Goal: Information Seeking & Learning: Learn about a topic

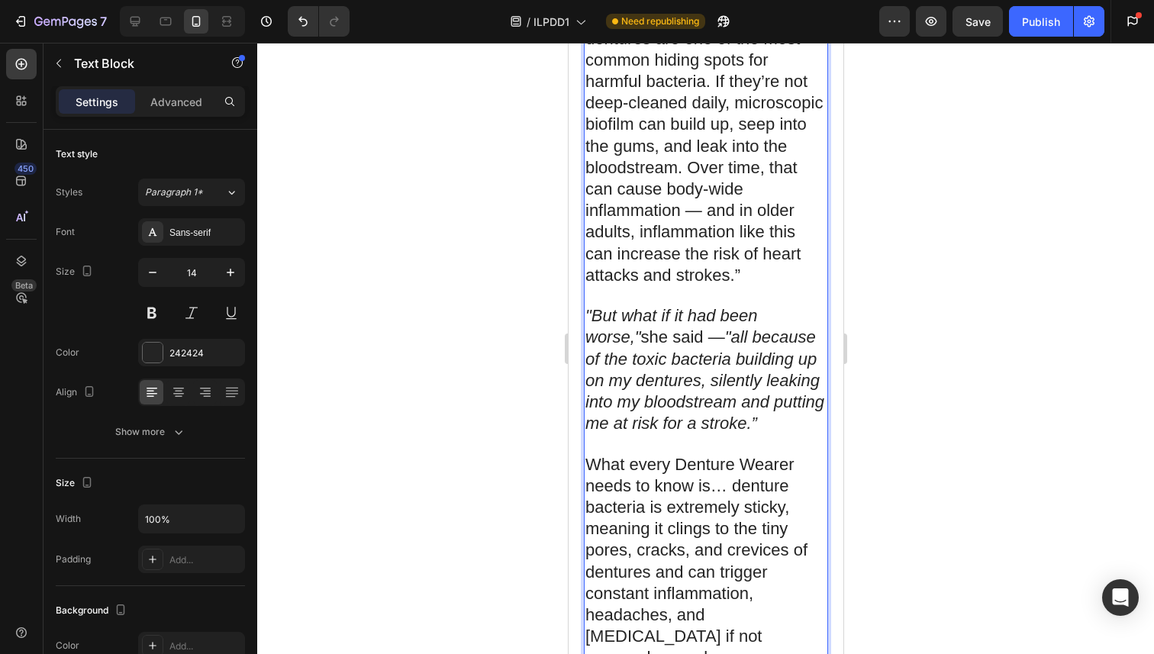
scroll to position [2452, 0]
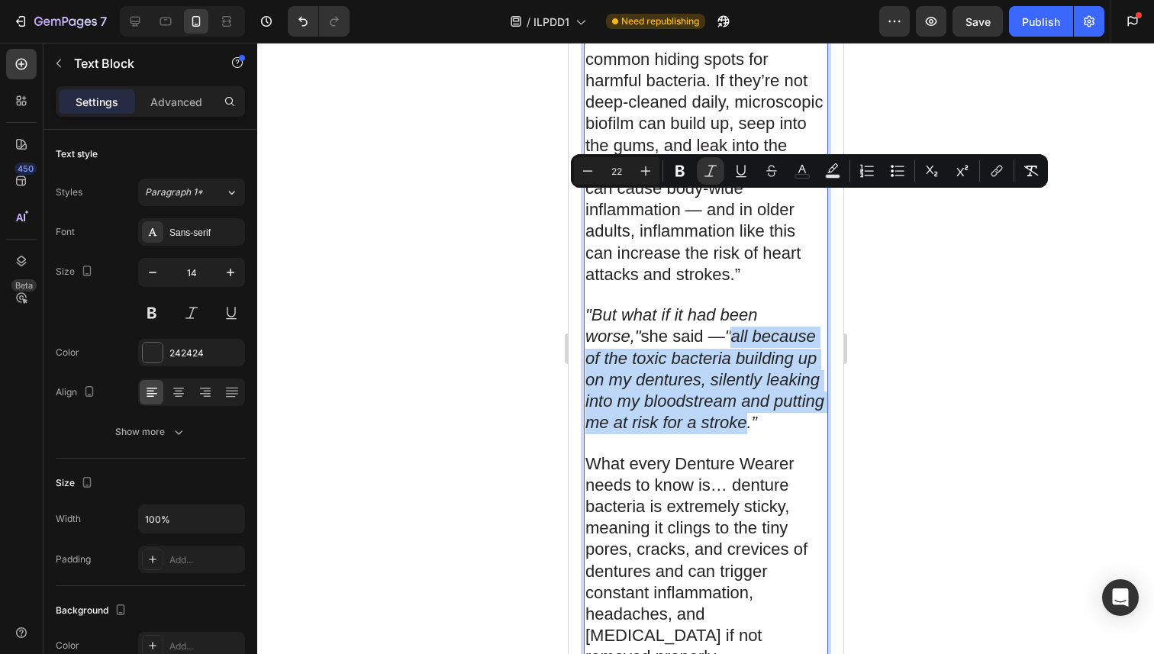
drag, startPoint x: 680, startPoint y: 211, endPoint x: 719, endPoint y: 293, distance: 90.4
click at [719, 327] on icon ""all because of the toxic bacteria building up on my dentures, silently leaking…" at bounding box center [703, 379] width 239 height 105
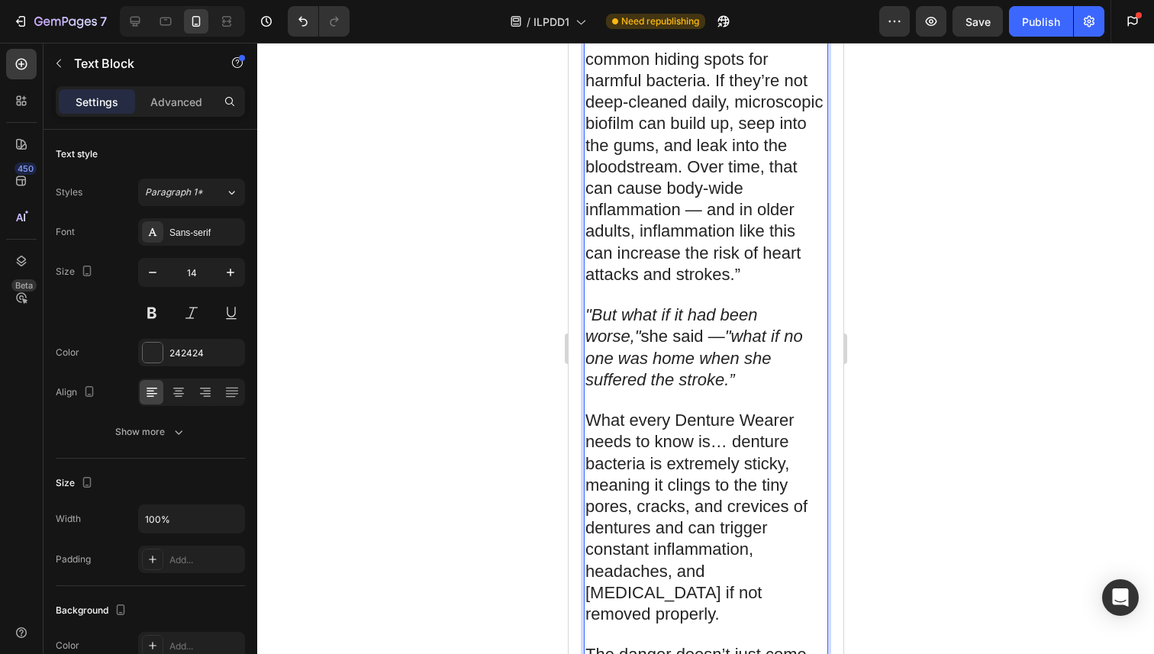
click at [756, 456] on p "What every Denture Wearer needs to know is… denture bacteria is extremely stick…" at bounding box center [704, 517] width 241 height 215
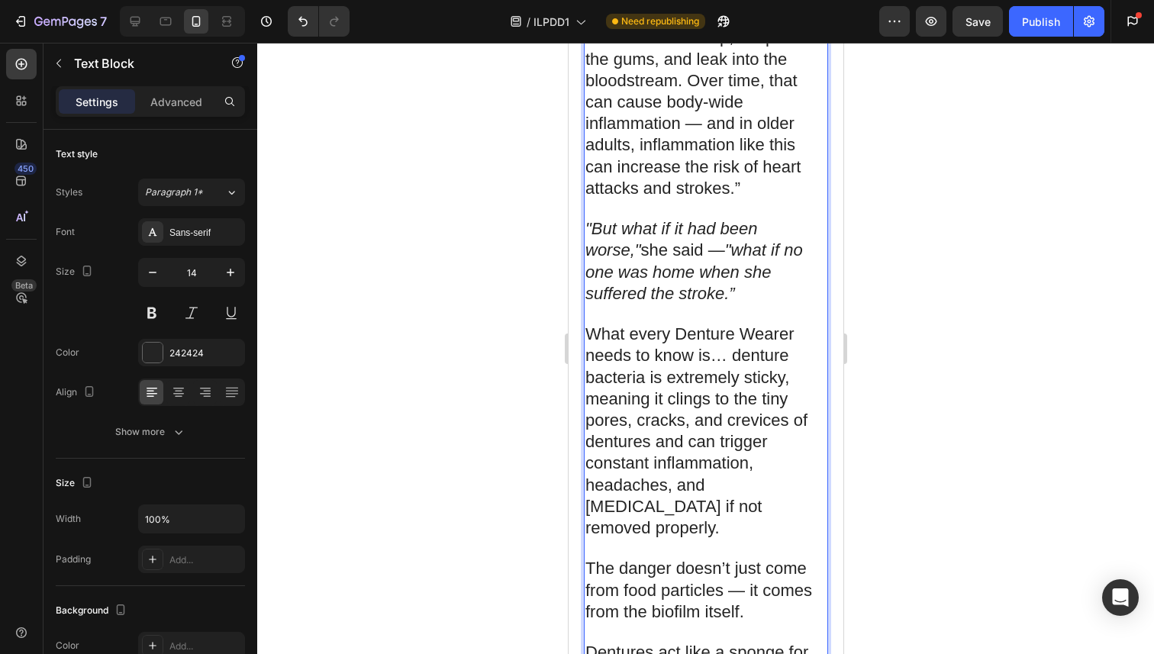
scroll to position [2533, 0]
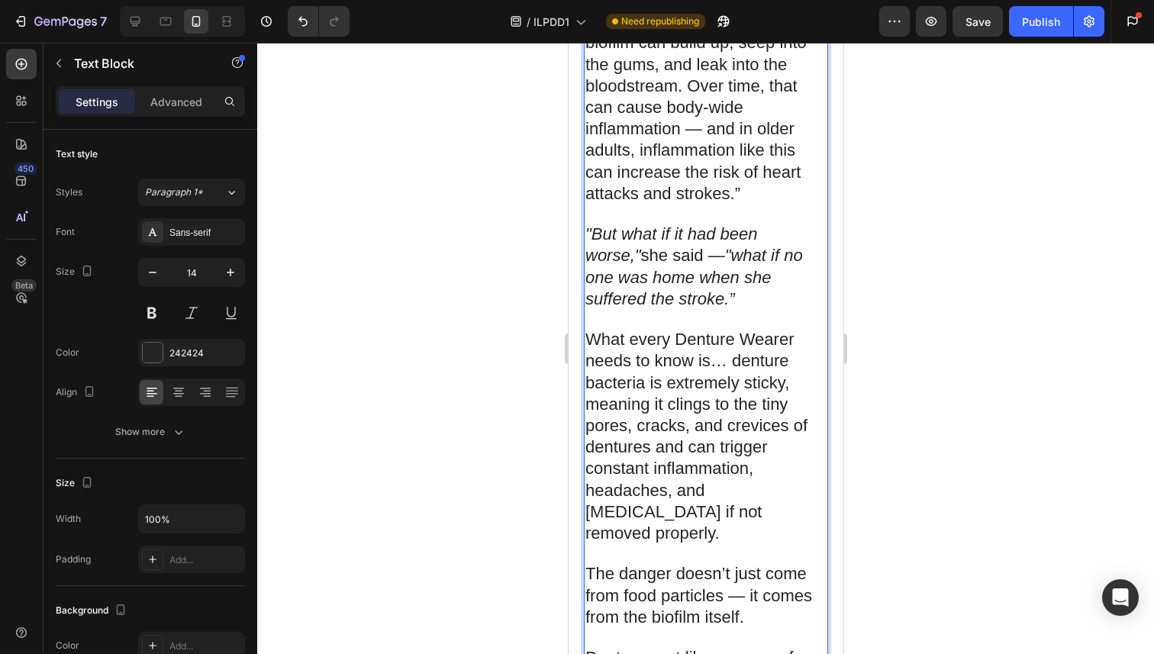
click at [677, 224] on p ""But what if it had been worse," she said — "what if no one was home when she s…" at bounding box center [704, 267] width 241 height 86
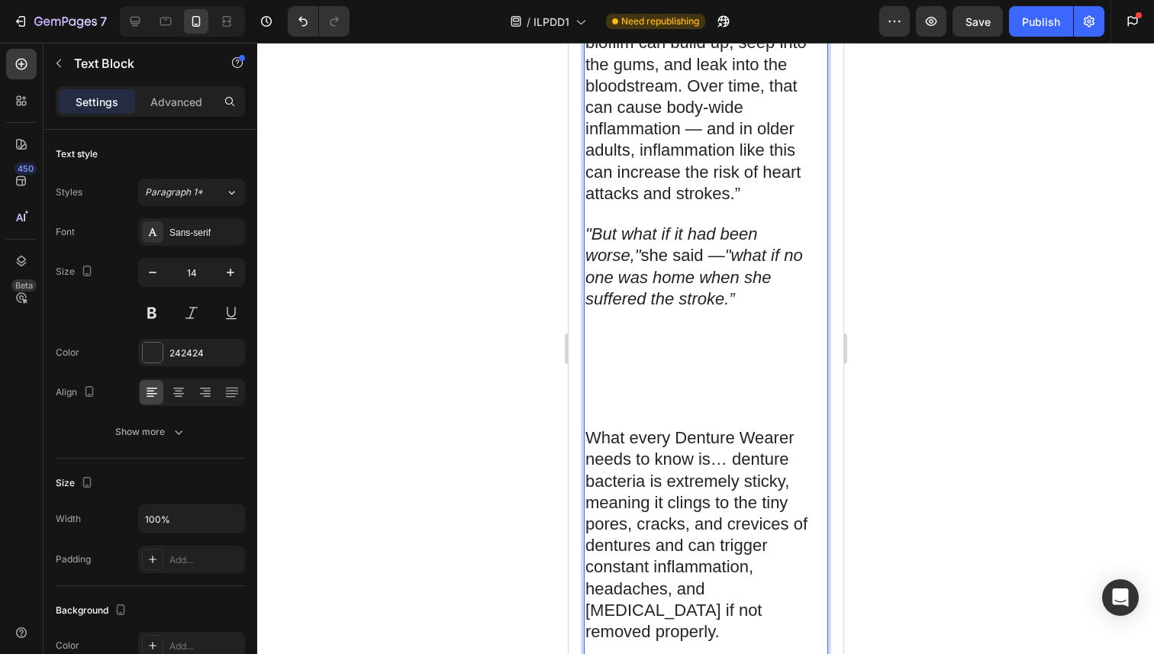
click at [618, 311] on p "Rich Text Editor. Editing area: main" at bounding box center [704, 321] width 241 height 21
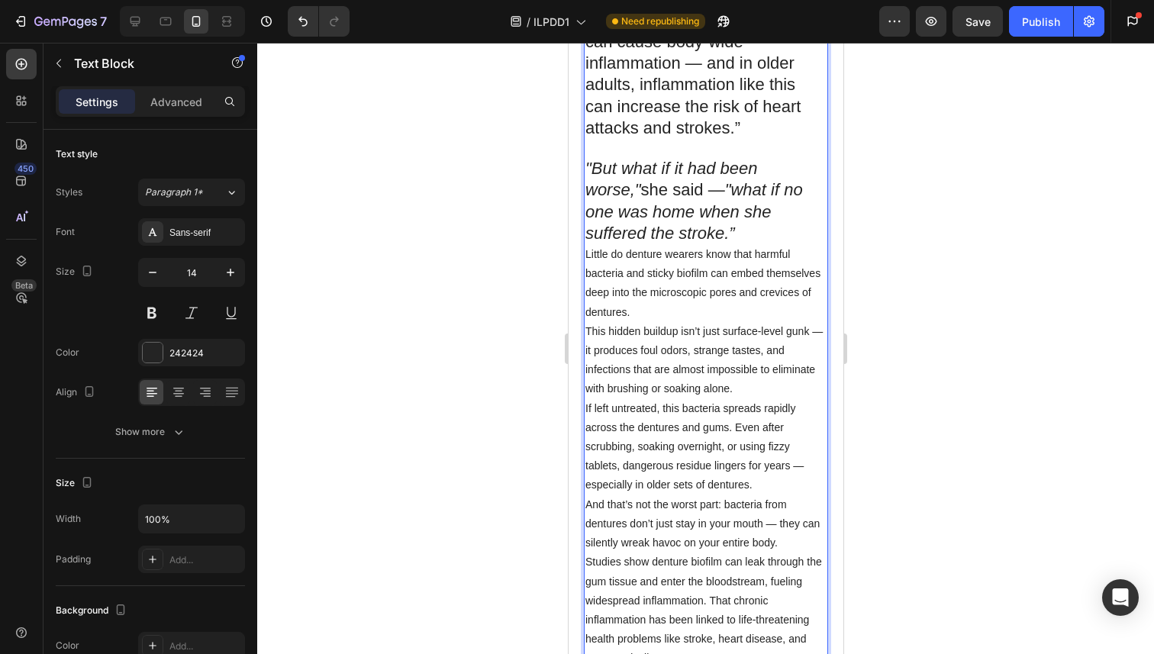
scroll to position [2606, 0]
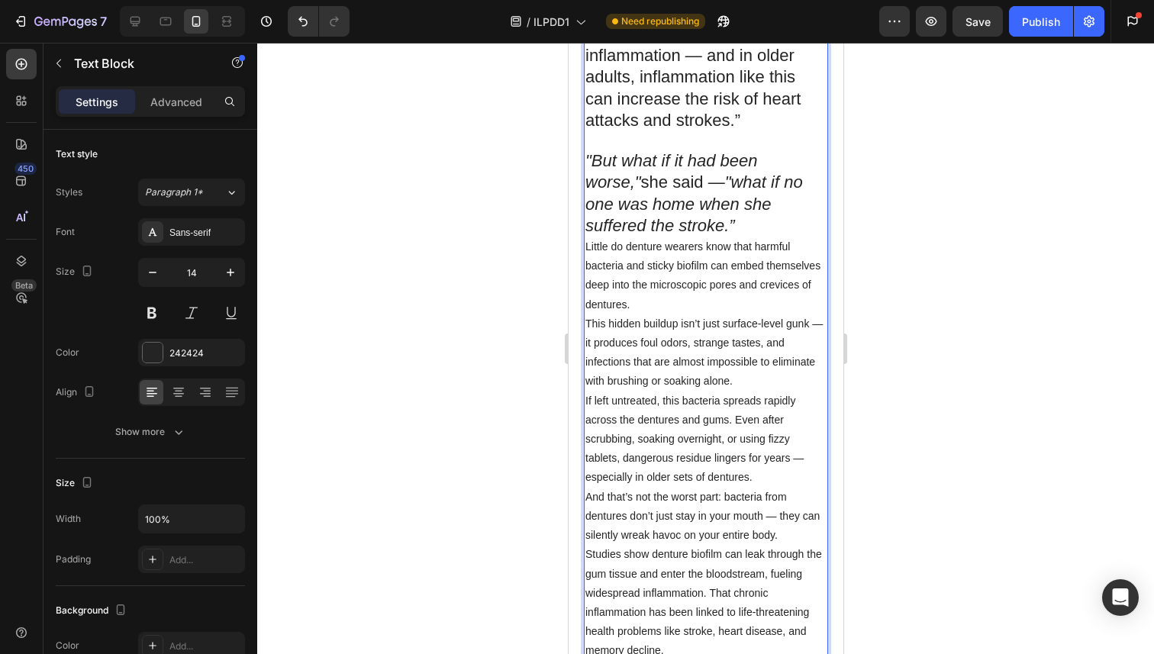
click at [660, 151] on p ""But what if it had been worse," she said — "what if no one was home when she s…" at bounding box center [704, 194] width 241 height 86
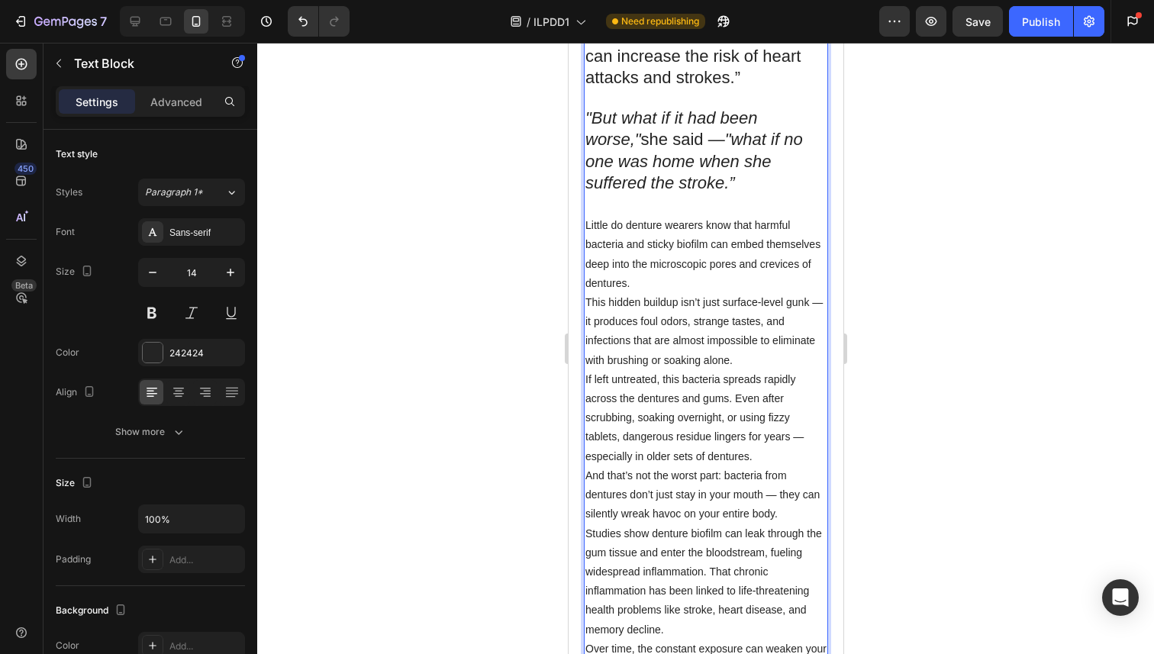
scroll to position [2664, 0]
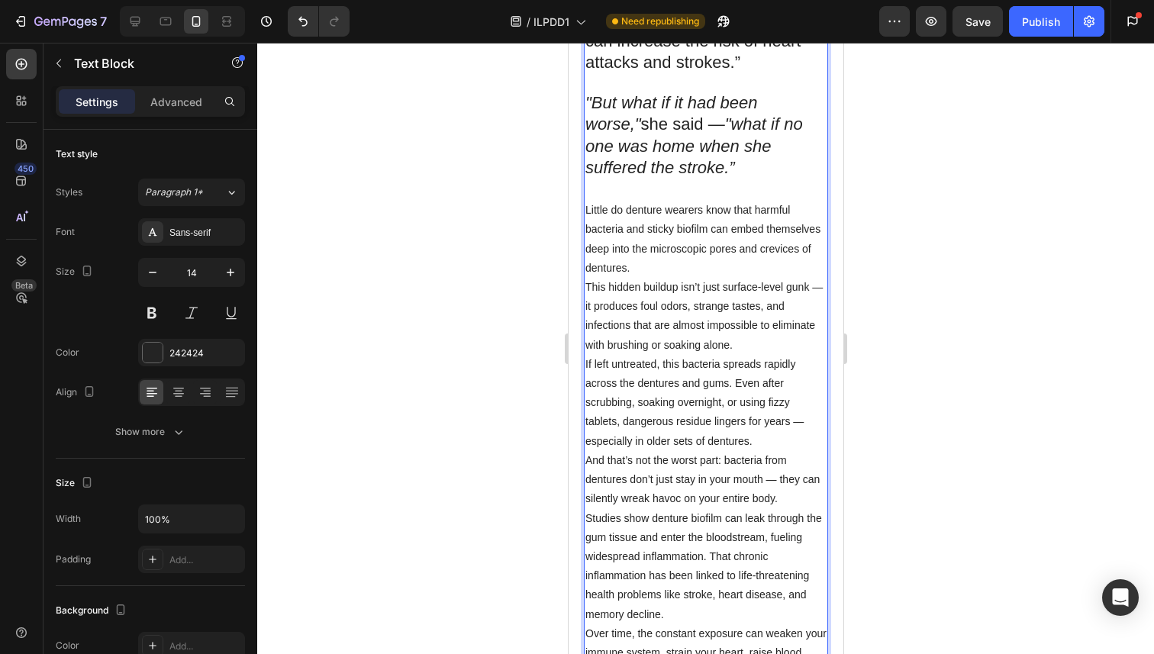
click at [589, 201] on p "Little do denture wearers know that harmful bacteria and sticky biofilm can emb…" at bounding box center [704, 326] width 241 height 250
click at [587, 198] on p "Little do denture wearers know that harmful bacteria and sticky biofilm can emb…" at bounding box center [704, 323] width 241 height 250
click at [661, 198] on p "Little do denture wearers know that harmful bacteria and sticky biofilm can emb…" at bounding box center [704, 323] width 241 height 250
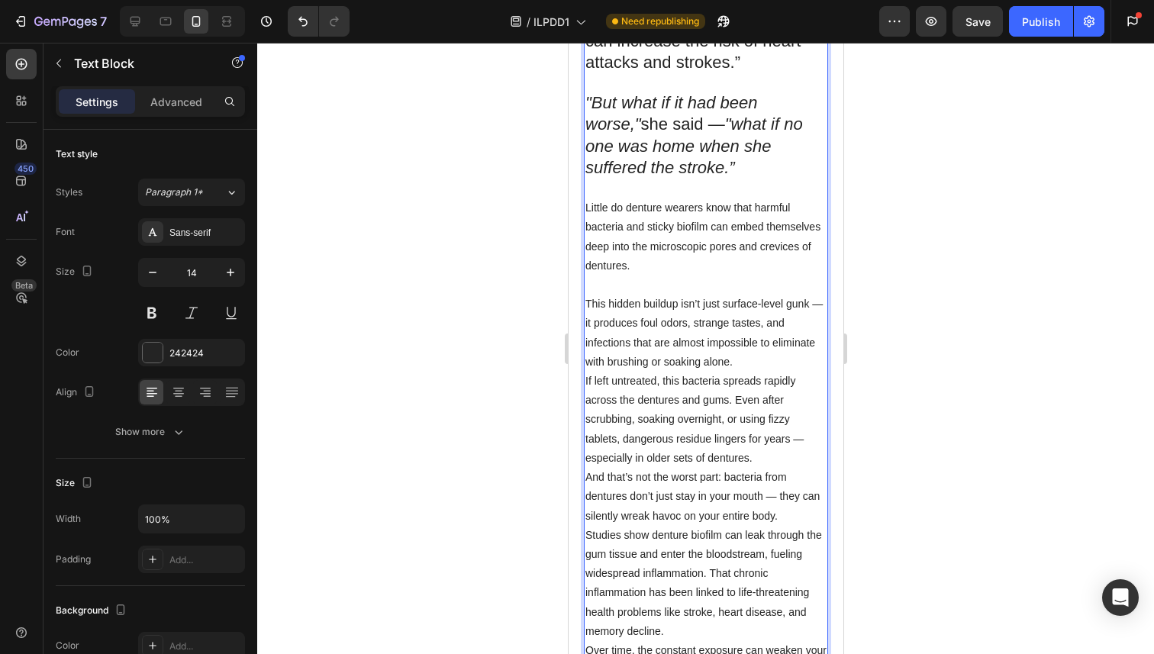
click at [742, 275] on p "⁠⁠⁠⁠⁠⁠⁠ This hidden buildup isn’t just surface-level gunk — it produces foul od…" at bounding box center [704, 371] width 241 height 192
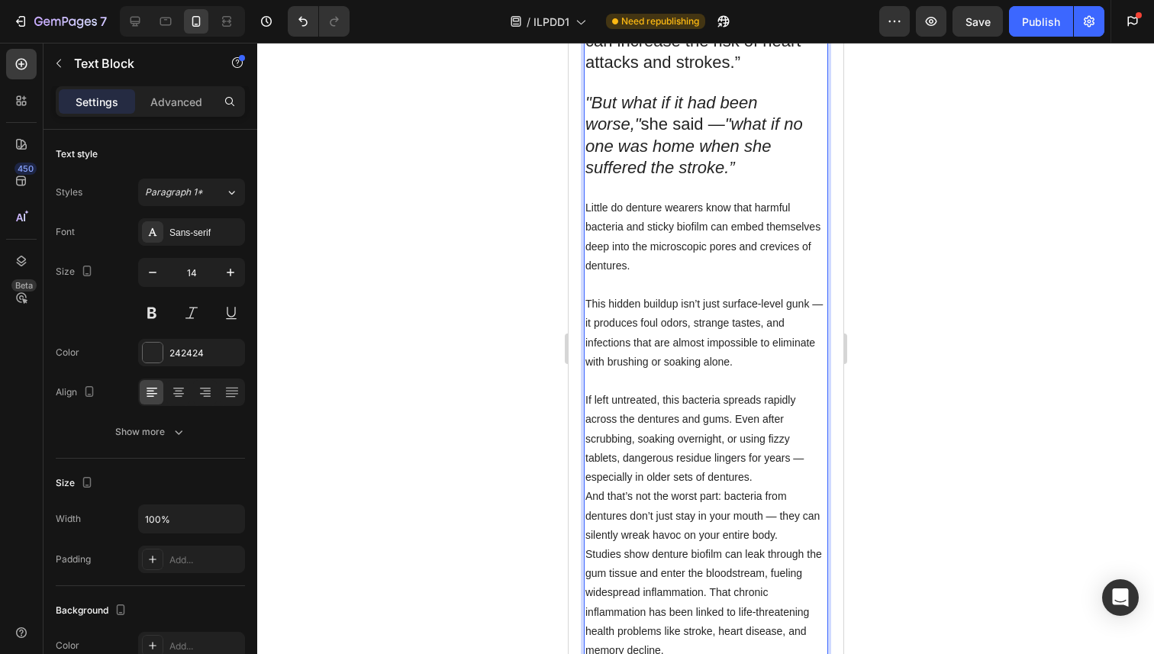
click at [771, 372] on p "⁠⁠⁠⁠⁠⁠⁠ If left untreated, this bacteria spreads rapidly across the dentures an…" at bounding box center [704, 429] width 241 height 115
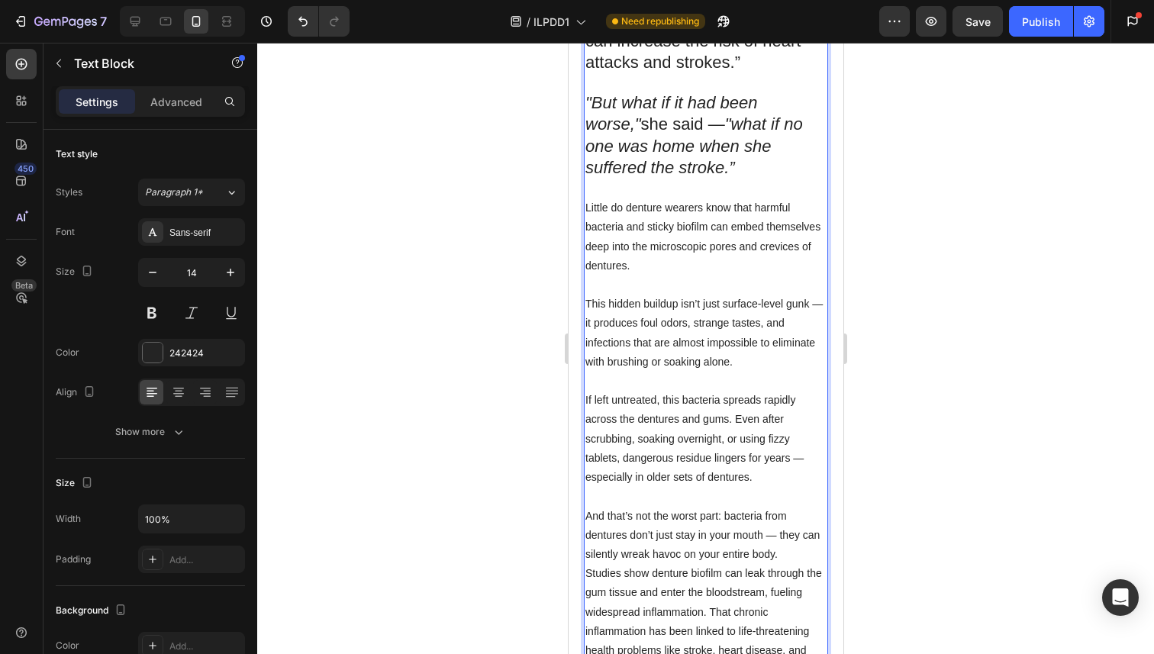
click at [794, 507] on p "And that’s not the worst part: bacteria from dentures don’t just stay in your m…" at bounding box center [704, 651] width 241 height 288
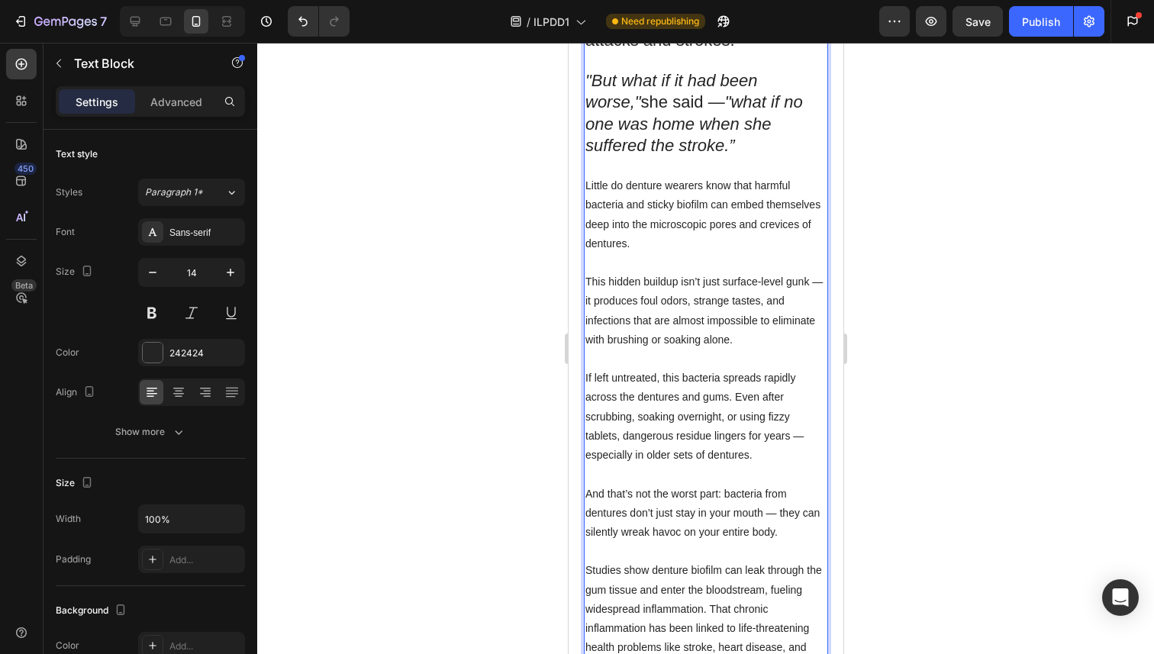
click at [703, 542] on p "Studies show denture biofilm can leak through the gum tissue and enter the bloo…" at bounding box center [704, 667] width 241 height 250
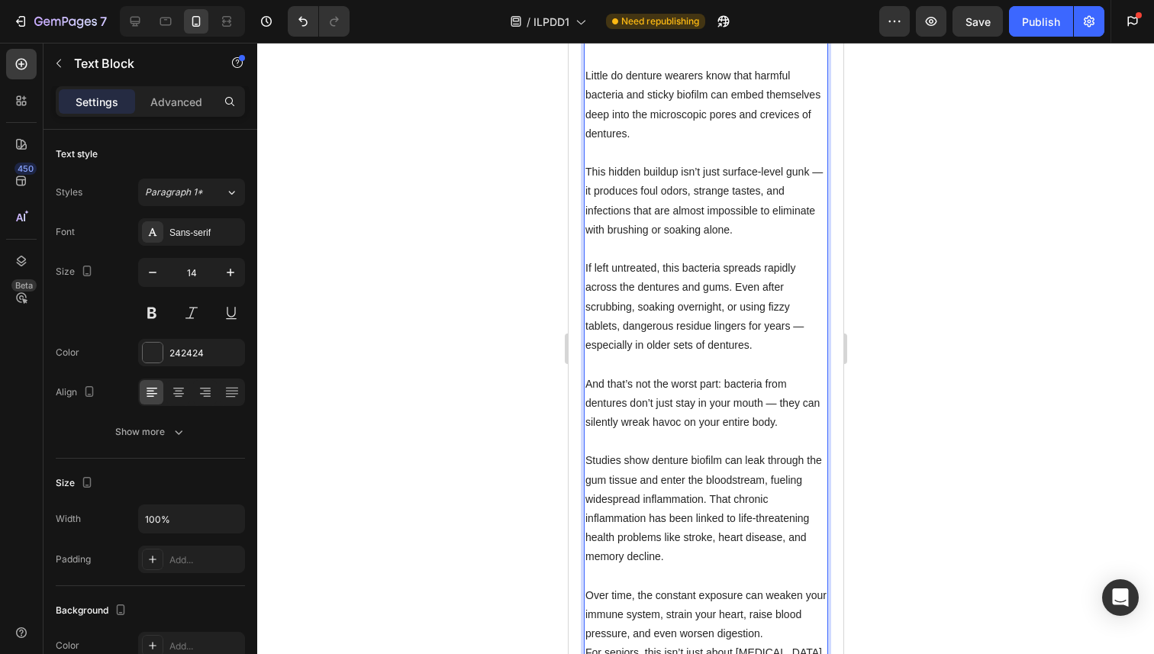
scroll to position [2803, 0]
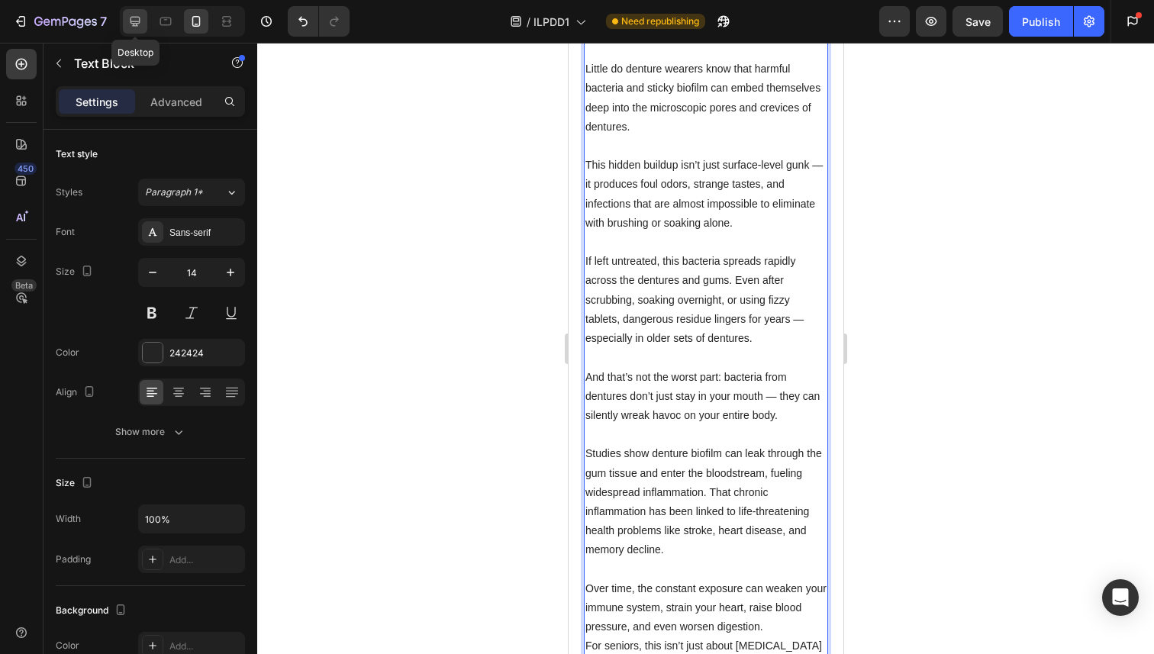
click at [139, 18] on icon at bounding box center [135, 22] width 10 height 10
type input "16"
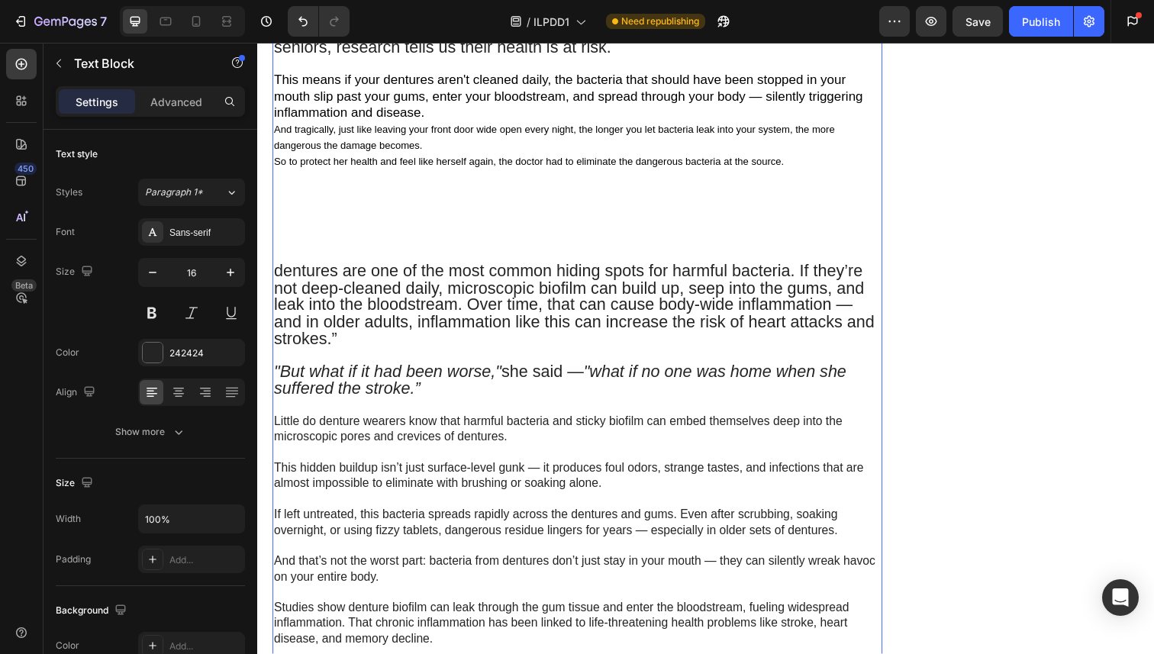
scroll to position [1292, 0]
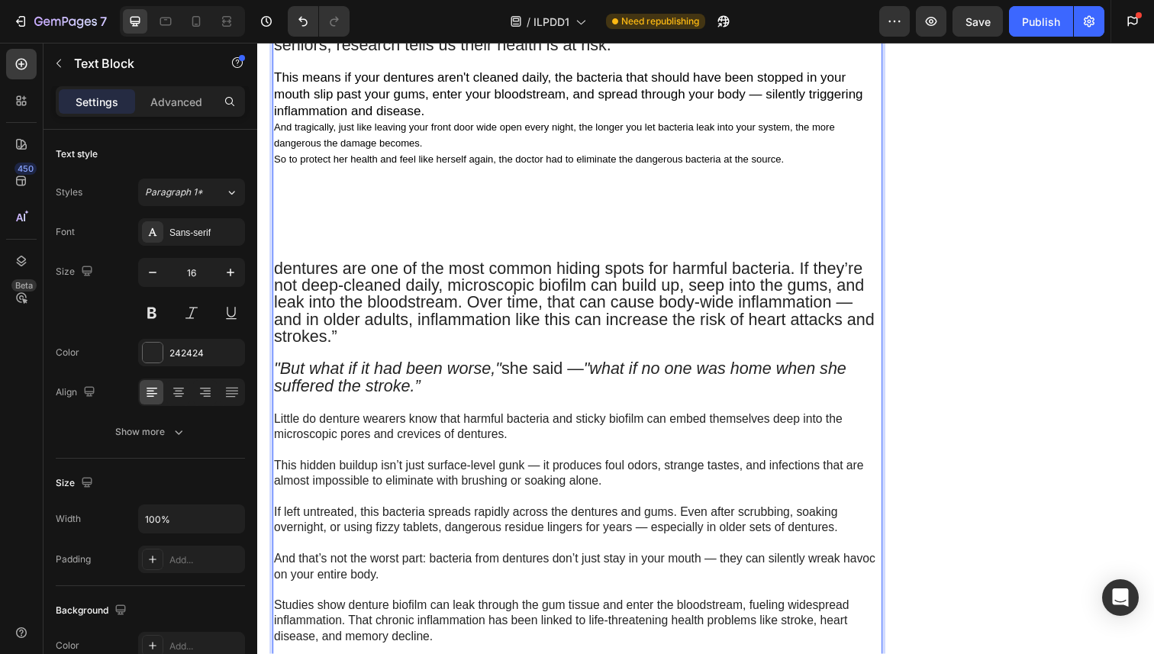
click at [556, 366] on span ""But what if it had been worse," she said — "what if no one was home when she s…" at bounding box center [566, 384] width 584 height 37
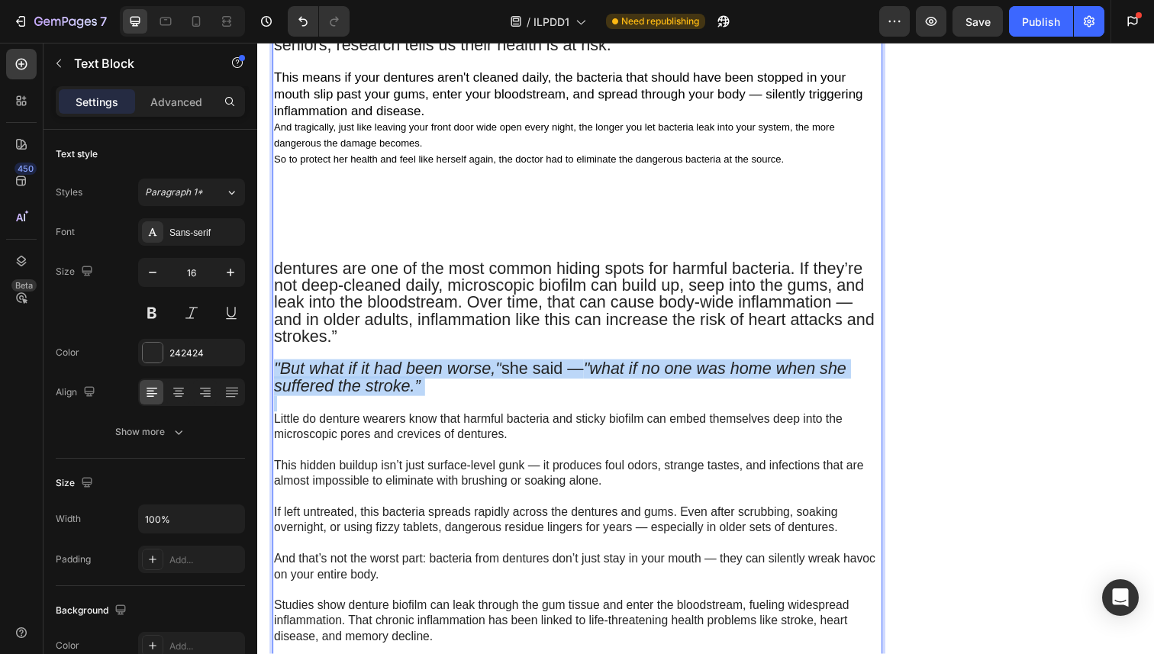
click at [556, 366] on span ""But what if it had been worse," she said — "what if no one was home when she s…" at bounding box center [566, 384] width 584 height 37
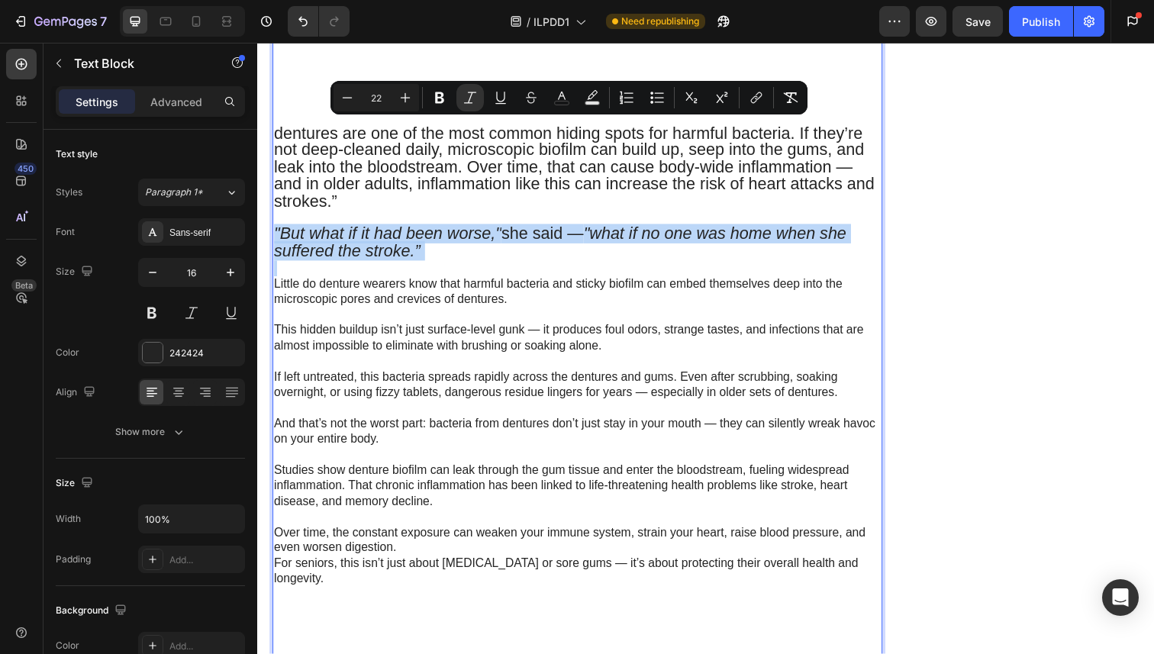
scroll to position [1431, 0]
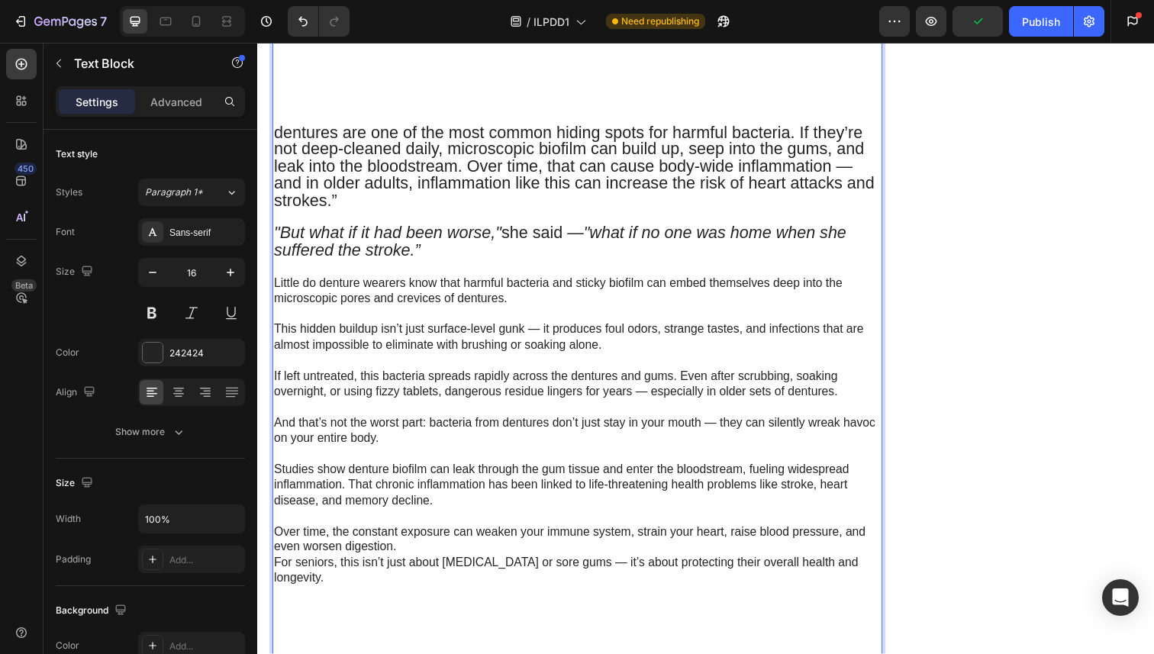
click at [591, 519] on p "Over time, the constant exposure can weaken your immune system, strain your hea…" at bounding box center [583, 558] width 619 height 79
click at [576, 519] on p "Over time, the constant exposure can weaken your immune system, strain your hea…" at bounding box center [583, 558] width 619 height 79
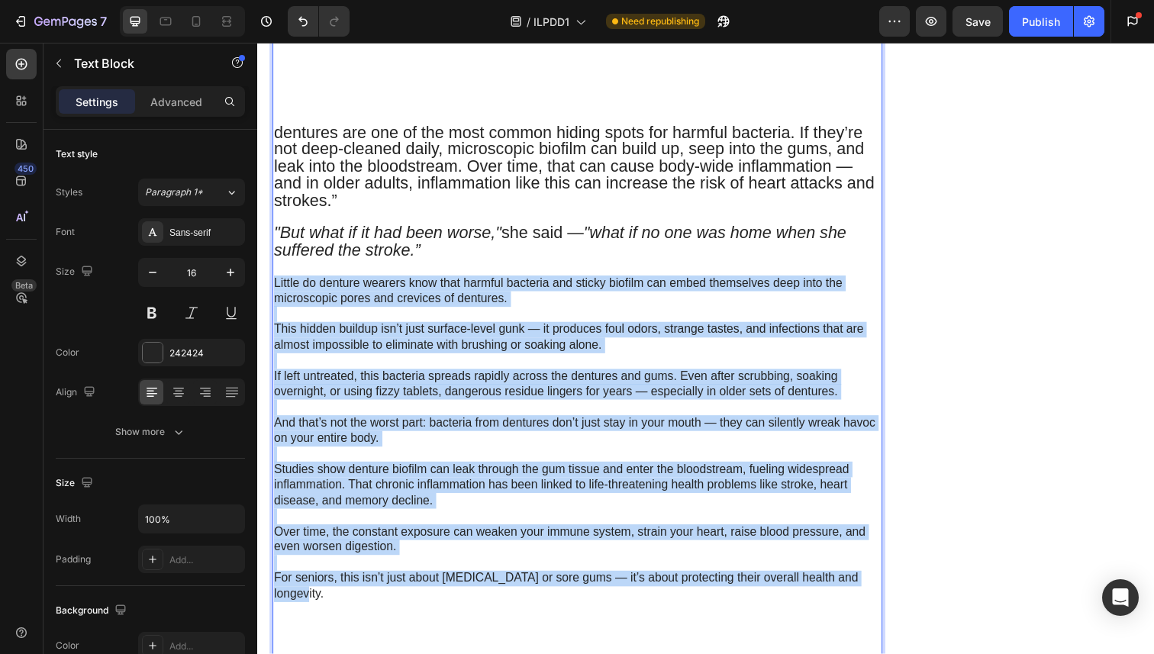
drag, startPoint x: 883, startPoint y: 483, endPoint x: 275, endPoint y: 182, distance: 679.0
click at [274, 182] on div "C [PERSON_NAME], 76, never imagined something she wore every day would almost k…" at bounding box center [583, 415] width 623 height 2397
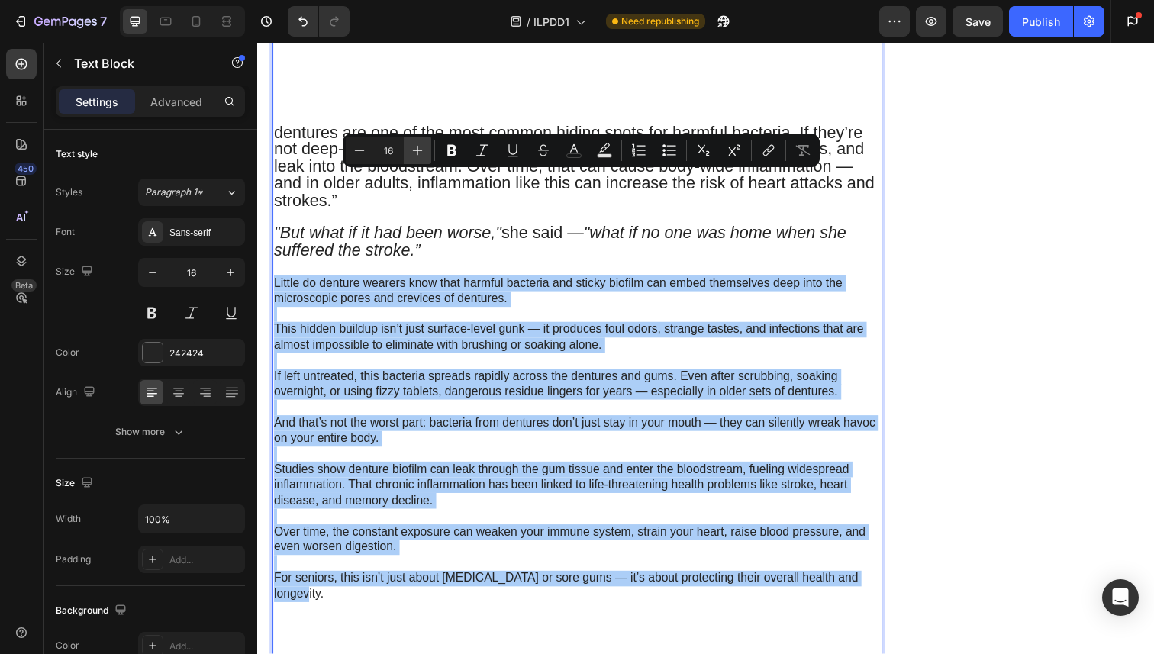
click at [415, 154] on icon "Editor contextual toolbar" at bounding box center [417, 150] width 15 height 15
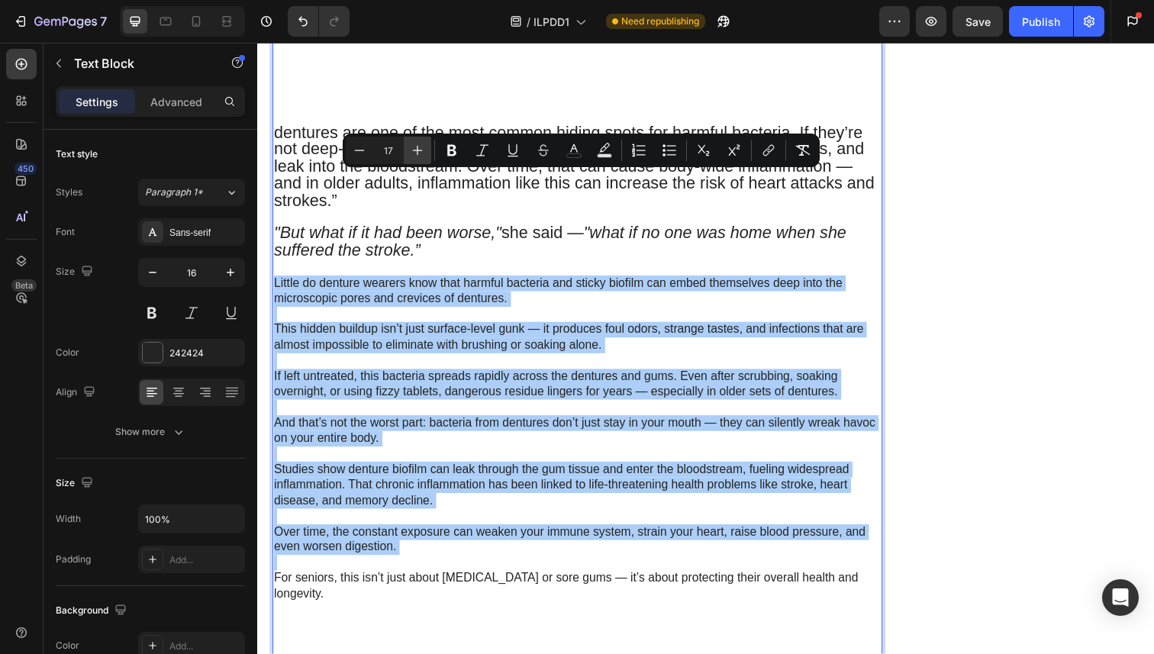
click at [415, 154] on icon "Editor contextual toolbar" at bounding box center [417, 150] width 15 height 15
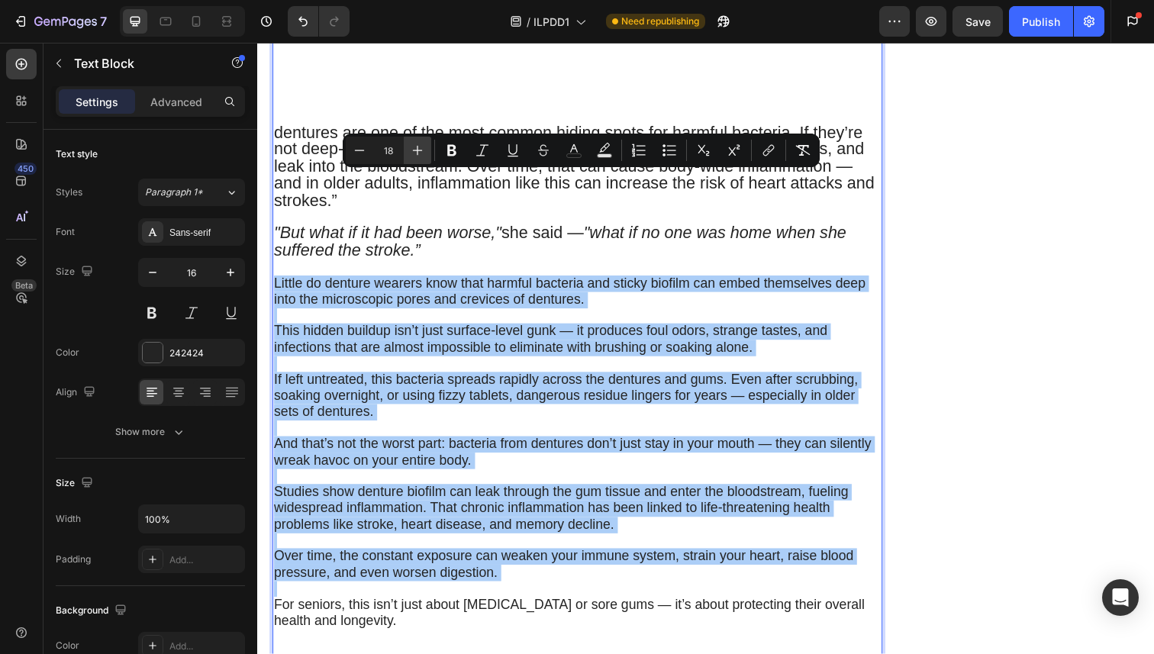
click at [415, 154] on icon "Editor contextual toolbar" at bounding box center [417, 150] width 15 height 15
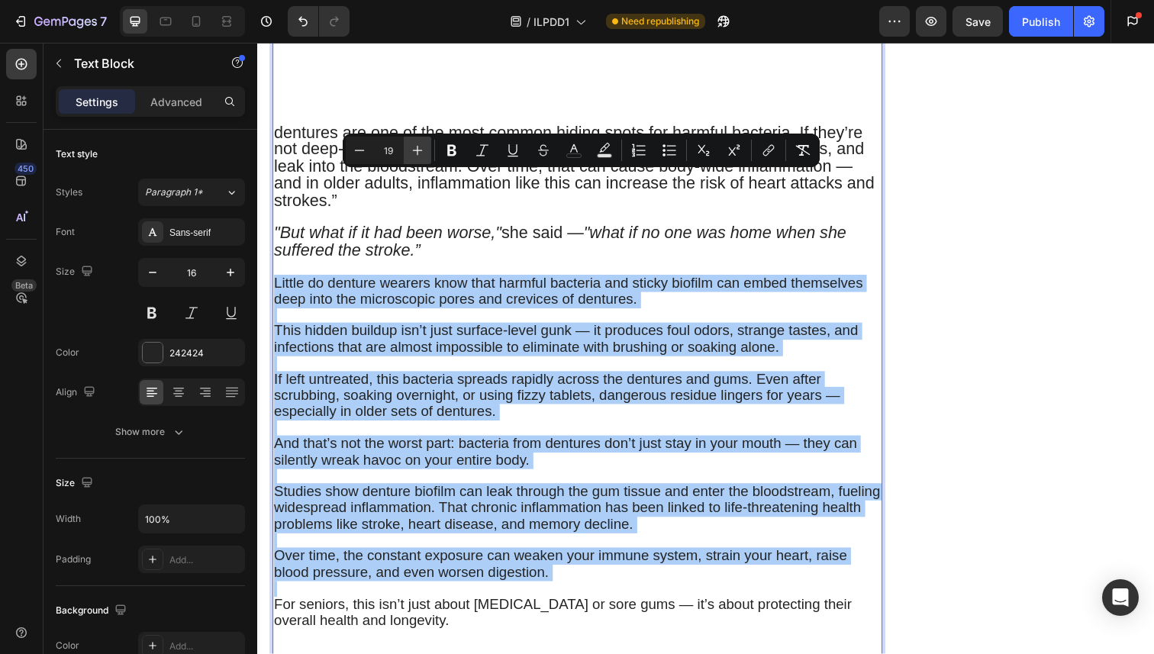
click at [415, 154] on icon "Editor contextual toolbar" at bounding box center [417, 150] width 15 height 15
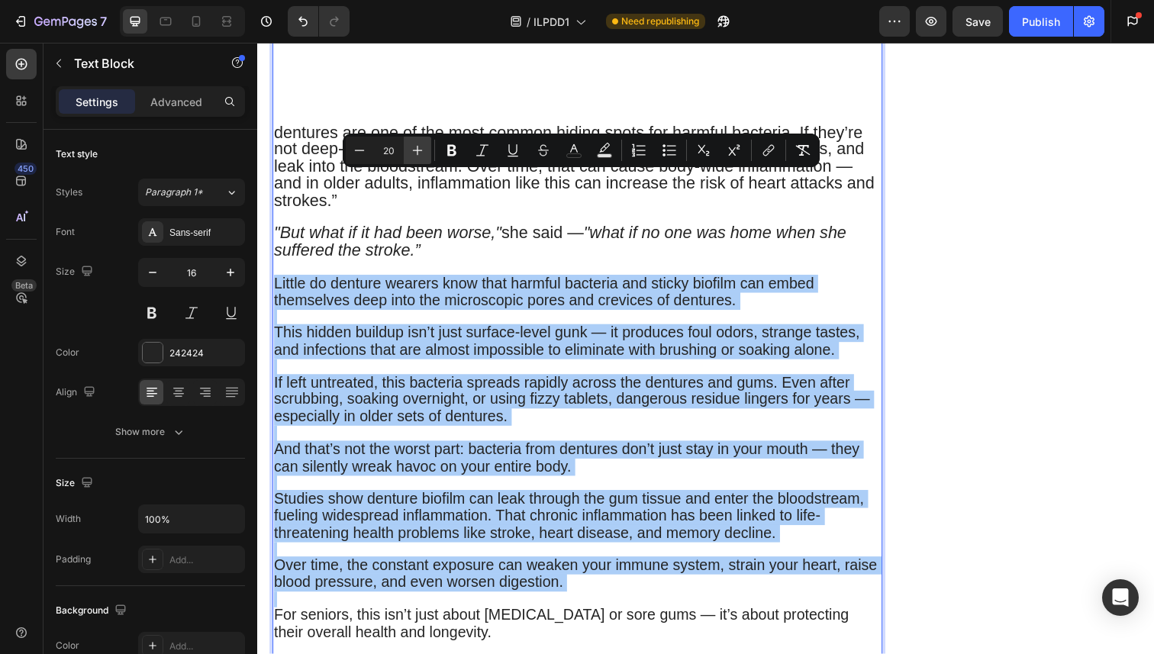
click at [415, 154] on icon "Editor contextual toolbar" at bounding box center [417, 150] width 15 height 15
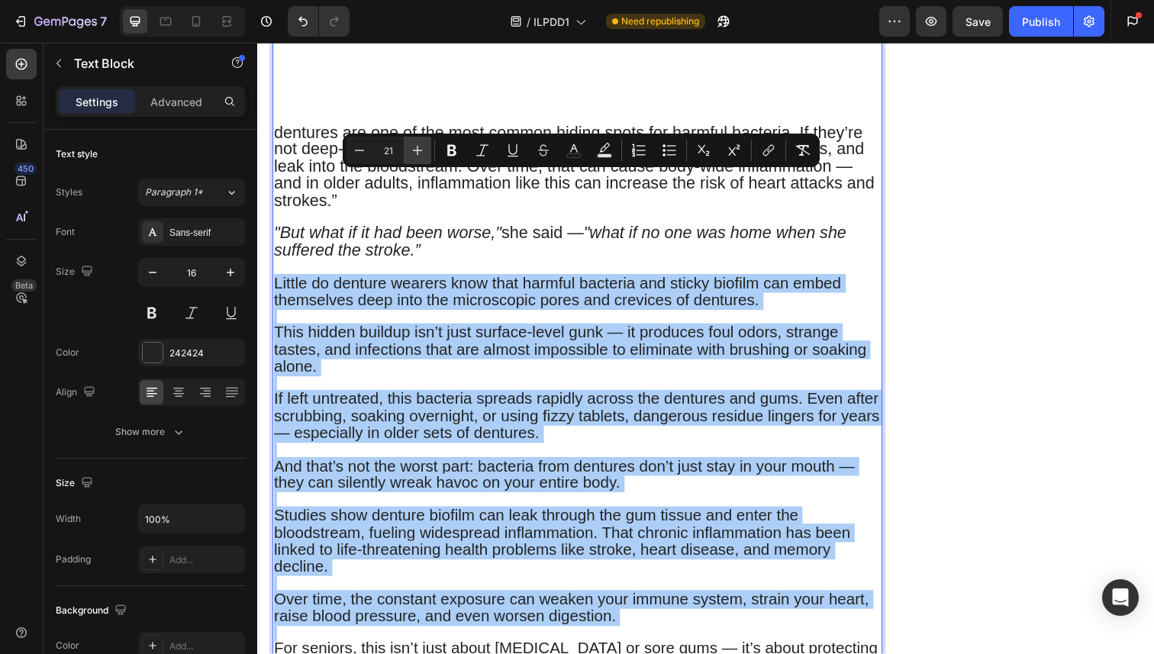
click at [415, 154] on icon "Editor contextual toolbar" at bounding box center [417, 150] width 15 height 15
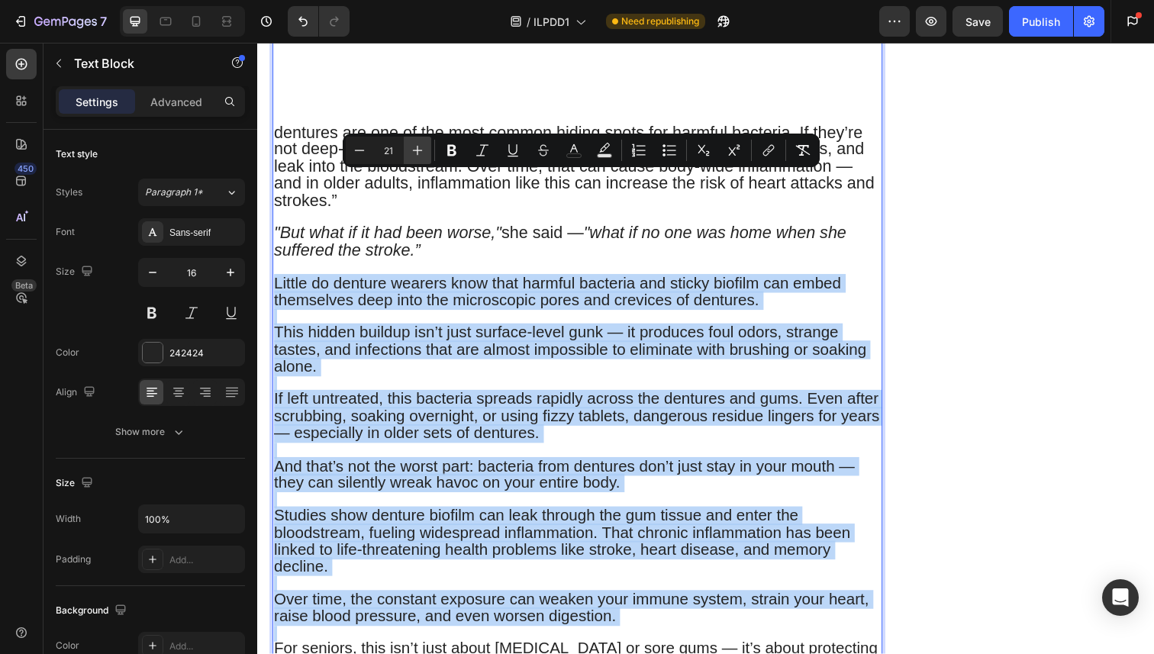
type input "22"
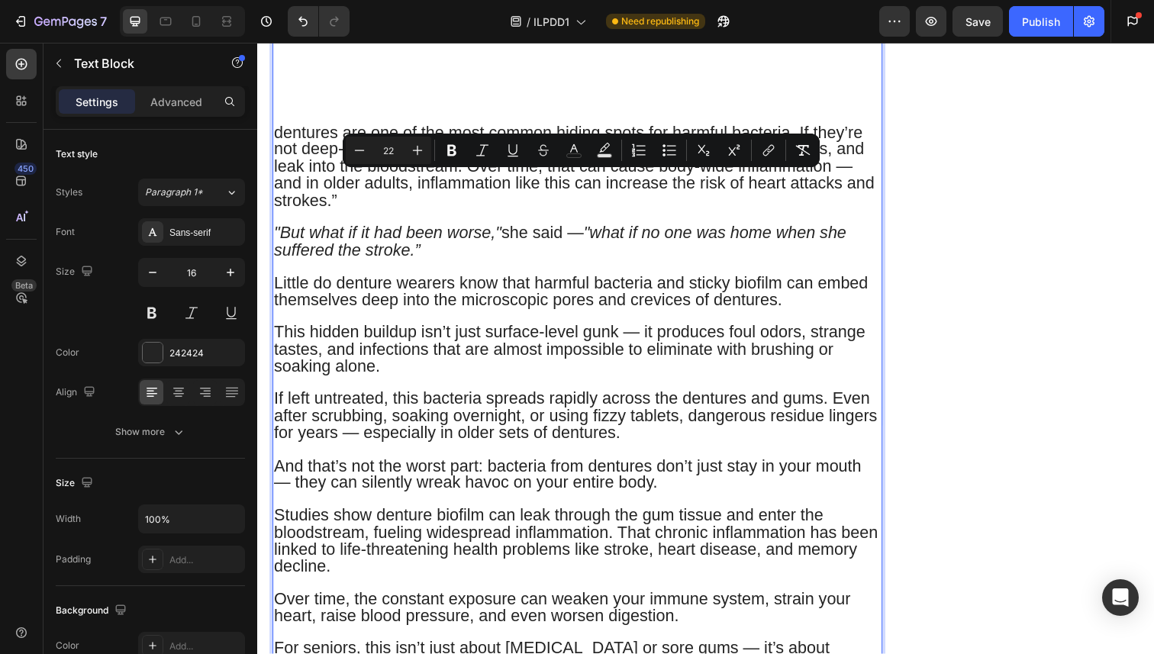
click at [462, 329] on span "This hidden buildup isn’t just surface-level gunk — it produces foul odors, str…" at bounding box center [575, 356] width 603 height 54
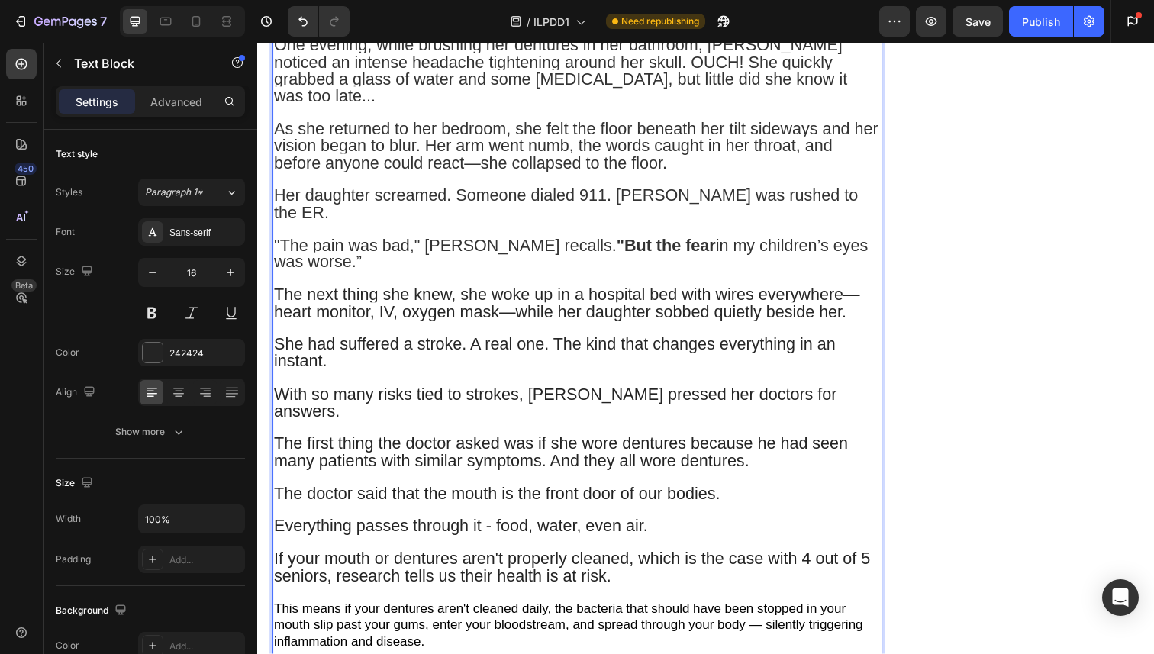
scroll to position [752, 0]
click at [283, 525] on span "Everything passes through it - food, water, even air." at bounding box center [464, 534] width 381 height 19
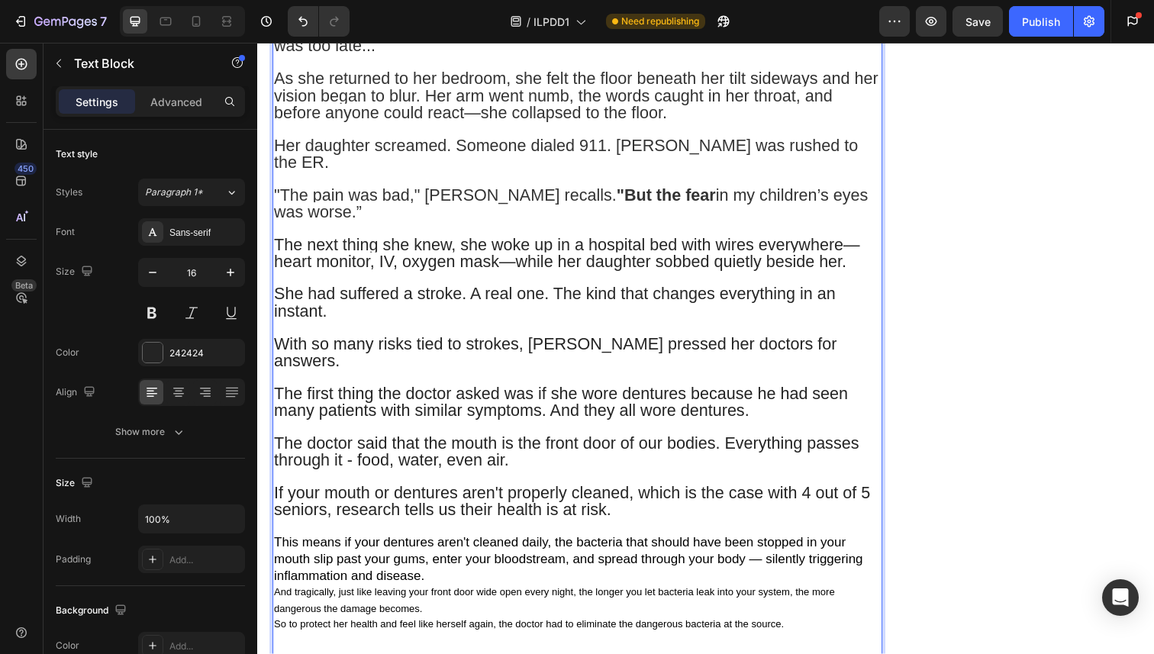
scroll to position [809, 0]
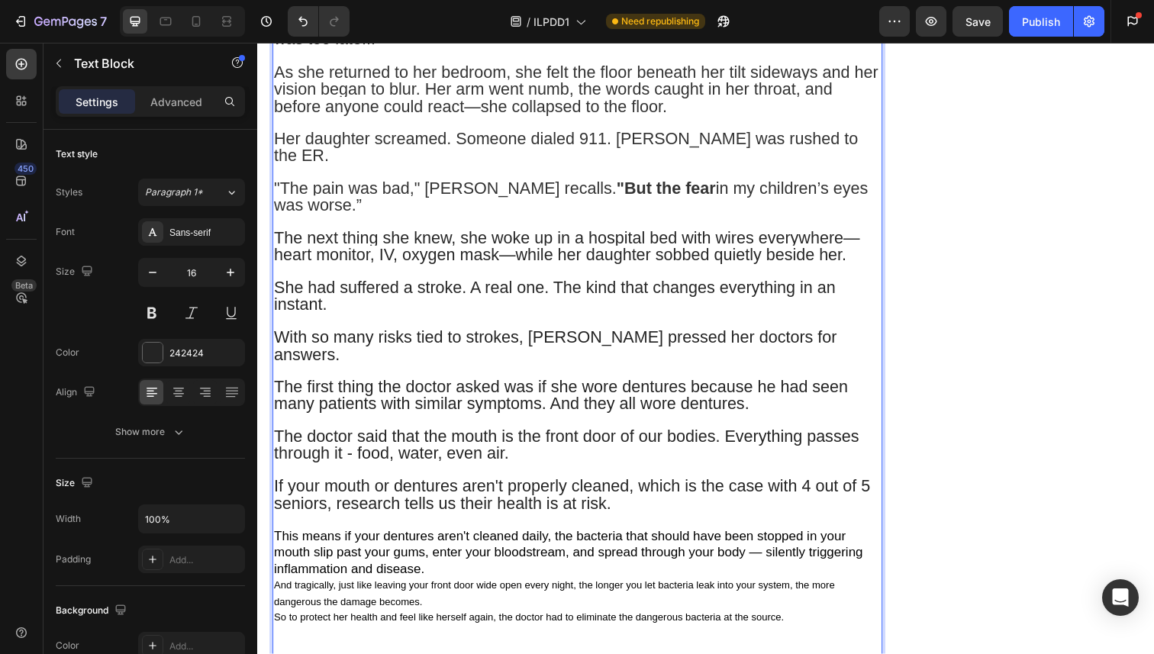
click at [634, 334] on span "With so many risks tied to strokes, [PERSON_NAME] pressed her doctors for answe…" at bounding box center [561, 352] width 574 height 37
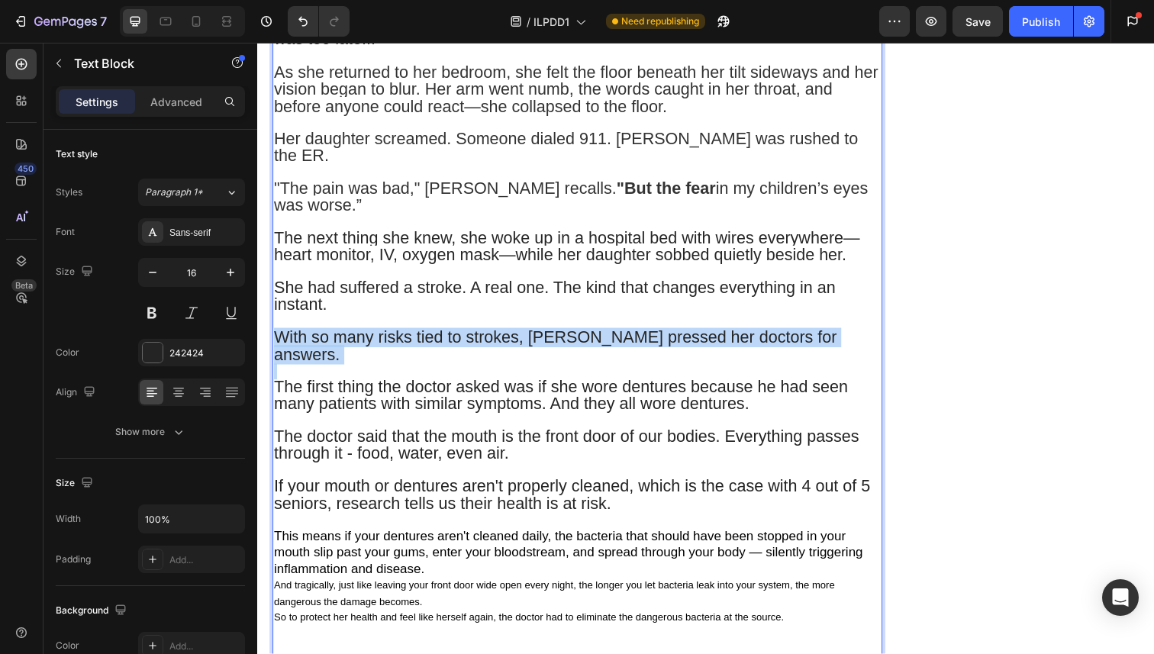
click at [634, 334] on span "With so many risks tied to strokes, [PERSON_NAME] pressed her doctors for answe…" at bounding box center [561, 352] width 574 height 37
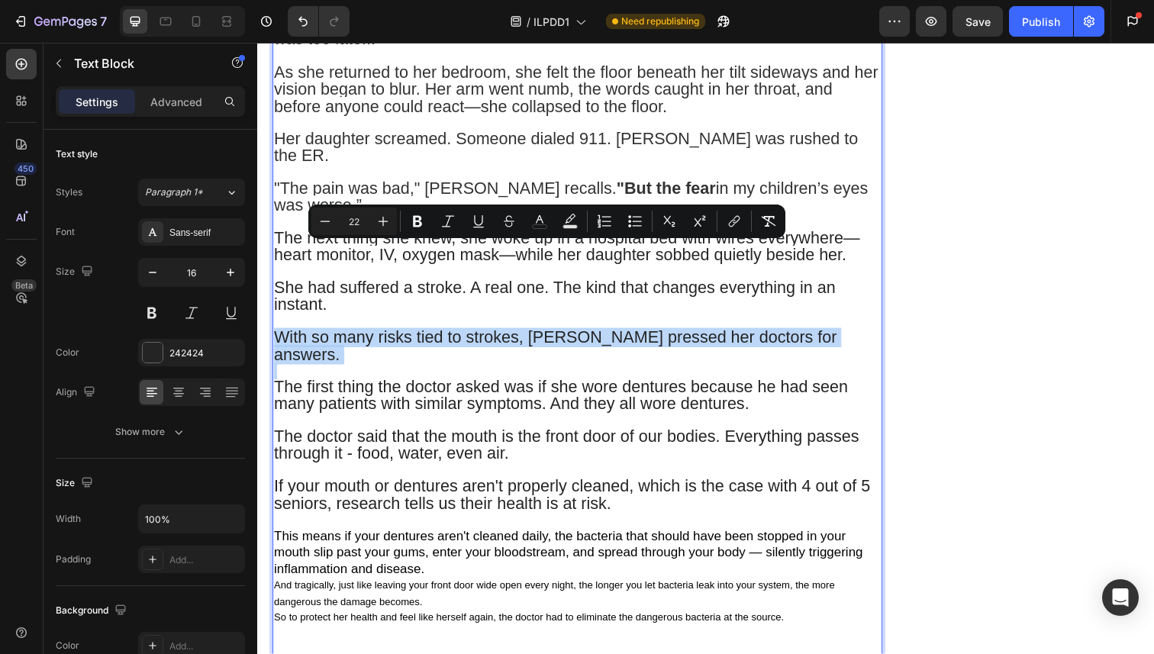
copy span "With so many risks tied to strokes, [PERSON_NAME] pressed her doctors for answe…"
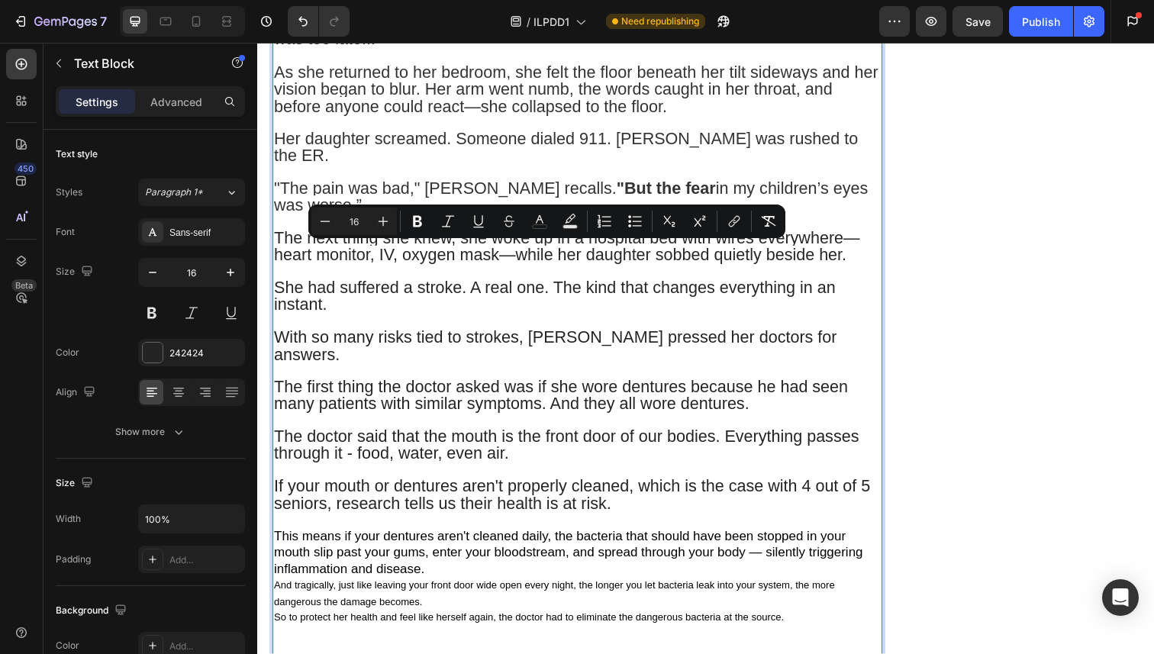
click at [652, 422] on p "Rich Text Editor. Editing area: main" at bounding box center [583, 430] width 619 height 16
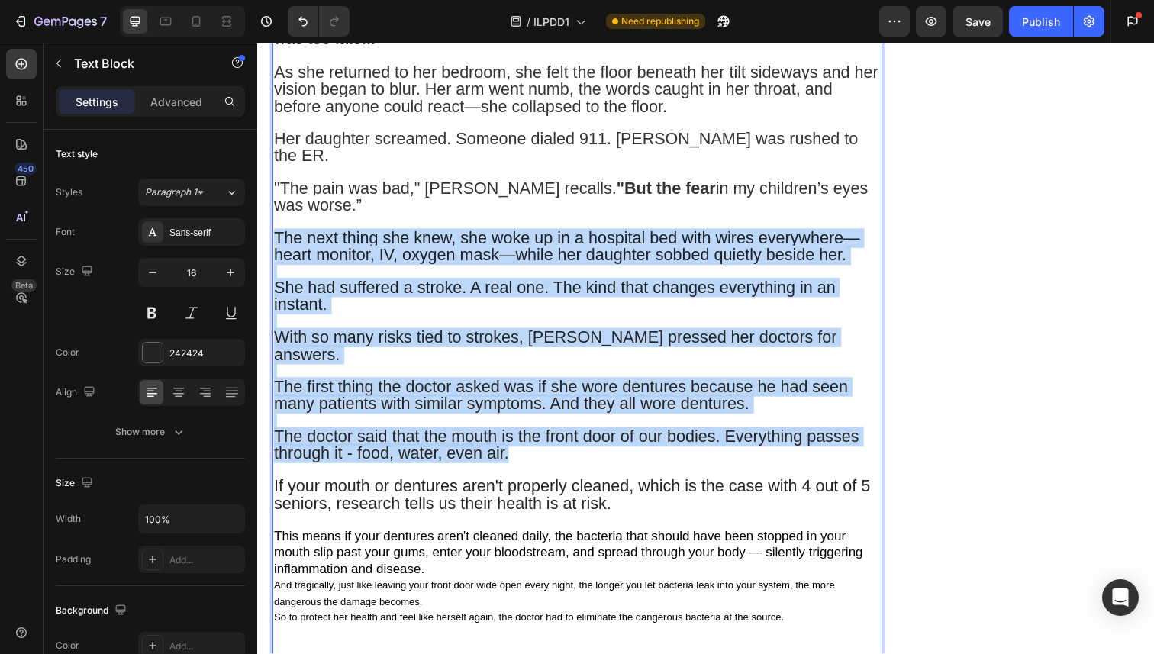
drag, startPoint x: 789, startPoint y: 367, endPoint x: 272, endPoint y: 150, distance: 560.8
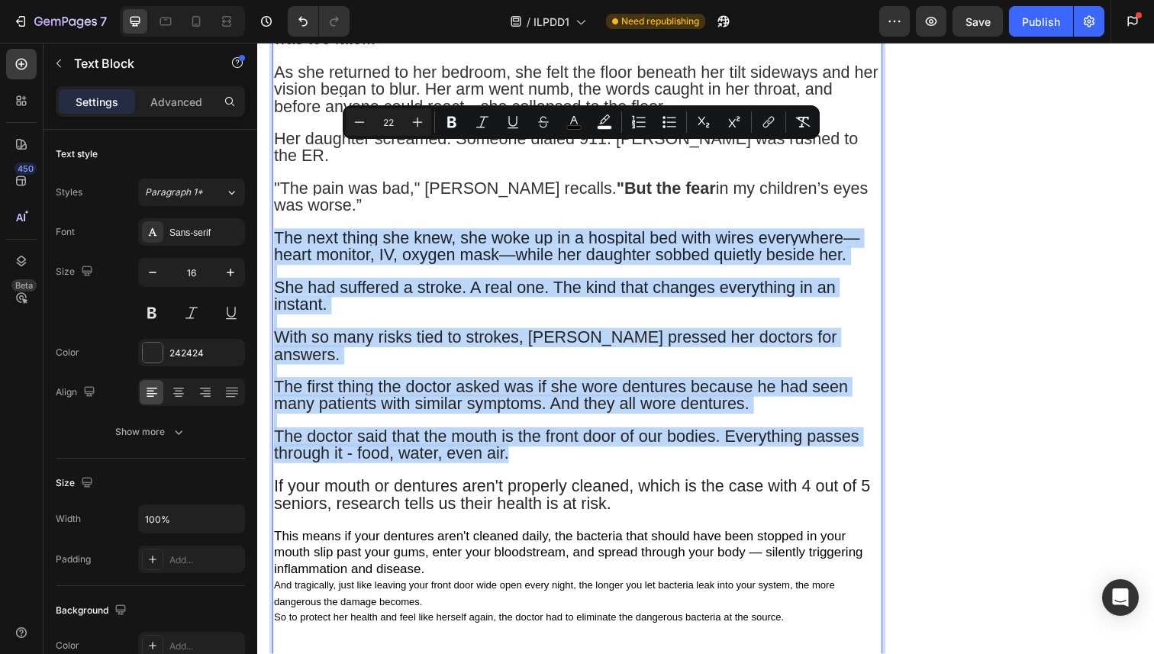
copy div "The next thing she knew, she woke up in a hospital bed with wires everywhere—he…"
click at [497, 320] on p "Rich Text Editor. Editing area: main" at bounding box center [583, 328] width 619 height 16
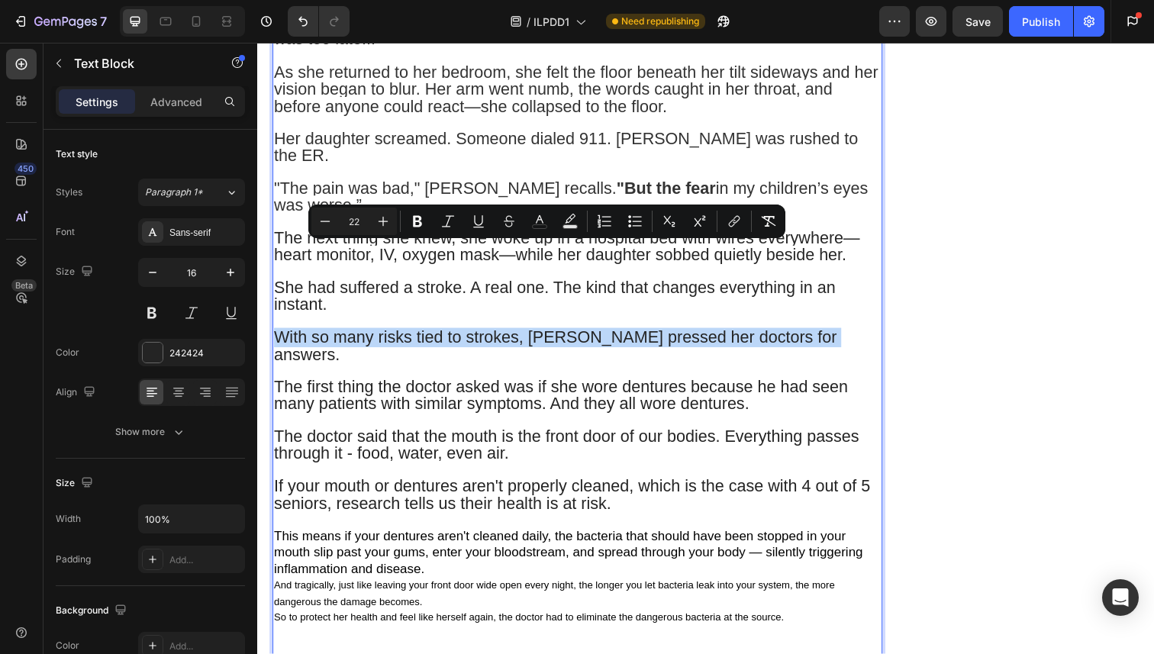
drag, startPoint x: 823, startPoint y: 256, endPoint x: 232, endPoint y: 254, distance: 591.3
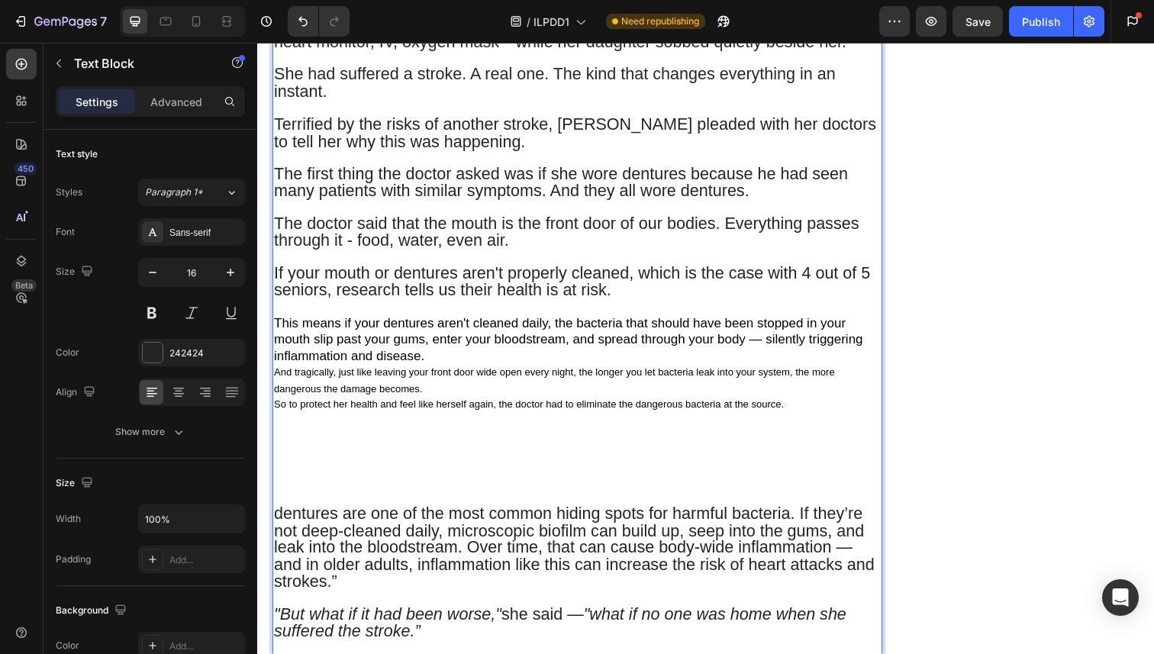
scroll to position [1028, 0]
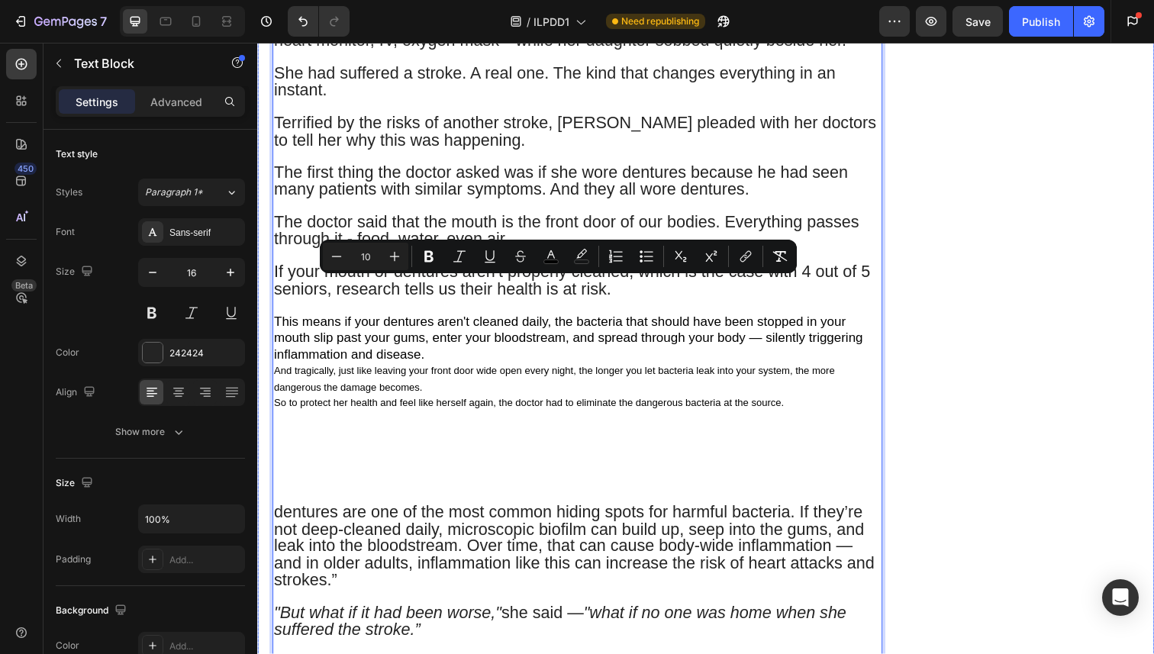
drag, startPoint x: 812, startPoint y: 323, endPoint x: 259, endPoint y: 291, distance: 553.3
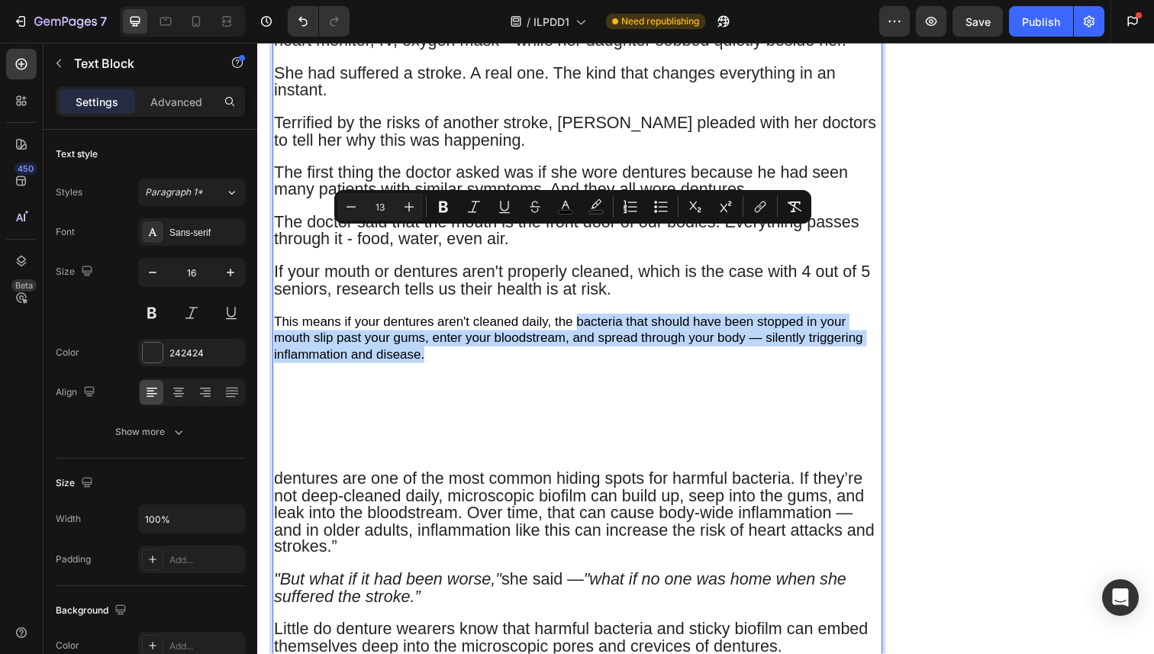
drag, startPoint x: 581, startPoint y: 241, endPoint x: 758, endPoint y: 275, distance: 180.9
click at [758, 320] on p "This means if your dentures aren't cleaned daily, the bacteria that should have…" at bounding box center [583, 345] width 619 height 50
copy span "bacteria that should have been stopped in your mouth slip past your gums, enter…"
type input "16"
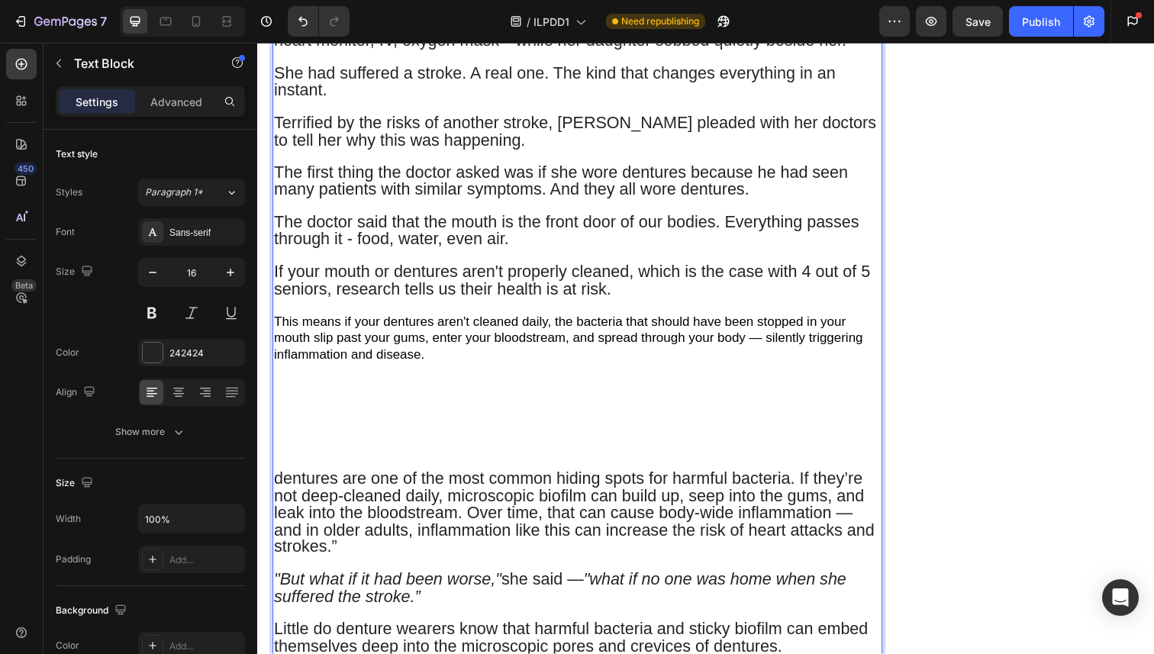
click at [681, 386] on p "Rich Text Editor. Editing area: main" at bounding box center [583, 394] width 619 height 16
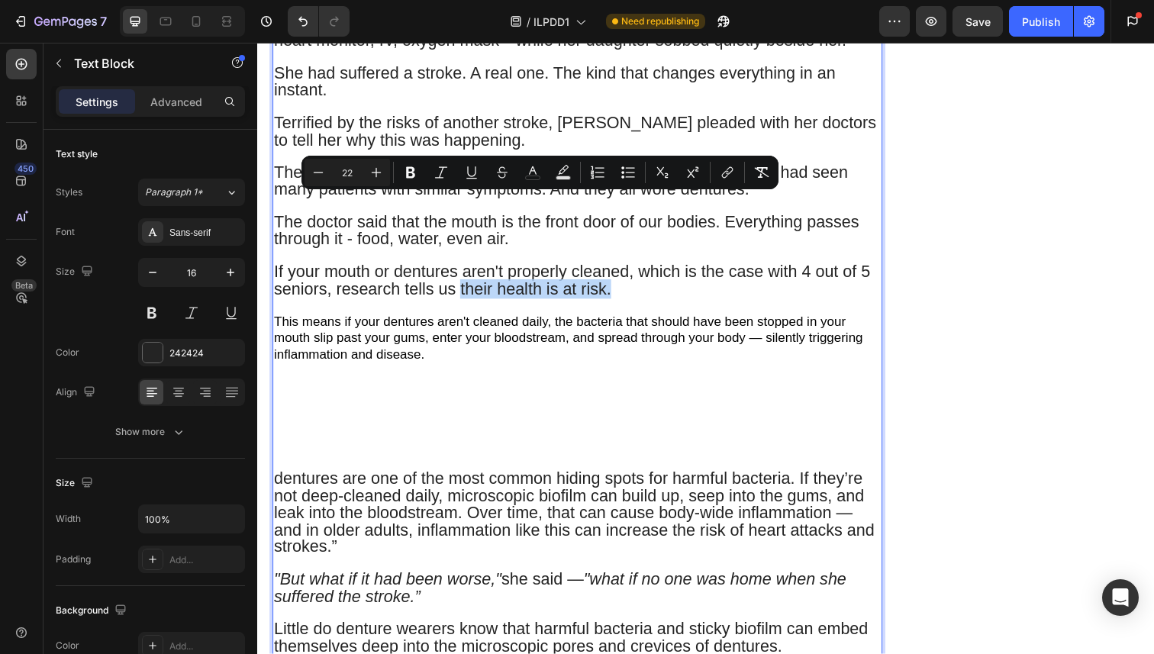
drag, startPoint x: 648, startPoint y: 208, endPoint x: 465, endPoint y: 214, distance: 182.5
click at [465, 269] on p "If your mouth or dentures aren't properly cleaned, which is the case with 4 out…" at bounding box center [583, 286] width 619 height 35
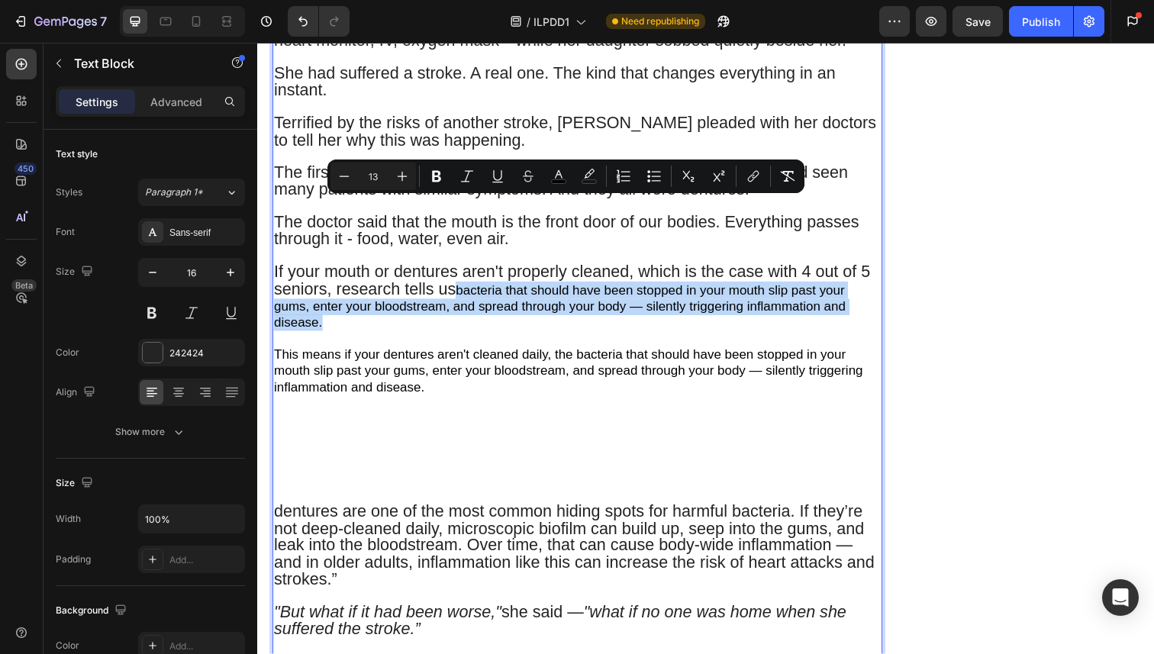
drag, startPoint x: 463, startPoint y: 214, endPoint x: 725, endPoint y: 220, distance: 261.8
click at [493, 269] on p "If your mouth or dentures aren't properly cleaned, which is the case with 4 out…" at bounding box center [583, 303] width 619 height 68
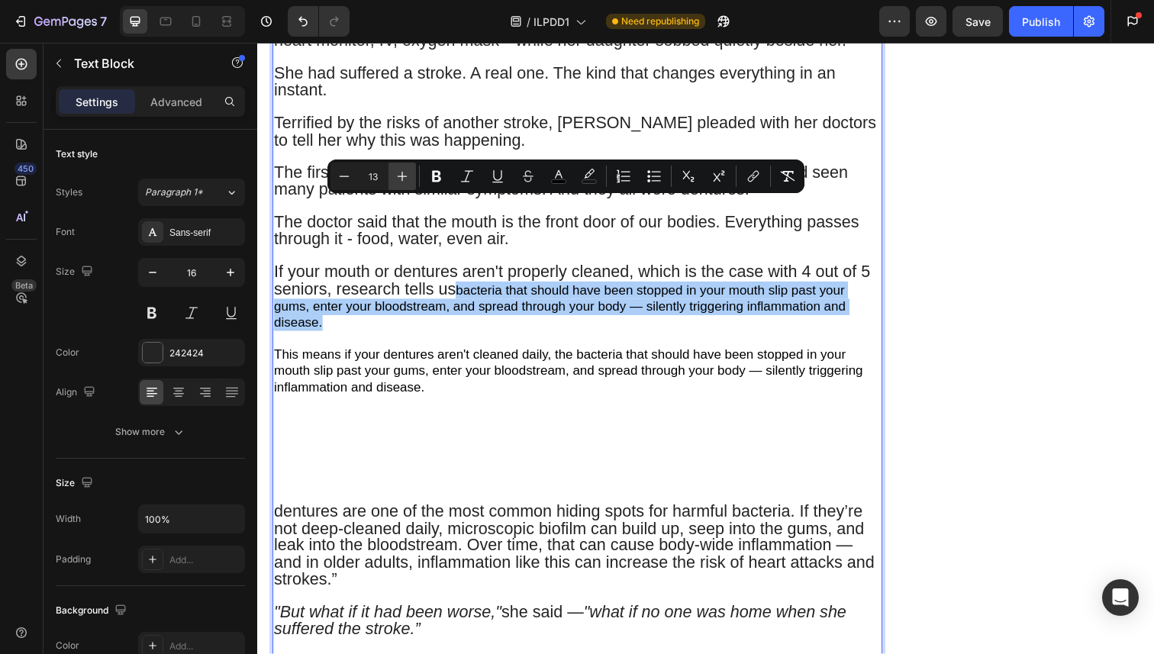
click at [407, 169] on icon "Editor contextual toolbar" at bounding box center [401, 176] width 15 height 15
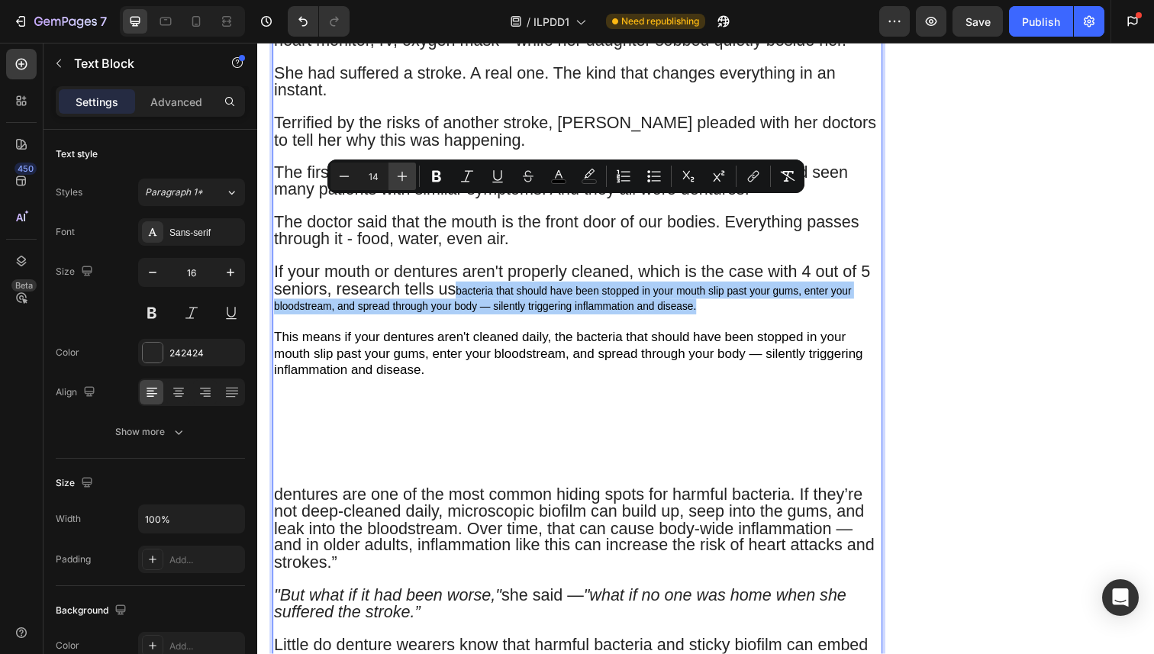
click at [407, 169] on icon "Editor contextual toolbar" at bounding box center [401, 176] width 15 height 15
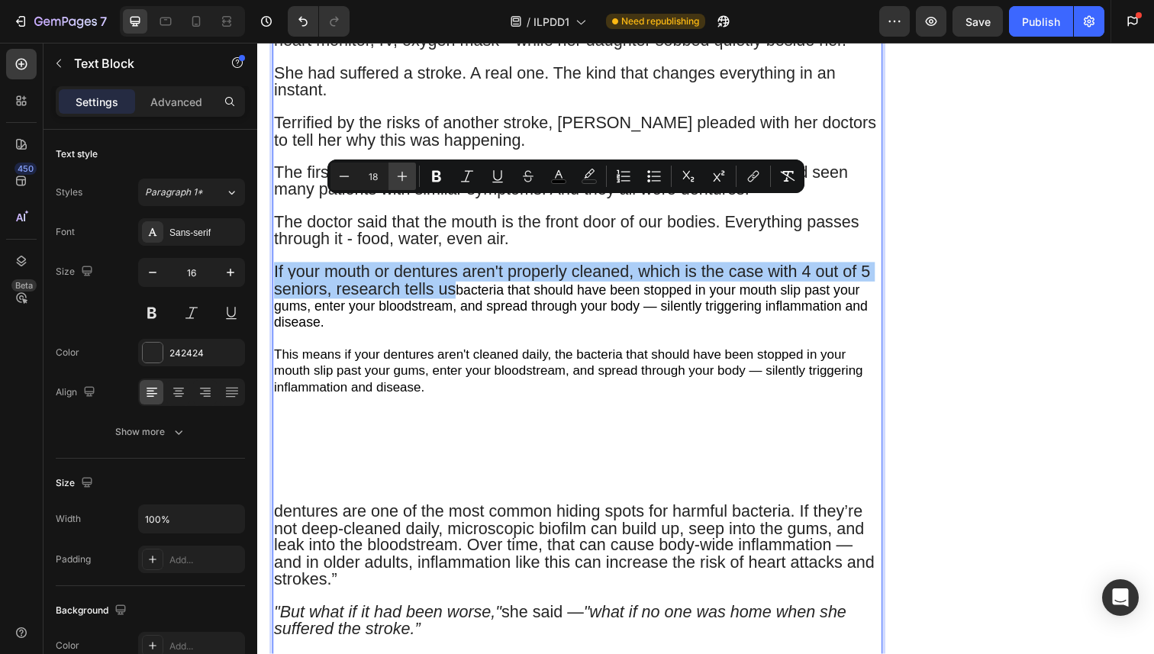
click at [407, 169] on icon "Editor contextual toolbar" at bounding box center [401, 176] width 15 height 15
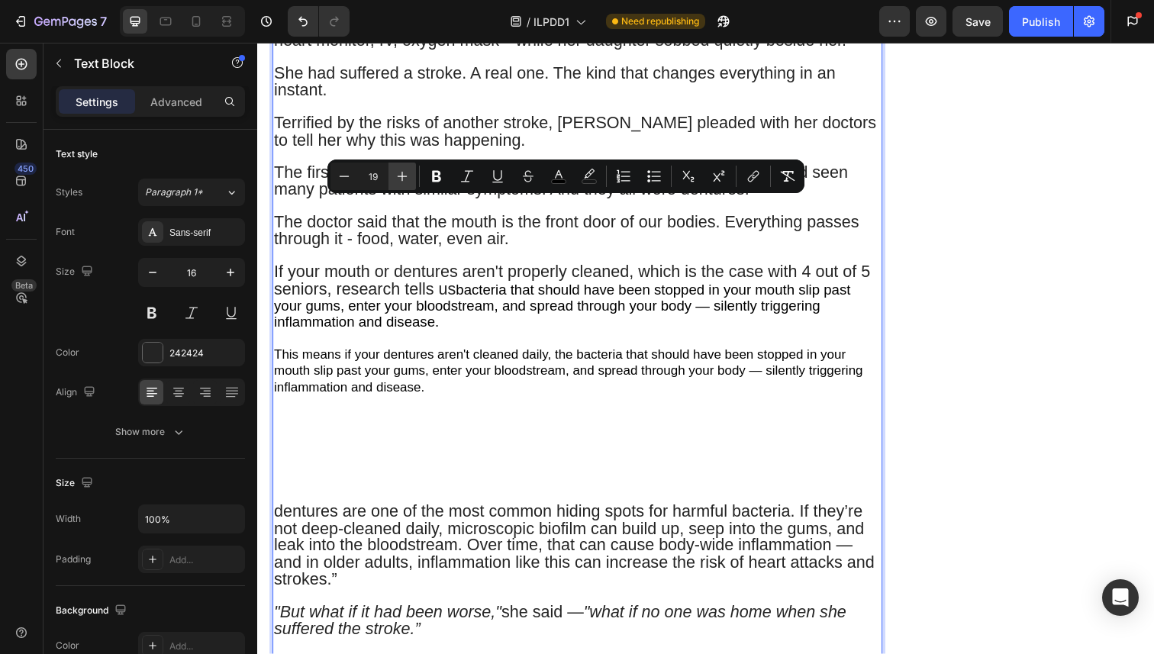
click at [407, 169] on icon "Editor contextual toolbar" at bounding box center [401, 176] width 15 height 15
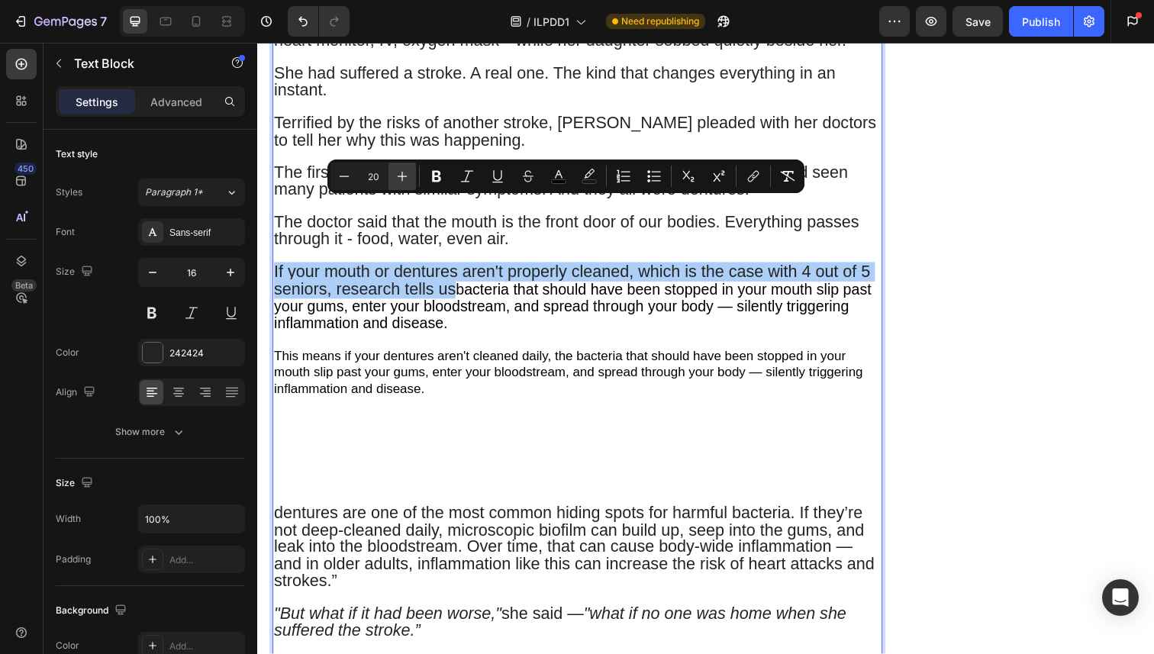
click at [407, 169] on icon "Editor contextual toolbar" at bounding box center [401, 176] width 15 height 15
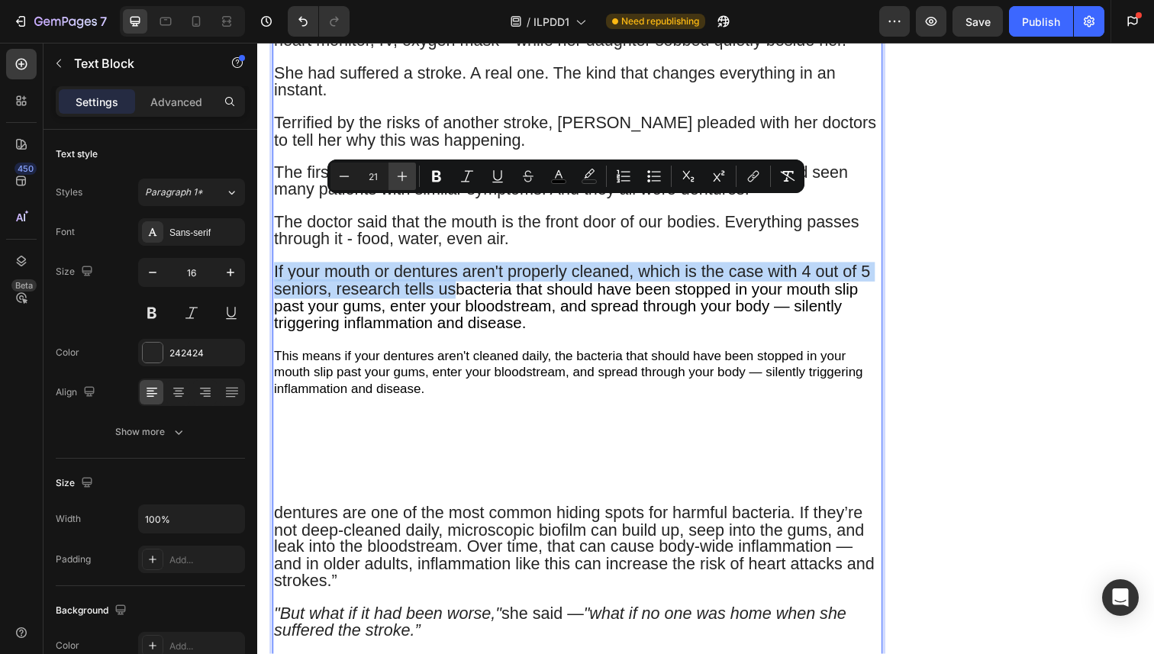
type input "22"
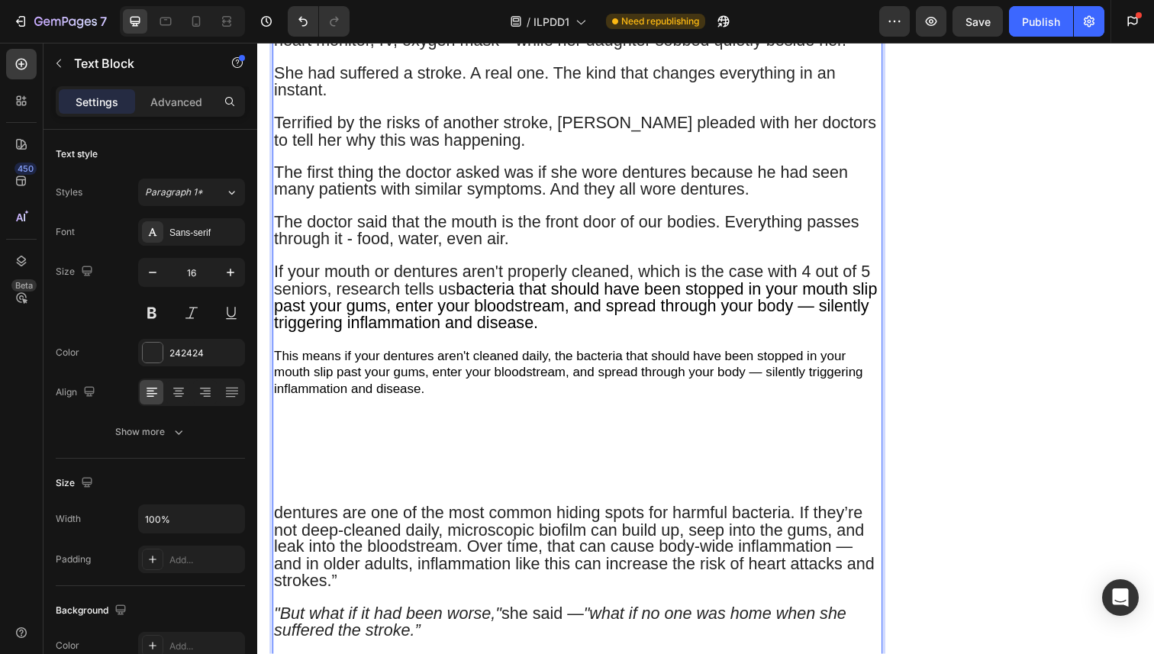
click at [466, 355] on span "This means if your dentures aren't cleaned daily, the bacteria that should have…" at bounding box center [574, 379] width 601 height 49
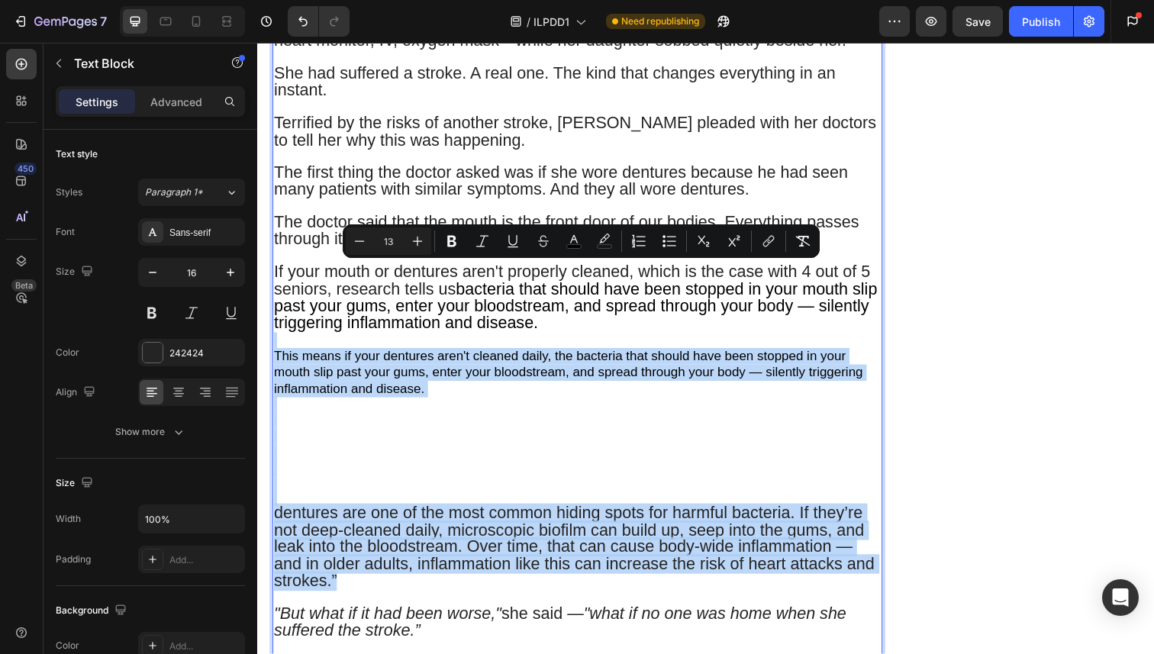
drag, startPoint x: 404, startPoint y: 500, endPoint x: 419, endPoint y: 254, distance: 246.1
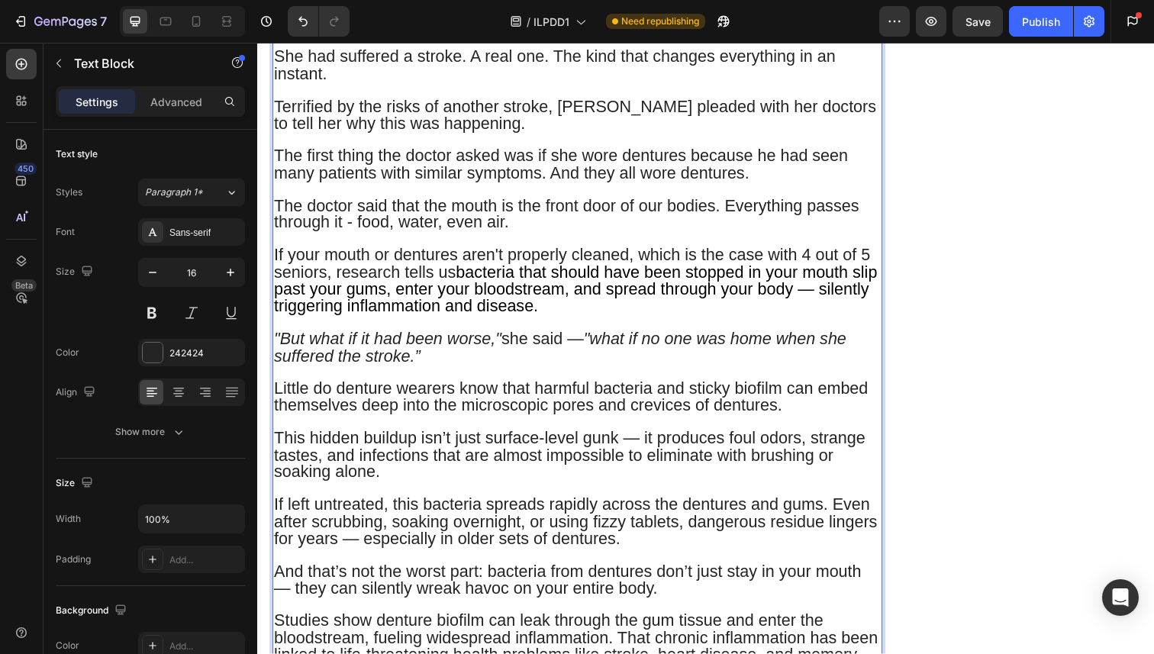
scroll to position [1037, 0]
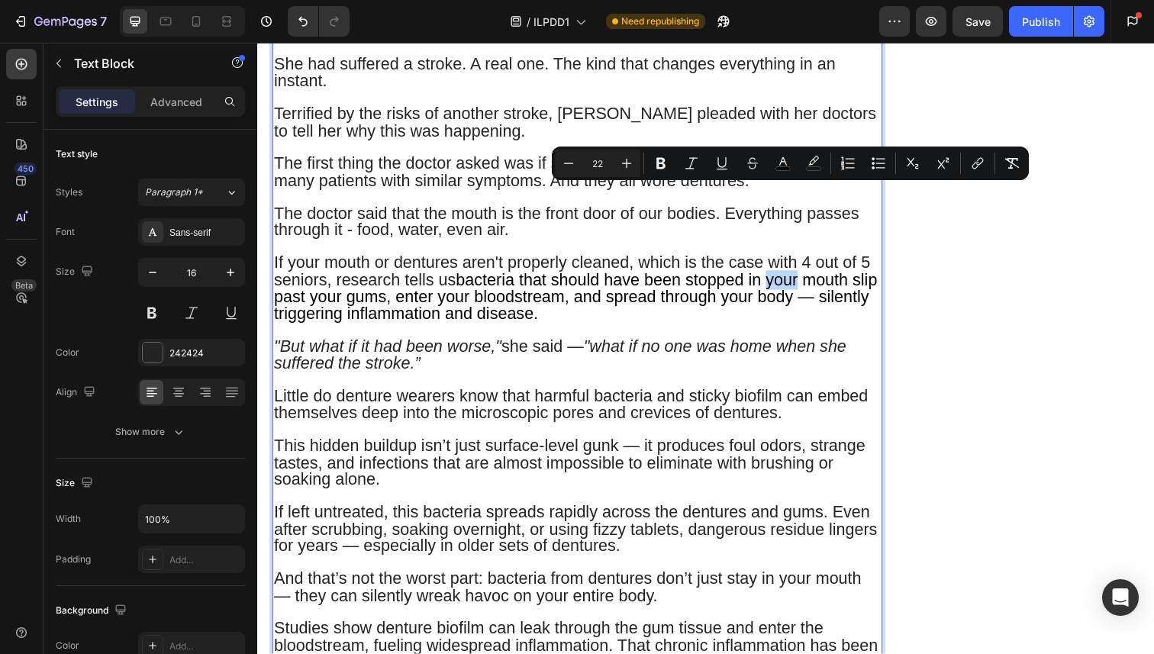
drag, startPoint x: 812, startPoint y: 201, endPoint x: 781, endPoint y: 201, distance: 30.5
click at [781, 275] on span "bacteria that should have been stopped in your mouth slip past your gums, enter…" at bounding box center [582, 302] width 616 height 54
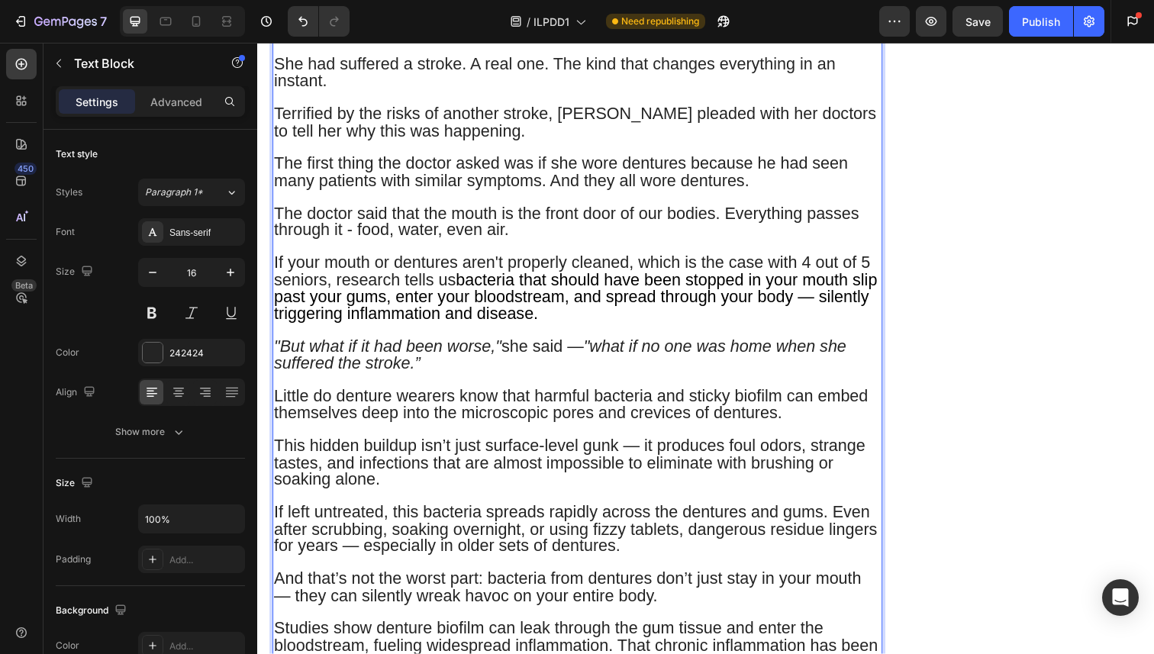
click at [739, 346] on p ""But what if it had been worse," she said — "what if no one was home when she s…" at bounding box center [583, 363] width 619 height 35
click at [500, 394] on span "Little do denture wearers know that harmful bacteria and sticky biofilm can emb…" at bounding box center [577, 412] width 607 height 37
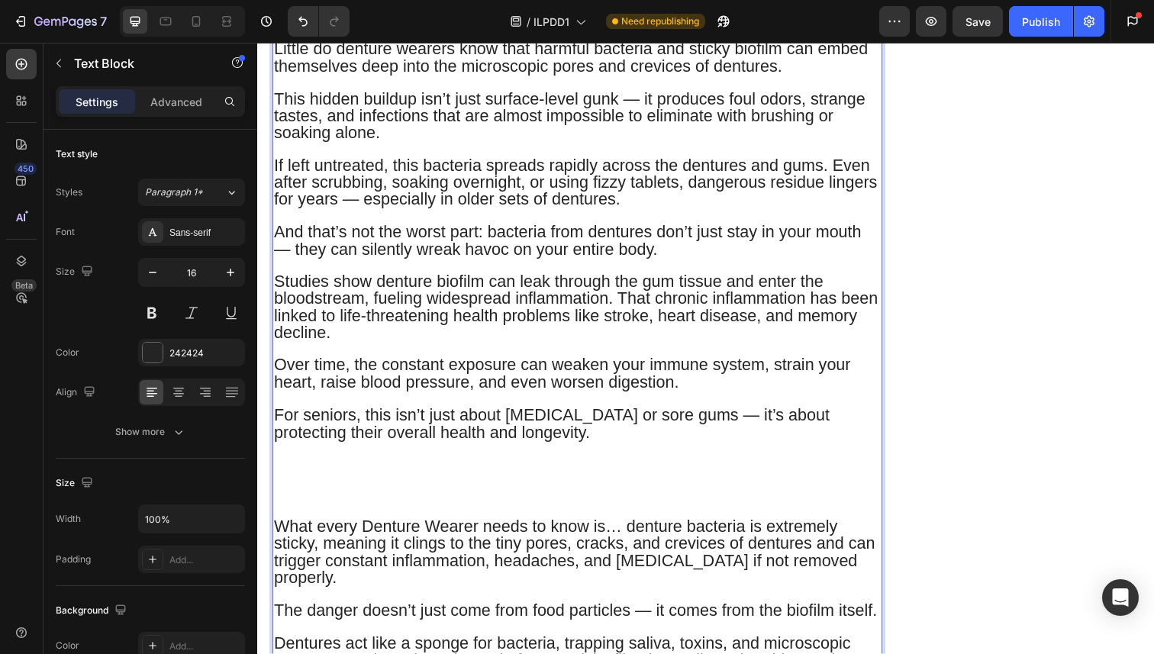
scroll to position [1401, 0]
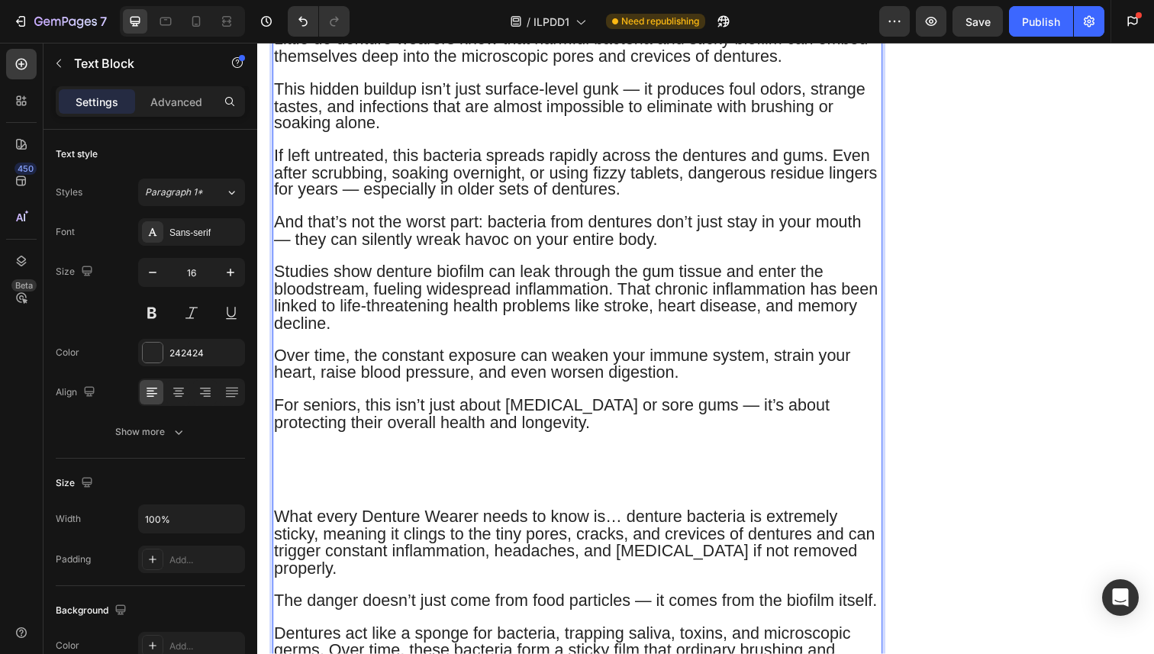
click at [488, 636] on span "Dentures act like a sponge for bacteria, trapping saliva, toxins, and microscop…" at bounding box center [568, 663] width 589 height 54
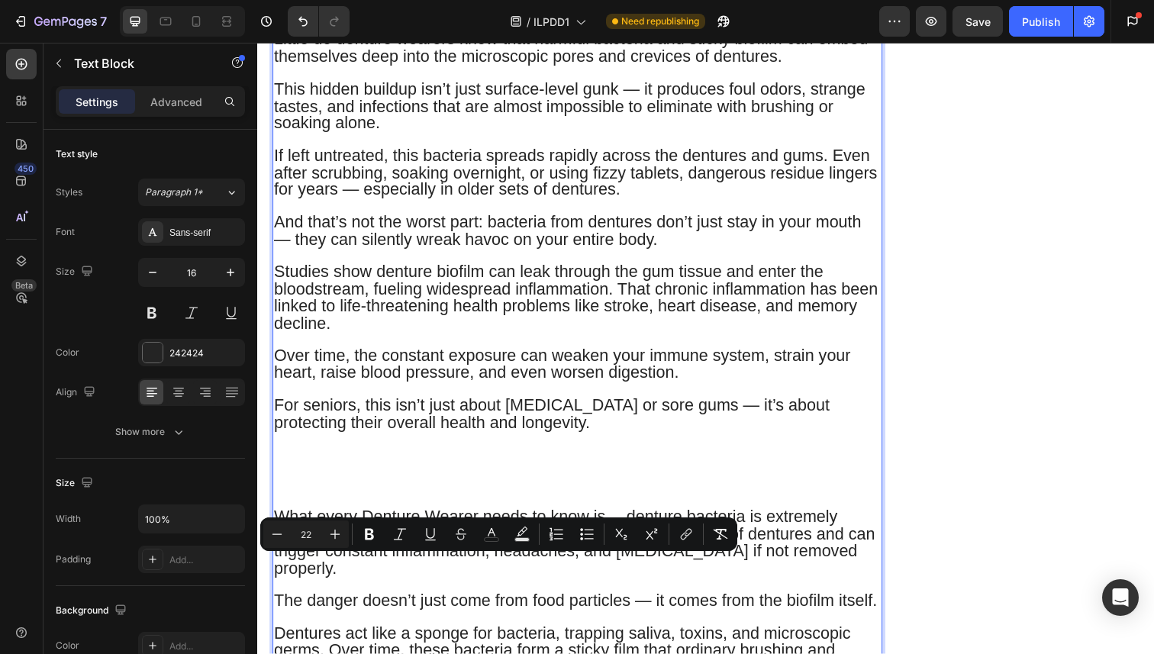
copy span "¹"
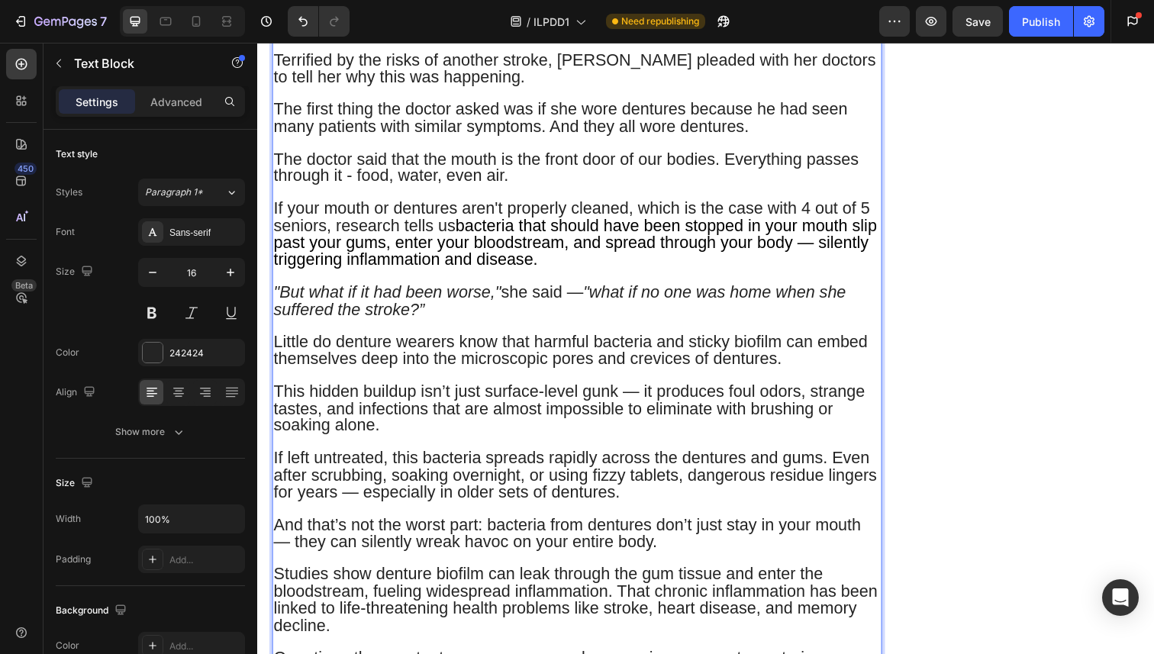
scroll to position [1090, 0]
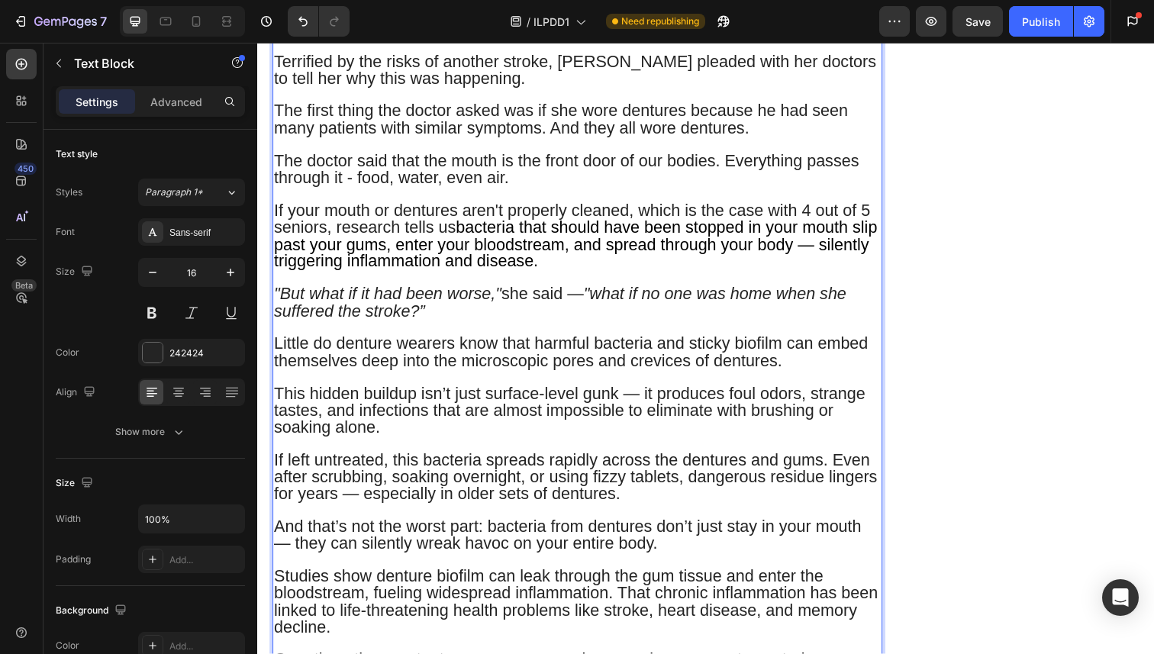
click at [803, 343] on p "Little do denture wearers know that harmful bacteria and sticky biofilm can emb…" at bounding box center [583, 360] width 619 height 35
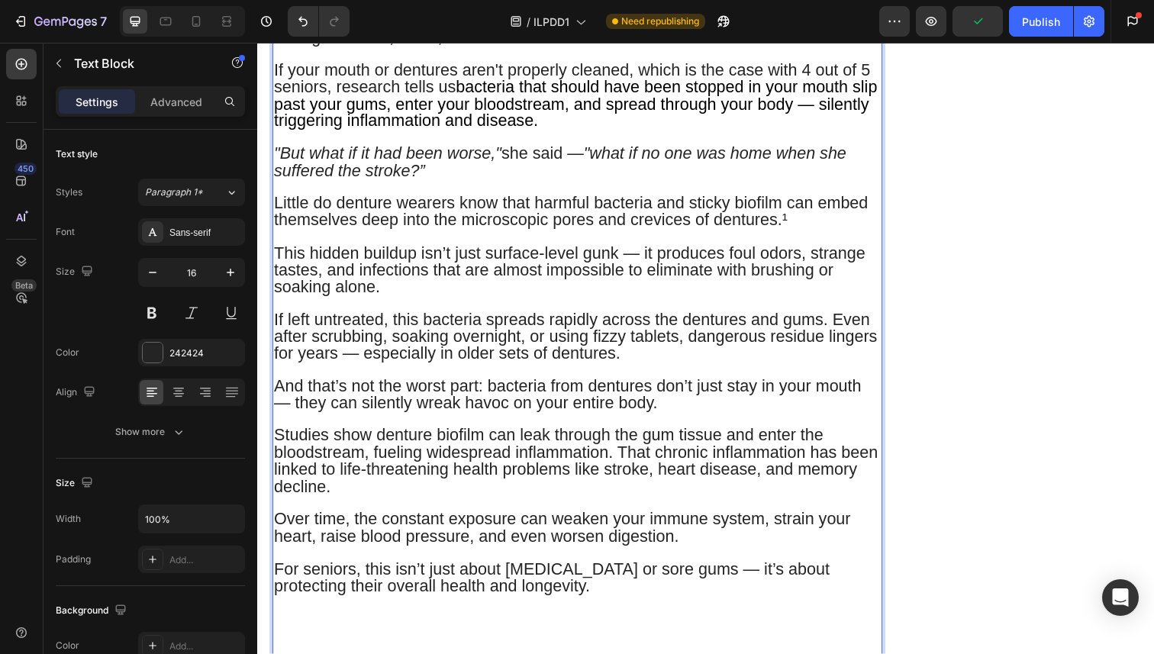
scroll to position [1248, 0]
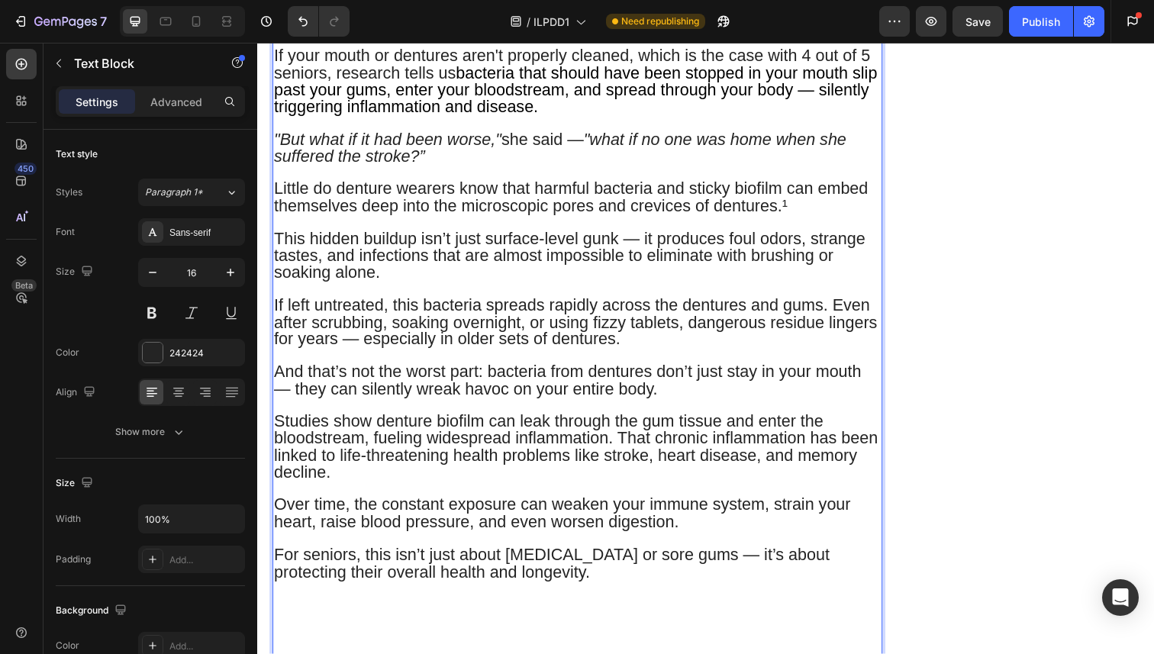
click at [279, 301] on span "If left untreated, this bacteria spreads rapidly across the dentures and gums. …" at bounding box center [582, 328] width 616 height 54
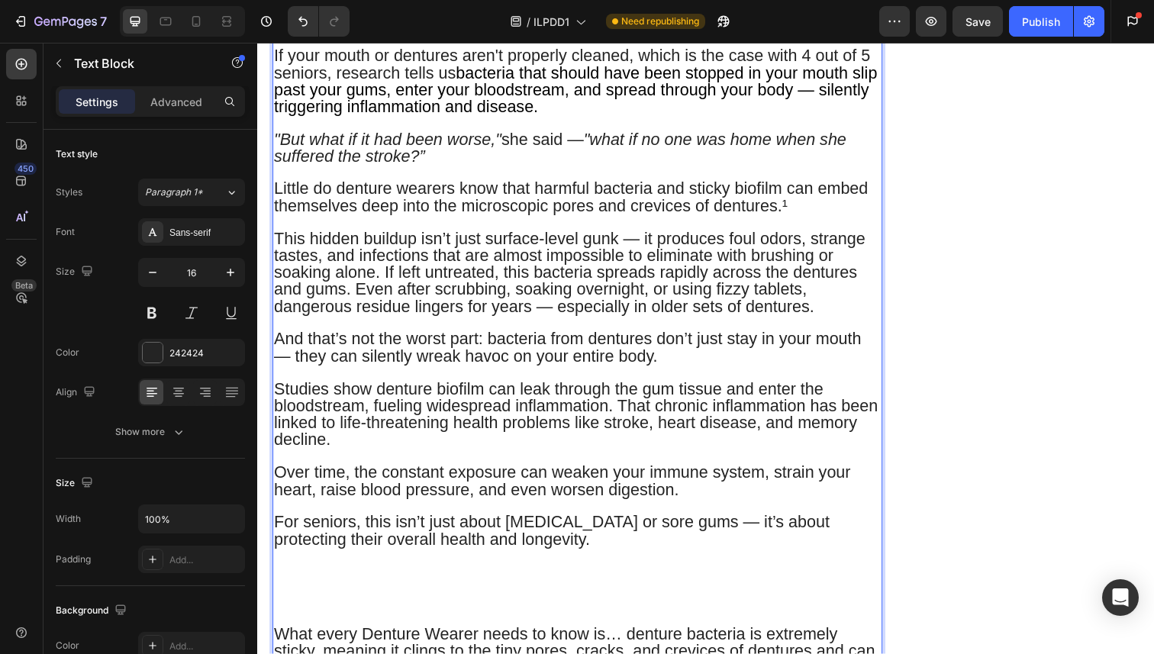
click at [359, 233] on span "This hidden buildup isn’t just surface-level gunk — it produces foul odors, str…" at bounding box center [575, 277] width 603 height 88
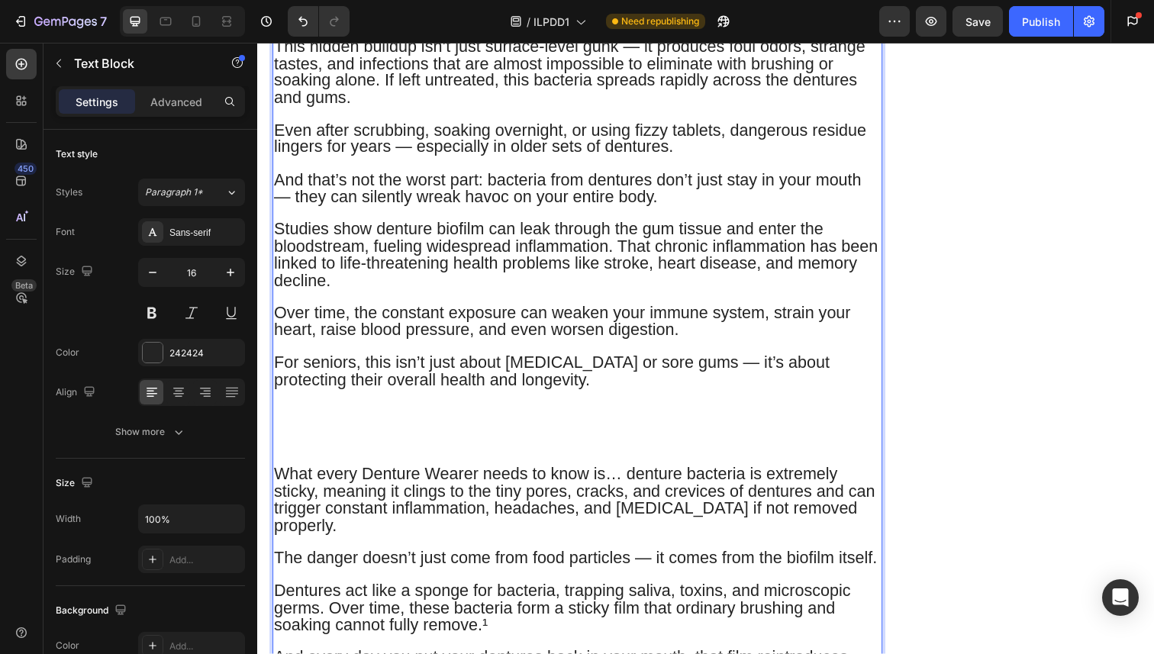
scroll to position [1451, 0]
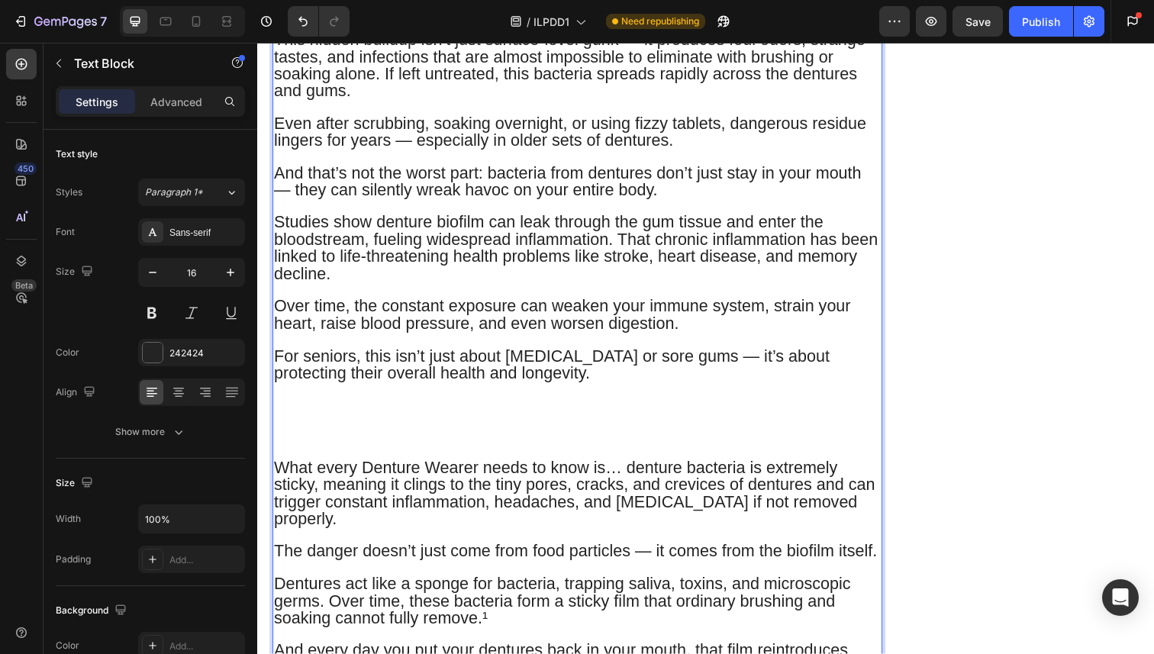
drag, startPoint x: 748, startPoint y: 575, endPoint x: 723, endPoint y: 575, distance: 25.2
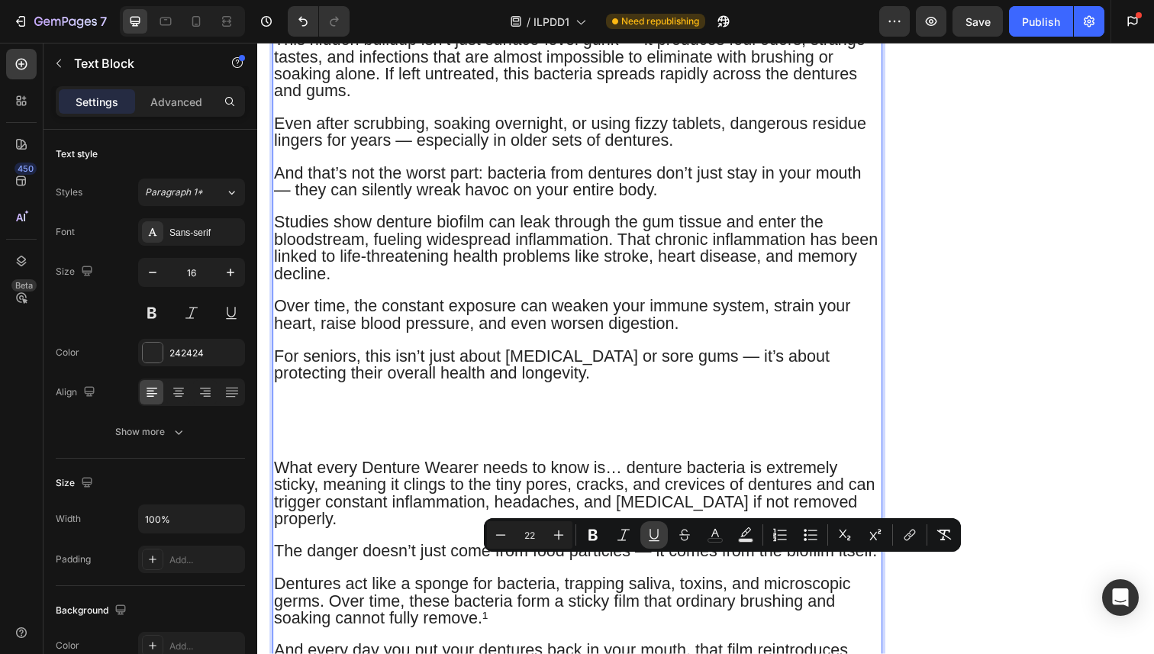
copy span "²"
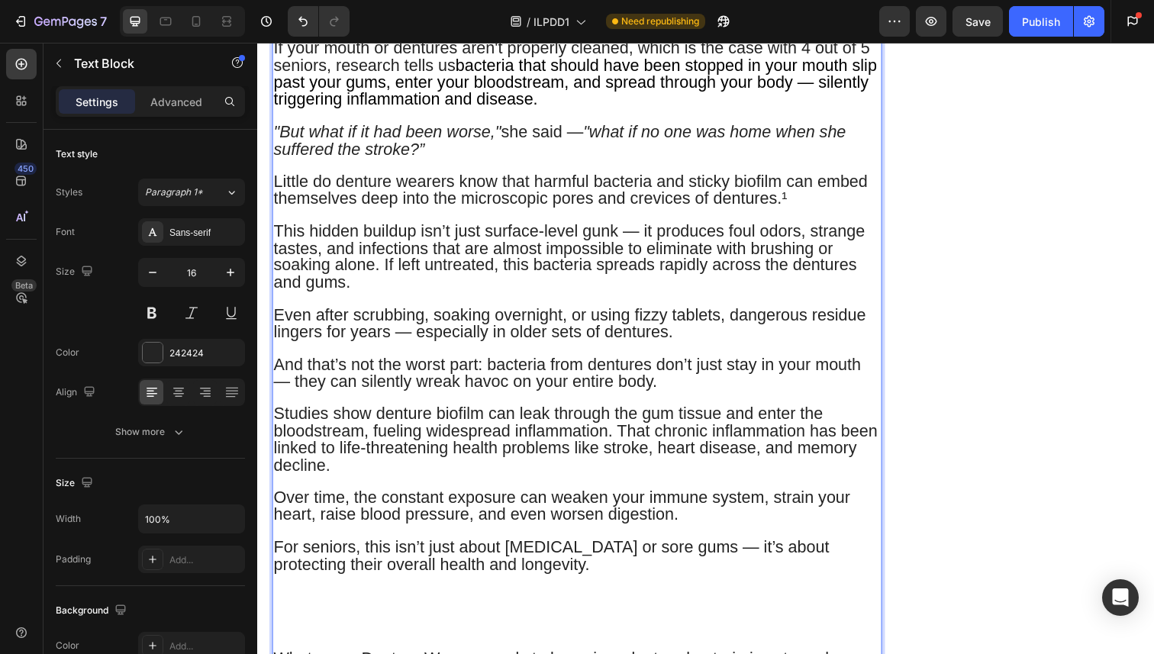
scroll to position [1251, 0]
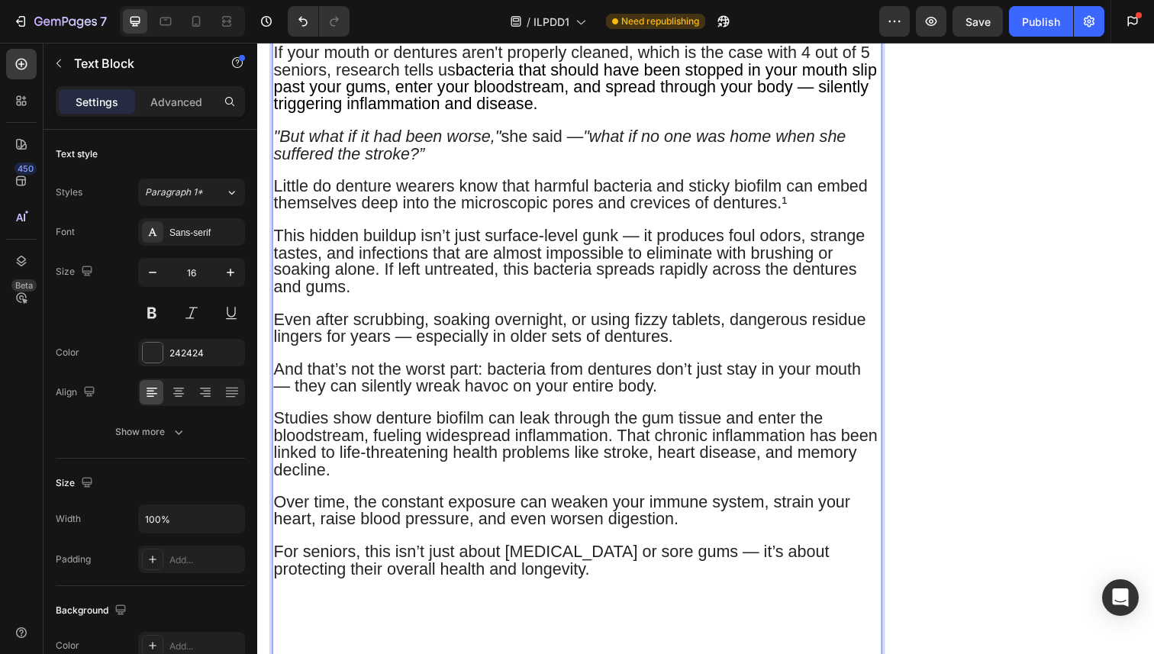
click at [419, 217] on p "This hidden buildup isn’t just surface-level gunk — it produces foul odors, str…" at bounding box center [583, 259] width 619 height 85
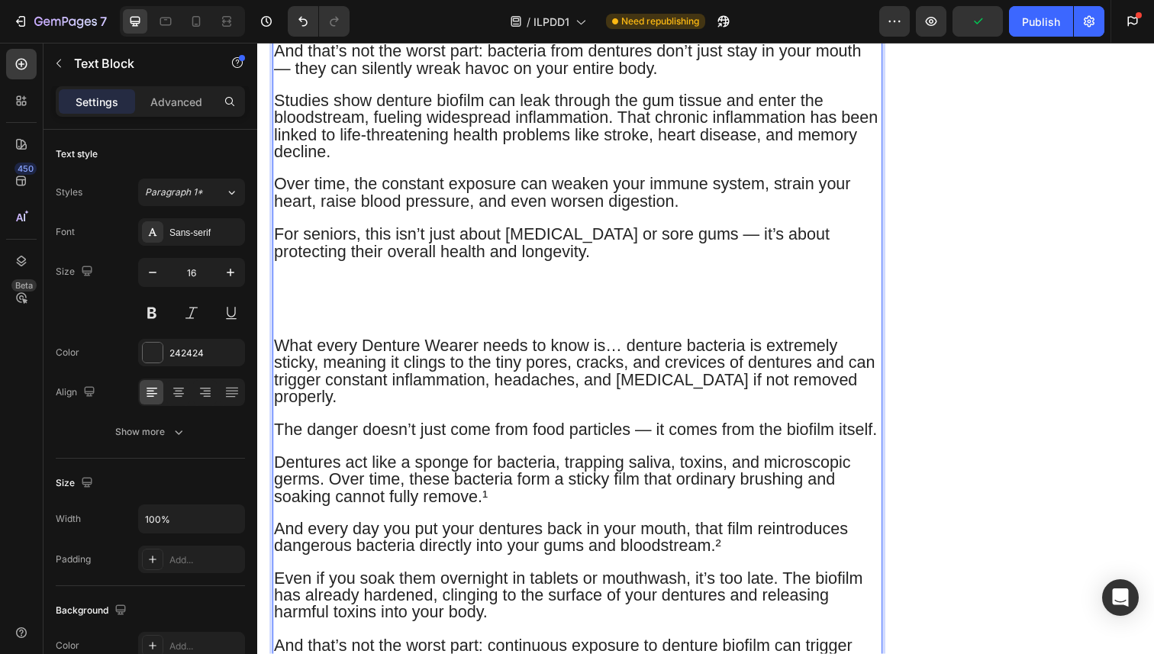
scroll to position [1577, 0]
drag, startPoint x: 616, startPoint y: 581, endPoint x: 572, endPoint y: 581, distance: 43.5
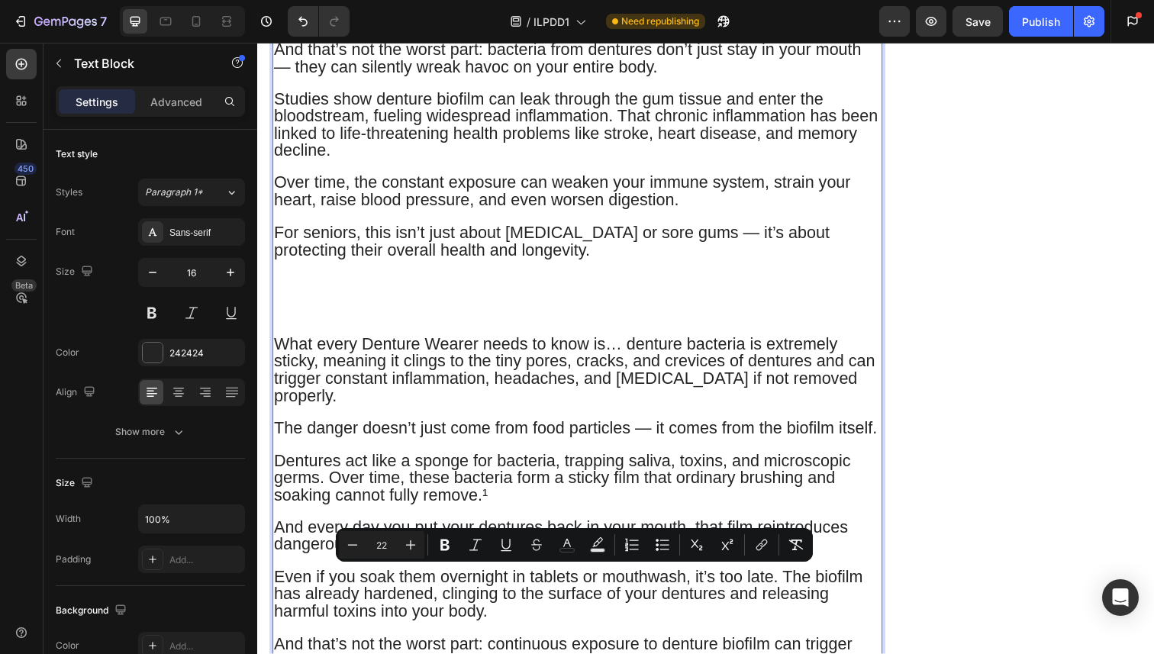
copy span "³"
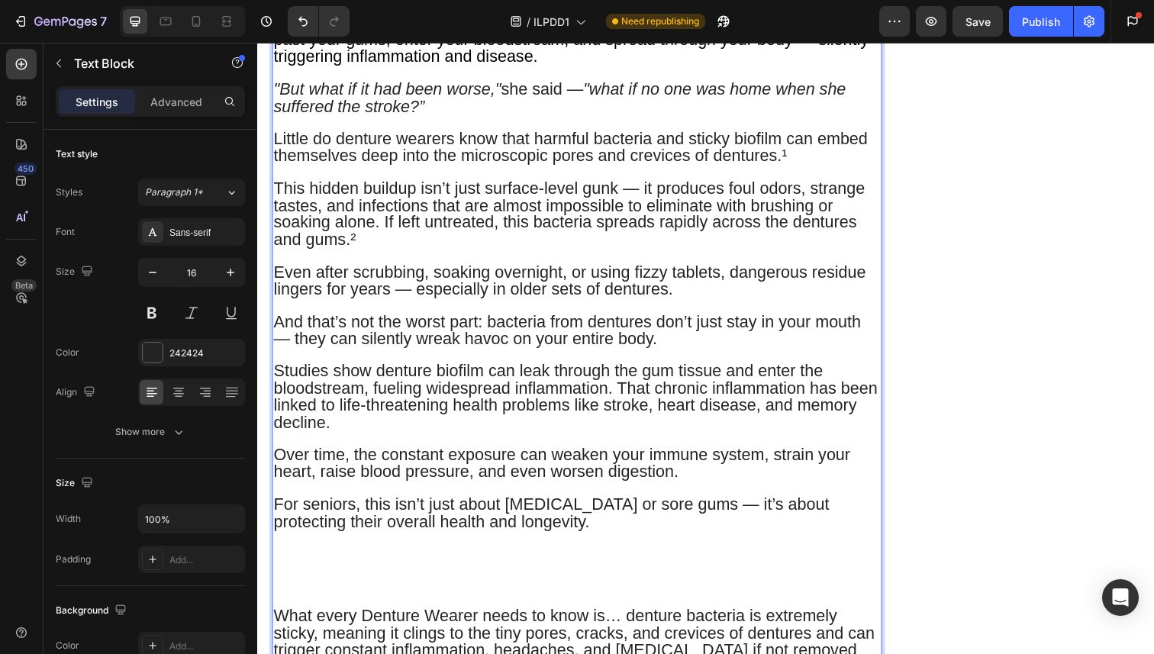
scroll to position [1286, 0]
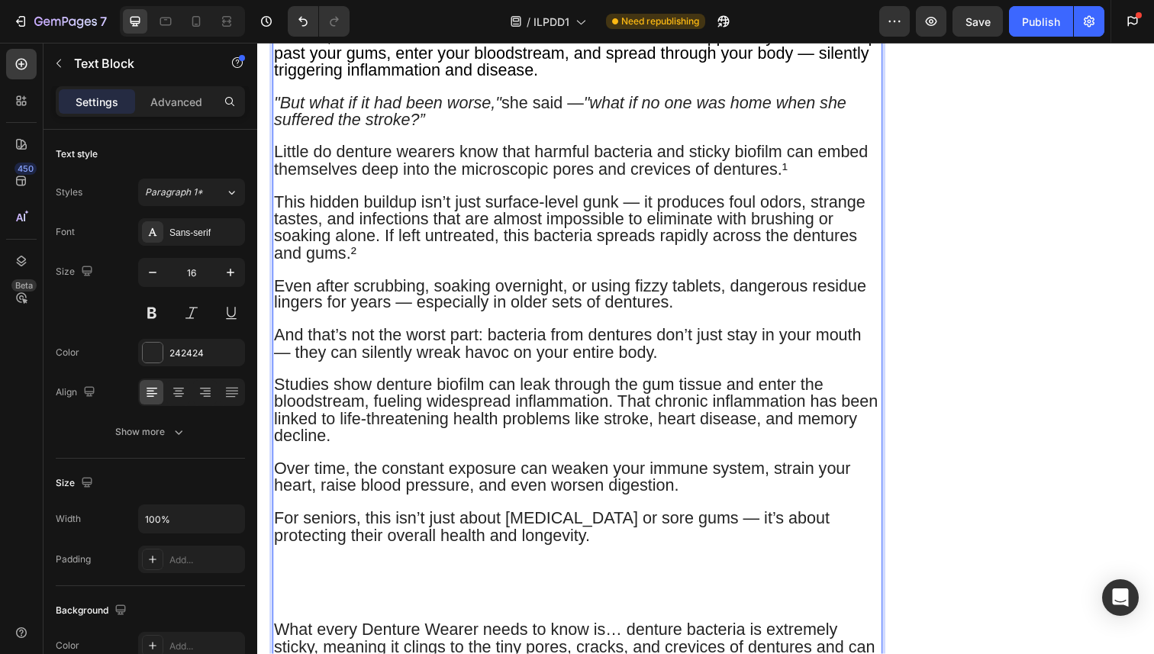
click at [687, 284] on p "Even after scrubbing, soaking overnight, or using fizzy tablets, dangerous resi…" at bounding box center [583, 301] width 619 height 35
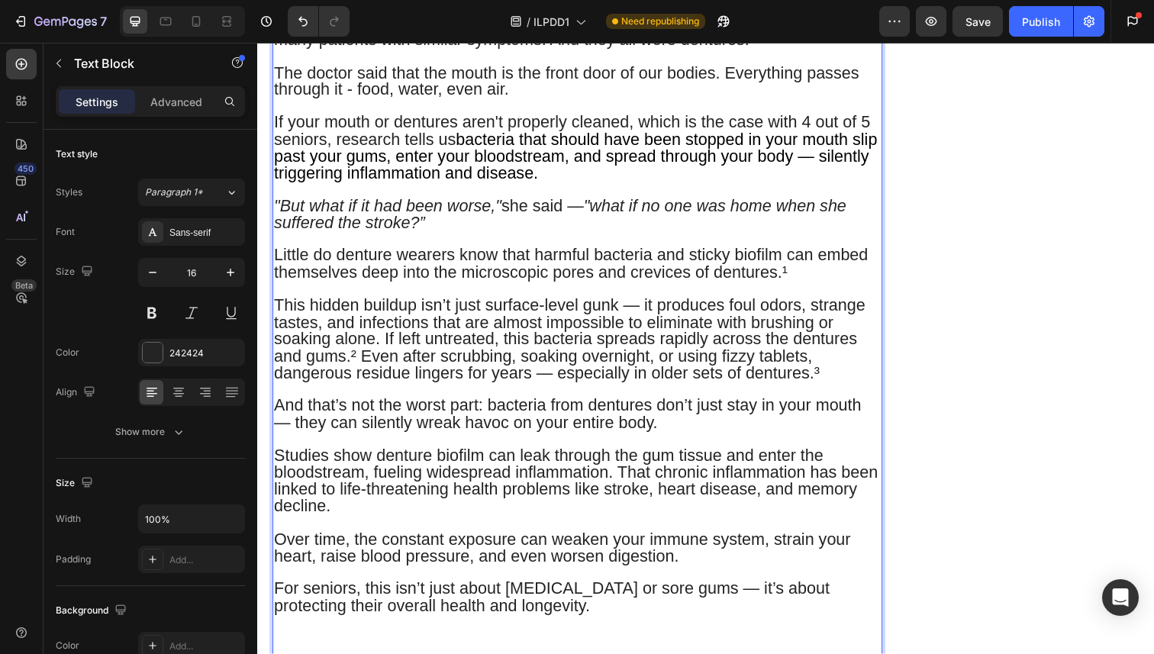
scroll to position [1181, 0]
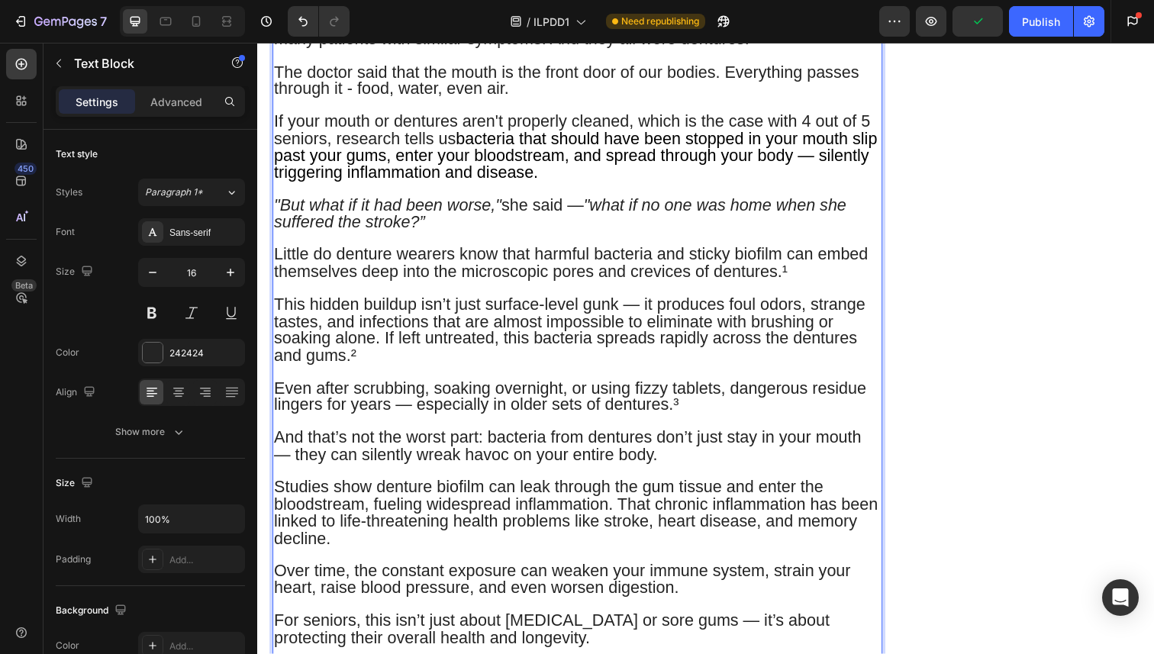
click at [729, 487] on span "Studies show denture biofilm can leak through the gum tissue and enter the bloo…" at bounding box center [582, 522] width 616 height 71
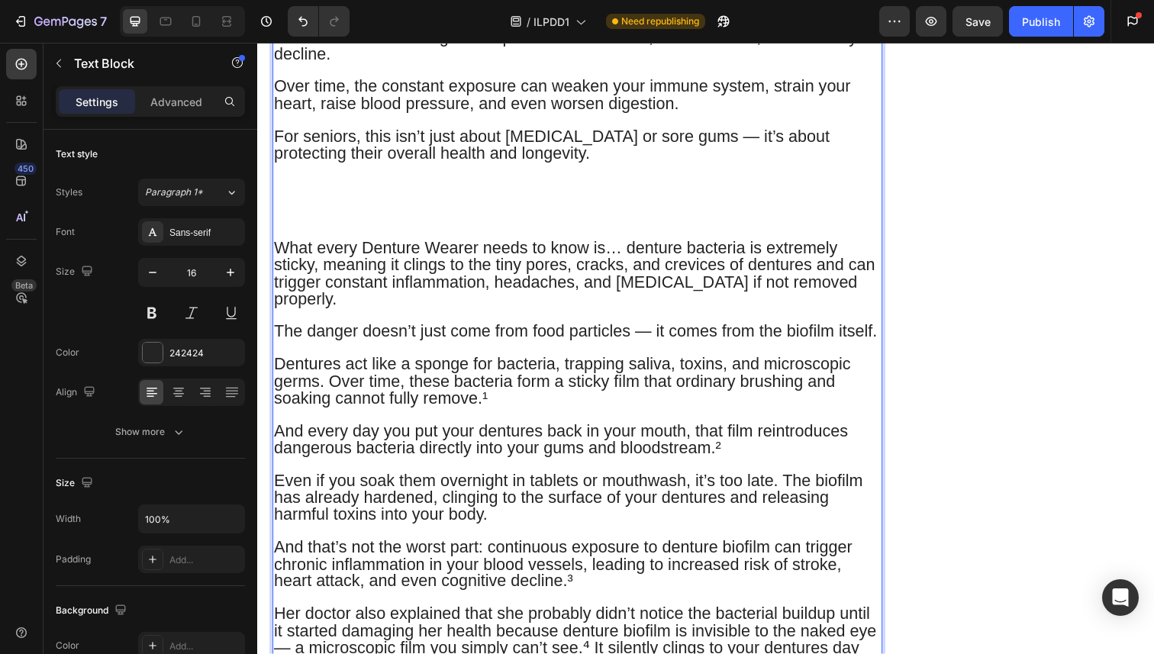
scroll to position [1676, 0]
click at [591, 616] on span "Her doctor also explained that she probably didn’t notice the bacterial buildup…" at bounding box center [581, 651] width 615 height 71
click at [590, 616] on span "Her doctor also explained that she probably didn’t notice the bacterial buildup…" at bounding box center [581, 651] width 615 height 71
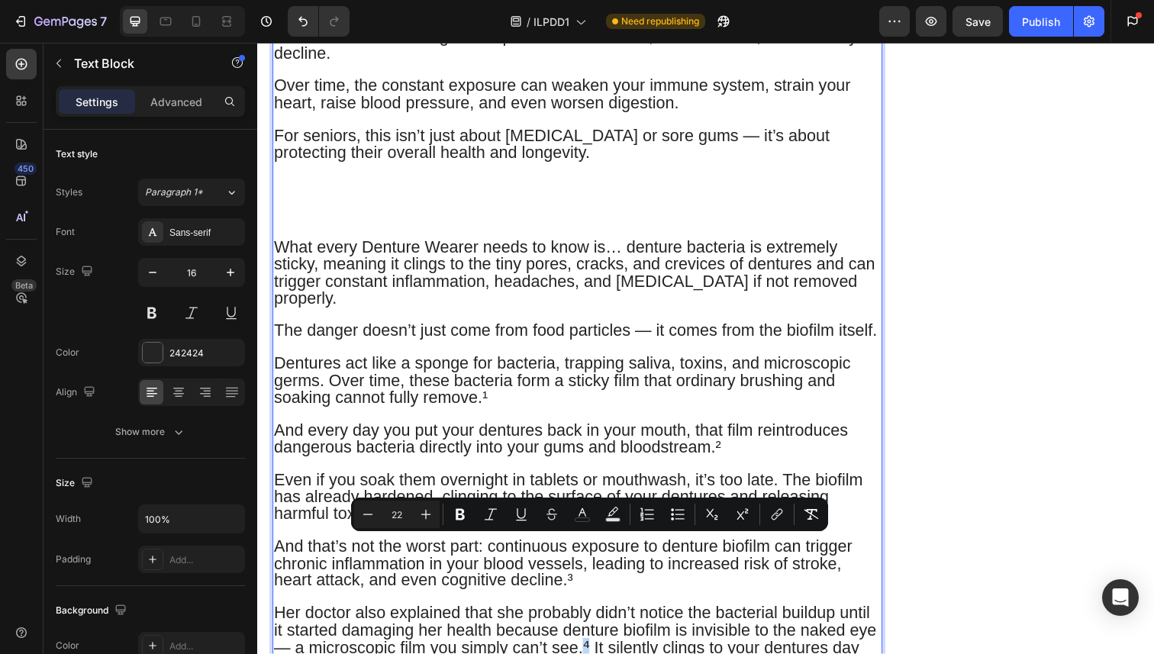
copy span "⁴"
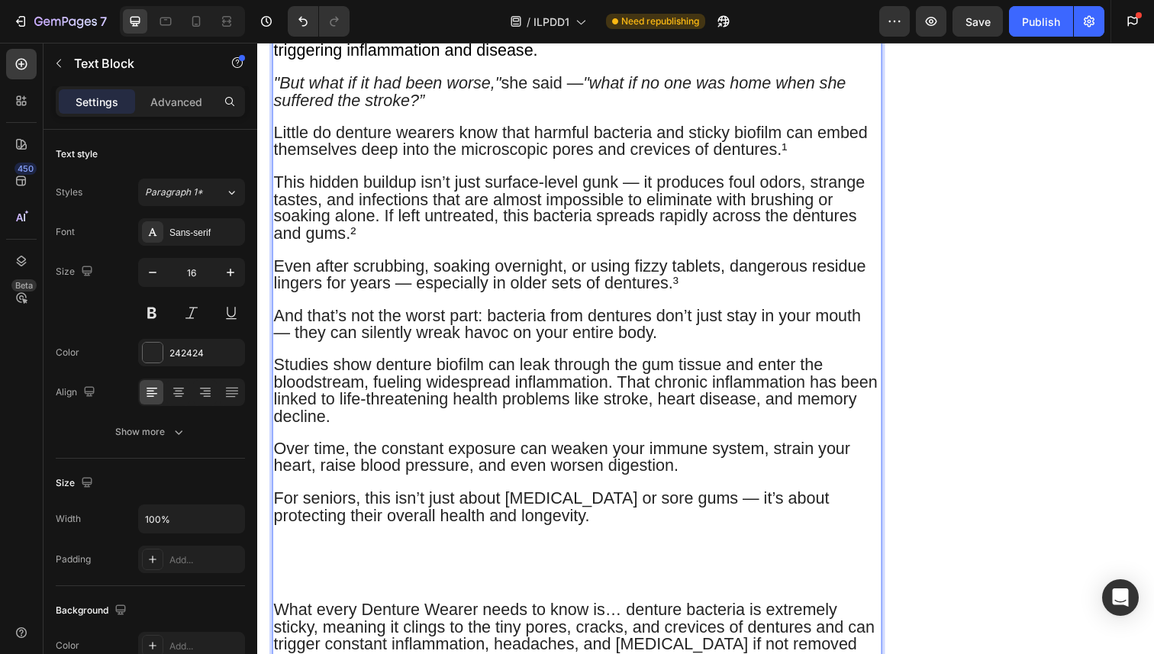
scroll to position [1305, 0]
click at [727, 363] on span "Studies show denture biofilm can leak through the gum tissue and enter the bloo…" at bounding box center [582, 398] width 616 height 71
click at [728, 363] on span "Studies show denture biofilm can leak through the gum tissue⁴ and enter the blo…" at bounding box center [582, 398] width 616 height 71
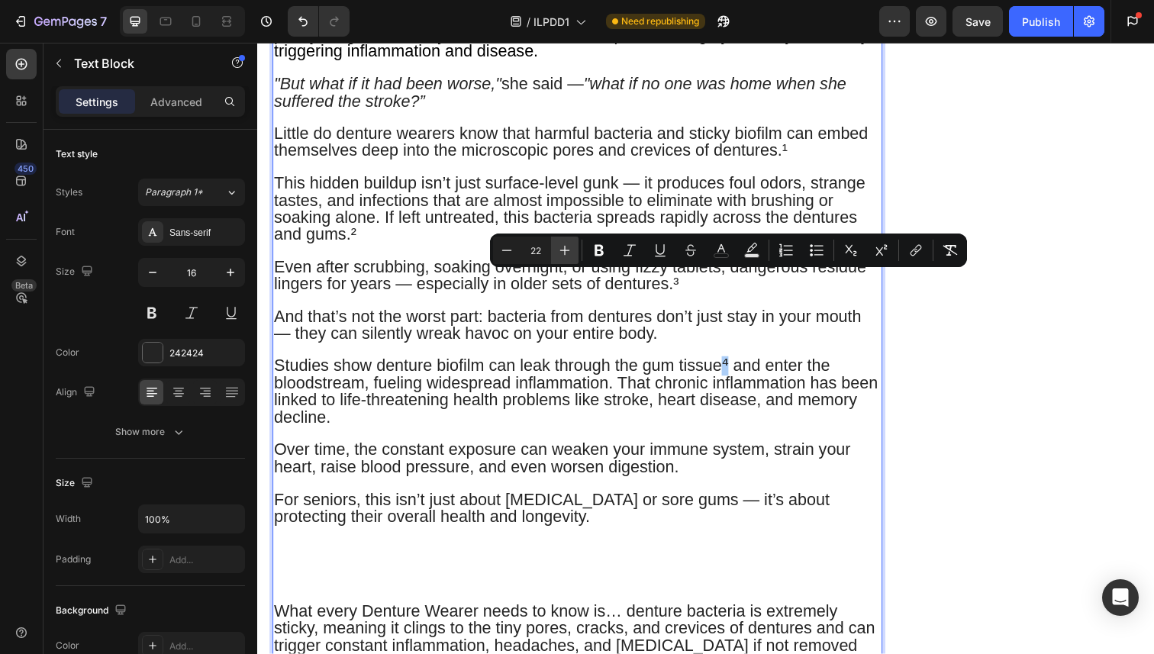
click at [576, 252] on button "Plus" at bounding box center [564, 250] width 27 height 27
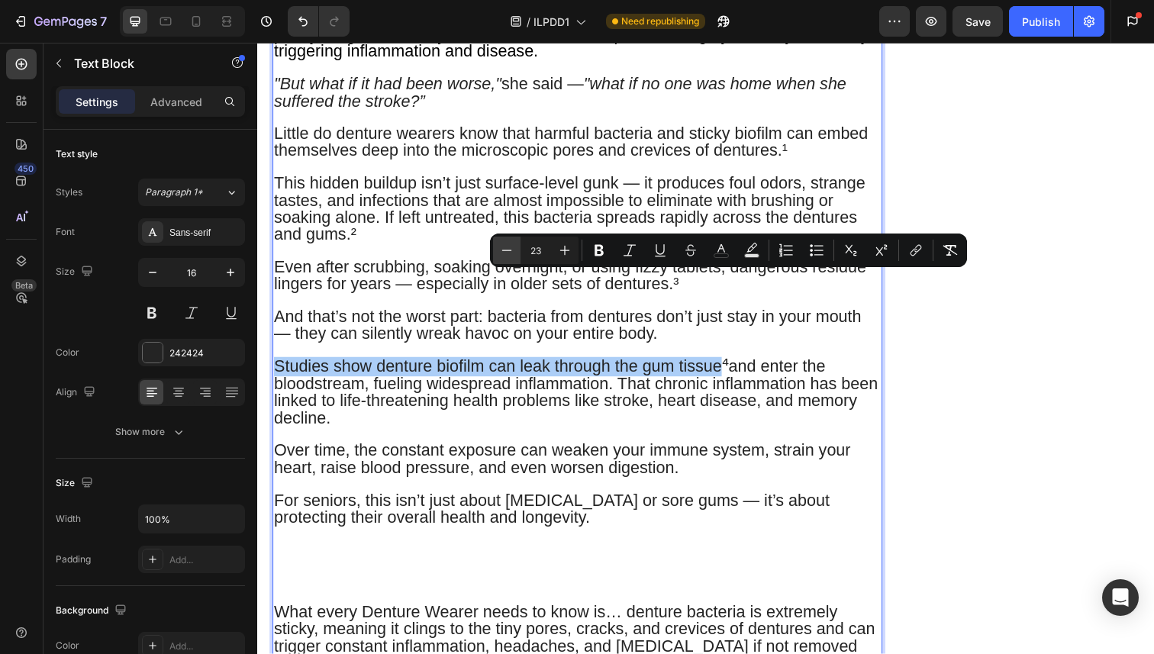
click at [506, 251] on icon "Editor contextual toolbar" at bounding box center [506, 250] width 15 height 15
type input "22"
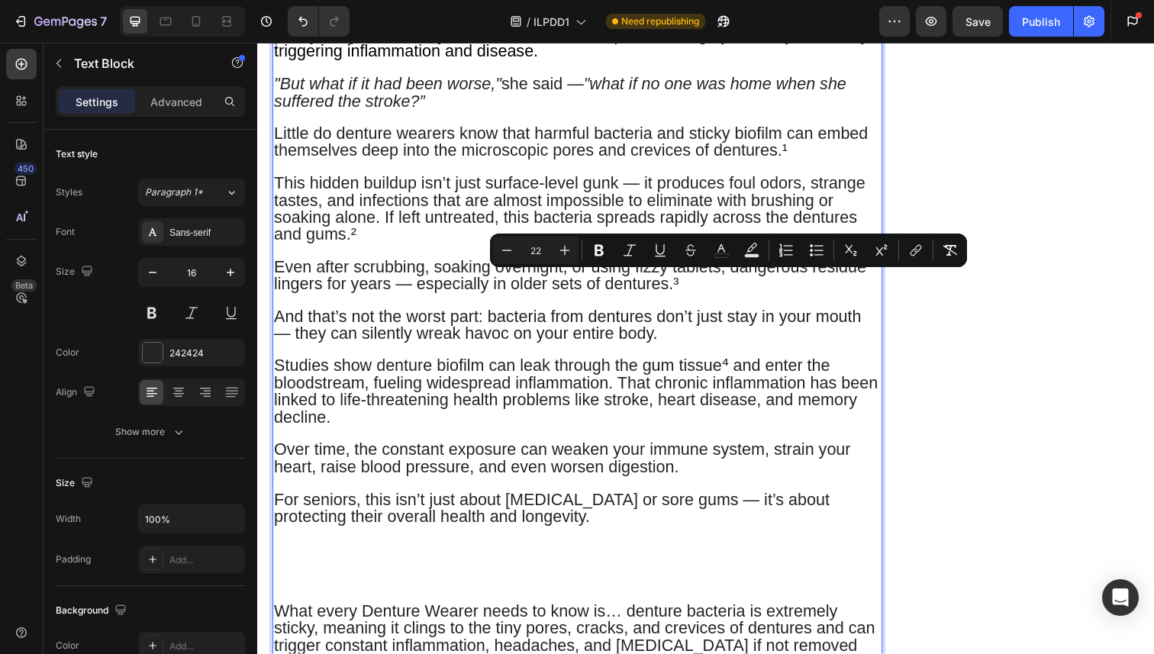
click at [561, 363] on span "Studies show denture biofilm can leak through the gum tissue⁴ and enter the blo…" at bounding box center [582, 398] width 616 height 71
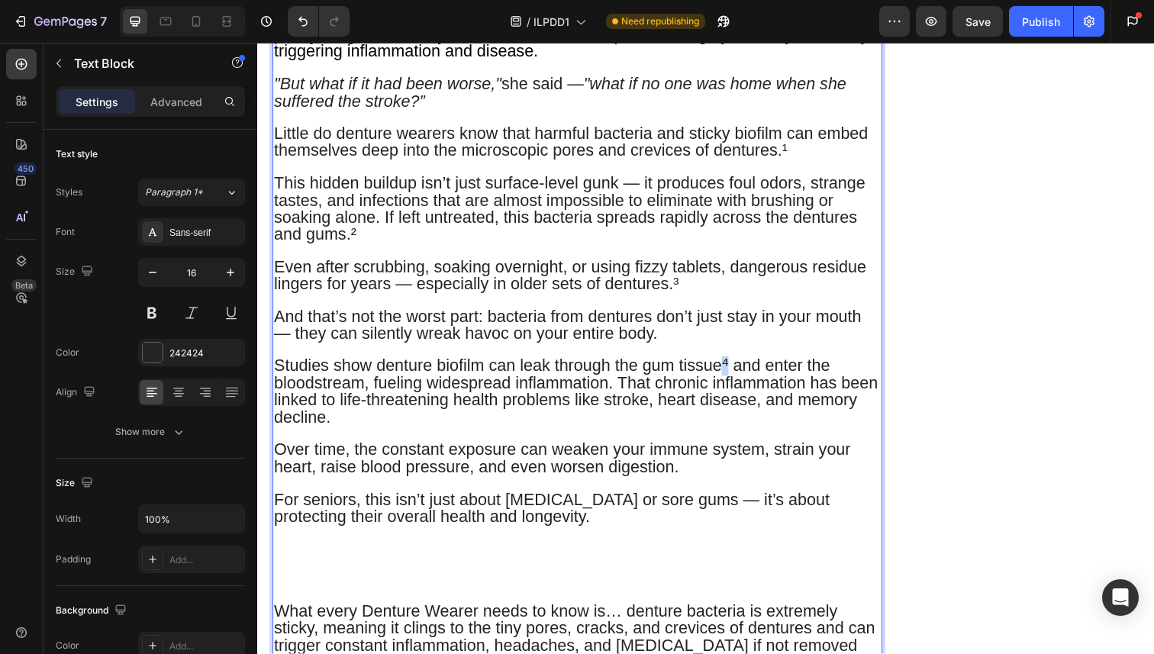
click at [732, 363] on span "Studies show denture biofilm can leak through the gum tissue⁴ and enter the blo…" at bounding box center [582, 398] width 616 height 71
copy span "⁴"
click at [366, 363] on span "Studies show denture biofilm can leak through the gum tissue and enter the bloo…" at bounding box center [582, 398] width 616 height 71
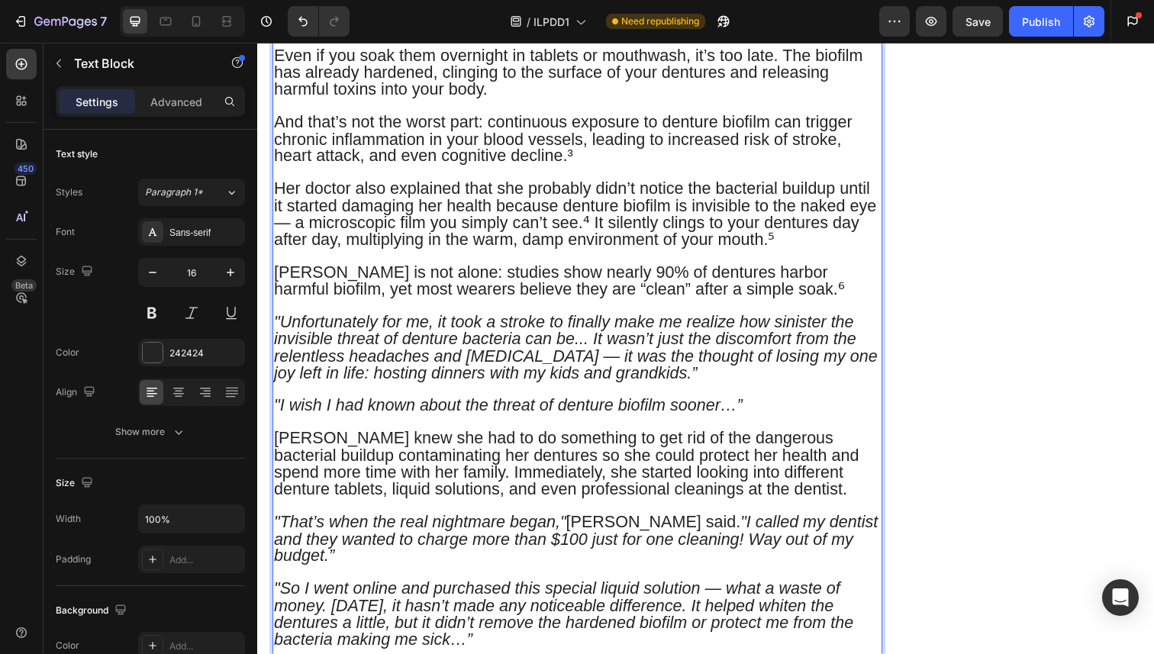
scroll to position [2111, 0]
drag, startPoint x: 787, startPoint y: 137, endPoint x: 777, endPoint y: 137, distance: 9.9
click at [777, 183] on p "Her doctor also explained that she probably didn’t notice the bacterial buildup…" at bounding box center [583, 217] width 619 height 69
copy span "⁵"
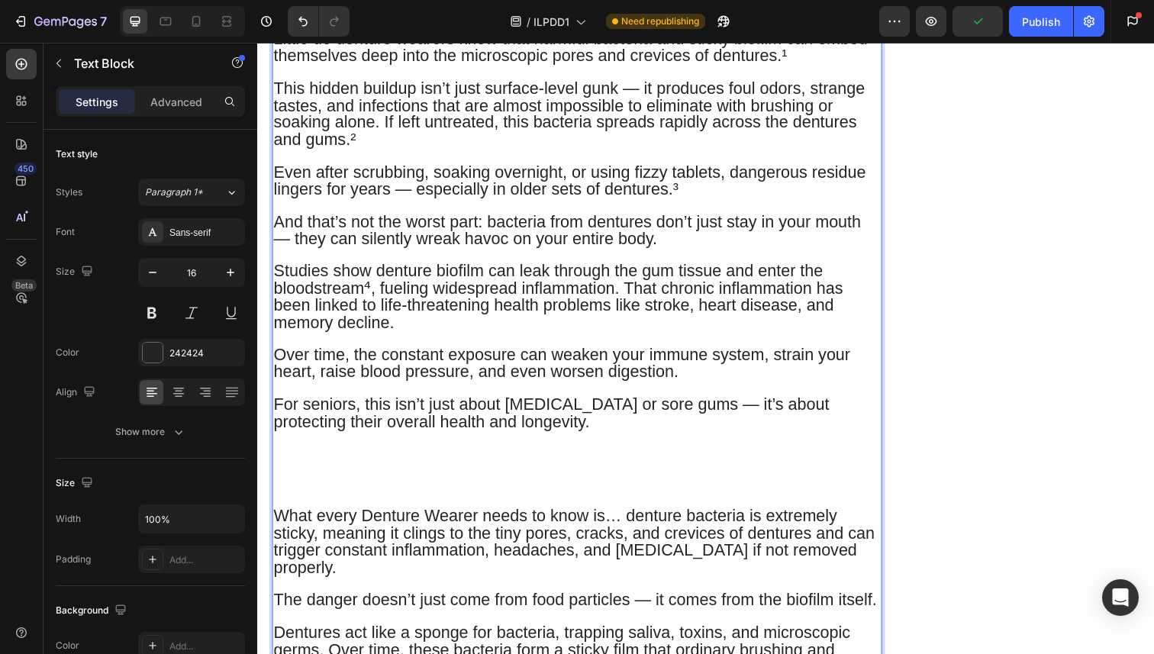
scroll to position [1395, 0]
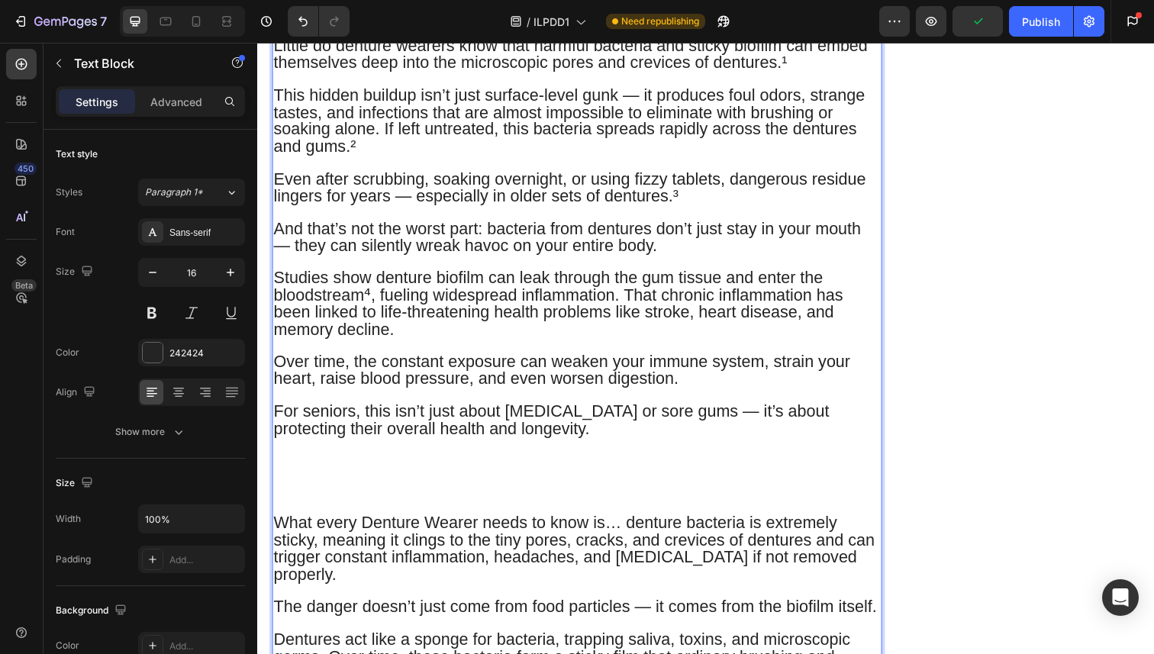
click at [629, 260] on p "Studies show denture biofilm can leak through the gum tissue and enter the bloo…" at bounding box center [583, 302] width 619 height 85
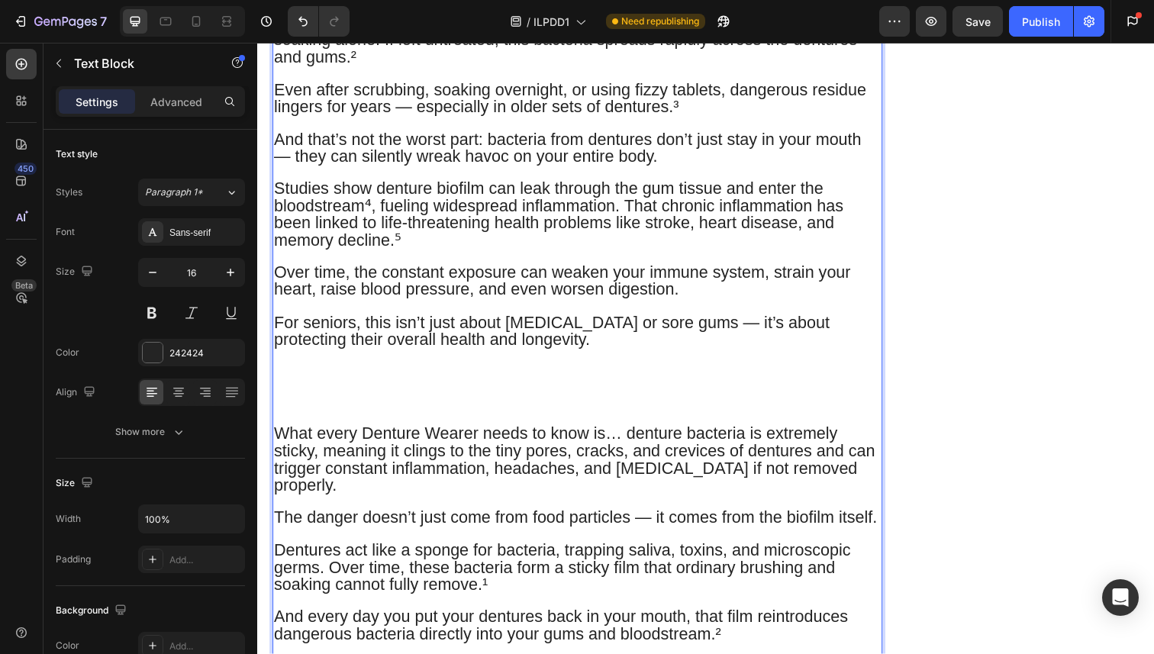
scroll to position [1463, 0]
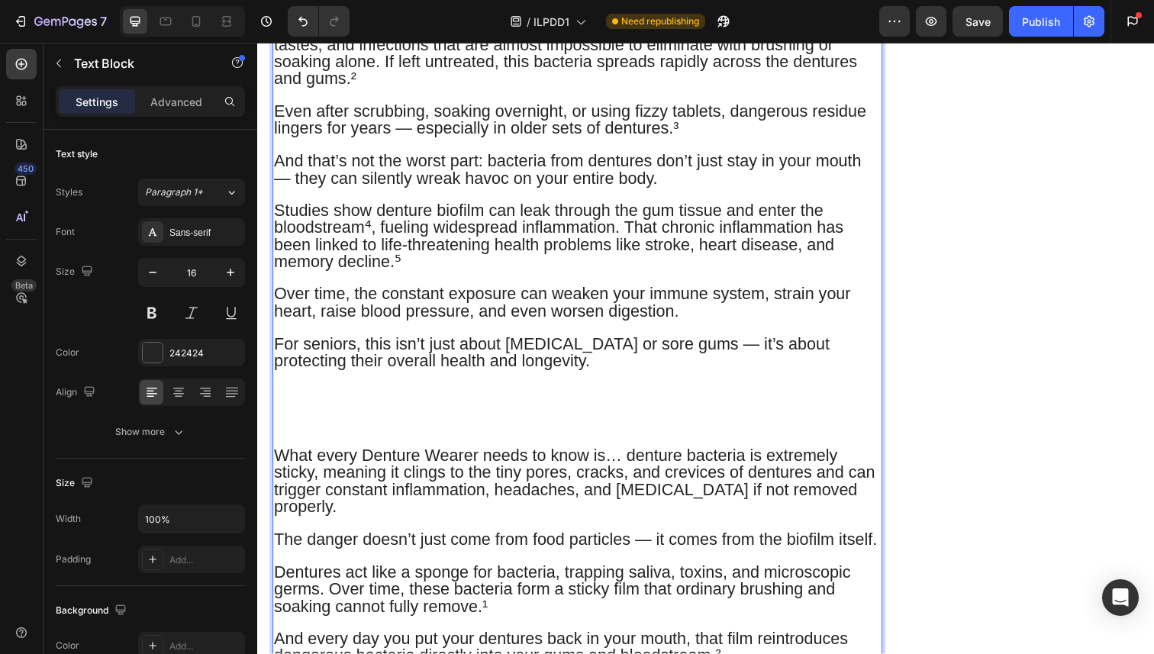
click at [682, 378] on p "Rich Text Editor. Editing area: main" at bounding box center [583, 386] width 619 height 16
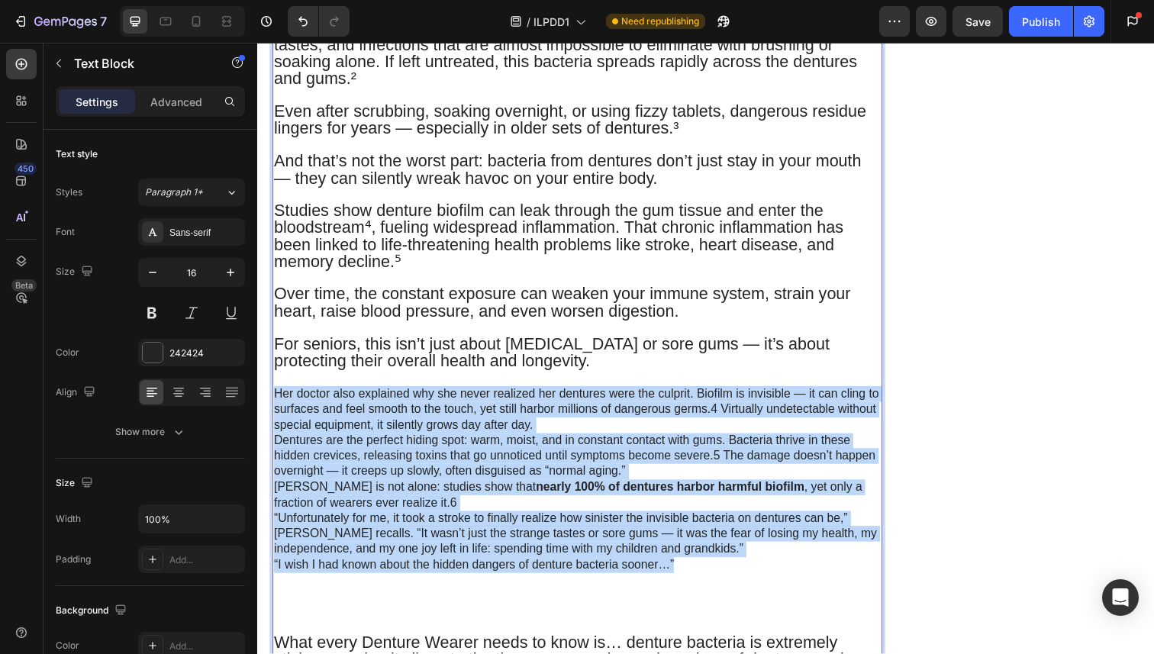
drag, startPoint x: 684, startPoint y: 490, endPoint x: 274, endPoint y: 317, distance: 445.5
click at [274, 317] on div "C [PERSON_NAME], 76, never imagined something she wore every day would almost k…" at bounding box center [583, 376] width 623 height 2383
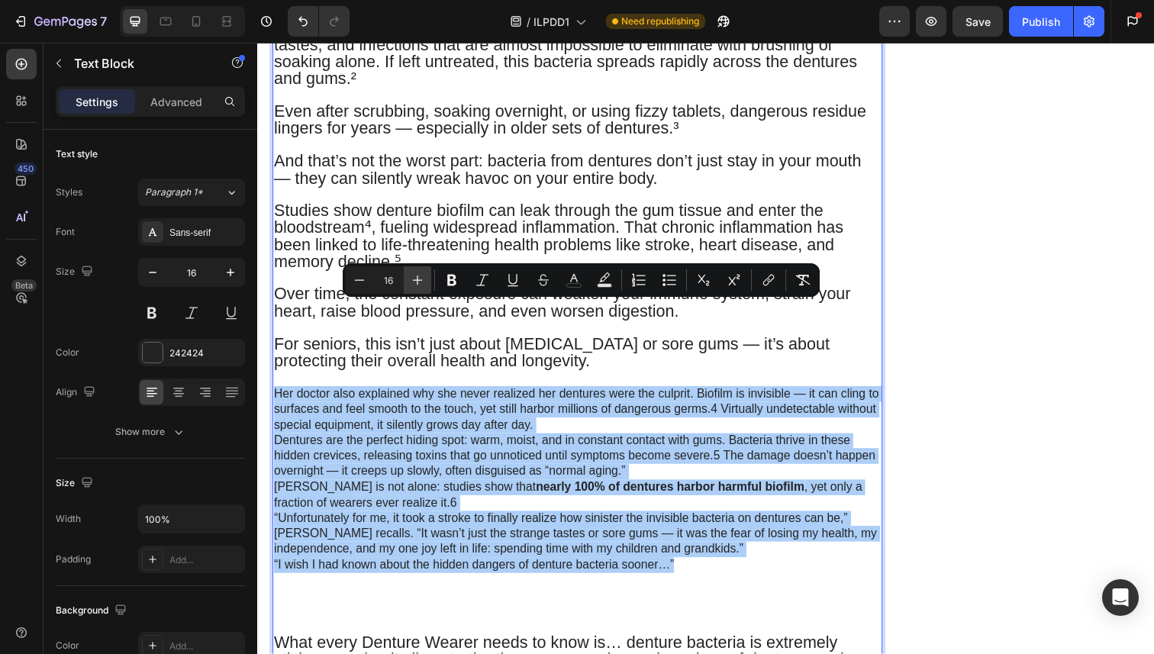
click at [416, 280] on icon "Editor contextual toolbar" at bounding box center [417, 279] width 15 height 15
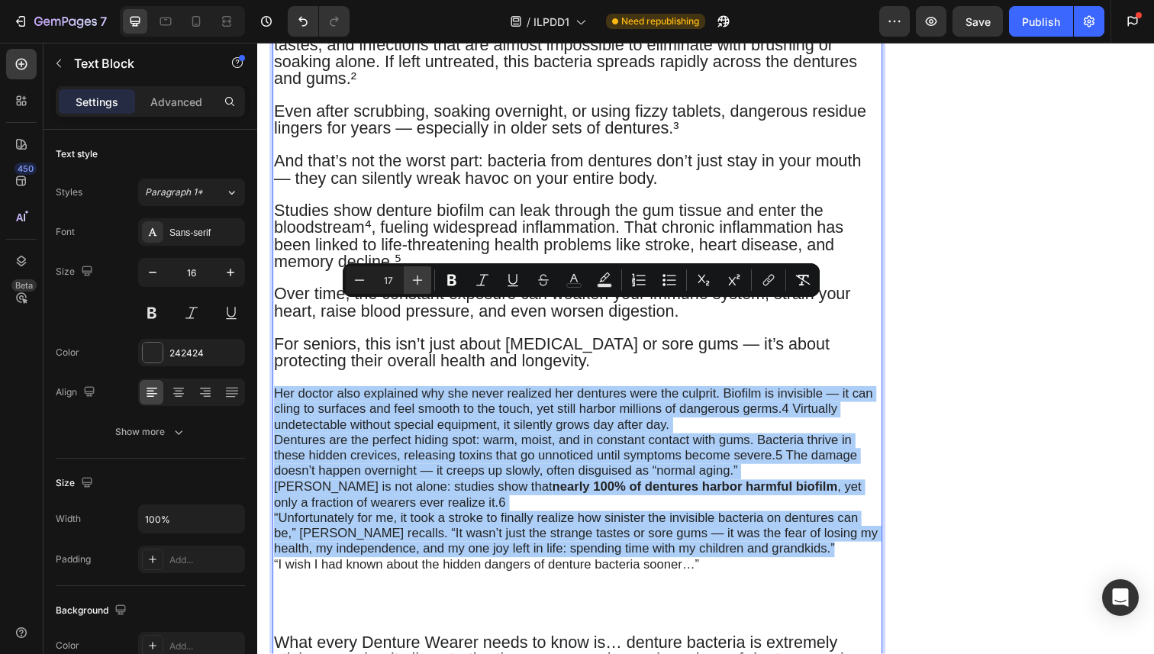
click at [416, 280] on icon "Editor contextual toolbar" at bounding box center [417, 279] width 15 height 15
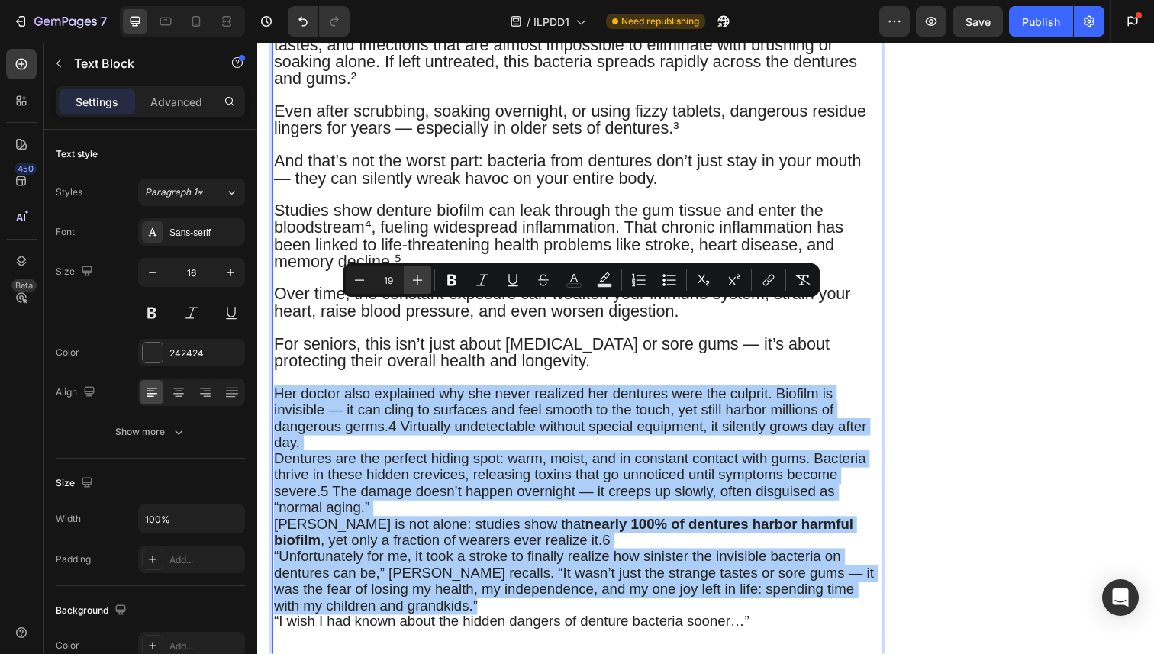
click at [416, 280] on icon "Editor contextual toolbar" at bounding box center [417, 279] width 15 height 15
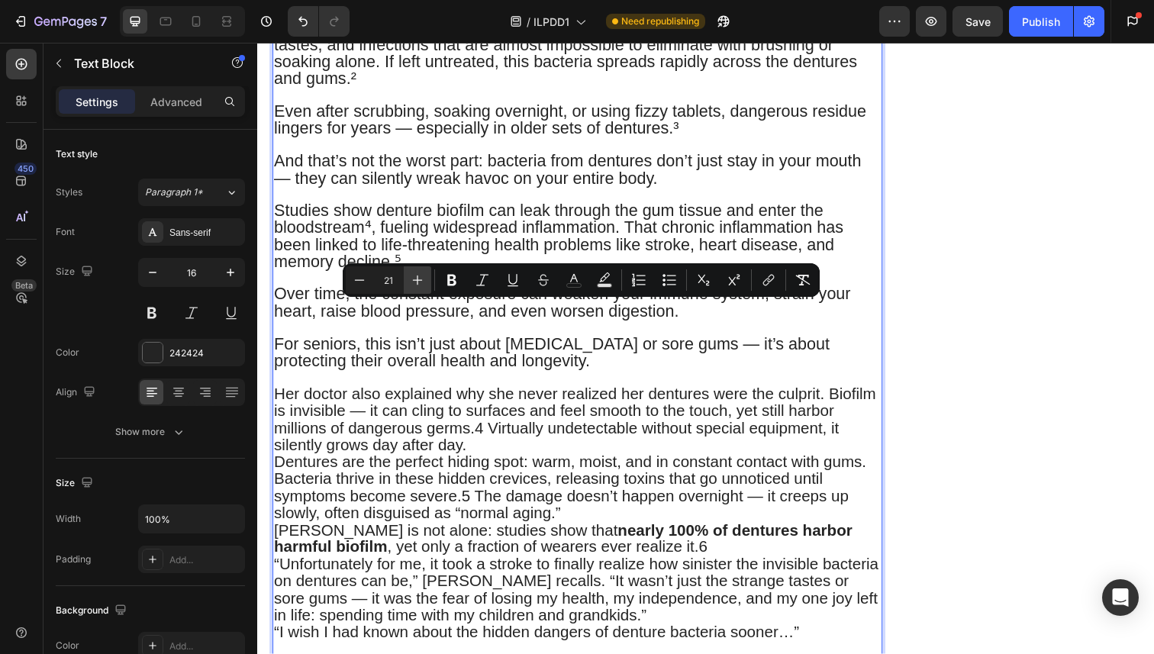
click at [416, 280] on icon "Editor contextual toolbar" at bounding box center [417, 279] width 15 height 15
type input "22"
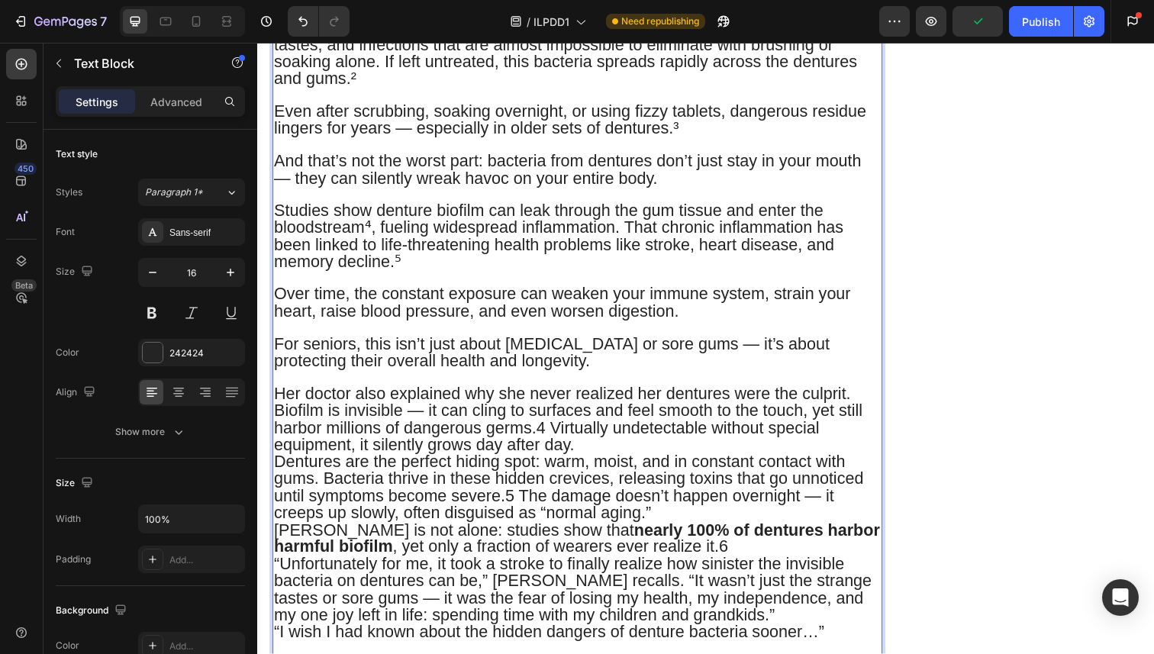
click at [648, 290] on span "Over time, the constant exposure can weaken your immune system, strain your hea…" at bounding box center [568, 308] width 589 height 37
click at [555, 391] on span "Her doctor also explained why she never realized her dentures were the culprit.…" at bounding box center [574, 426] width 600 height 71
click at [587, 394] on p "Her doctor also explained why she never realized her dentures were the culprit.…" at bounding box center [583, 428] width 619 height 69
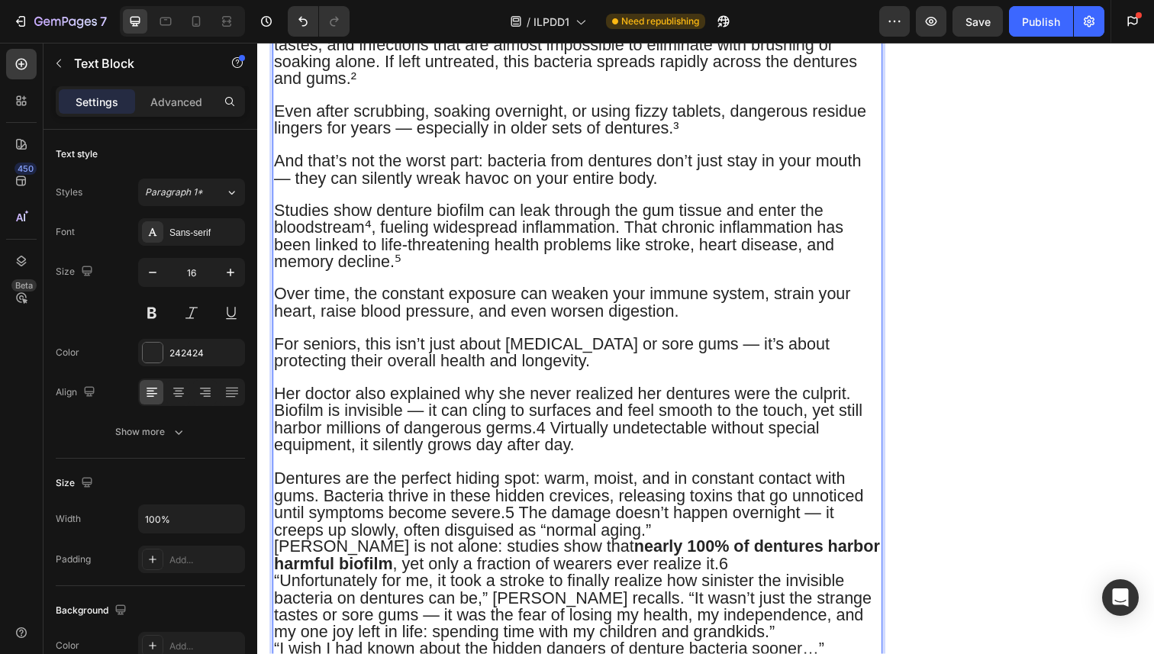
click at [671, 481] on p "Dentures are the perfect hiding spot: warm, moist, and in constant contact with…" at bounding box center [583, 515] width 619 height 69
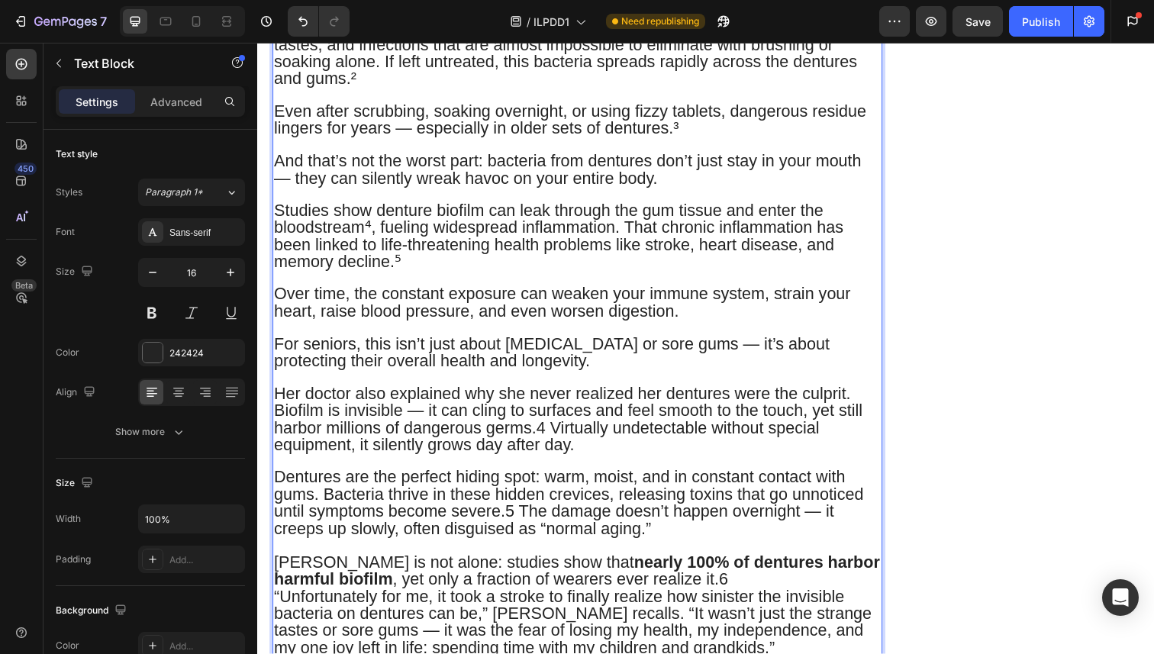
click at [680, 566] on p "[PERSON_NAME] is not alone: studies show that nearly 100% of dentures harbor ha…" at bounding box center [583, 583] width 619 height 35
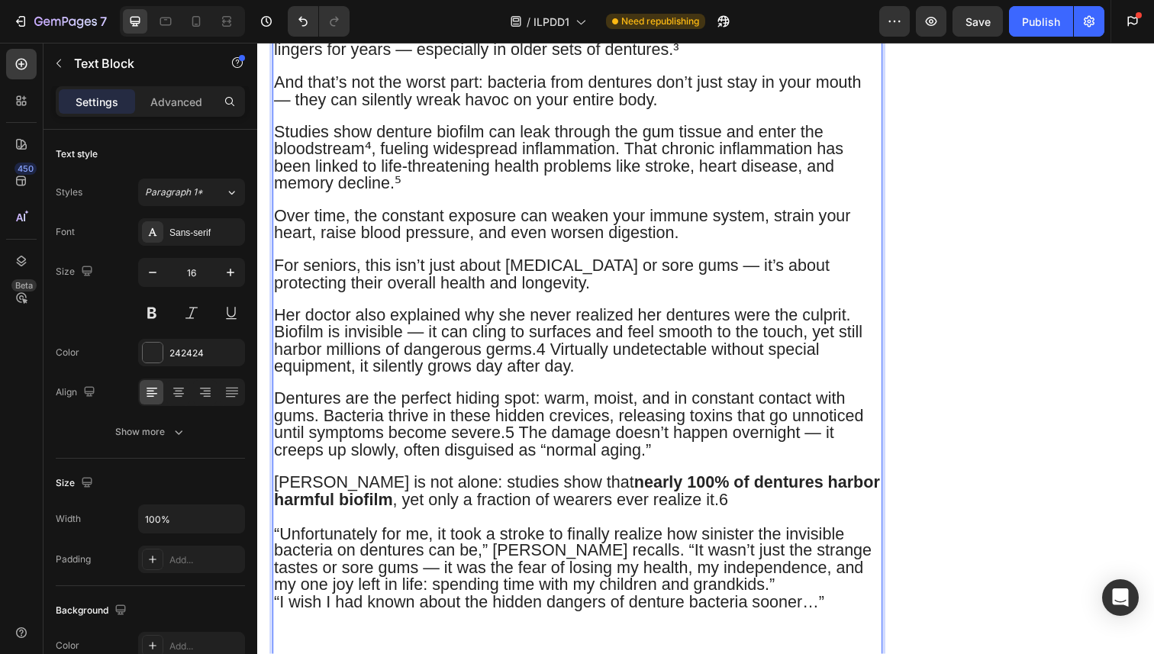
scroll to position [1537, 0]
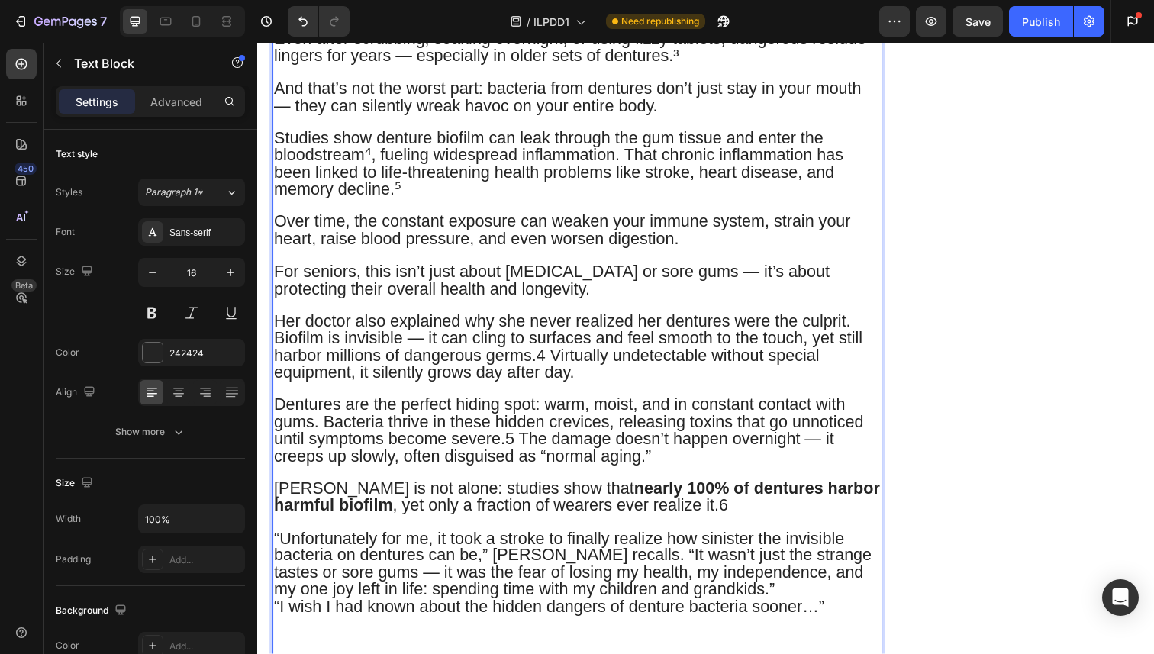
click at [698, 609] on span "“I wish I had known about the hidden dangers of denture bacteria sooner…”" at bounding box center [555, 618] width 562 height 19
click at [700, 542] on p "“Unfortunately for me, it took a stroke to finally realize how sinister the inv…" at bounding box center [583, 576] width 619 height 69
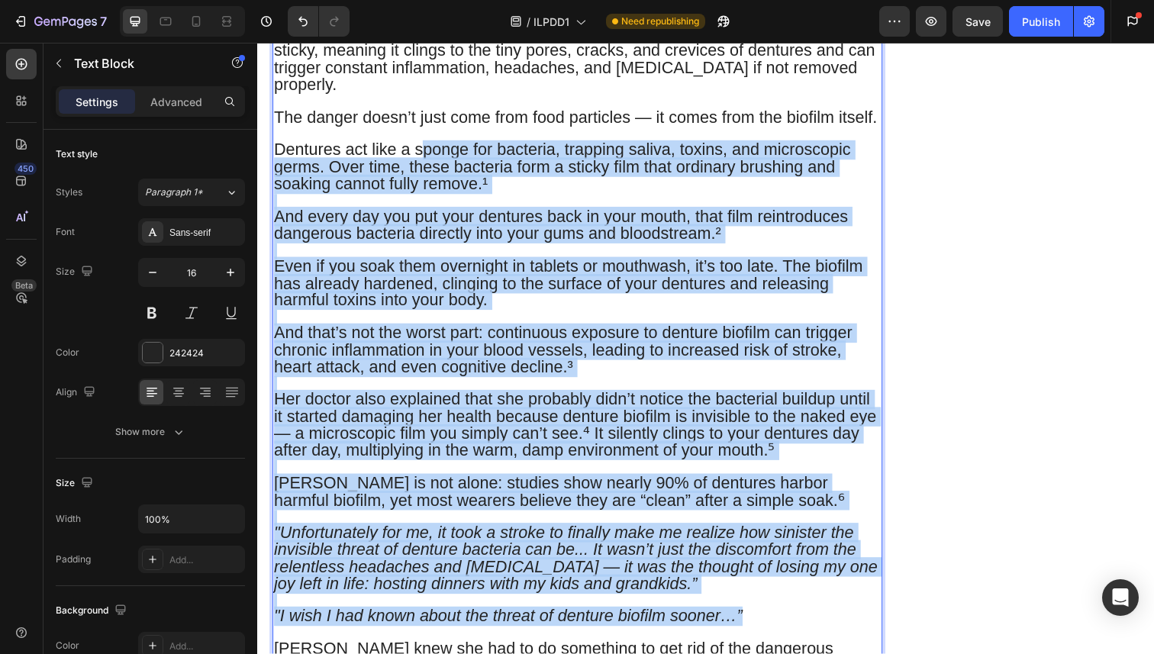
scroll to position [2214, 0]
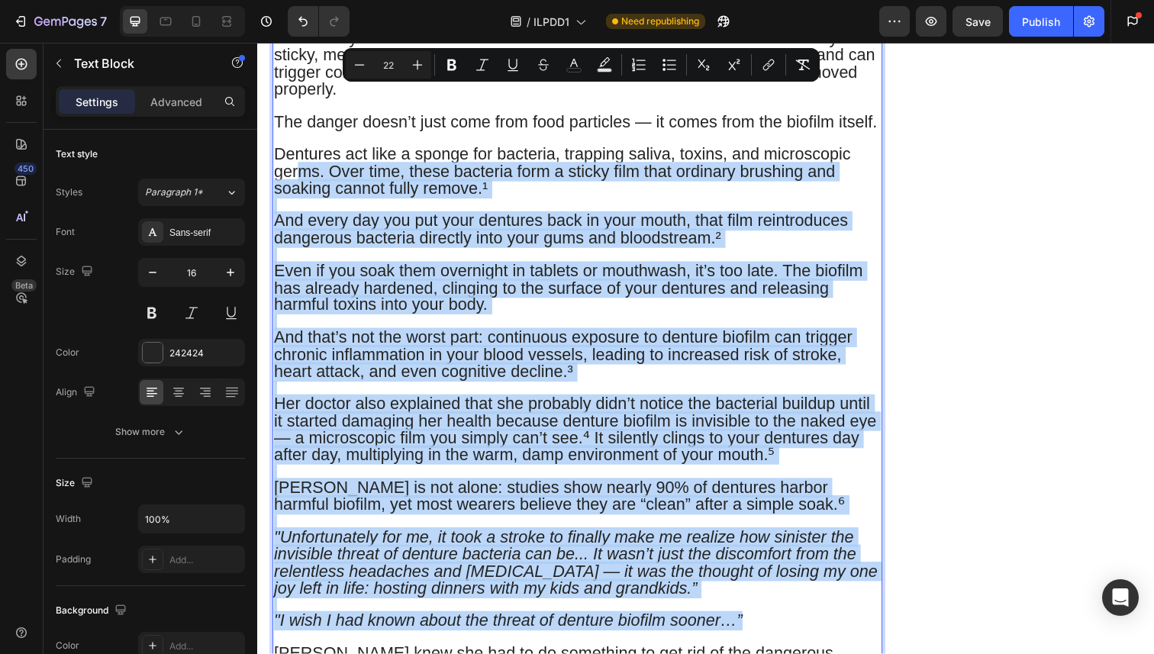
drag, startPoint x: 758, startPoint y: 528, endPoint x: 304, endPoint y: 72, distance: 643.0
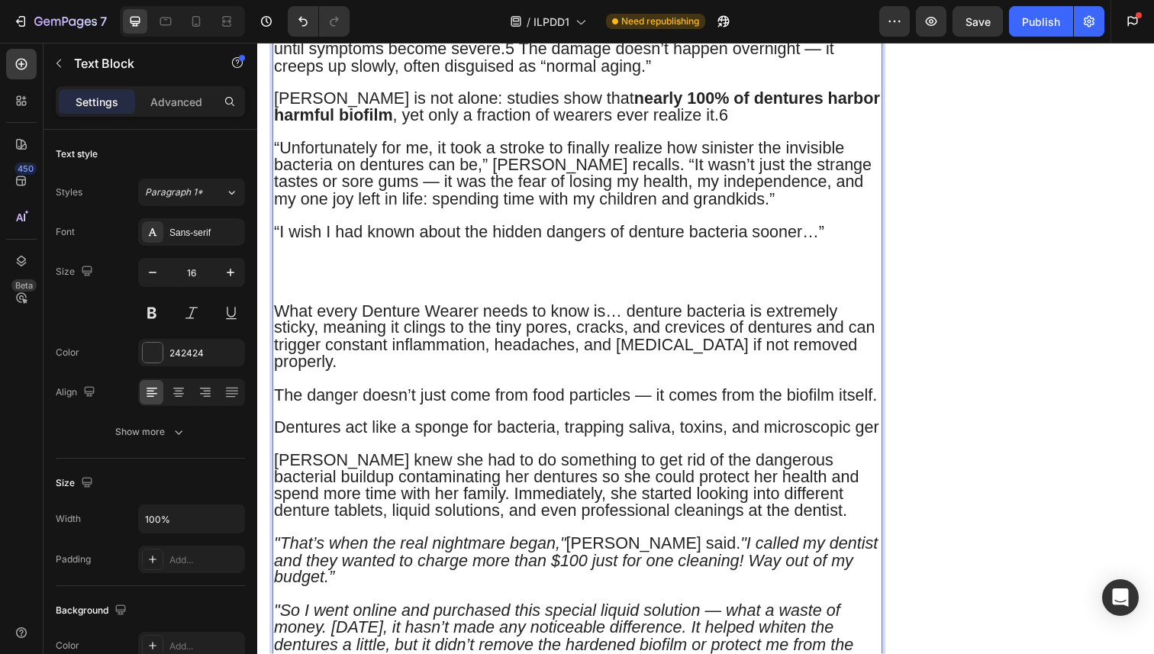
scroll to position [1934, 0]
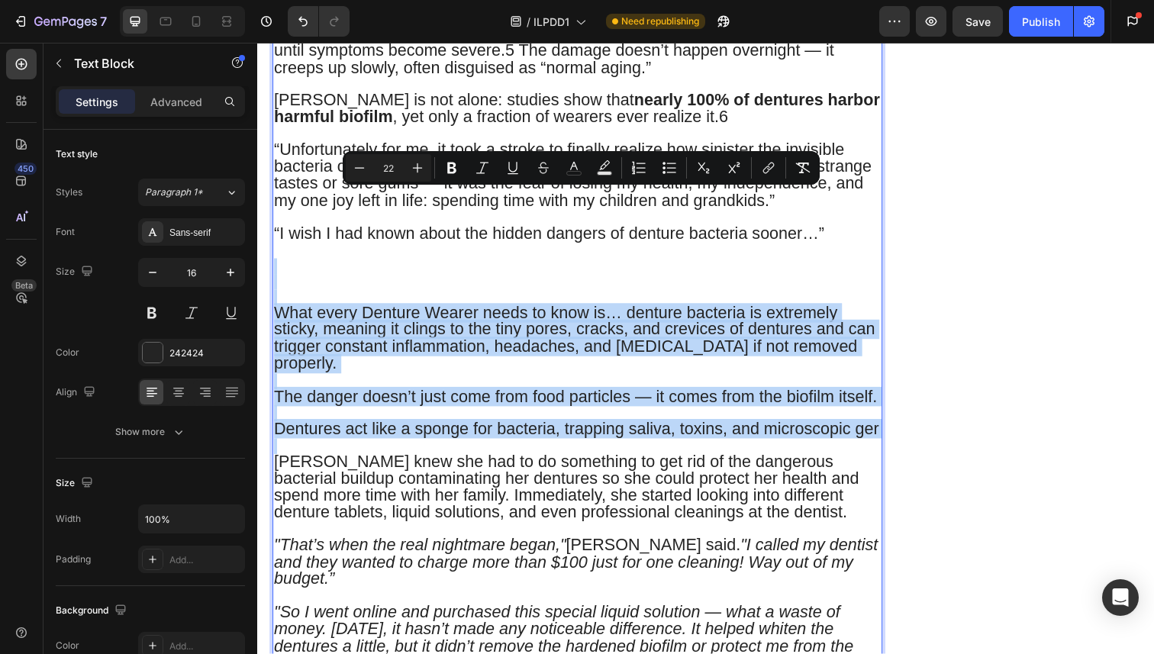
drag, startPoint x: 450, startPoint y: 185, endPoint x: 880, endPoint y: 359, distance: 463.4
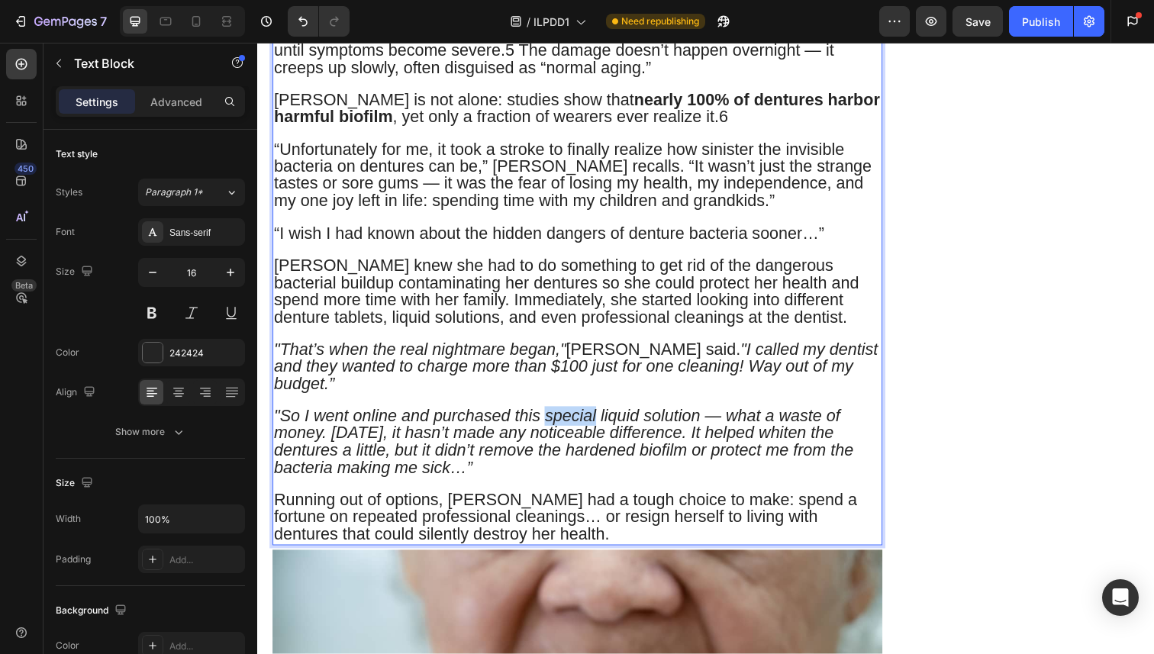
drag, startPoint x: 552, startPoint y: 326, endPoint x: 603, endPoint y: 326, distance: 51.1
click at [603, 414] on icon ""So I went online and purchased this special liquid solution — what a waste of …" at bounding box center [569, 449] width 591 height 71
drag, startPoint x: 722, startPoint y: 361, endPoint x: 655, endPoint y: 360, distance: 67.1
click at [655, 414] on icon ""So I went online and purchased this expensive liquid solution — what a waste o…" at bounding box center [574, 449] width 601 height 71
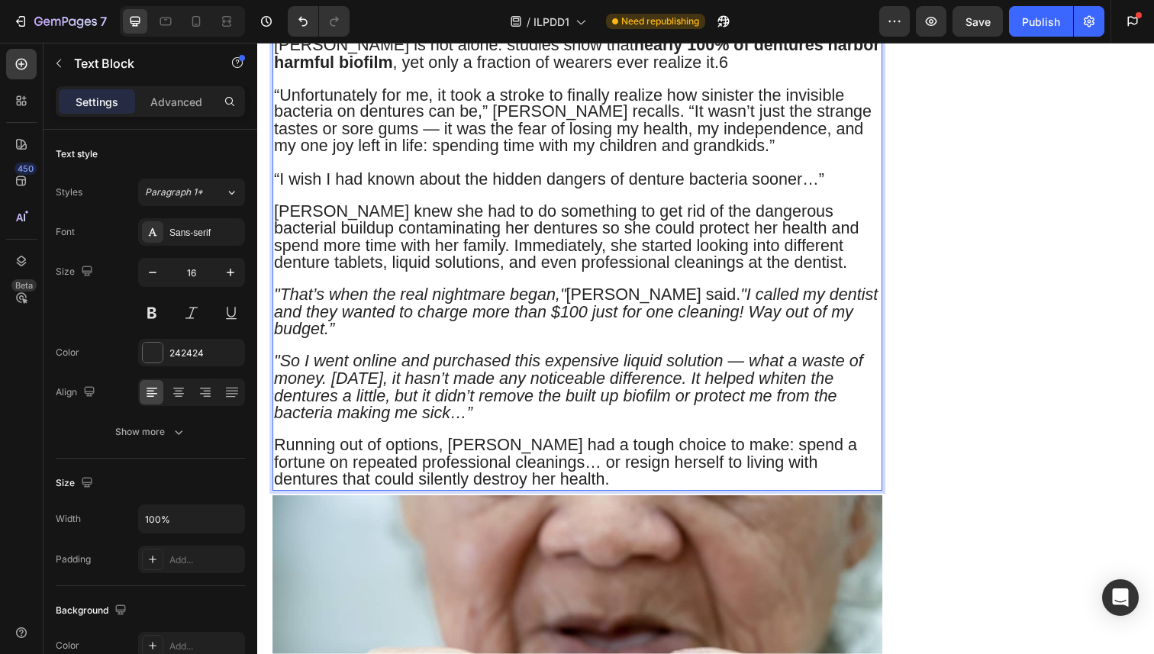
scroll to position [2014, 0]
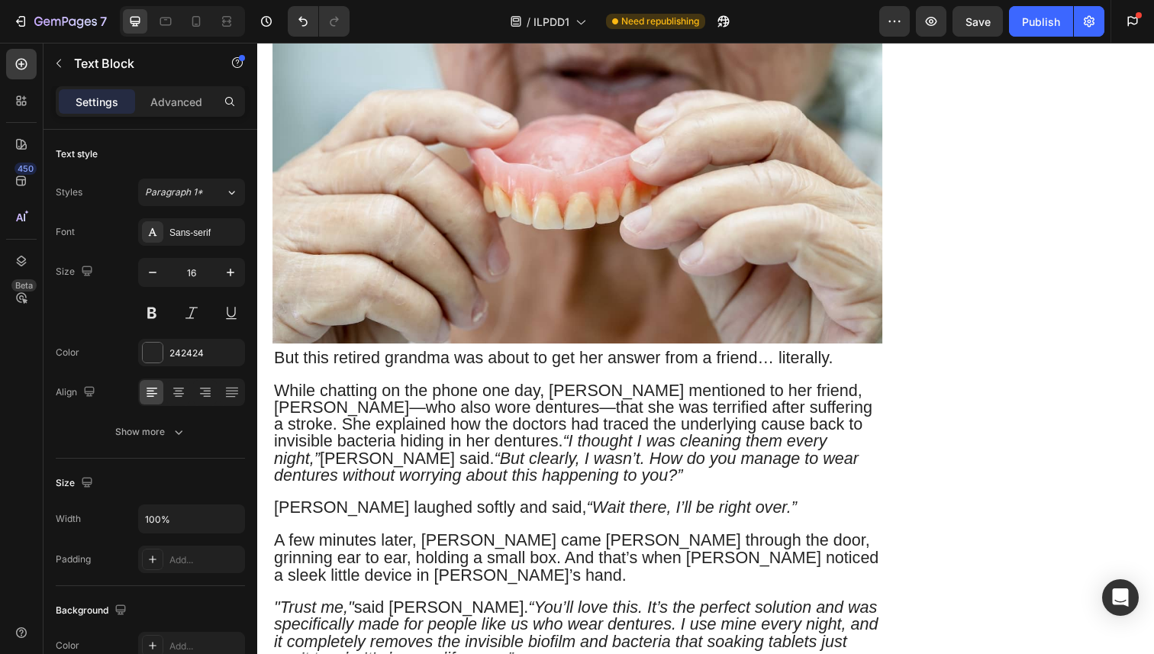
click at [716, 458] on icon "“But clearly, I wasn’t. How do you manage to wear dentures without worrying abo…" at bounding box center [572, 476] width 597 height 37
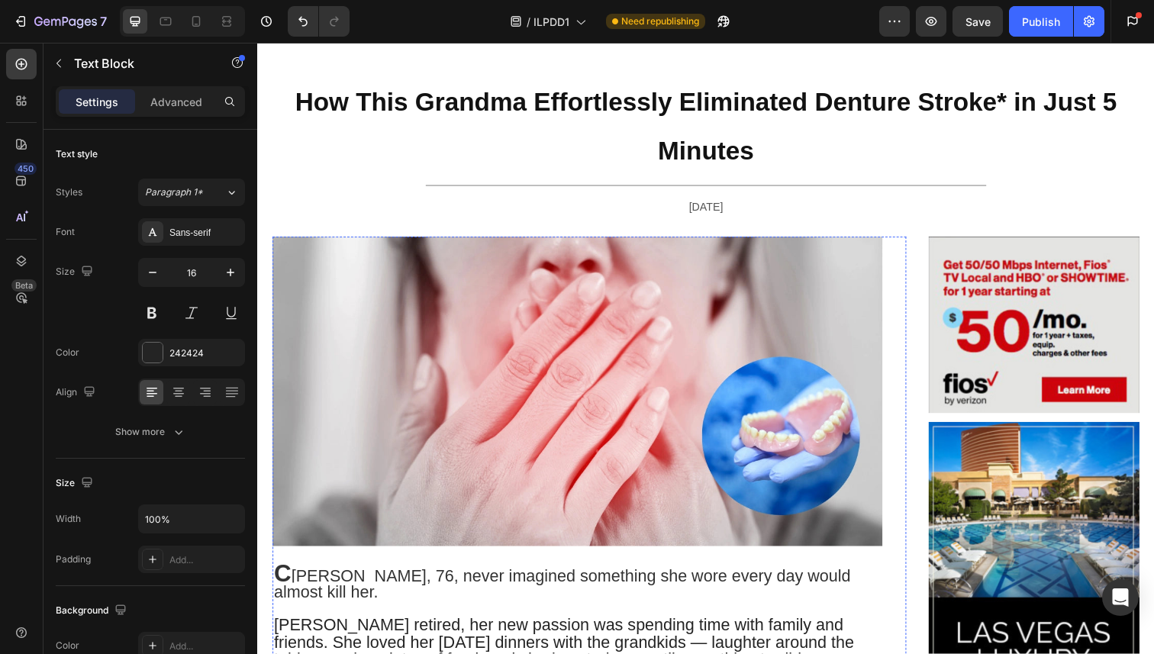
scroll to position [0, 0]
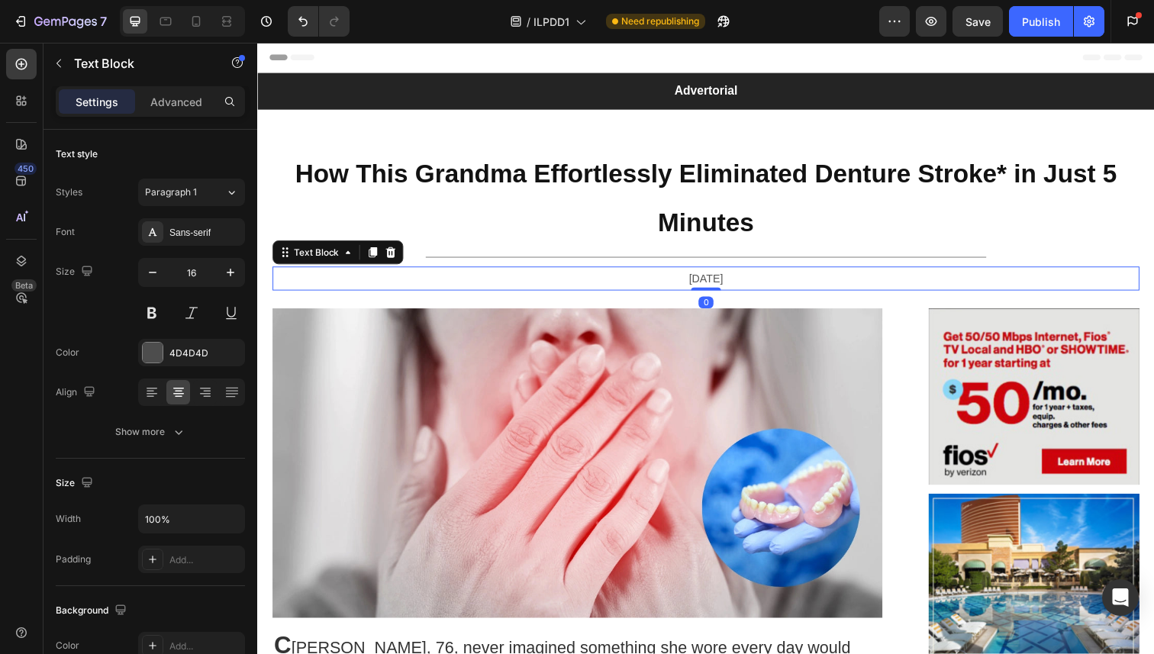
click at [697, 279] on span "[DATE]" at bounding box center [714, 284] width 35 height 12
click at [671, 293] on p "[DATE]" at bounding box center [715, 284] width 882 height 22
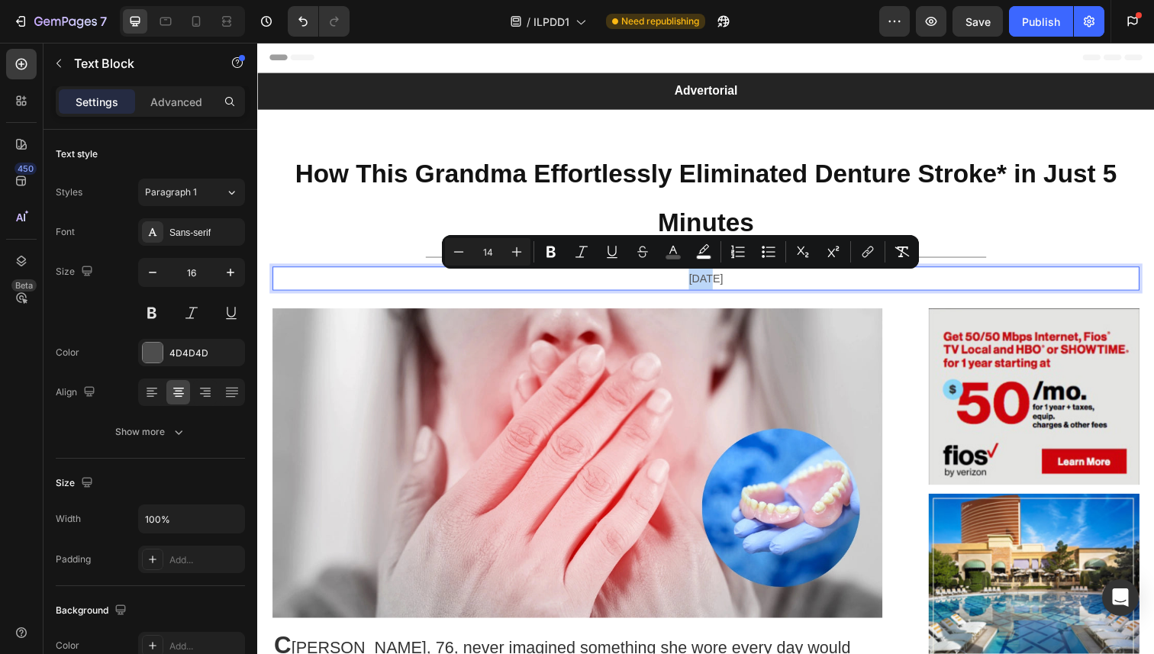
drag, startPoint x: 677, startPoint y: 287, endPoint x: 695, endPoint y: 287, distance: 18.3
click at [697, 287] on span "[DATE]" at bounding box center [714, 284] width 35 height 12
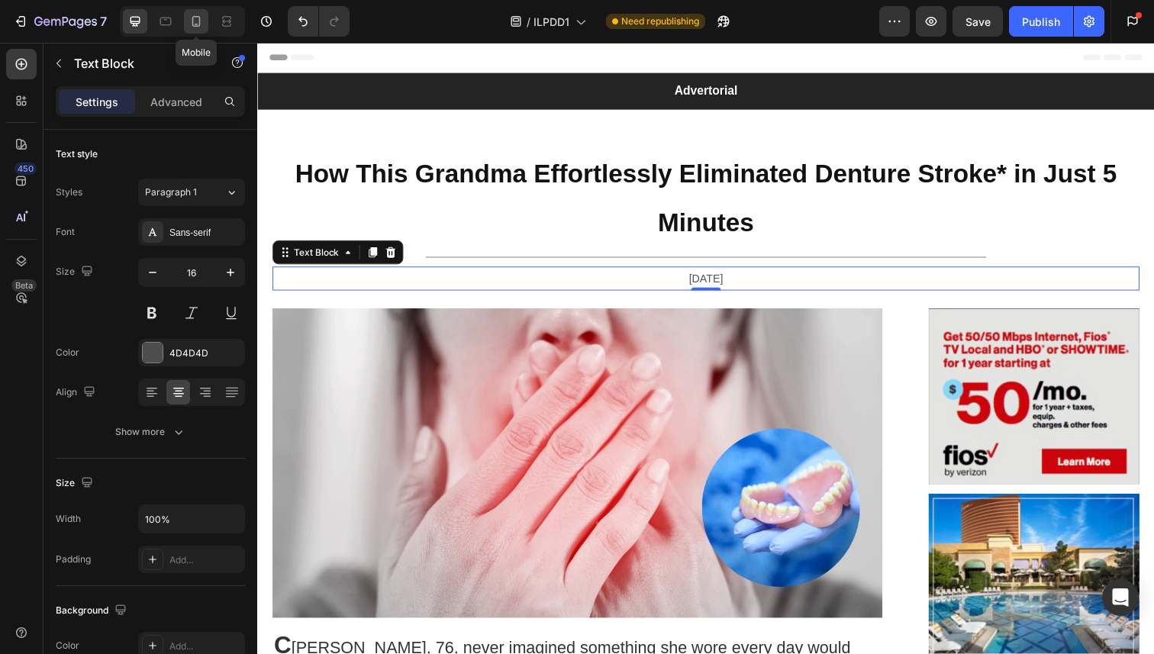
click at [187, 23] on div at bounding box center [196, 21] width 24 height 24
type input "14"
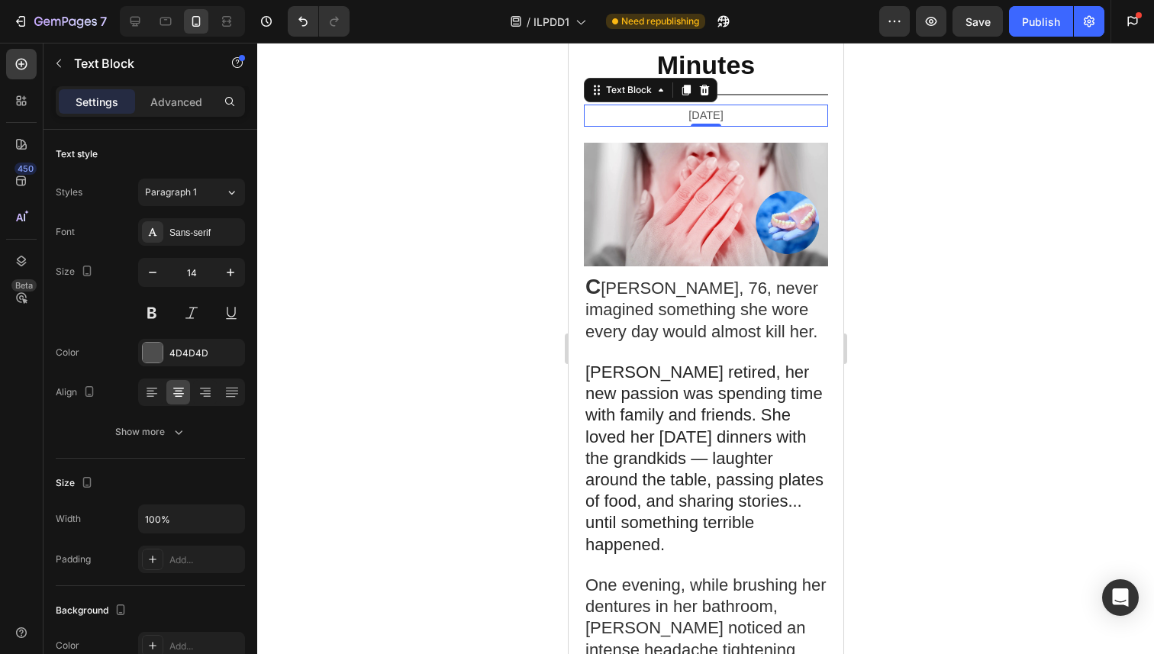
scroll to position [212, 0]
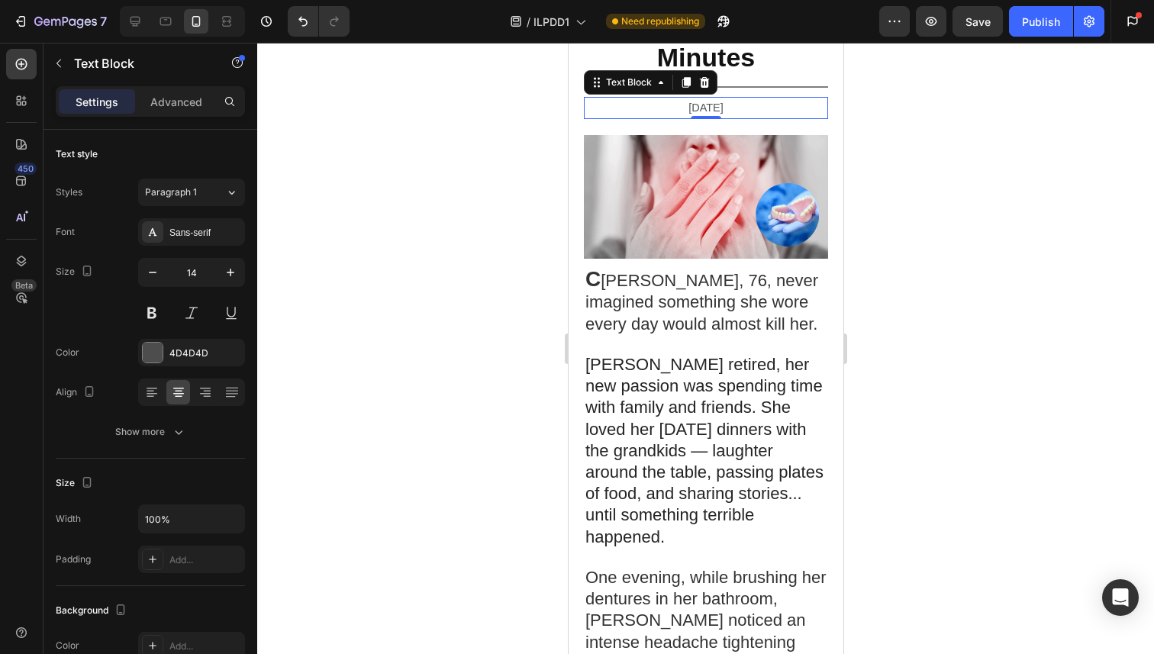
click at [419, 164] on div at bounding box center [705, 348] width 896 height 611
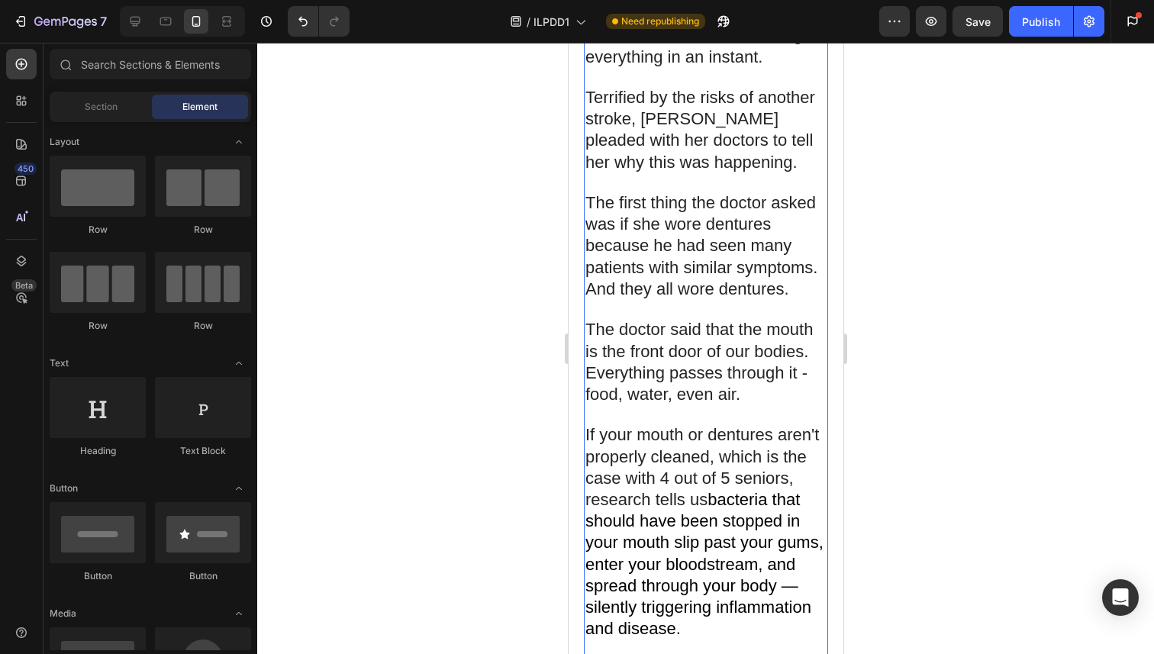
scroll to position [1540, 0]
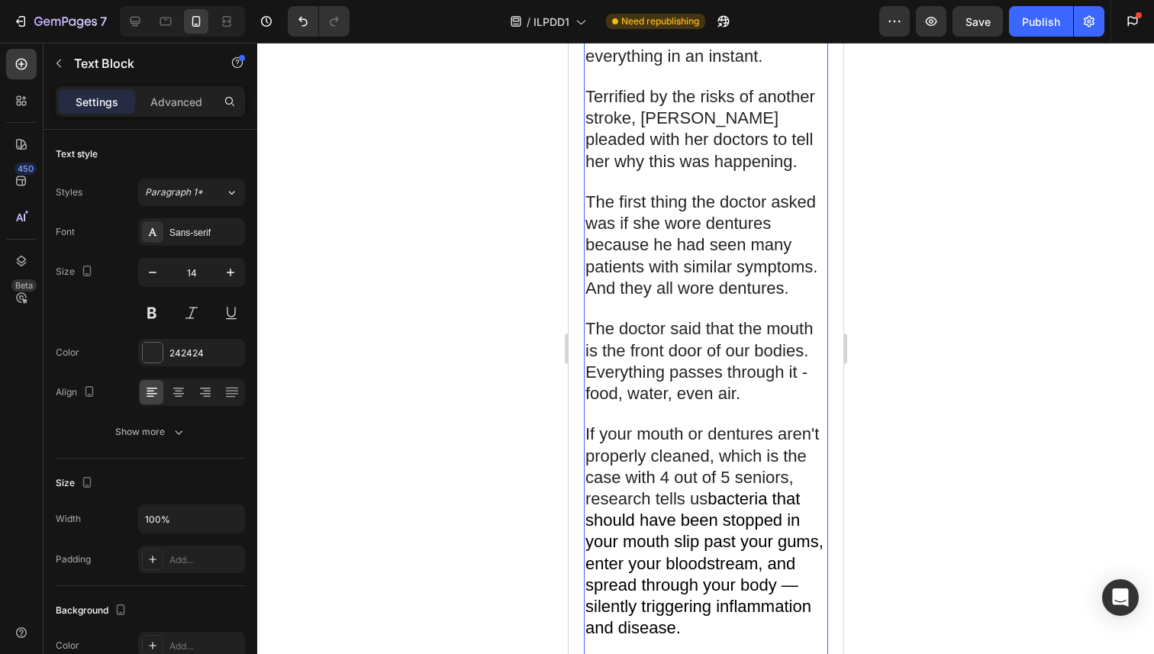
click at [800, 319] on span "The doctor said that the mouth is the front door of our bodies. Everything pass…" at bounding box center [697, 361] width 227 height 84
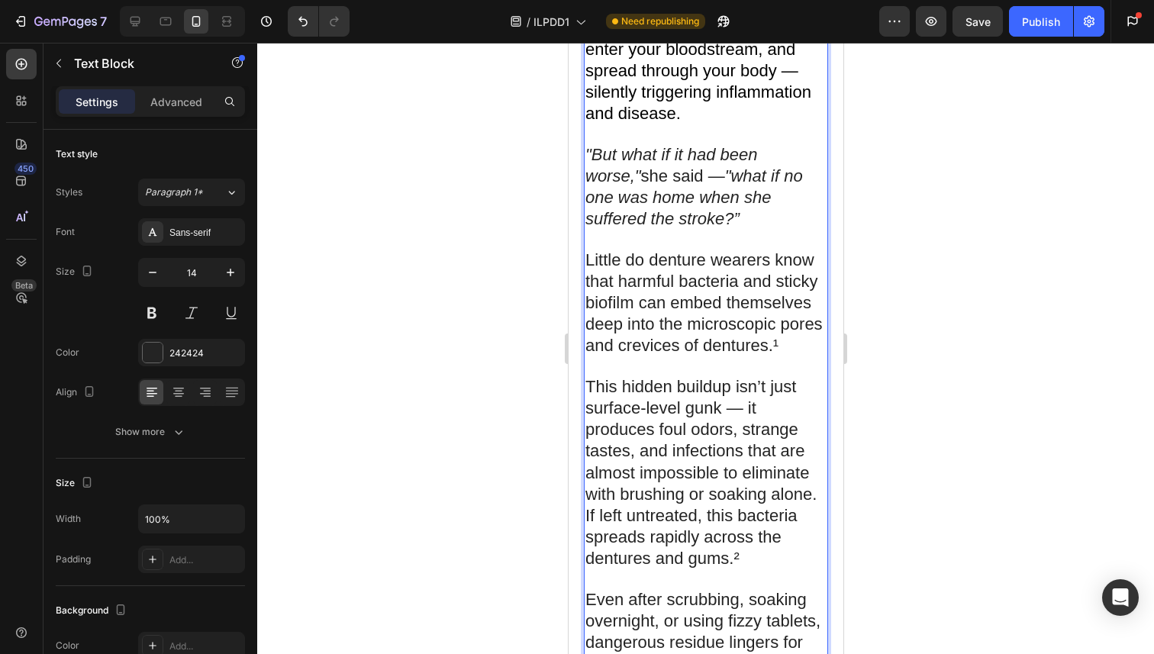
click at [801, 358] on p "This hidden buildup isn’t just surface-level gunk — it produces foul odors, str…" at bounding box center [704, 464] width 241 height 213
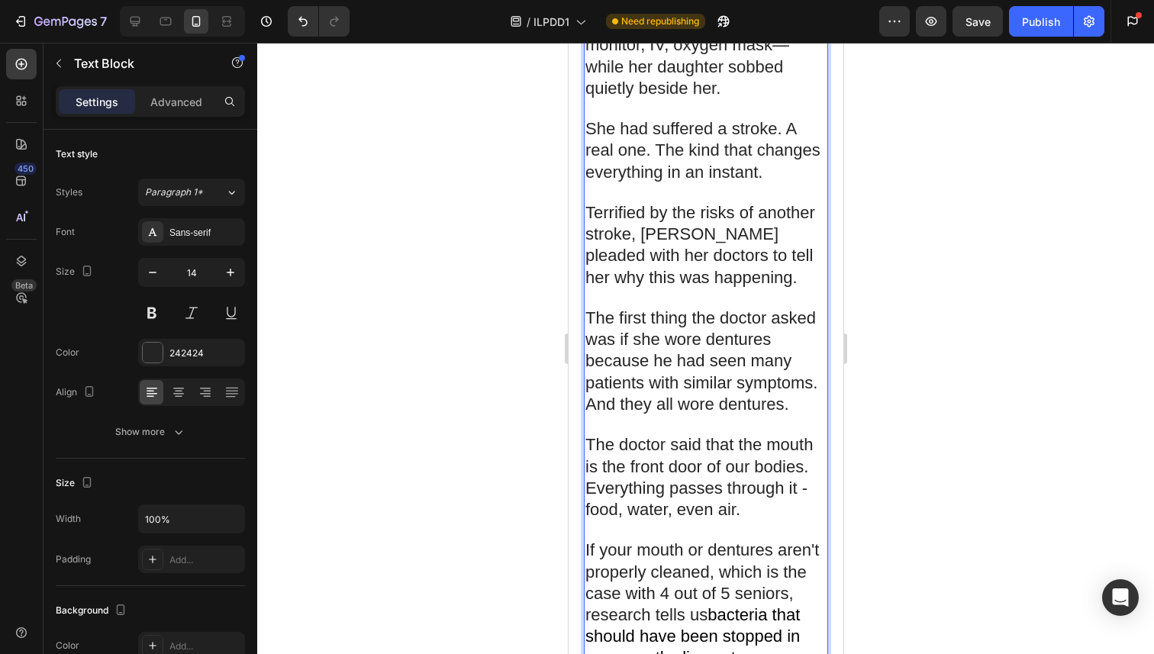
scroll to position [1431, 0]
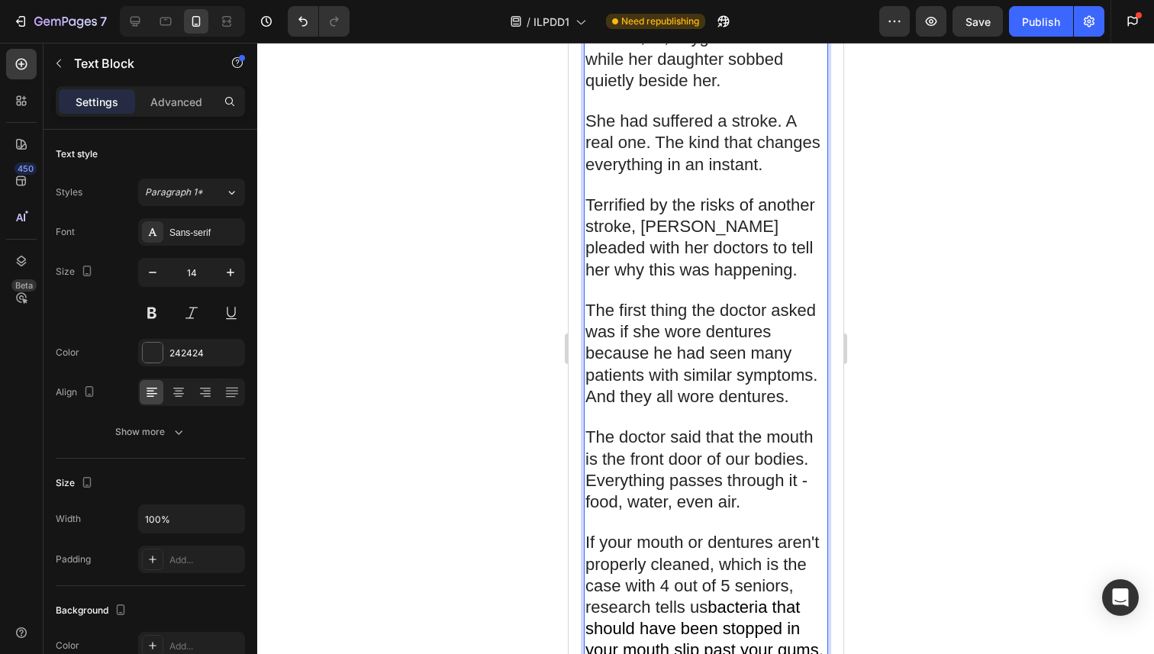
click at [799, 427] on span "The doctor said that the mouth is the front door of our bodies. Everything pass…" at bounding box center [697, 469] width 227 height 84
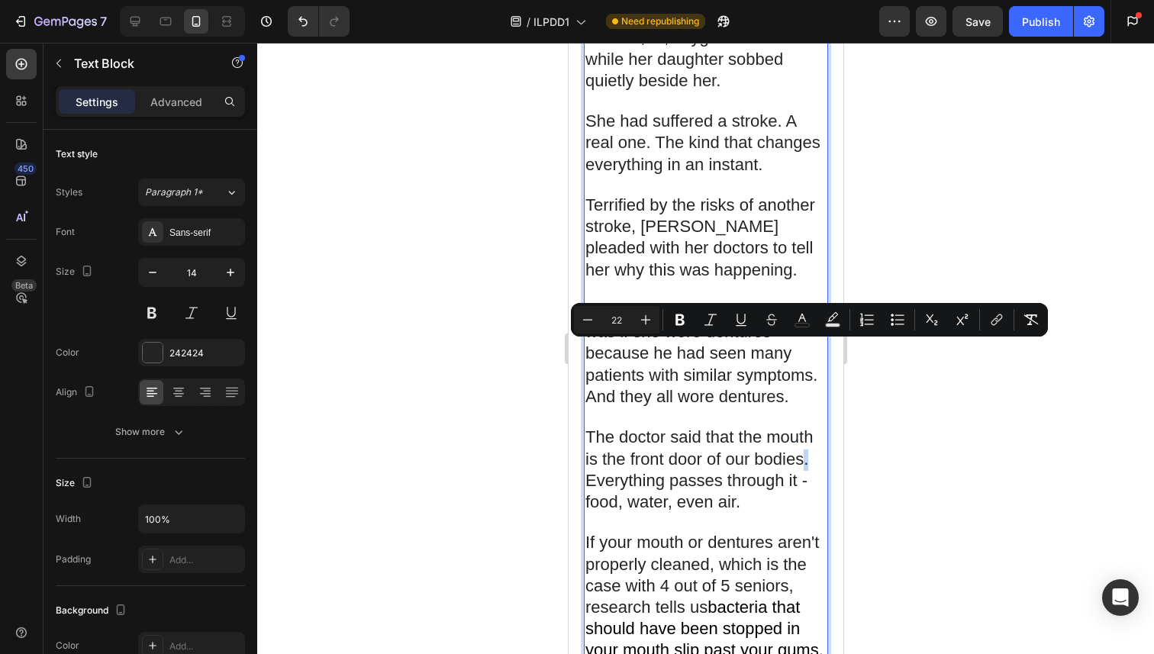
click at [799, 427] on span "The doctor said that the mouth is the front door of our bodies. Everything pass…" at bounding box center [697, 469] width 227 height 84
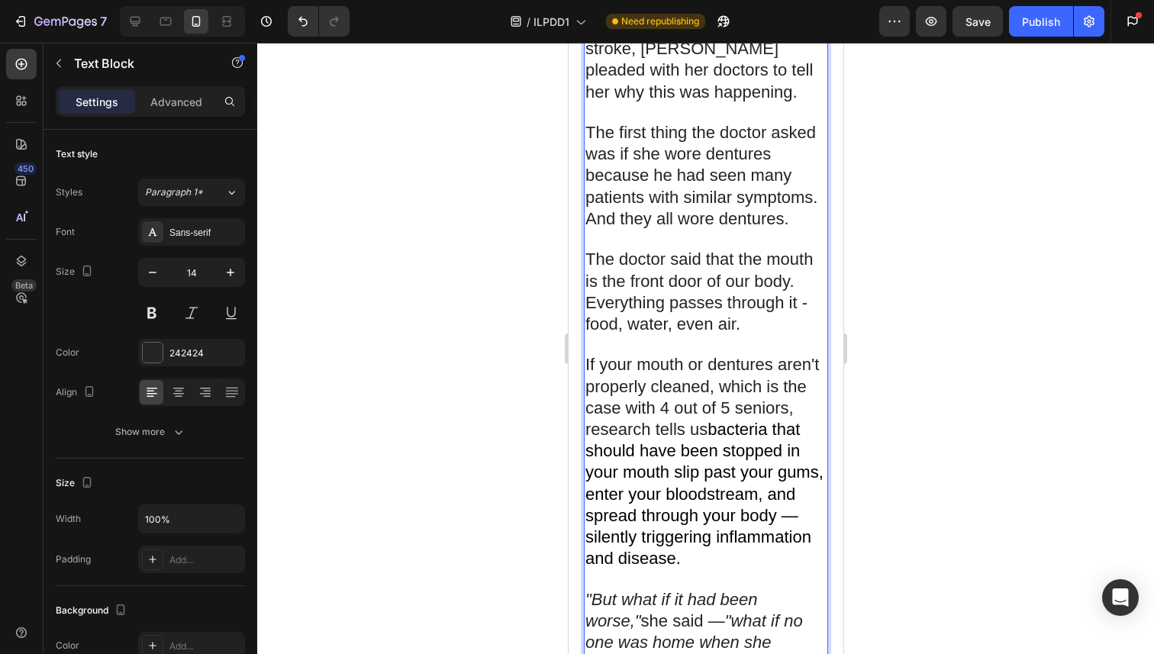
scroll to position [1613, 0]
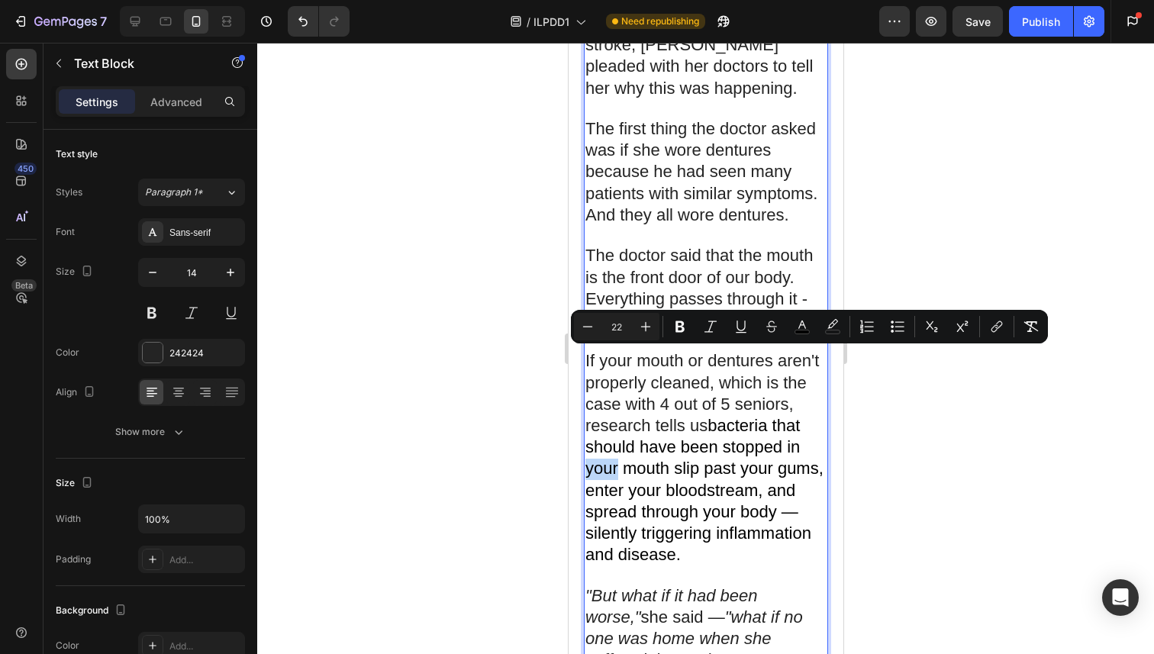
drag, startPoint x: 616, startPoint y: 359, endPoint x: 584, endPoint y: 359, distance: 32.0
click at [584, 416] on span "bacteria that should have been stopped in your mouth slip past your gums, enter…" at bounding box center [703, 490] width 238 height 148
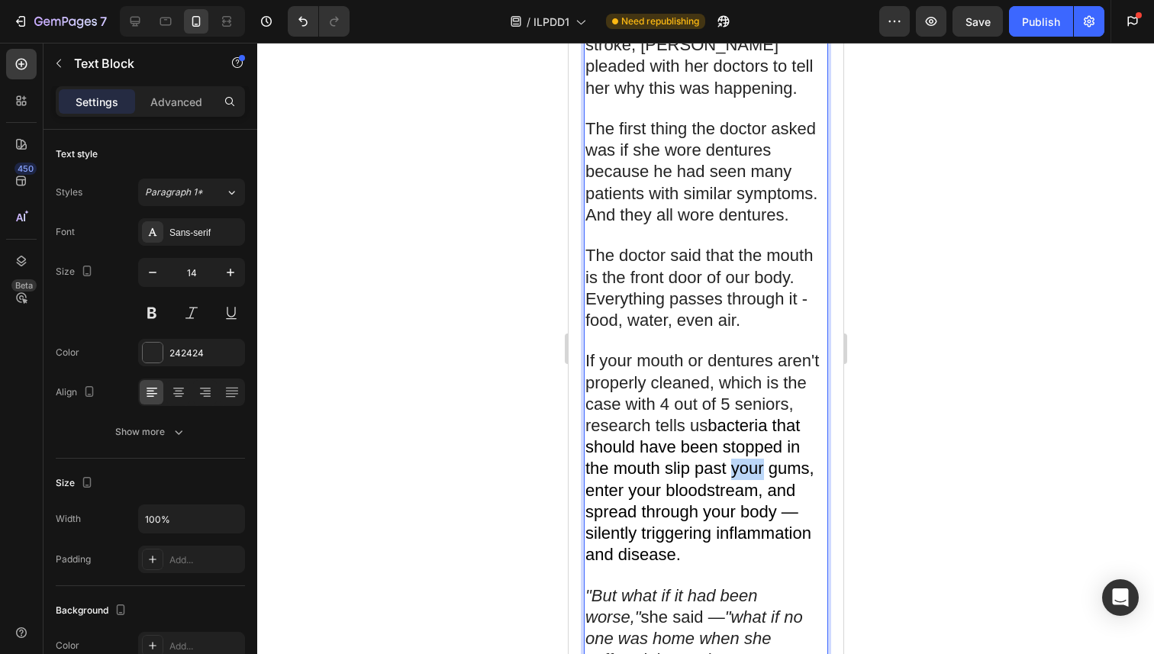
drag, startPoint x: 764, startPoint y: 364, endPoint x: 731, endPoint y: 362, distance: 33.6
click at [731, 416] on span "bacteria that should have been stopped in the mouth slip past your gums, enter …" at bounding box center [698, 490] width 229 height 148
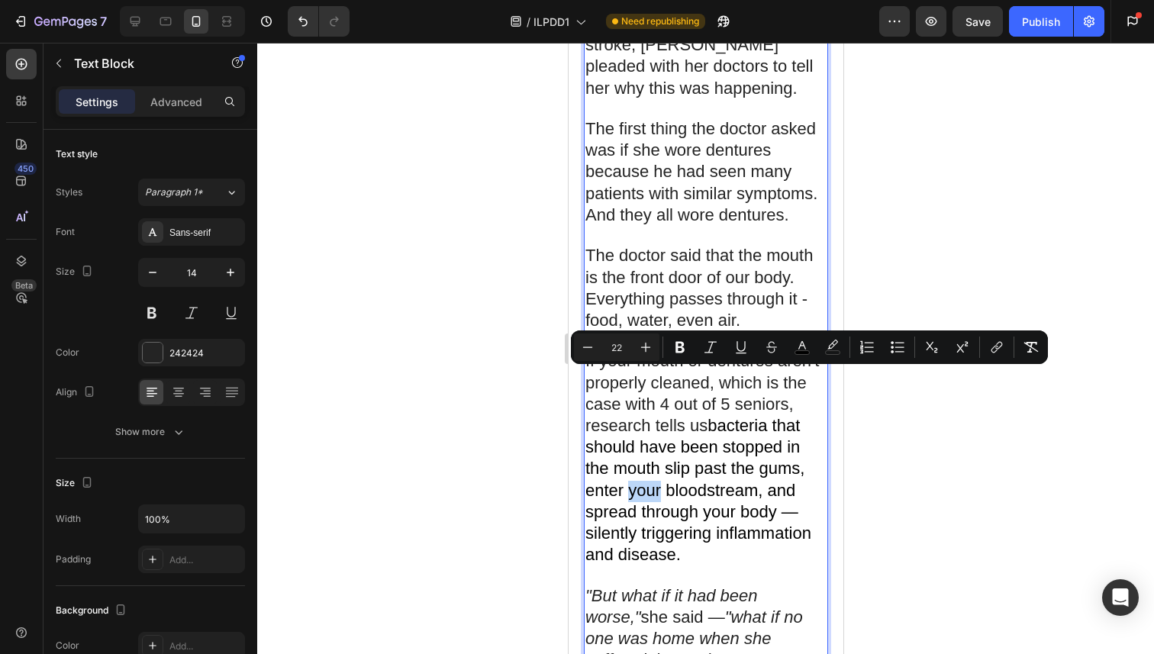
drag, startPoint x: 629, startPoint y: 380, endPoint x: 658, endPoint y: 378, distance: 29.8
click at [658, 416] on span "bacteria that should have been stopped in the mouth slip past the gums, enter y…" at bounding box center [697, 490] width 226 height 148
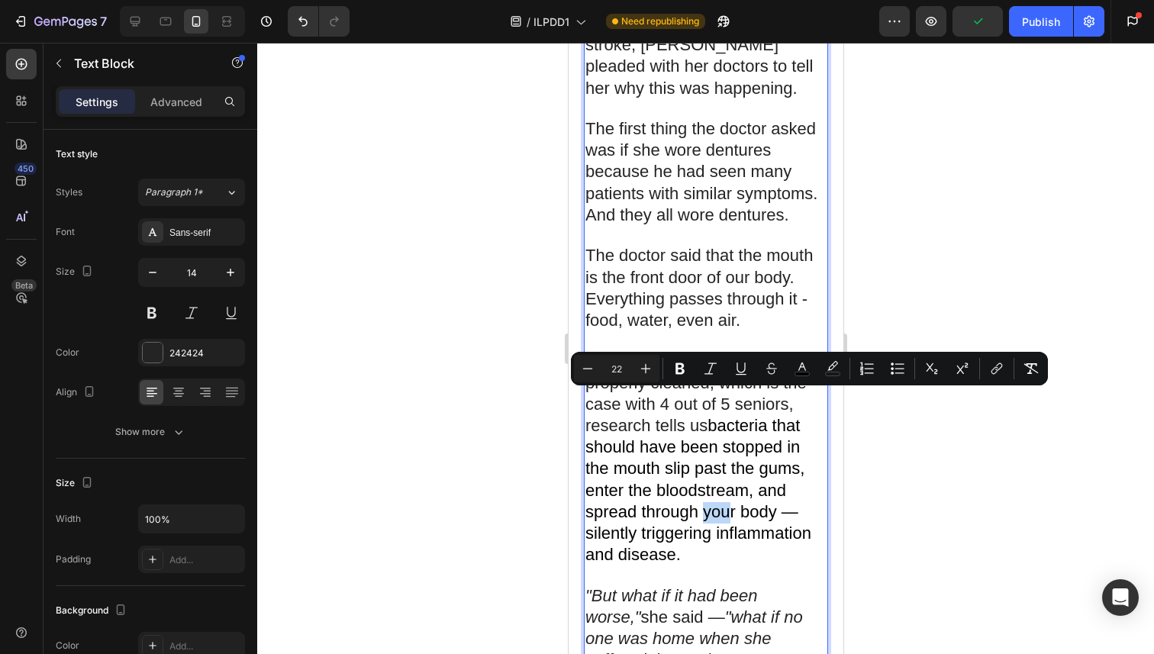
drag, startPoint x: 703, startPoint y: 400, endPoint x: 732, endPoint y: 400, distance: 28.2
click at [732, 416] on span "bacteria that should have been stopped in the mouth slip past the gums, enter t…" at bounding box center [697, 490] width 226 height 148
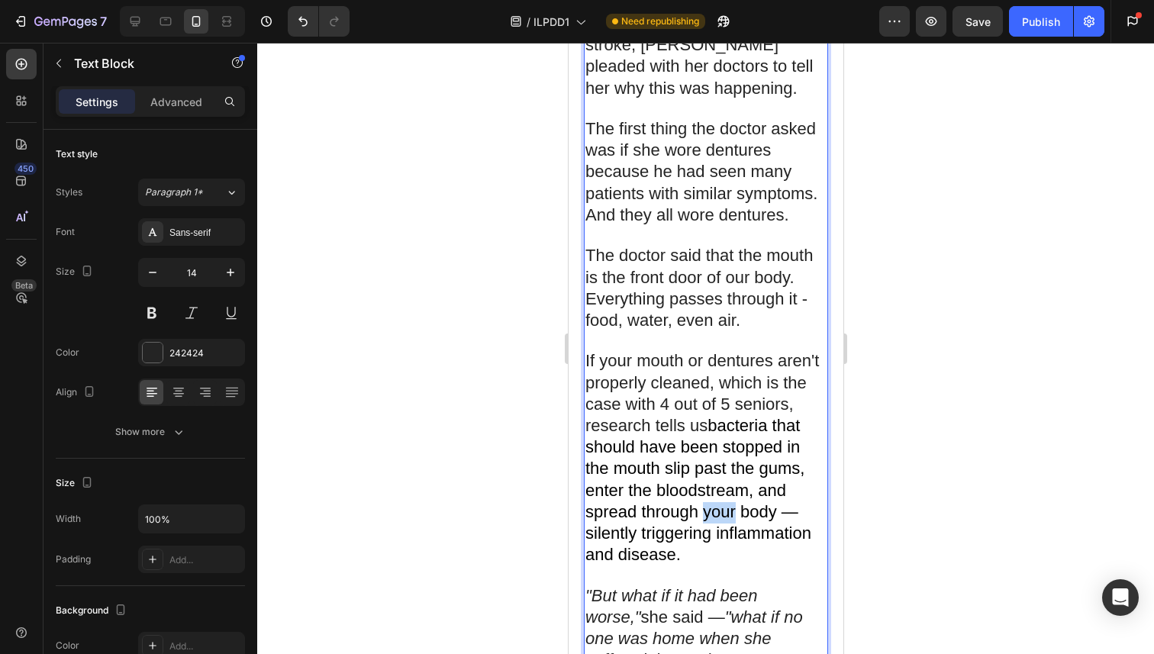
drag, startPoint x: 734, startPoint y: 400, endPoint x: 704, endPoint y: 400, distance: 29.8
click at [704, 416] on span "bacteria that should have been stopped in the mouth slip past the gums, enter t…" at bounding box center [697, 490] width 226 height 148
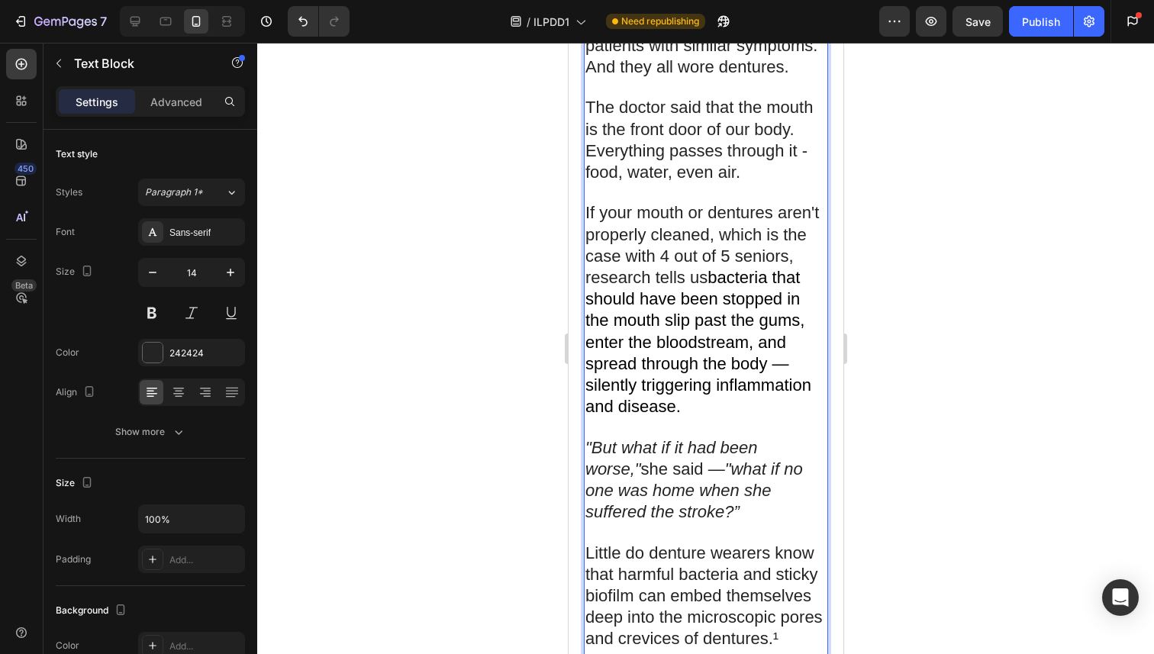
scroll to position [1767, 0]
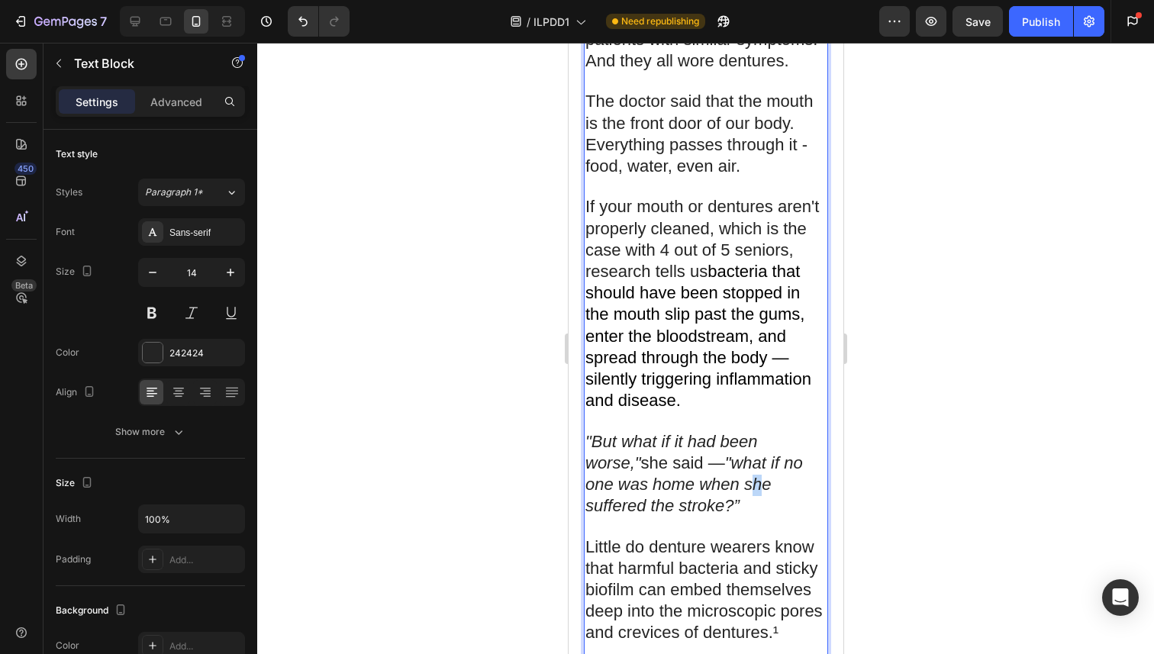
drag, startPoint x: 697, startPoint y: 371, endPoint x: 684, endPoint y: 371, distance: 12.2
click at [684, 453] on icon ""what if no one was home when she suffered the stroke?”" at bounding box center [692, 484] width 217 height 62
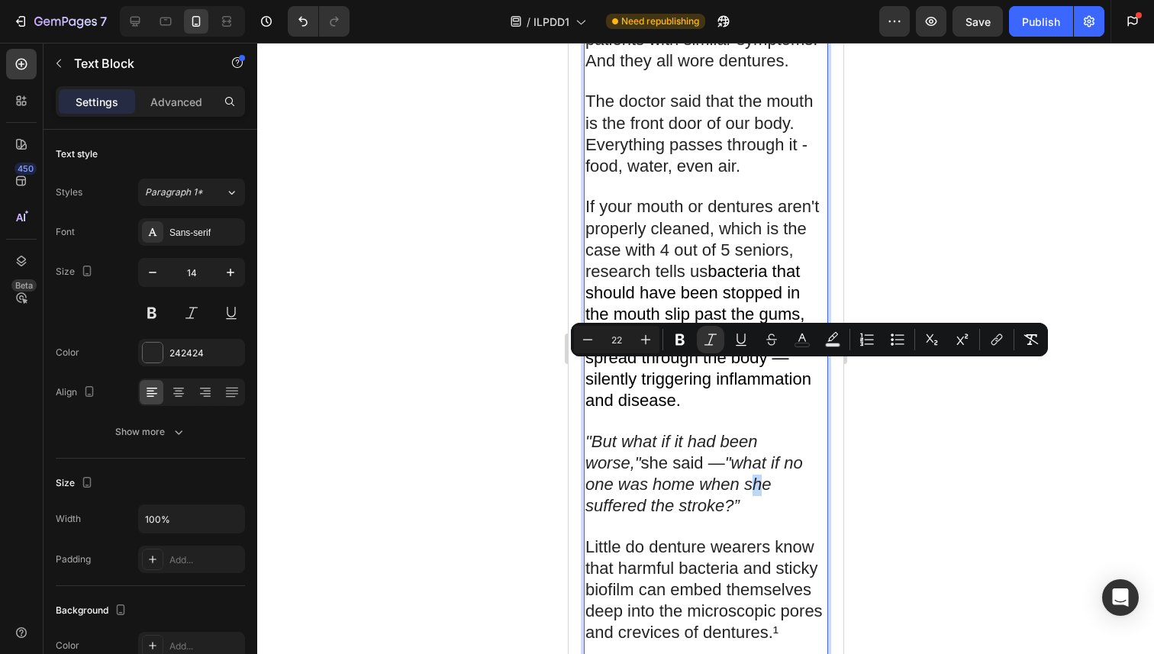
click at [684, 453] on icon ""what if no one was home when she suffered the stroke?”" at bounding box center [692, 484] width 217 height 62
drag, startPoint x: 677, startPoint y: 372, endPoint x: 704, endPoint y: 372, distance: 27.5
click at [704, 453] on icon ""what if no one was home when she suffered the stroke?”" at bounding box center [692, 484] width 217 height 62
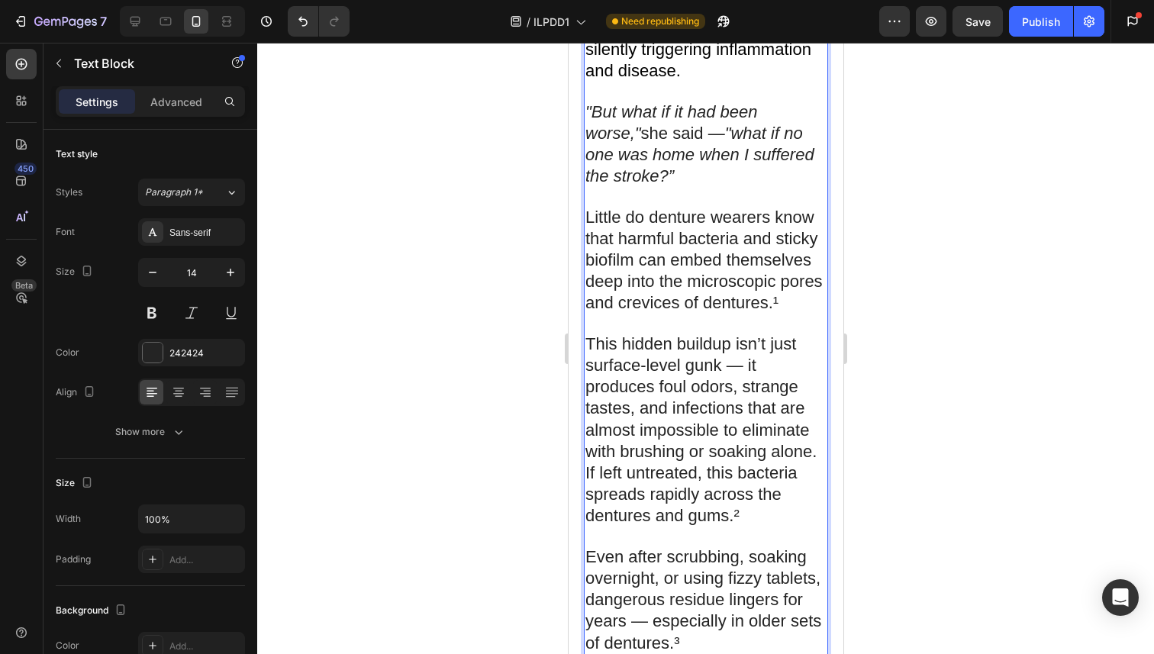
scroll to position [2103, 0]
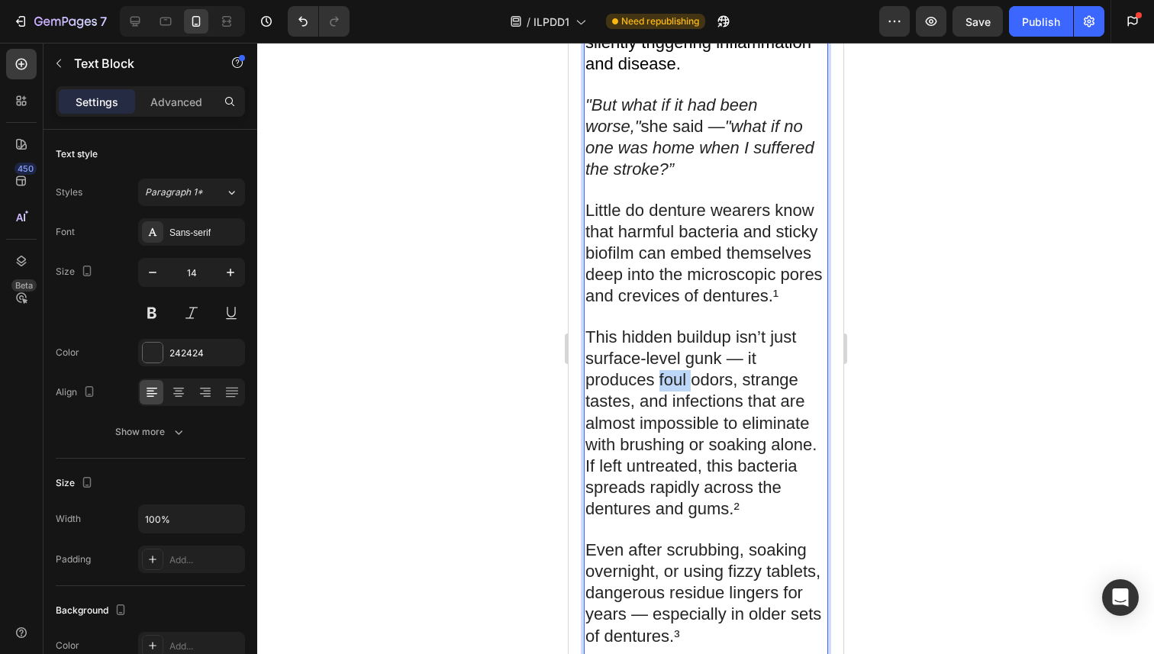
drag, startPoint x: 691, startPoint y: 263, endPoint x: 659, endPoint y: 269, distance: 32.6
click at [659, 327] on span "This hidden buildup isn’t just surface-level gunk — it produces foul odors, str…" at bounding box center [699, 422] width 231 height 191
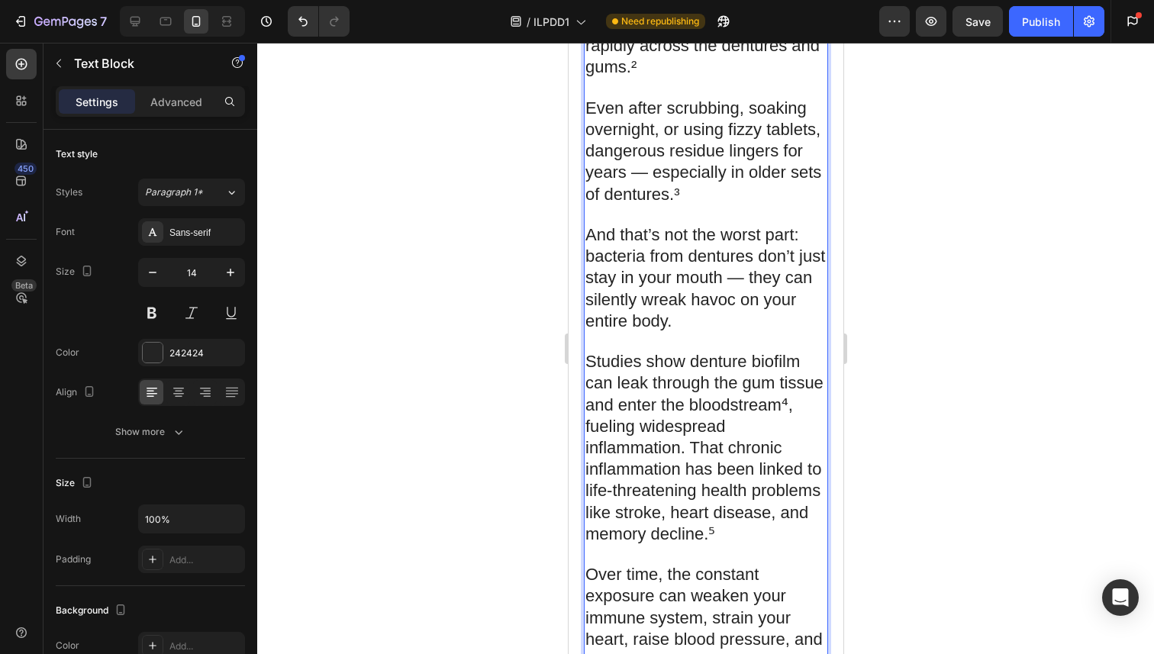
scroll to position [2554, 0]
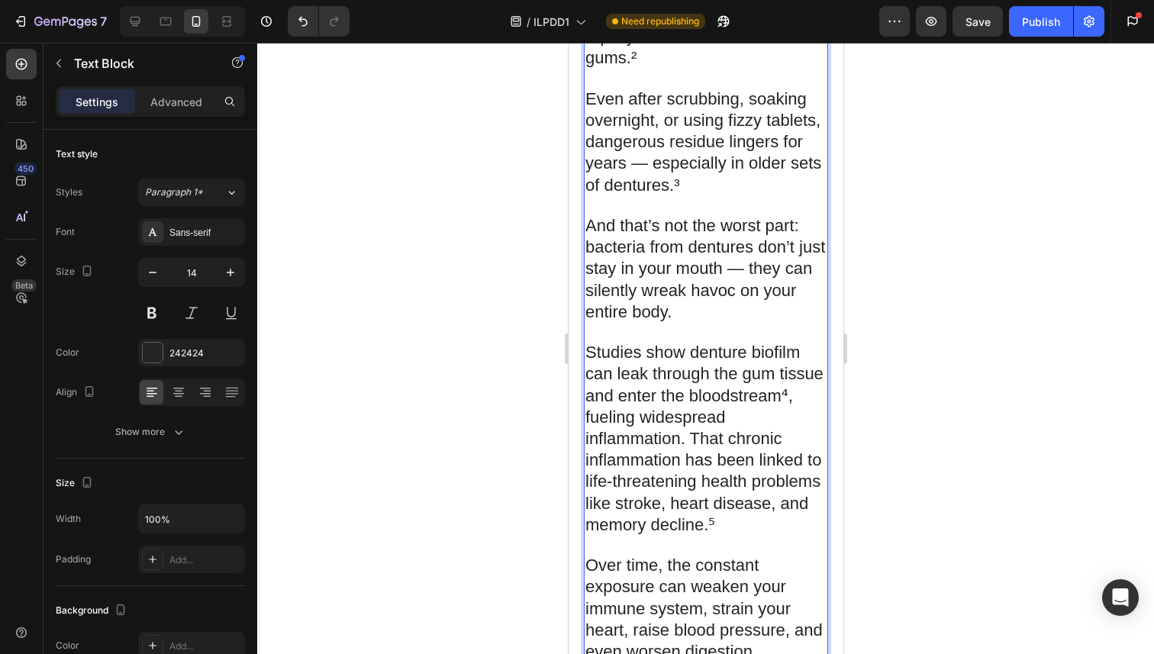
click at [764, 536] on p "Over time, the constant exposure can weaken your immune system, strain your hea…" at bounding box center [704, 599] width 241 height 127
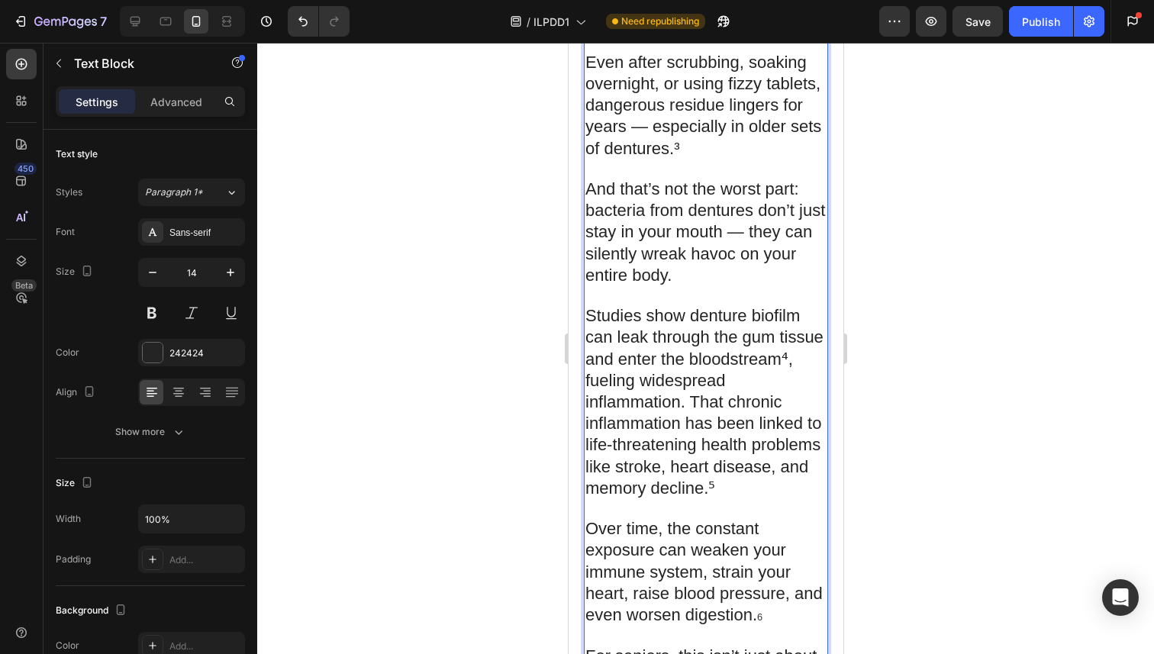
click at [713, 354] on p "Studies show denture biofilm can leak through the gum tissue and enter the bloo…" at bounding box center [704, 393] width 241 height 213
click at [711, 352] on p "Studies show denture biofilm can leak through the gum tissue and enter the bloo…" at bounding box center [704, 393] width 241 height 213
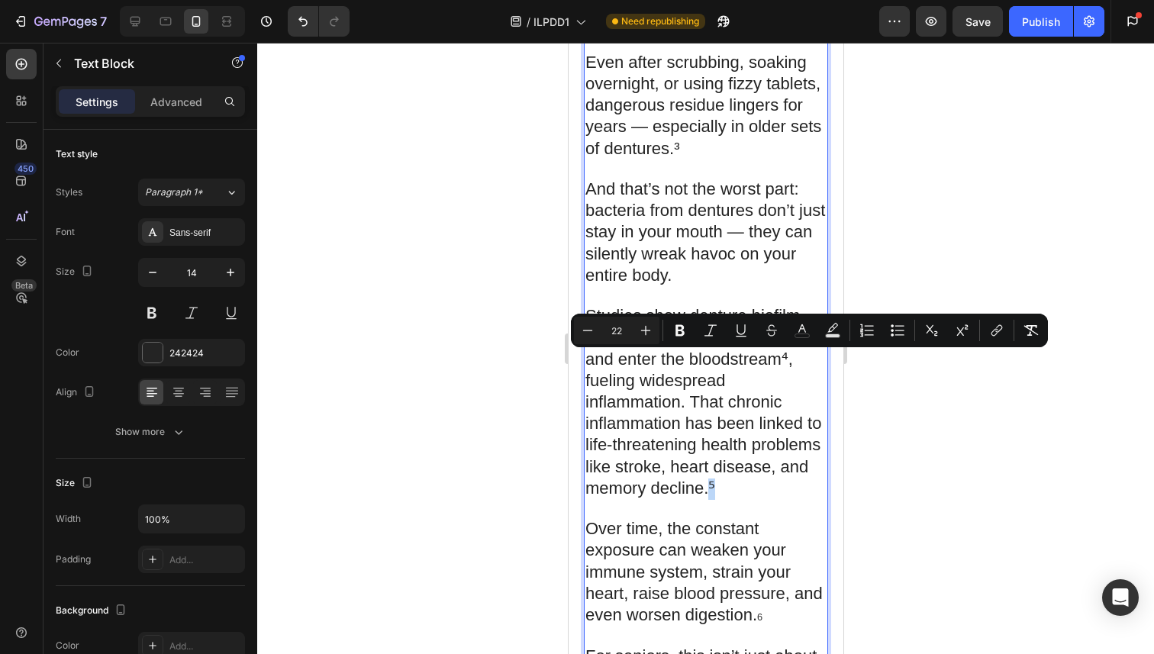
click at [708, 357] on span "Studies show denture biofilm can leak through the gum tissue and enter the bloo…" at bounding box center [703, 401] width 238 height 191
copy span "⁵"
type input "12"
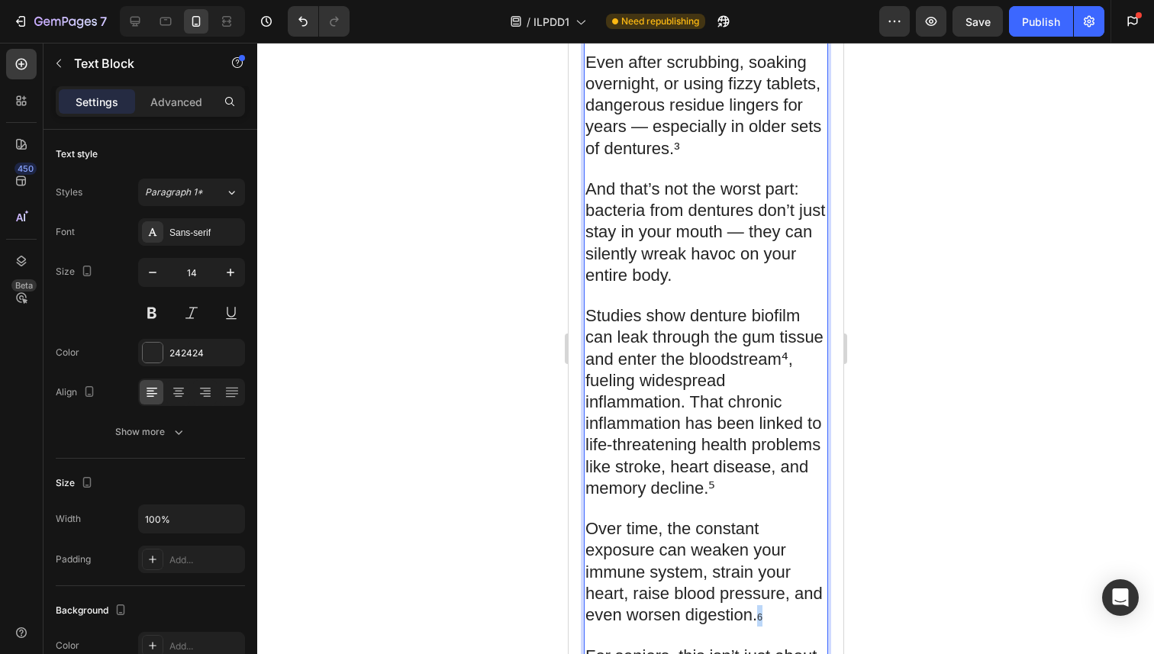
drag, startPoint x: 772, startPoint y: 494, endPoint x: 757, endPoint y: 493, distance: 15.3
click at [757, 500] on p "Over time, the constant exposure can weaken your immune system, strain your hea…" at bounding box center [704, 563] width 241 height 127
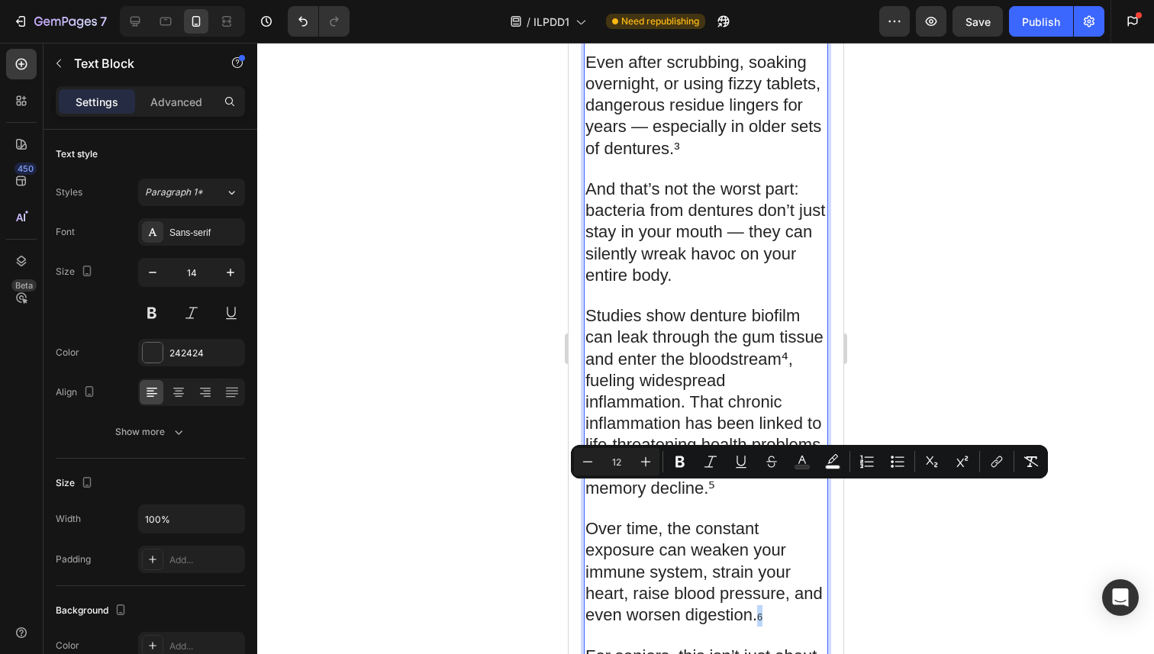
type input "22"
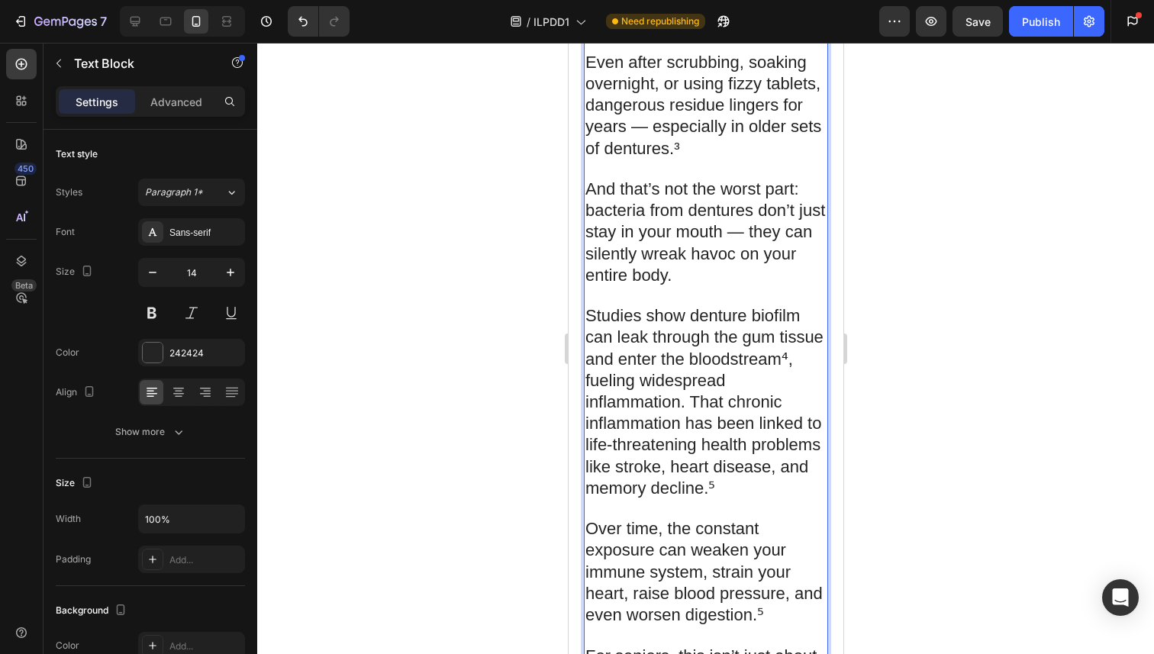
click at [762, 500] on p "Over time, the constant exposure can weaken your immune system, strain your hea…" at bounding box center [704, 563] width 241 height 127
click at [758, 519] on span "Over time, the constant exposure can weaken your immune system, strain your hea…" at bounding box center [702, 571] width 237 height 105
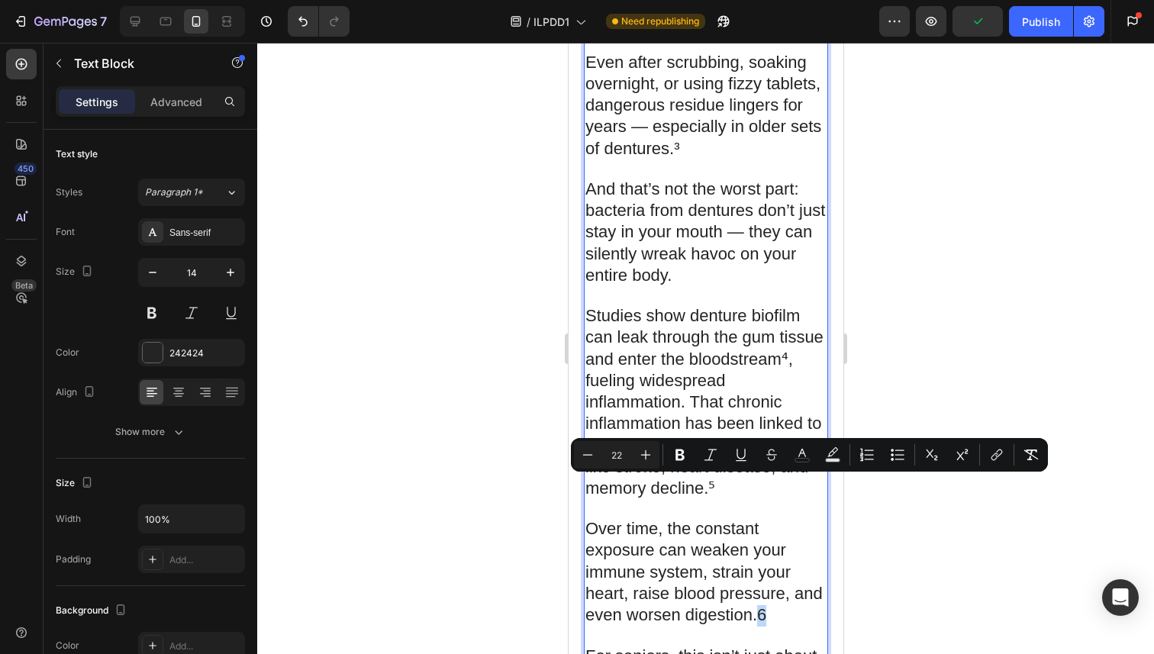
drag, startPoint x: 767, startPoint y: 488, endPoint x: 758, endPoint y: 488, distance: 8.4
click at [758, 500] on p "Over time, the constant exposure can weaken your immune system, strain your hea…" at bounding box center [704, 563] width 241 height 127
click at [960, 450] on icon "Editor contextual toolbar" at bounding box center [961, 454] width 15 height 15
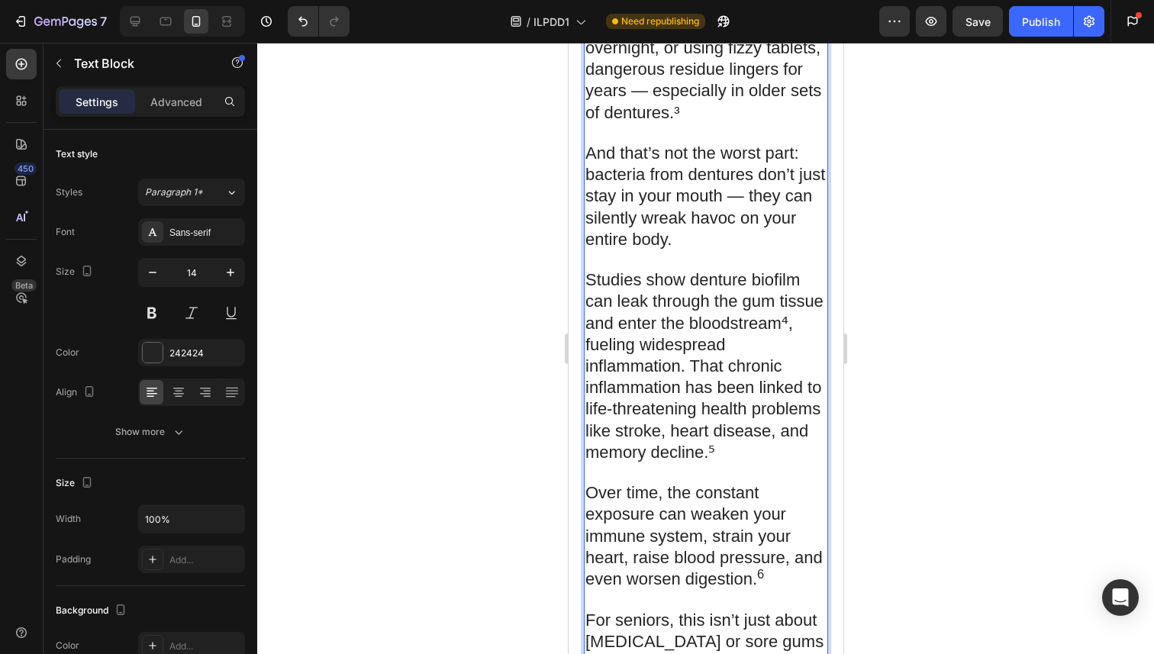
scroll to position [2634, 0]
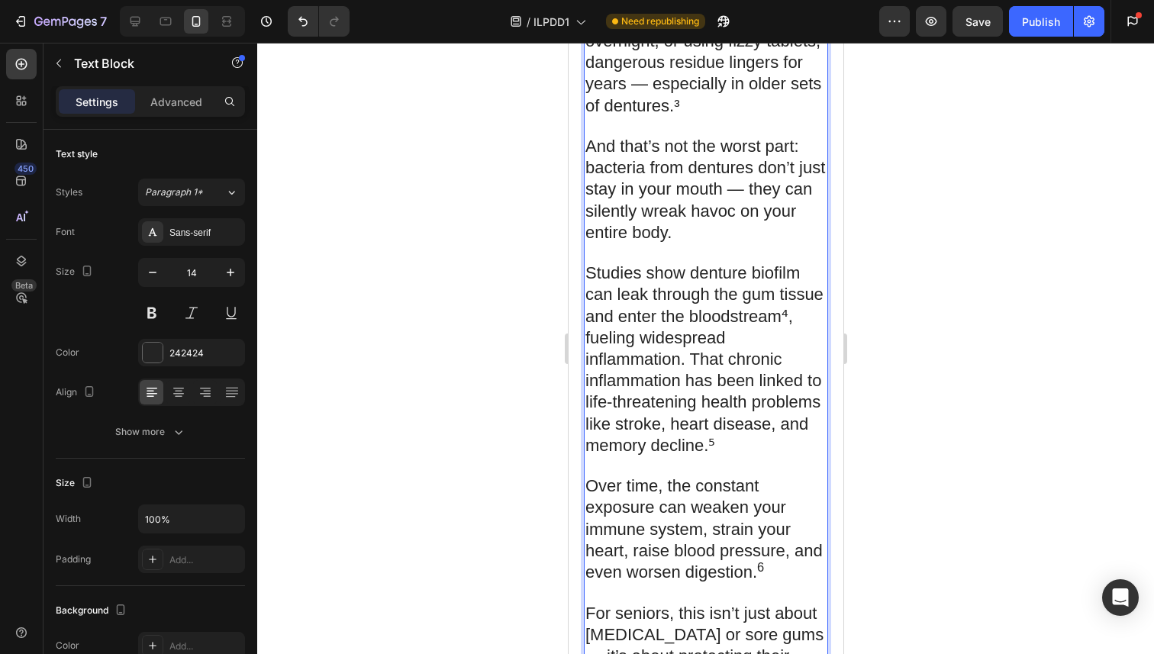
click at [780, 584] on p "⁠⁠⁠⁠⁠⁠⁠ For seniors, this isn’t just about [MEDICAL_DATA] or sore gums — it’s a…" at bounding box center [704, 636] width 241 height 105
drag, startPoint x: 780, startPoint y: 543, endPoint x: 737, endPoint y: 543, distance: 42.7
click at [737, 584] on p "For seniors, this isn’t just about [MEDICAL_DATA] or sore gums — it’s about pro…" at bounding box center [704, 636] width 241 height 105
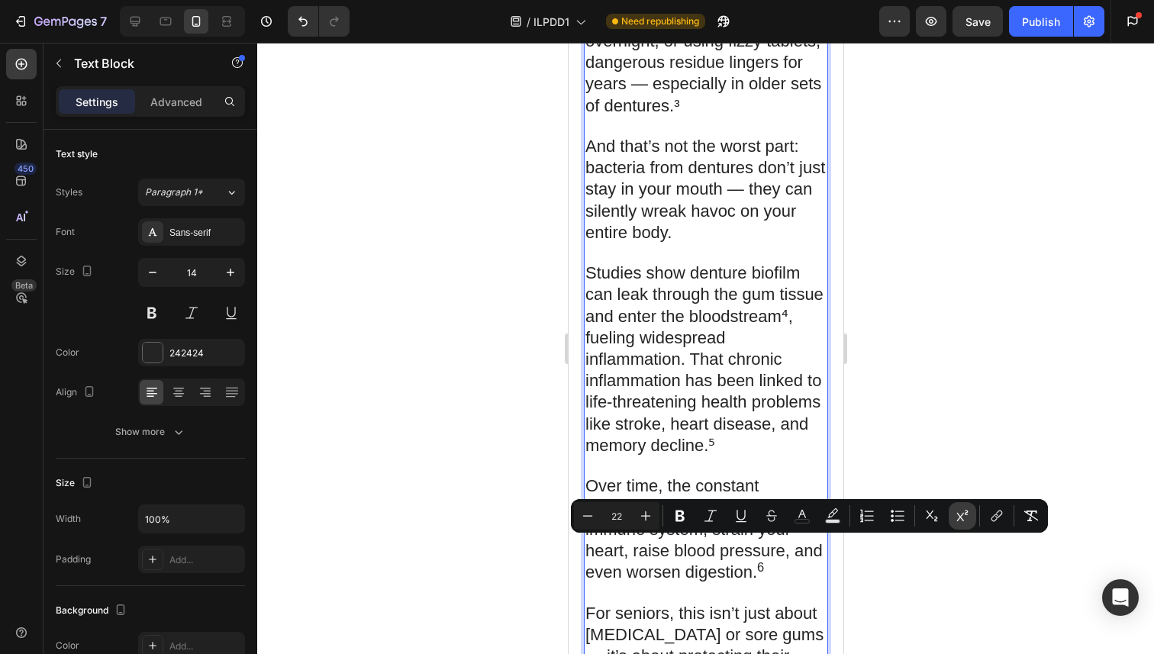
click at [959, 512] on icon "Editor contextual toolbar" at bounding box center [961, 515] width 15 height 15
click at [592, 510] on icon "Editor contextual toolbar" at bounding box center [587, 515] width 15 height 15
click at [592, 513] on icon "Editor contextual toolbar" at bounding box center [587, 515] width 15 height 15
type input "20"
click at [658, 476] on span "Over time, the constant exposure can weaken your immune system, strain your hea…" at bounding box center [702, 528] width 237 height 105
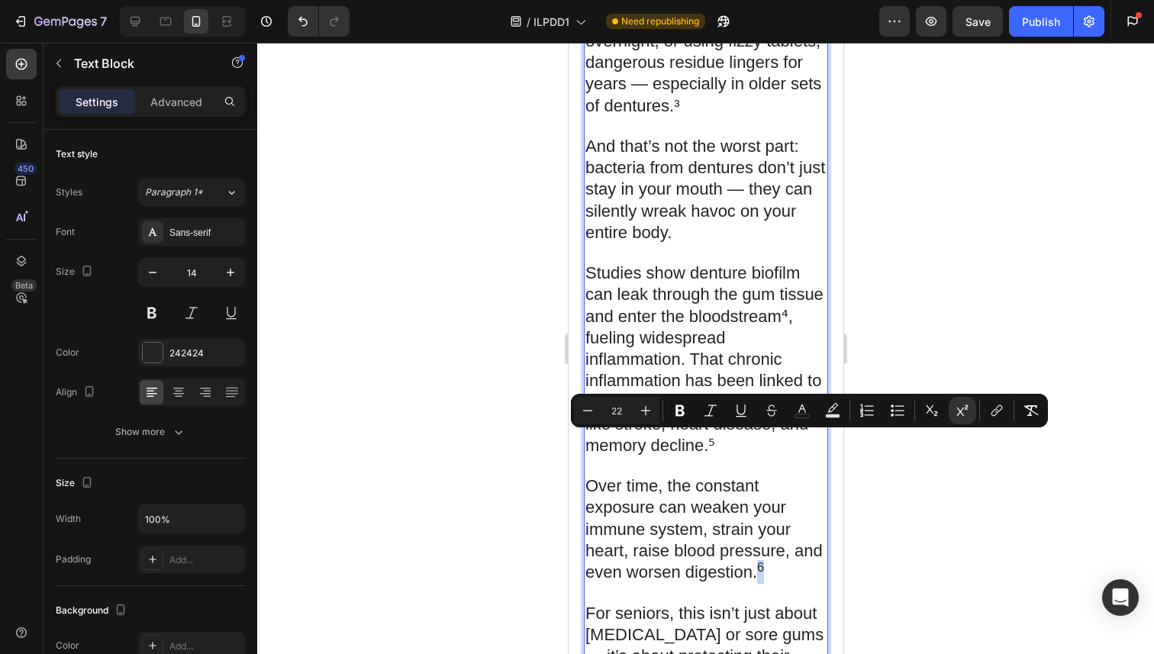
click at [758, 457] on p "Over time, the constant exposure can weaken your immune system, strain your hea…" at bounding box center [704, 520] width 241 height 127
click at [589, 414] on icon "Editor contextual toolbar" at bounding box center [587, 410] width 15 height 15
type input "20"
click at [665, 603] on span "For seniors, this isn’t just about [MEDICAL_DATA] or sore gums — it’s about pro…" at bounding box center [703, 645] width 238 height 84
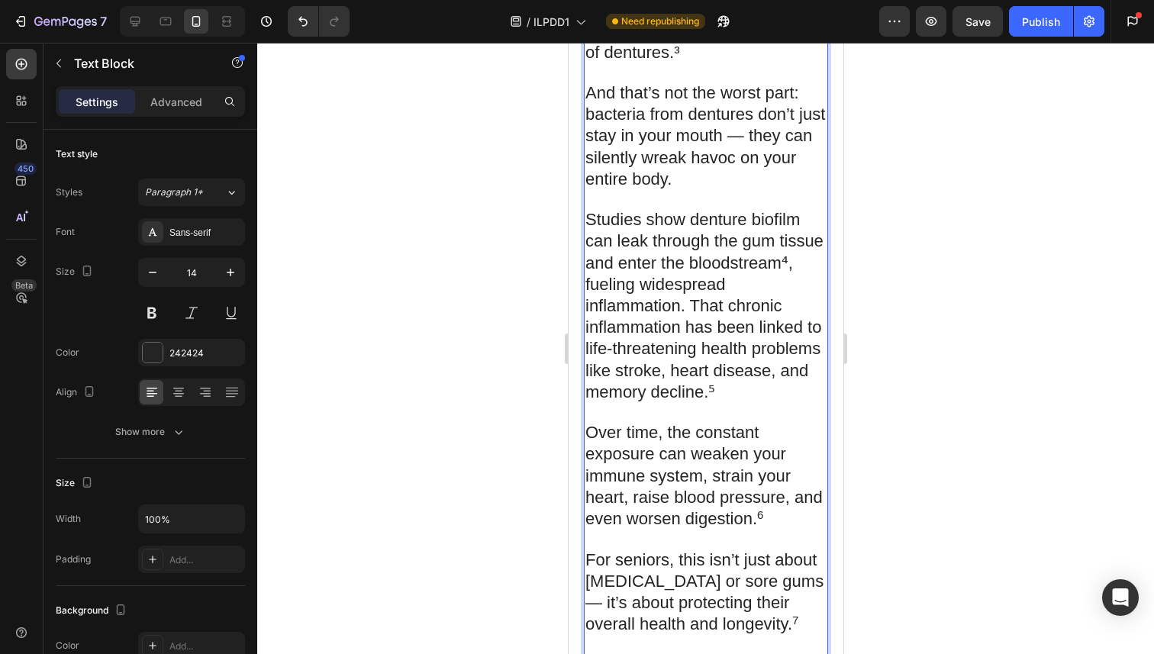
scroll to position [2682, 0]
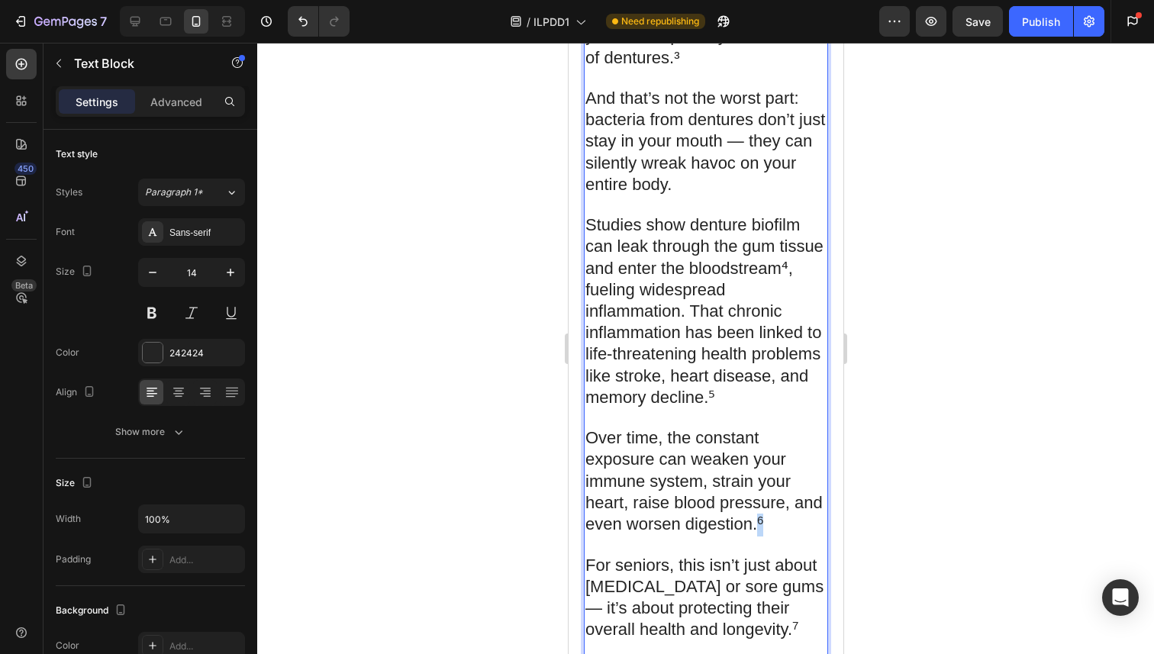
click at [758, 409] on p "Over time, the constant exposure can weaken your immune system, strain your hea…" at bounding box center [704, 472] width 241 height 127
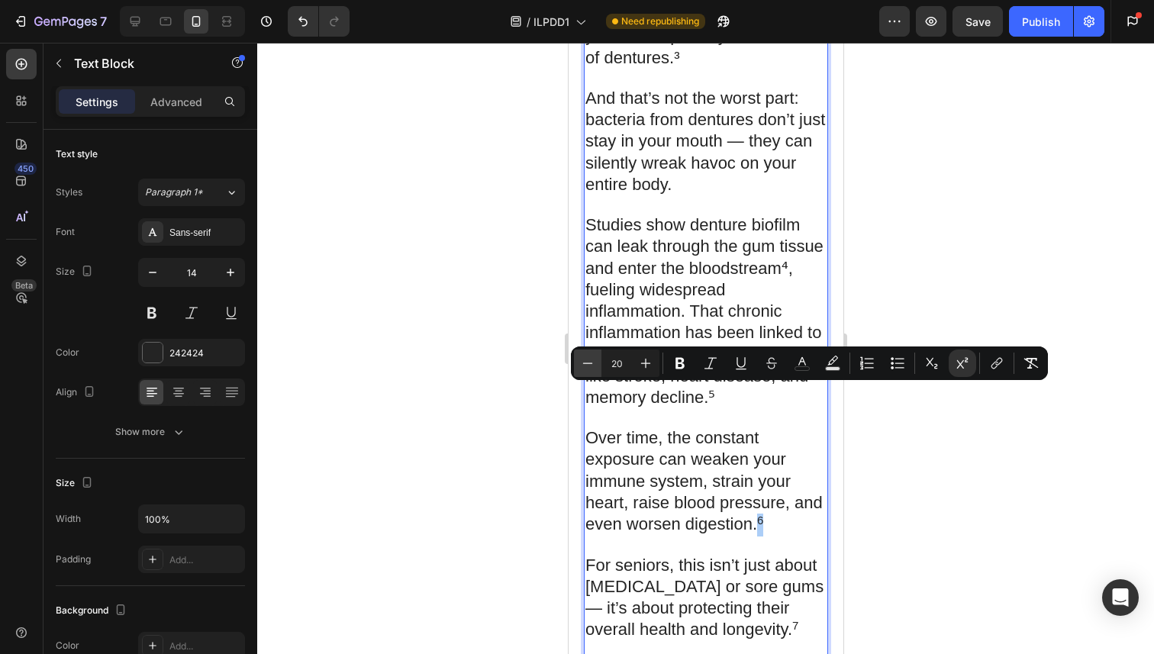
click at [595, 355] on button "Minus" at bounding box center [587, 362] width 27 height 27
type input "17"
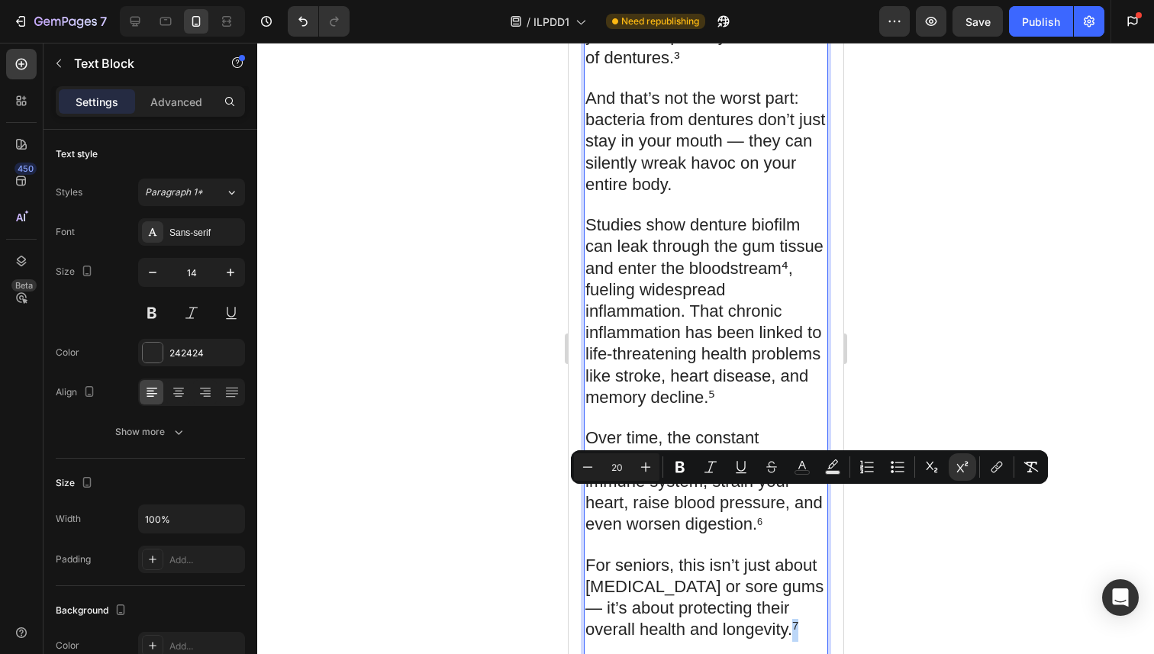
drag, startPoint x: 748, startPoint y: 502, endPoint x: 739, endPoint y: 500, distance: 10.0
click at [739, 536] on p "For seniors, this isn’t just about [MEDICAL_DATA] or sore gums — it’s about pro…" at bounding box center [704, 588] width 241 height 105
click at [602, 463] on input "20" at bounding box center [616, 467] width 31 height 18
click at [586, 459] on icon "Editor contextual toolbar" at bounding box center [587, 466] width 15 height 15
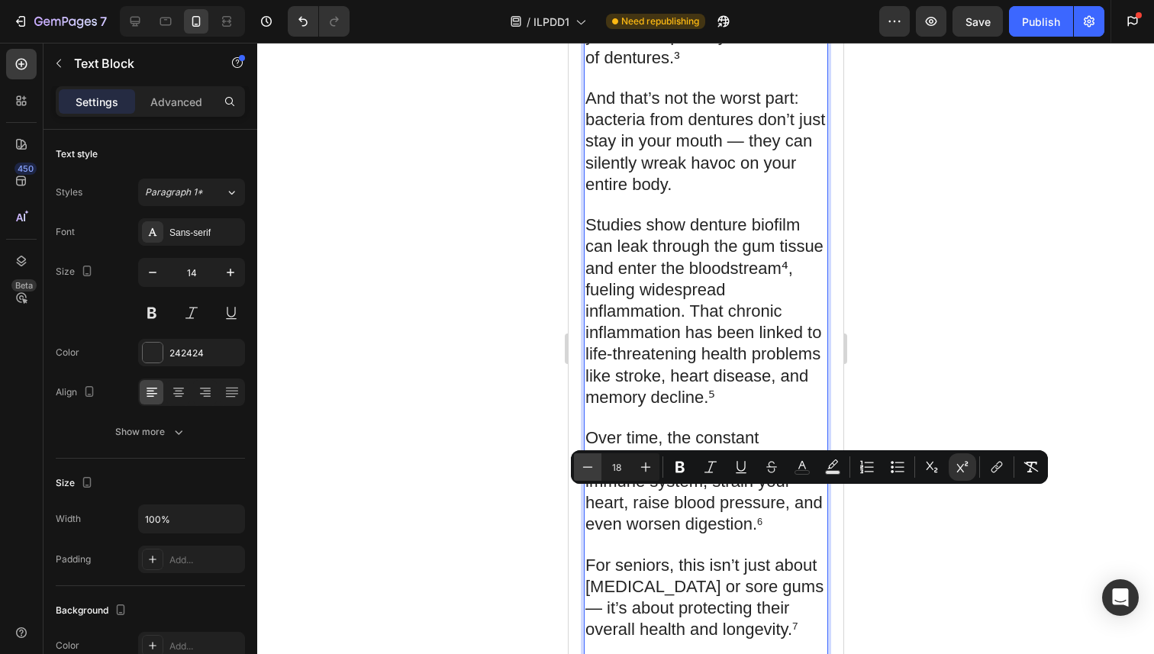
click at [586, 459] on icon "Editor contextual toolbar" at bounding box center [587, 466] width 15 height 15
type input "17"
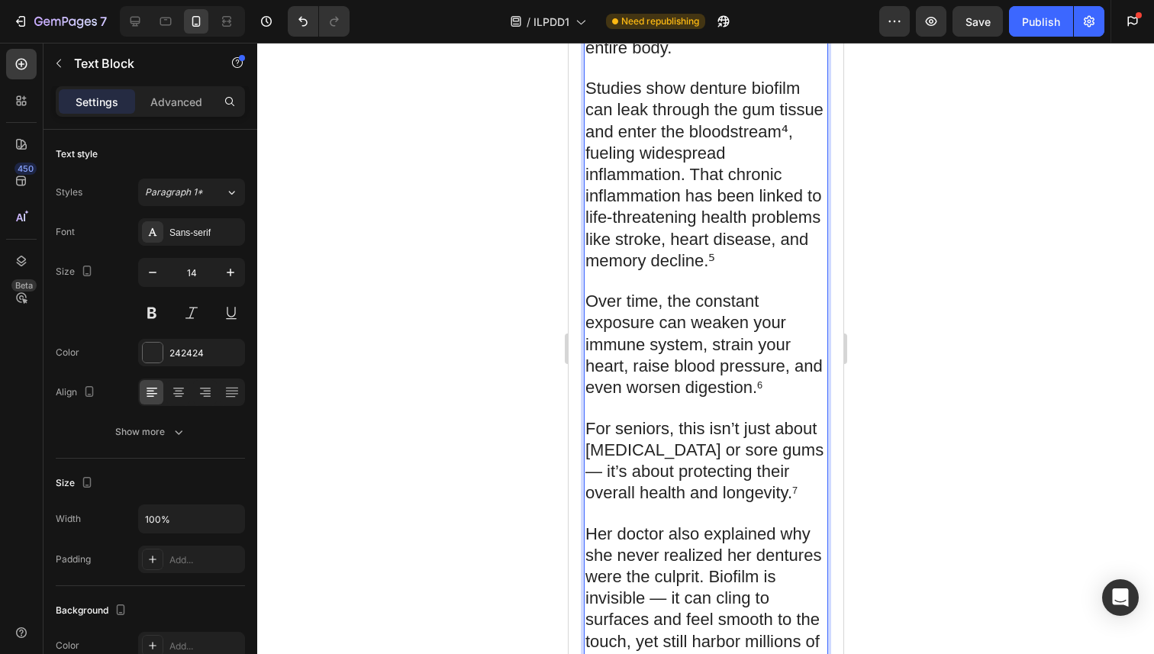
scroll to position [2830, 0]
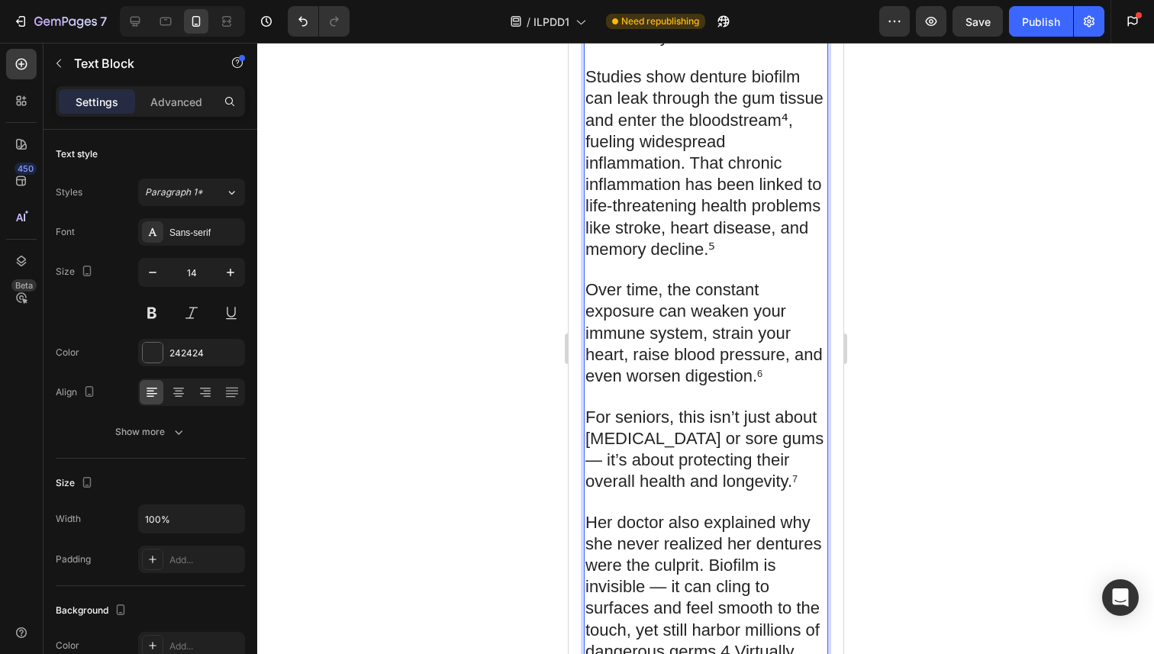
click at [639, 513] on span "Her doctor also explained why she never realized her dentures were the culprit.…" at bounding box center [702, 619] width 236 height 213
click at [645, 513] on span "Her doctor also explained why she never realized her dentures were the culprit.…" at bounding box center [702, 619] width 236 height 213
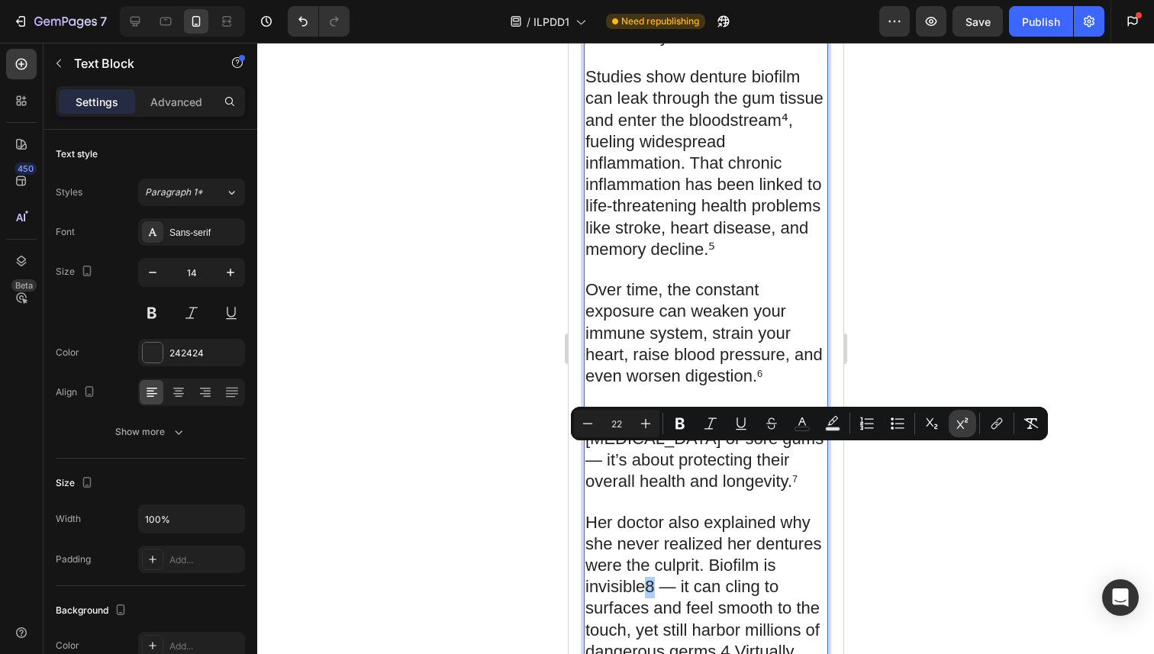
click at [960, 415] on button "Superscript" at bounding box center [961, 423] width 27 height 27
click at [589, 422] on icon "Editor contextual toolbar" at bounding box center [587, 423] width 15 height 15
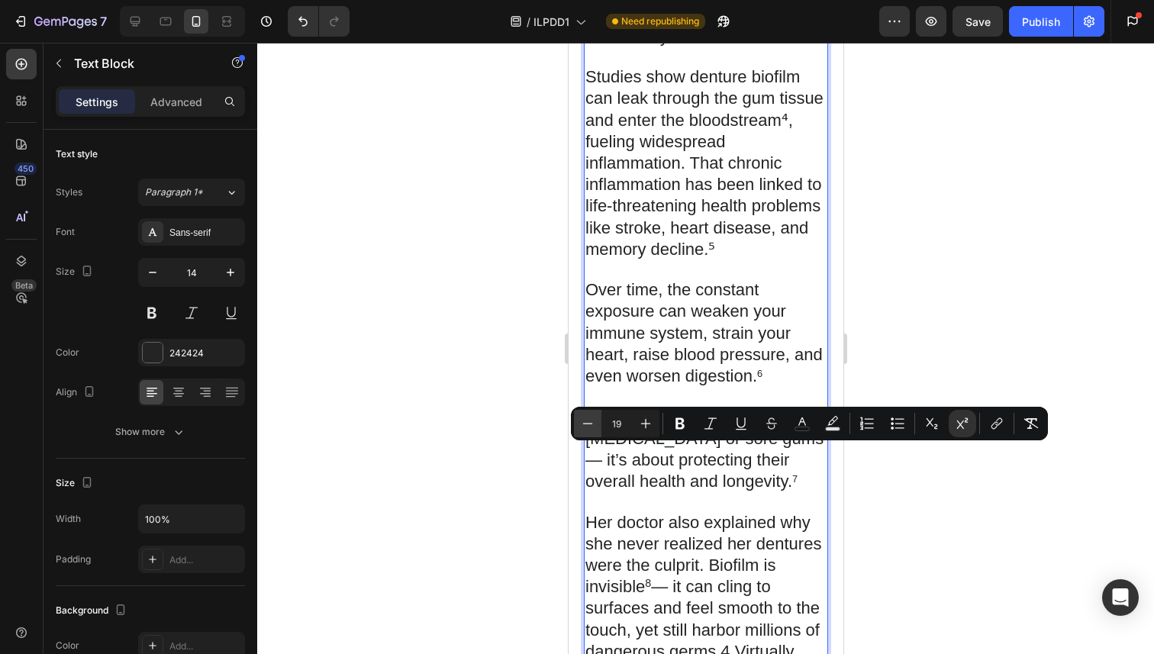
type input "18"
click at [670, 577] on span "— it can cling to surfaces and feel smooth to the touch, yet still harbor milli…" at bounding box center [701, 651] width 234 height 148
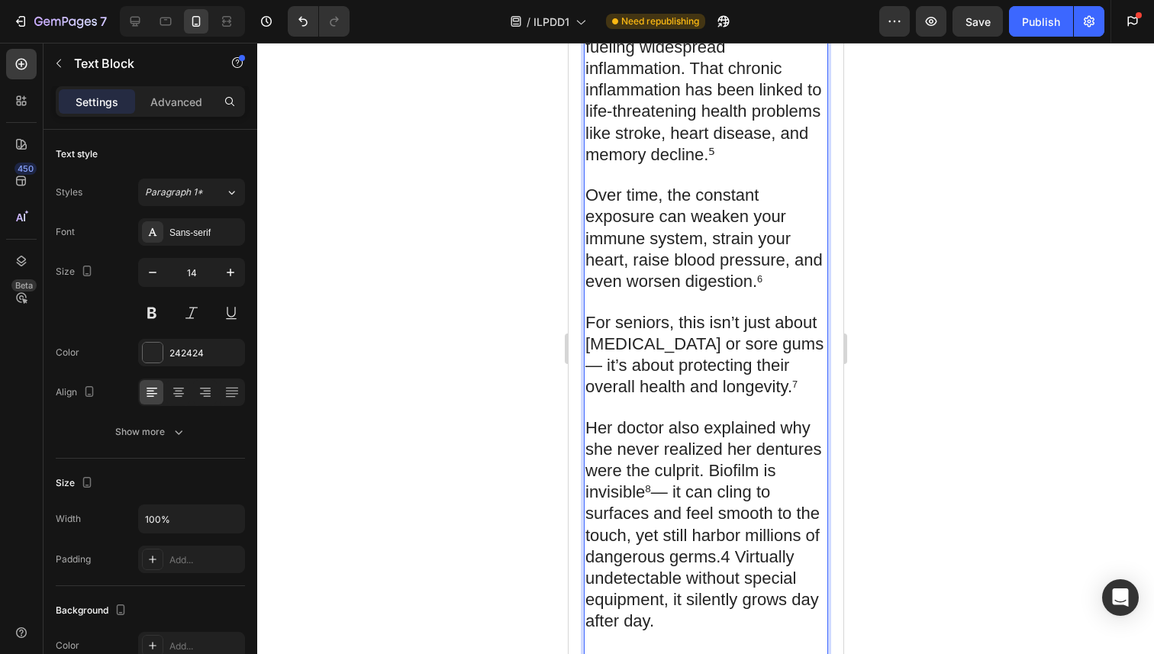
scroll to position [2933, 0]
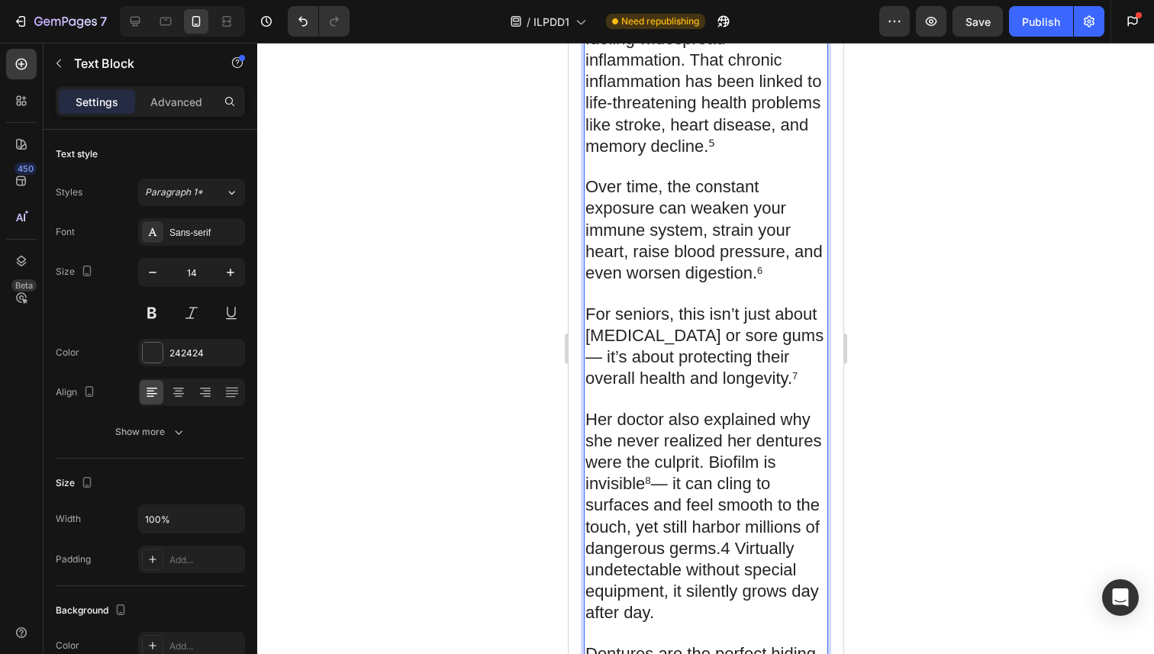
click at [729, 410] on p "Her doctor also explained why she never realized her dentures were the culprit.…" at bounding box center [704, 517] width 241 height 215
click at [729, 474] on span "— it can cling to surfaces and feel smooth to the touch, yet still harbor milli…" at bounding box center [701, 548] width 234 height 148
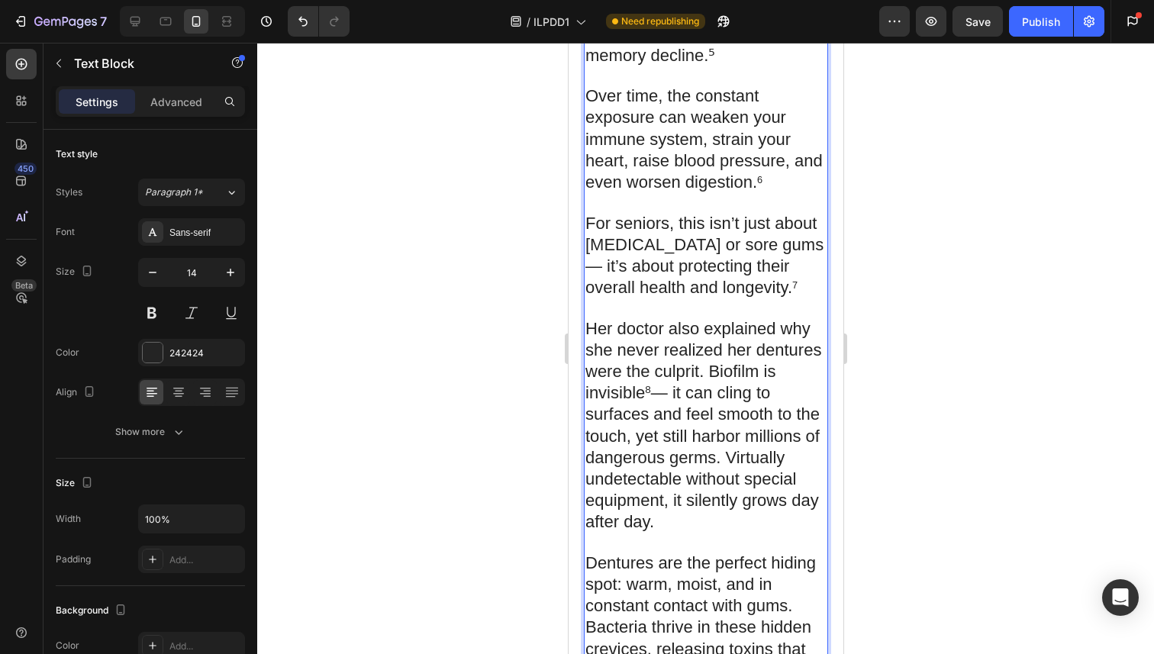
scroll to position [3026, 0]
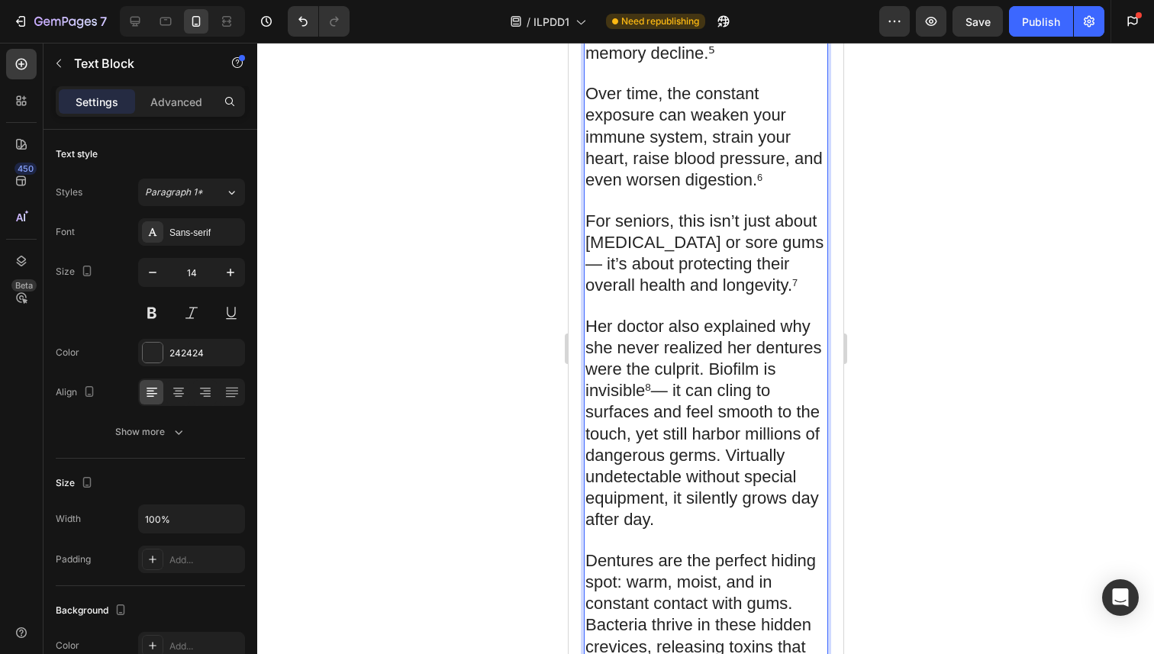
click at [712, 551] on span "Dentures are the perfect hiding spot: warm, moist, and in constant contact with…" at bounding box center [699, 657] width 230 height 213
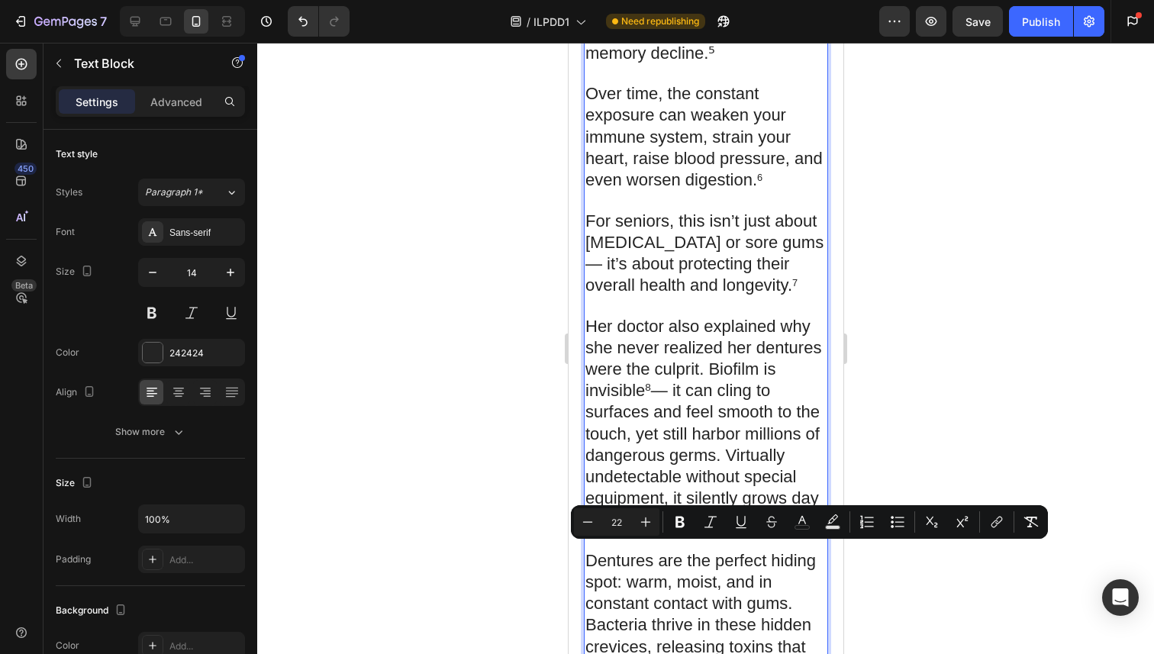
click at [705, 552] on span "Dentures are the perfect hiding spot: warm, moist, and in constant contact with…" at bounding box center [699, 657] width 230 height 213
click at [595, 520] on button "Minus" at bounding box center [587, 521] width 27 height 27
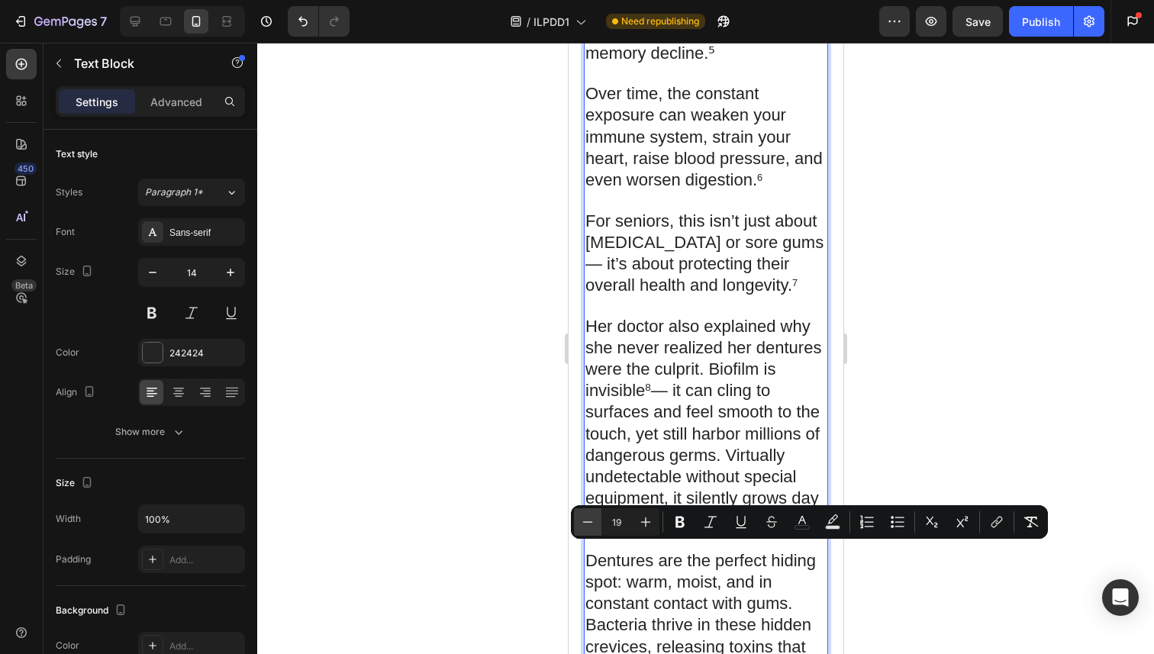
type input "18"
click at [957, 518] on icon "Editor contextual toolbar" at bounding box center [961, 521] width 15 height 15
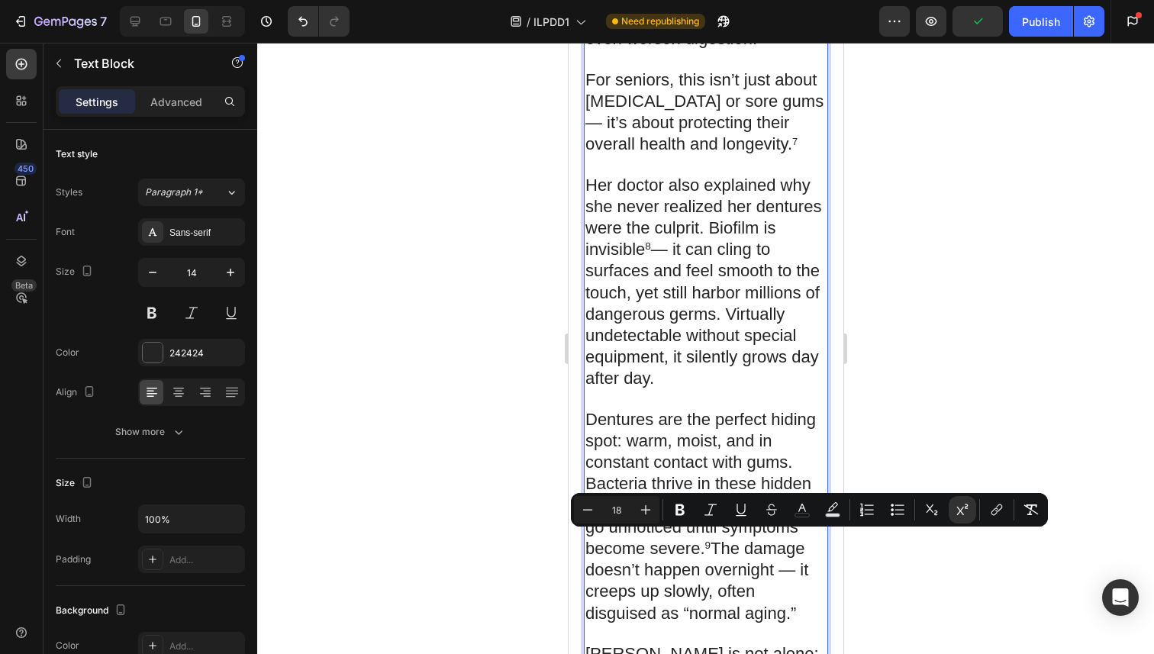
scroll to position [3175, 0]
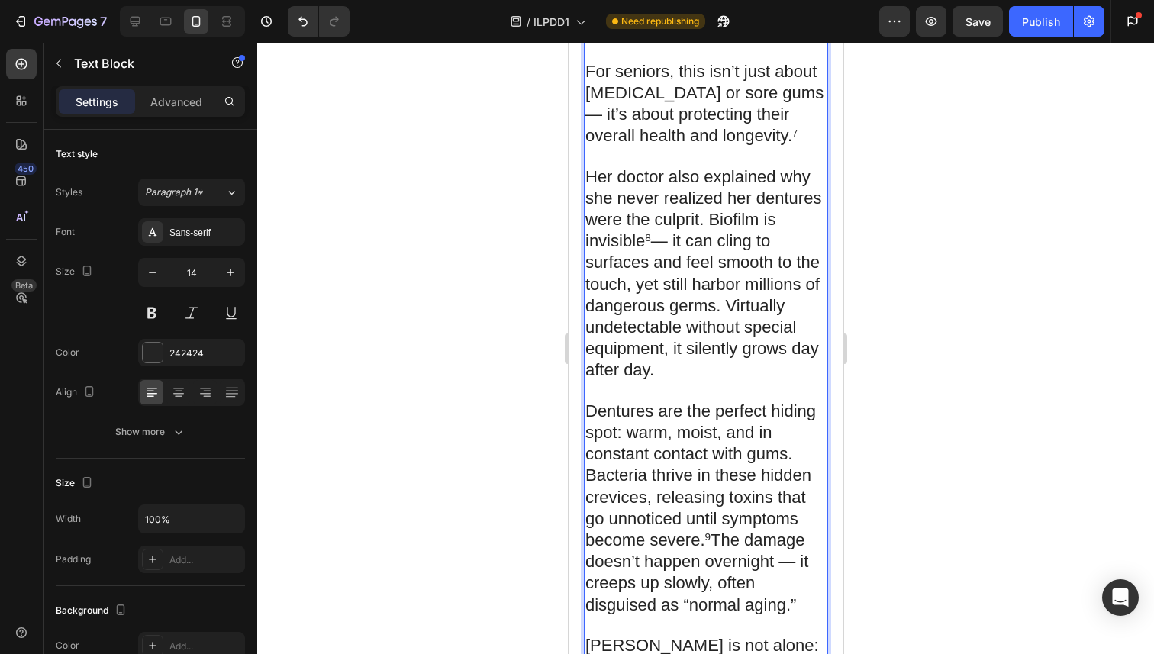
drag, startPoint x: 678, startPoint y: 588, endPoint x: 653, endPoint y: 588, distance: 25.2
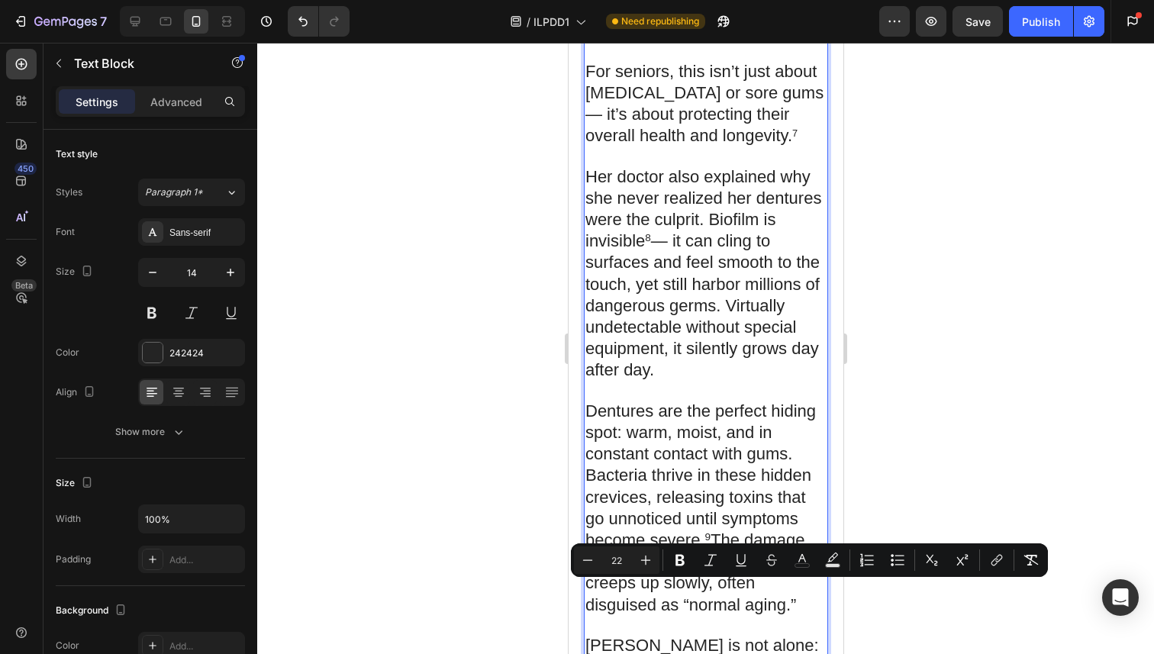
drag, startPoint x: 671, startPoint y: 587, endPoint x: 655, endPoint y: 587, distance: 16.0
click at [961, 559] on icon "Editor contextual toolbar" at bounding box center [962, 559] width 11 height 11
click at [591, 560] on icon "Editor contextual toolbar" at bounding box center [588, 559] width 10 height 1
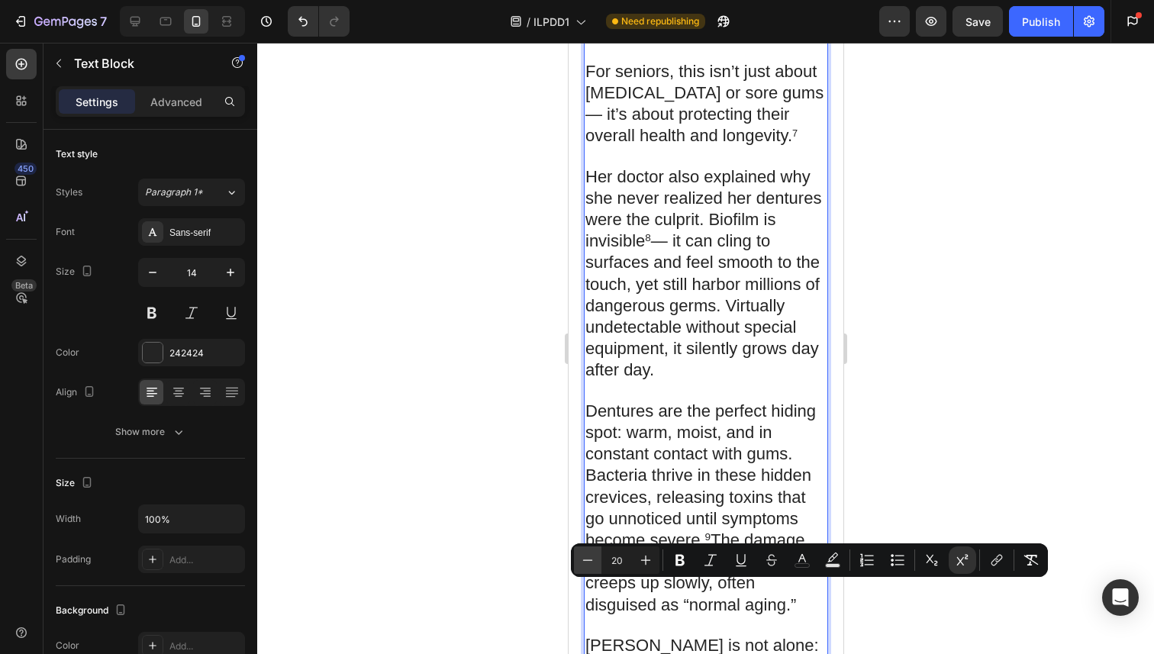
click at [591, 560] on icon "Editor contextual toolbar" at bounding box center [588, 559] width 10 height 1
type input "18"
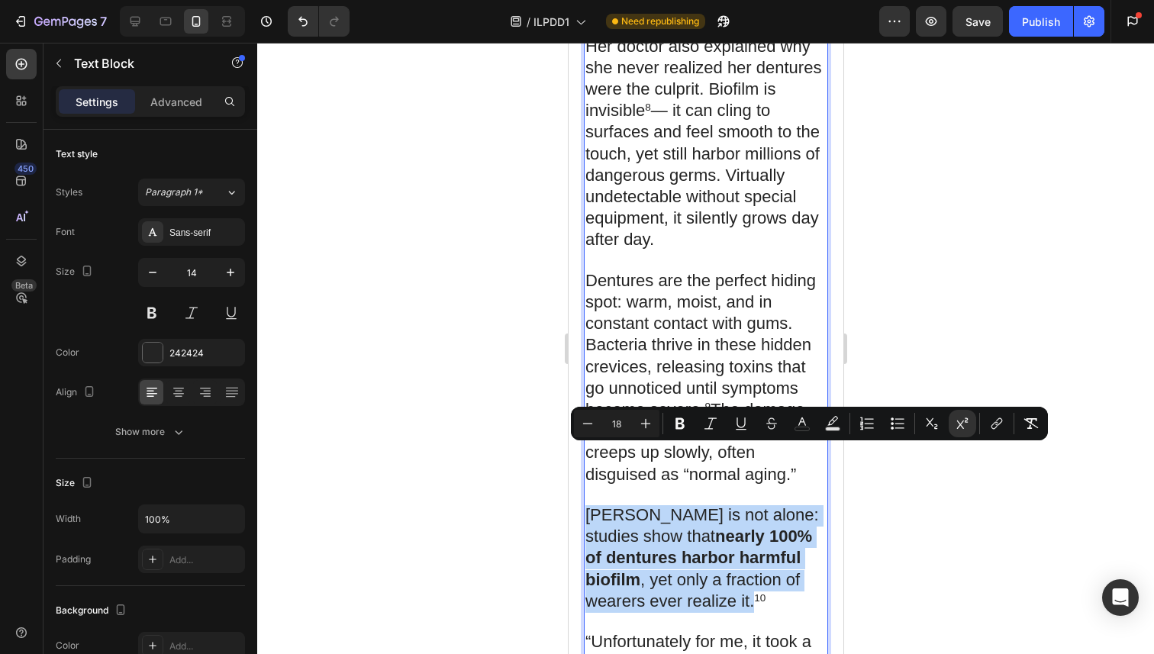
scroll to position [3316, 0]
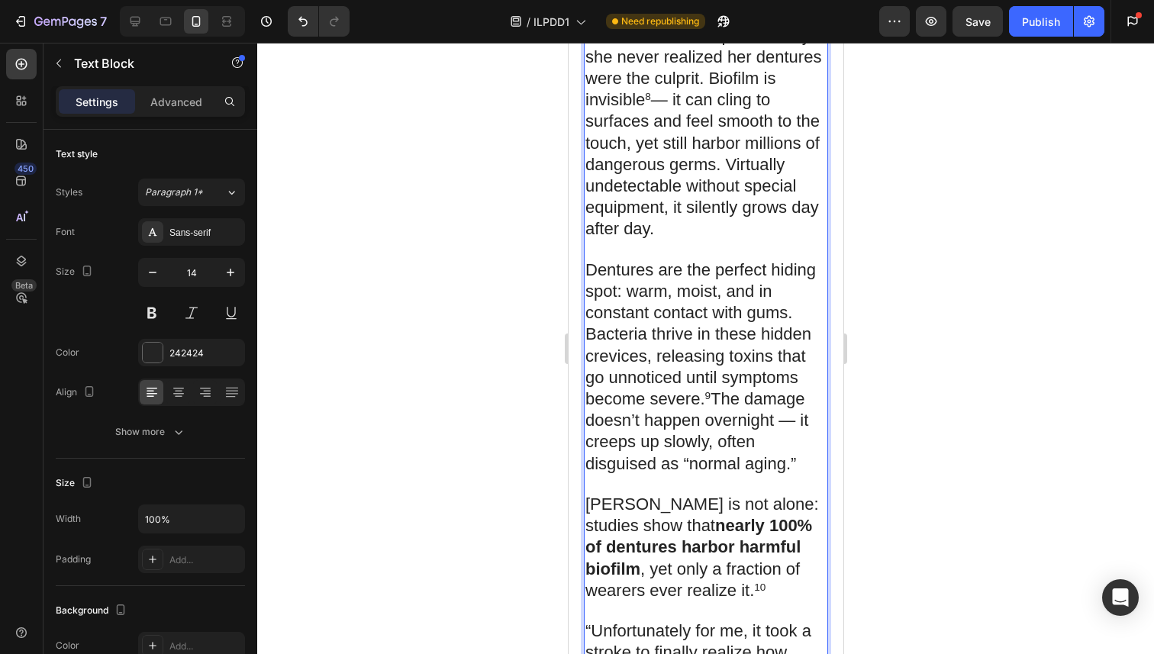
click at [674, 494] on span "[PERSON_NAME] is not alone: studies show that nearly 100% of dentures harbor ha…" at bounding box center [700, 546] width 233 height 105
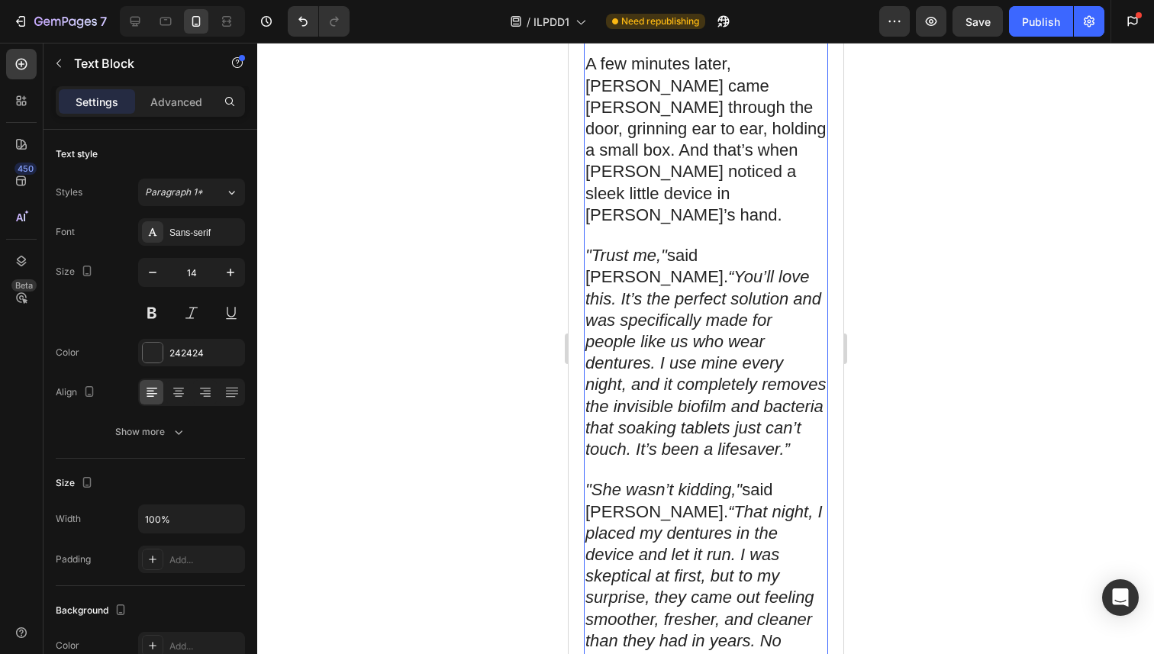
scroll to position [5715, 0]
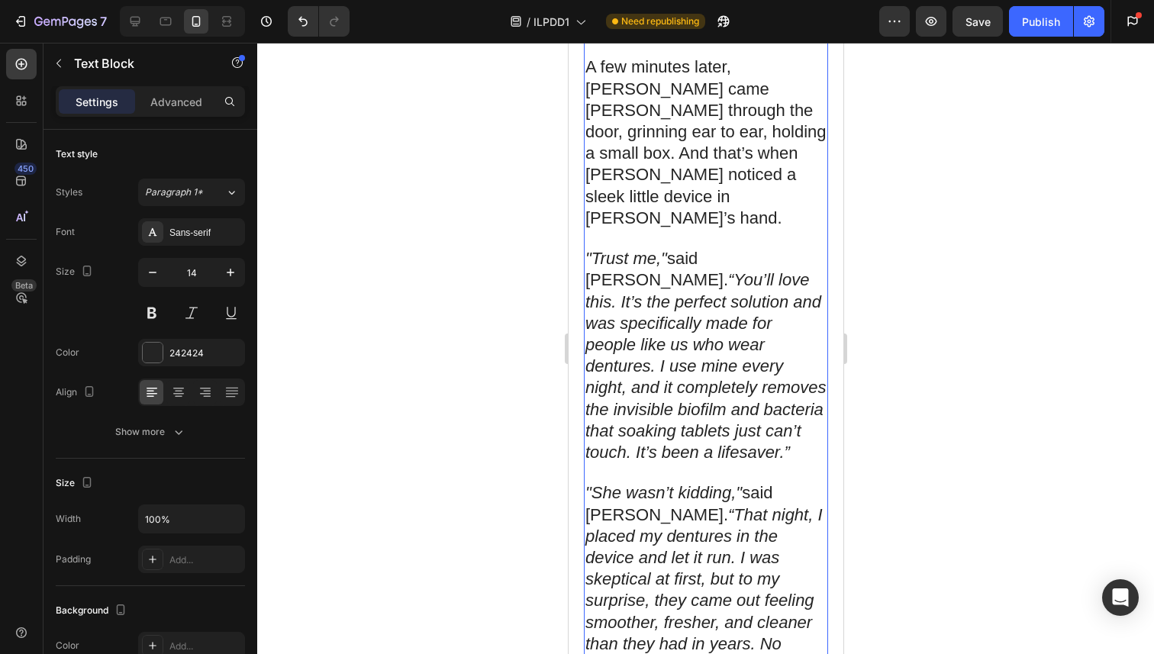
click at [673, 270] on icon "“You’ll love this. It’s the perfect solution and was specifically made for peop…" at bounding box center [704, 365] width 241 height 191
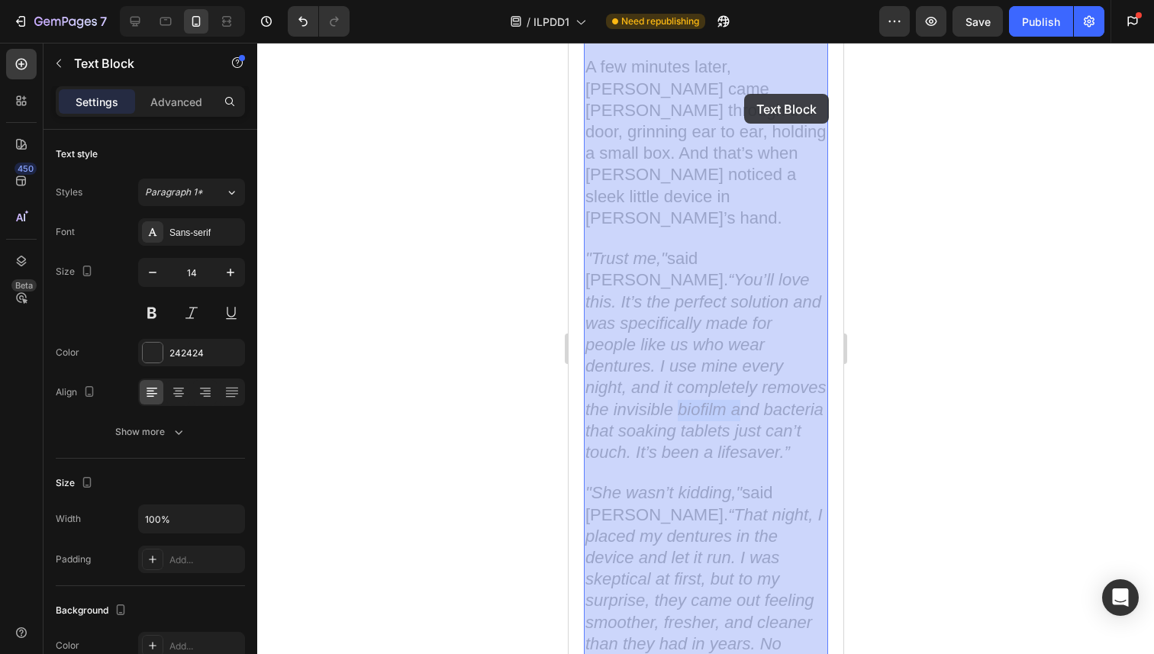
drag, startPoint x: 677, startPoint y: 92, endPoint x: 743, endPoint y: 94, distance: 66.4
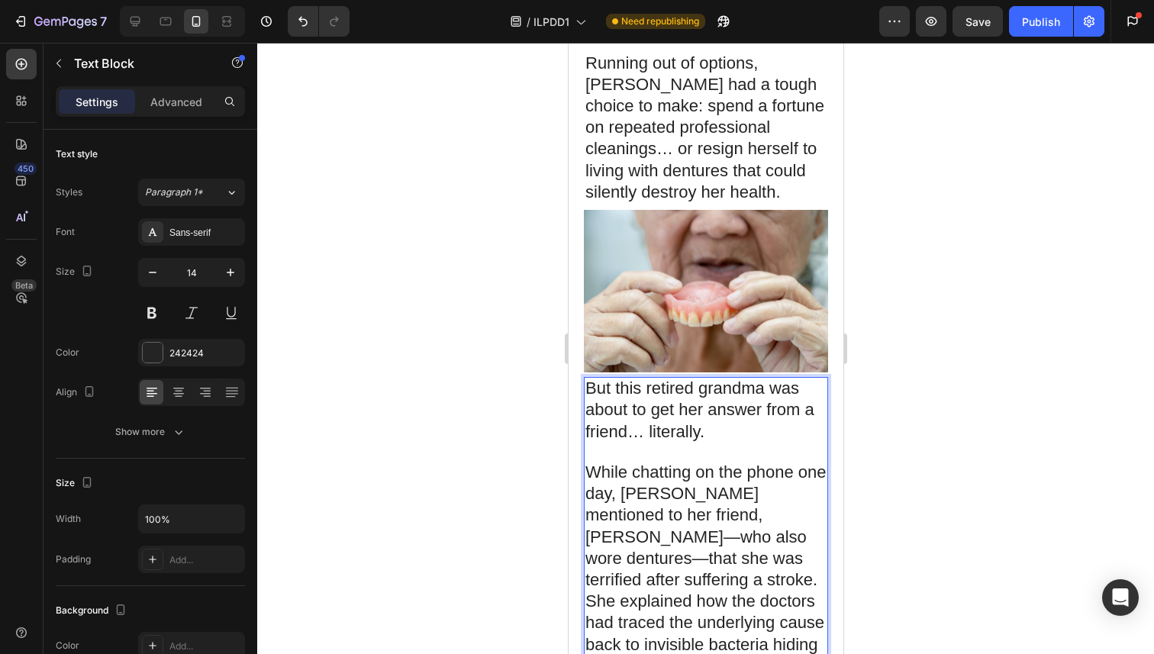
scroll to position [5146, 0]
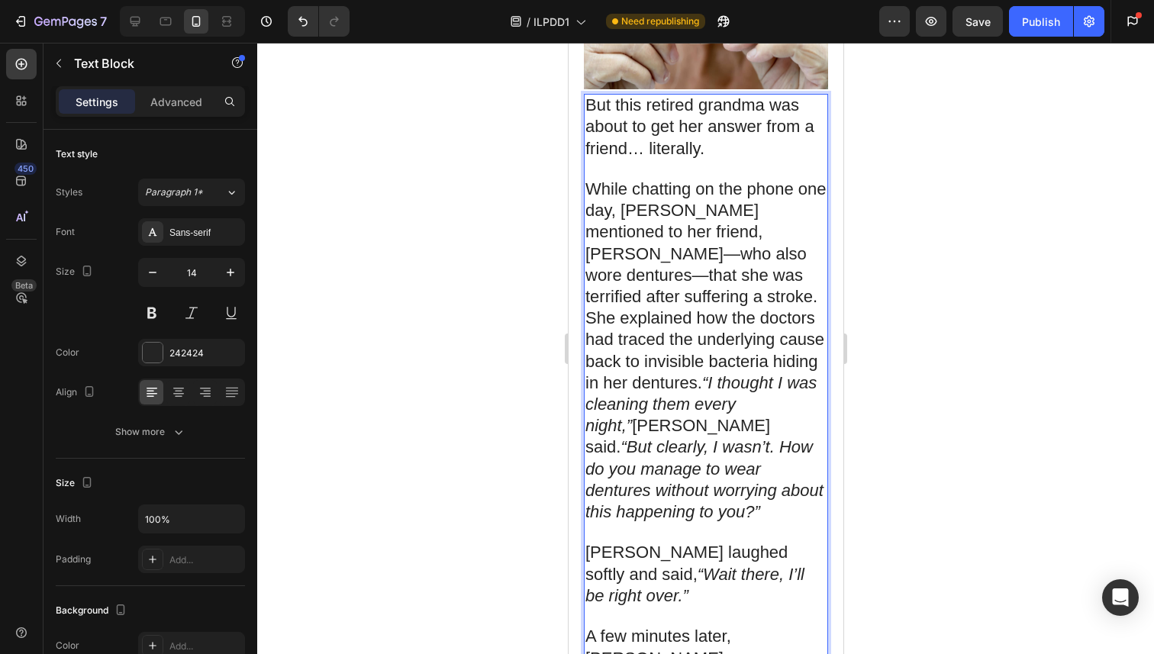
click at [741, 607] on p "Rich Text Editor. Editing area: main" at bounding box center [704, 616] width 241 height 19
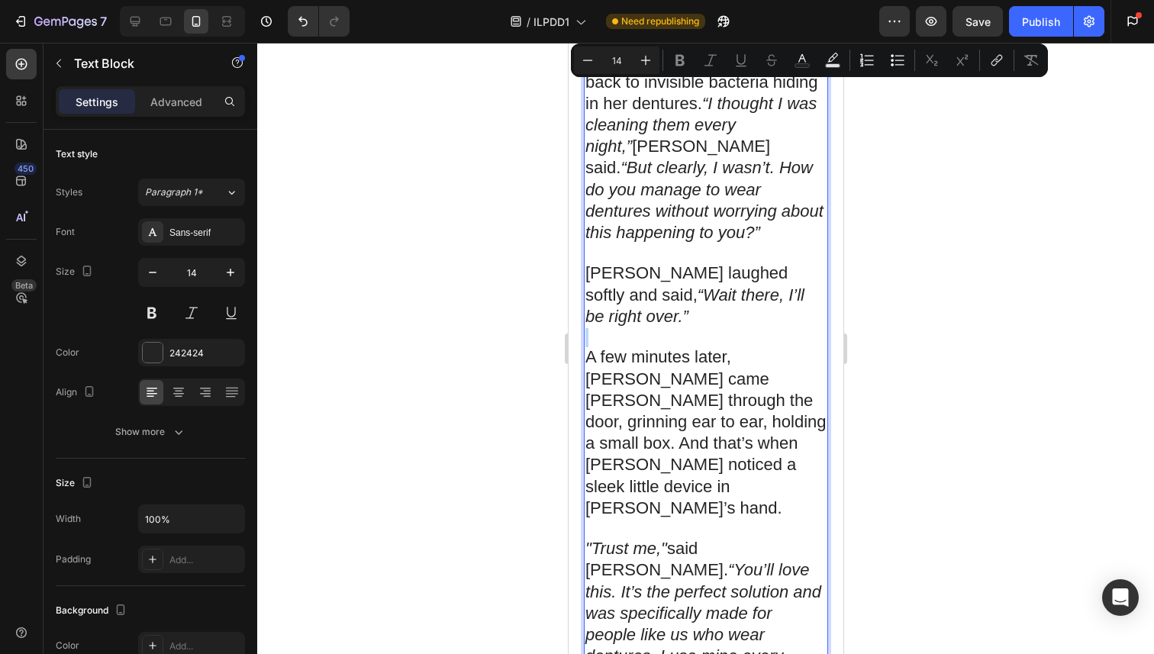
scroll to position [5424, 0]
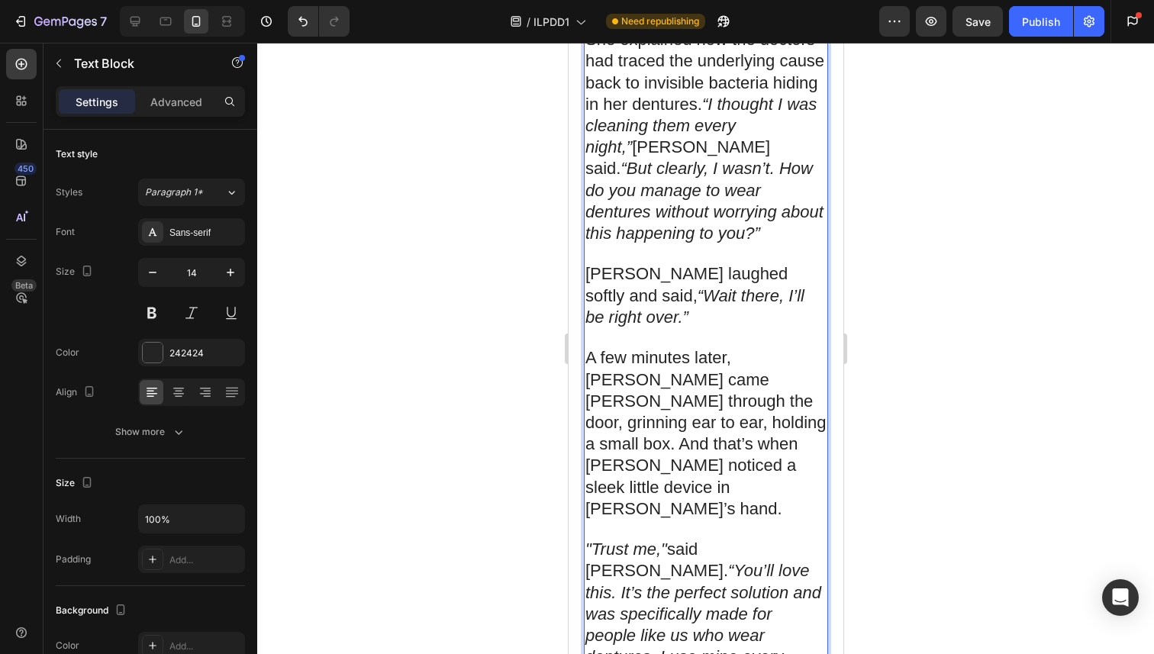
click at [735, 561] on icon "“You’ll love this. It’s the perfect solution and was specifically made for peop…" at bounding box center [704, 656] width 241 height 191
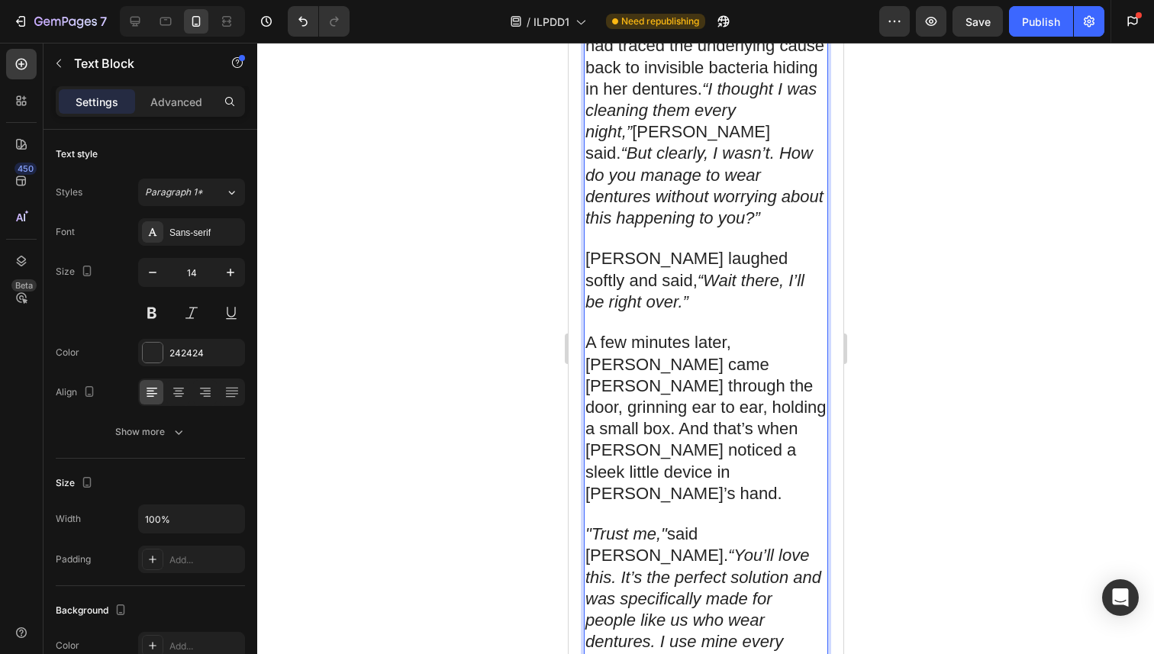
scroll to position [5439, 0]
drag, startPoint x: 677, startPoint y: 366, endPoint x: 762, endPoint y: 366, distance: 84.7
click at [762, 546] on icon "“You’ll love this. It’s the perfect solution and was specifically made for peop…" at bounding box center [704, 641] width 241 height 191
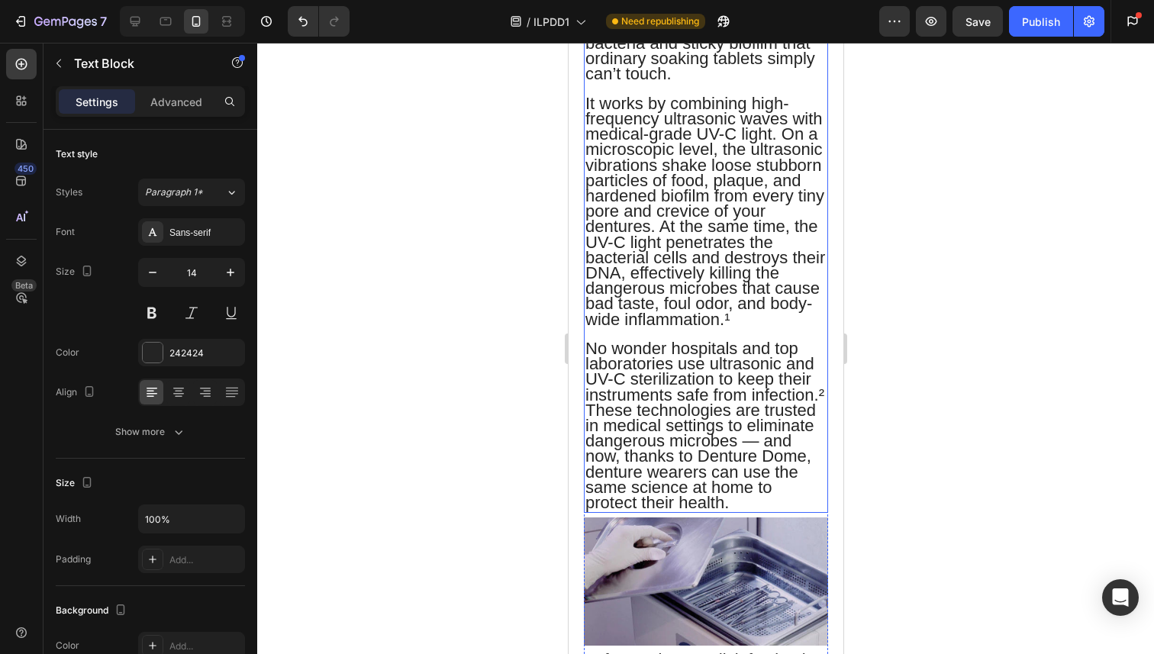
scroll to position [7608, 0]
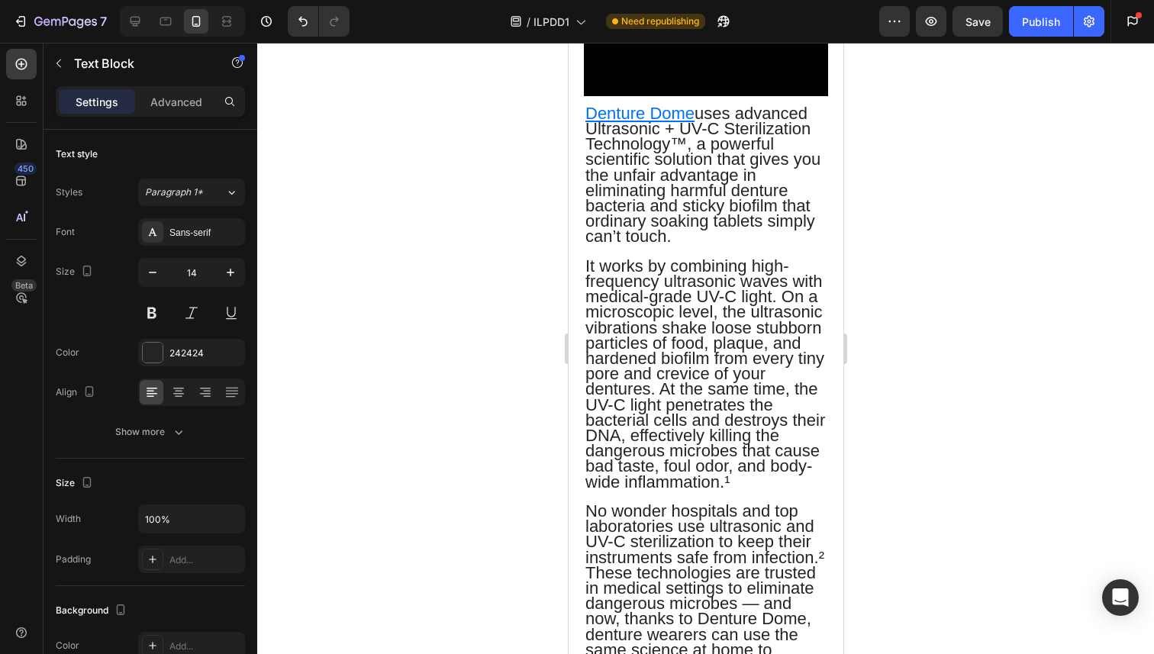
scroll to position [7416, 0]
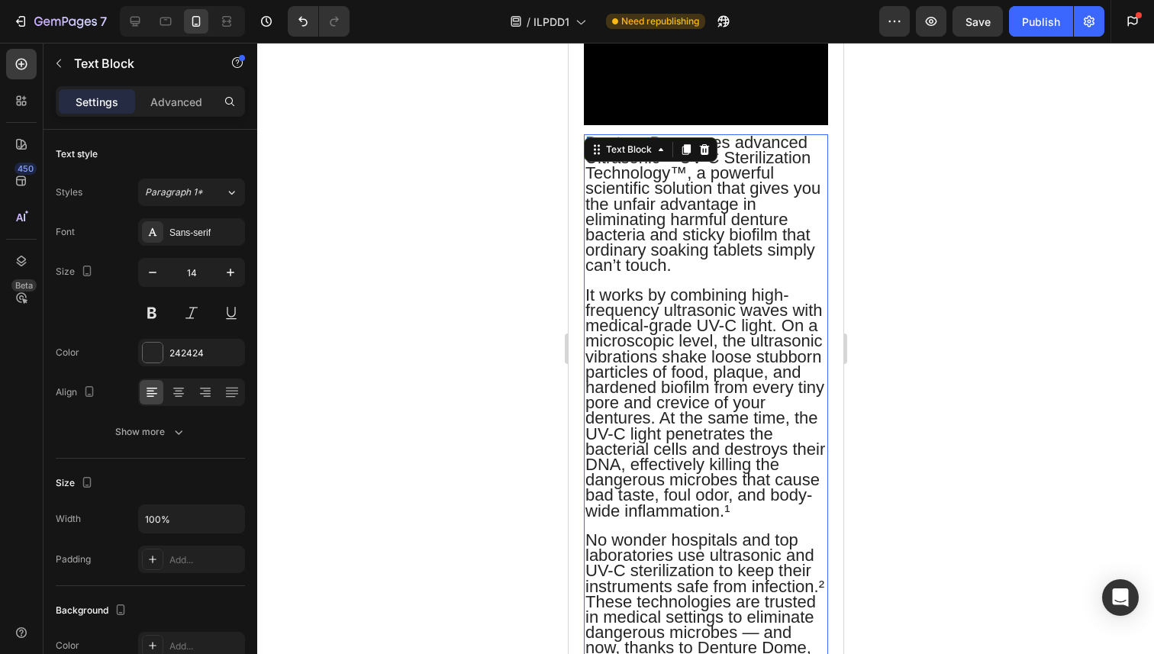
click at [816, 530] on span "No wonder hospitals and top laboratories use ultrasonic and UV-C sterilization …" at bounding box center [703, 616] width 239 height 173
click at [821, 530] on span "No wonder hospitals and top laboratories use ultrasonic and UV-C sterilization …" at bounding box center [703, 616] width 239 height 173
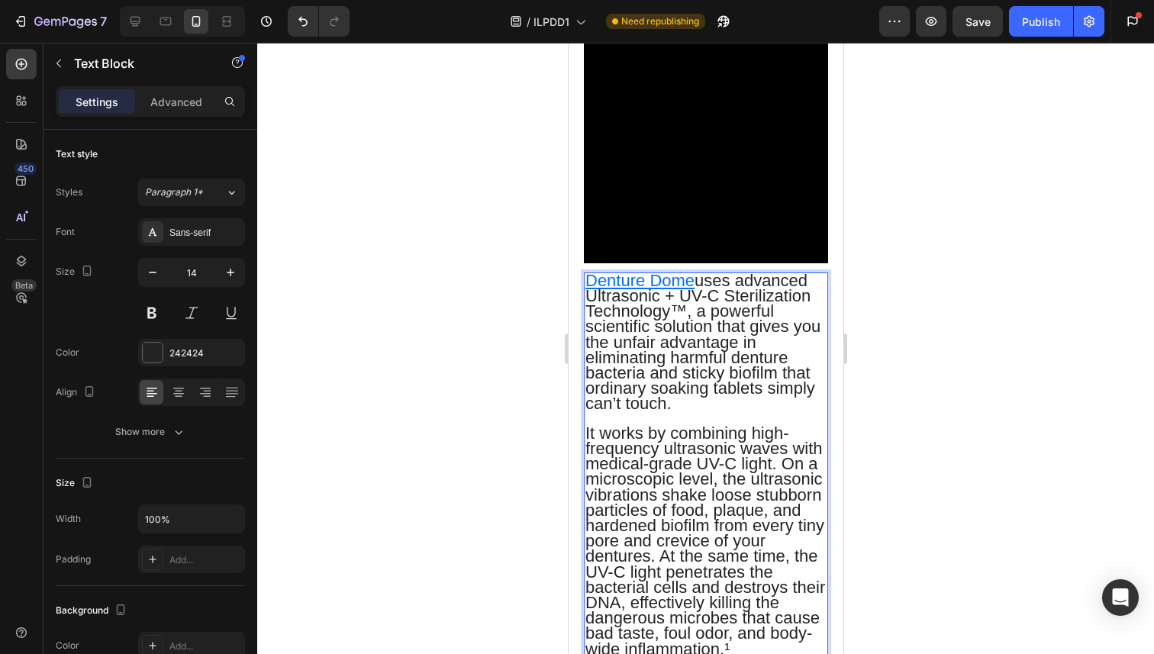
scroll to position [7262, 0]
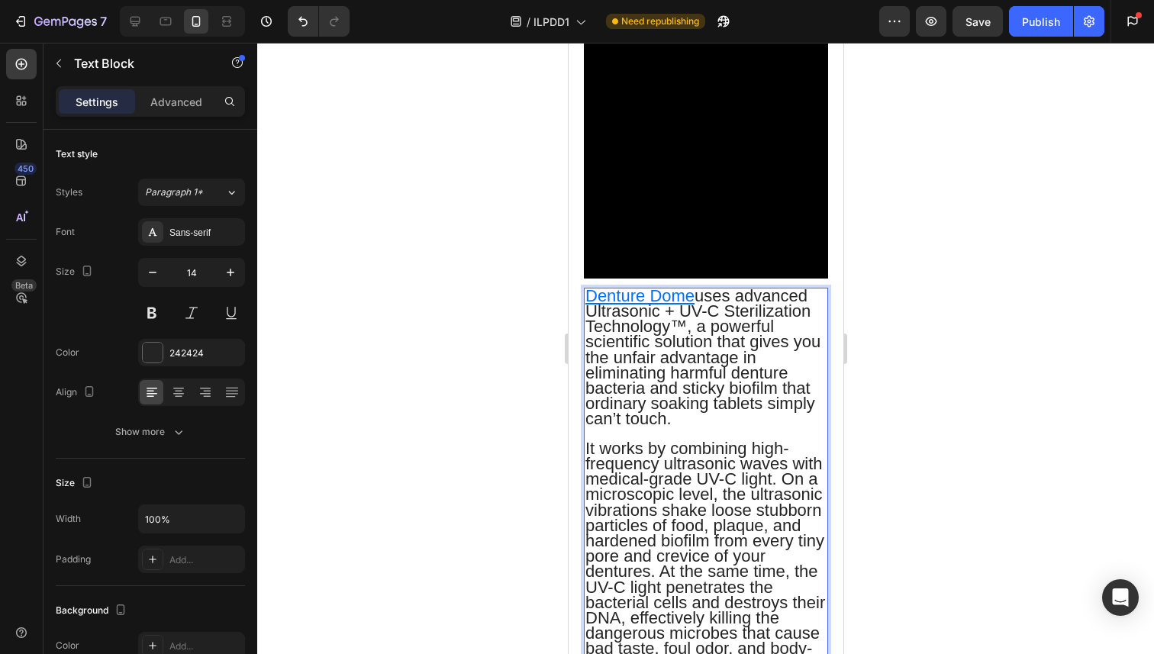
click at [778, 442] on p "It works by combining high-frequency ultrasonic waves with medical-grade UV-C l…" at bounding box center [704, 557] width 241 height 231
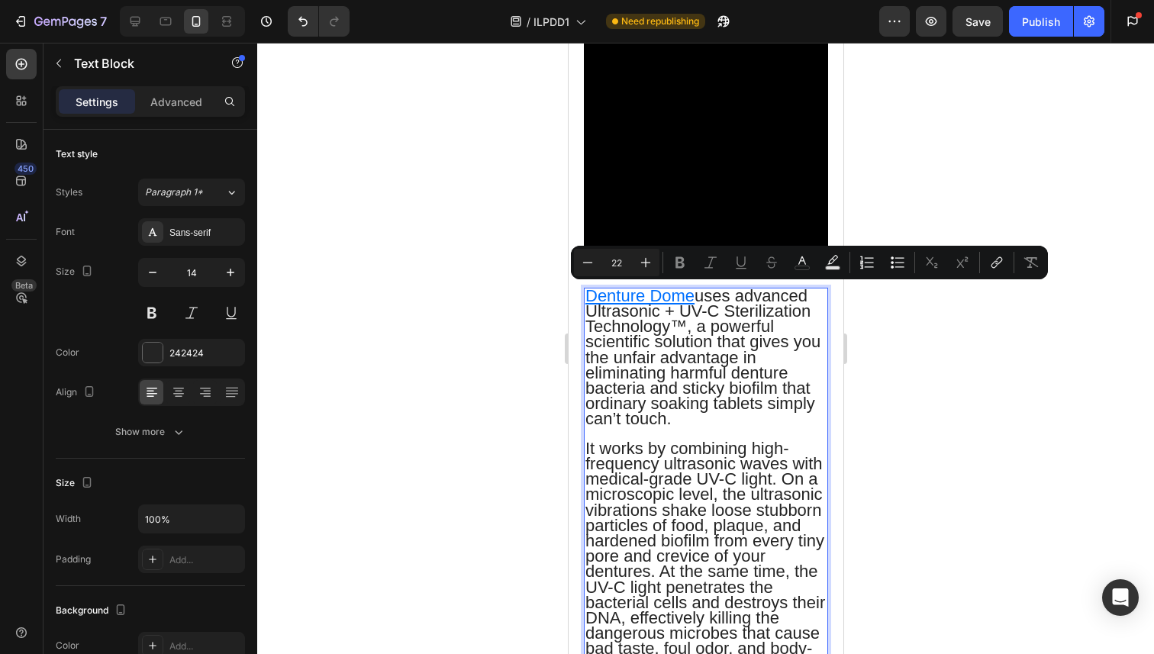
click at [778, 442] on p "It works by combining high-frequency ultrasonic waves with medical-grade UV-C l…" at bounding box center [704, 557] width 241 height 231
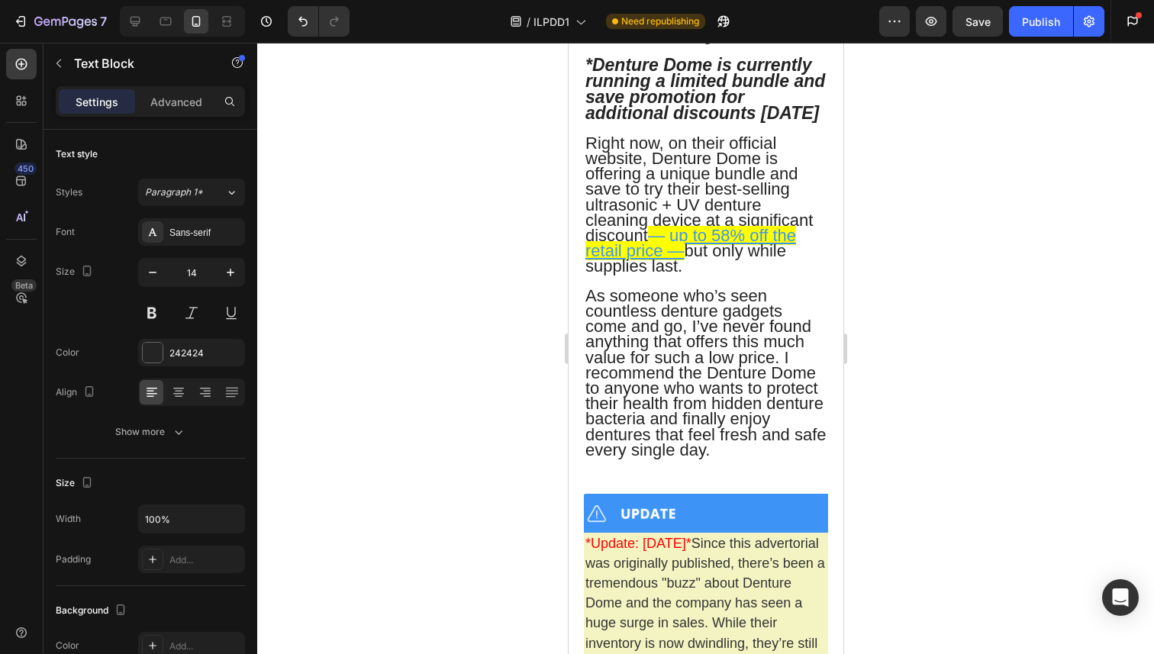
scroll to position [14843, 0]
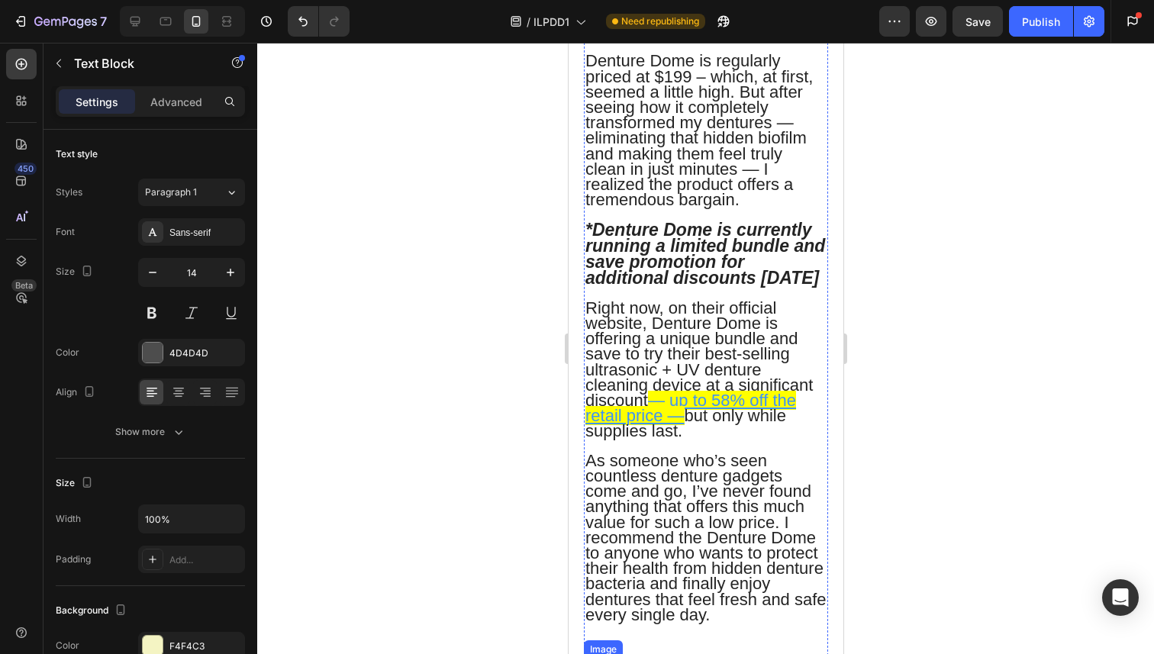
scroll to position [14657, 0]
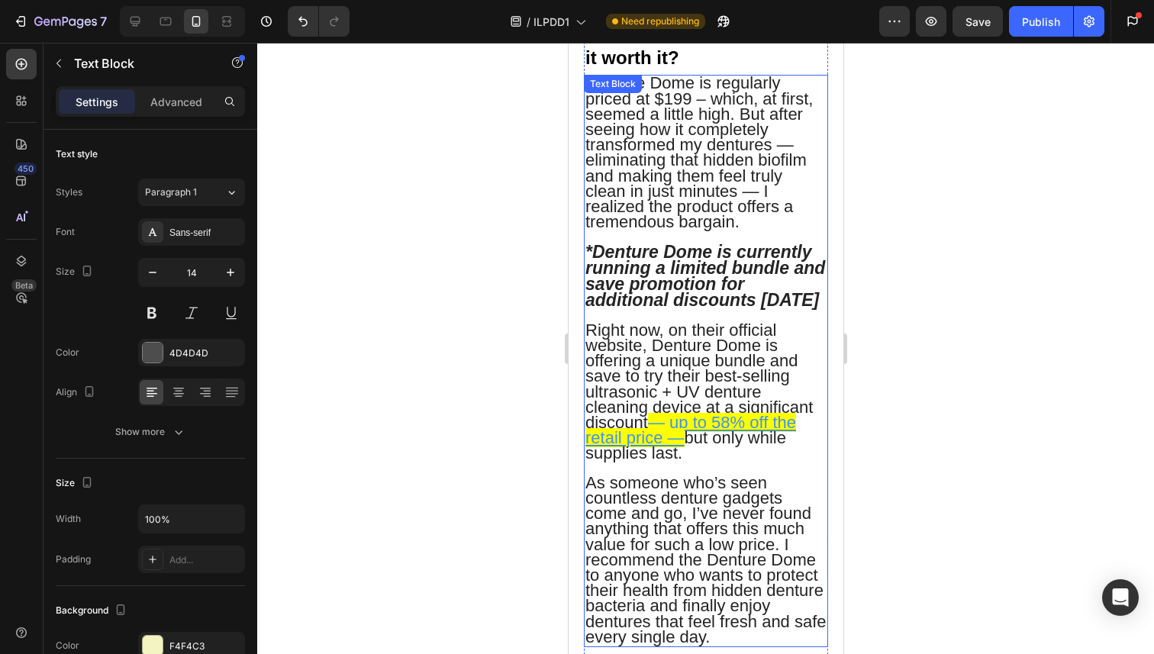
click at [654, 413] on u "— up to 58% off the retail price —" at bounding box center [689, 430] width 211 height 34
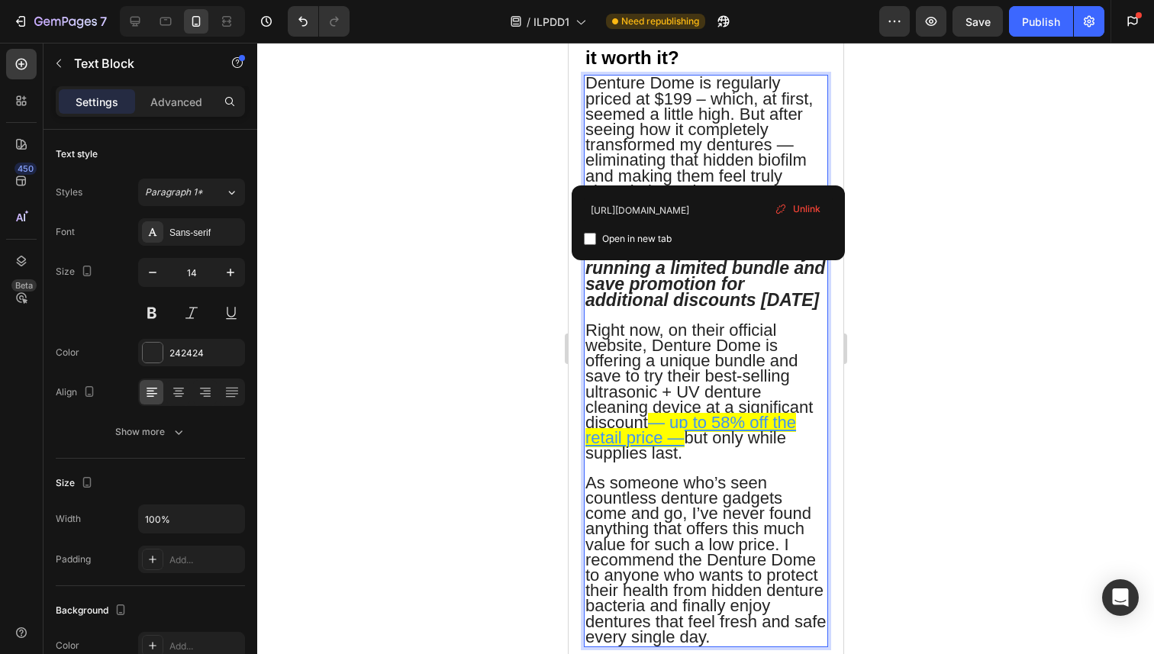
click at [654, 413] on u "— up to 58% off the retail price —" at bounding box center [689, 430] width 211 height 34
click at [687, 473] on span "As someone who’s seen countless denture gadgets come and go, I’ve never found a…" at bounding box center [704, 559] width 241 height 173
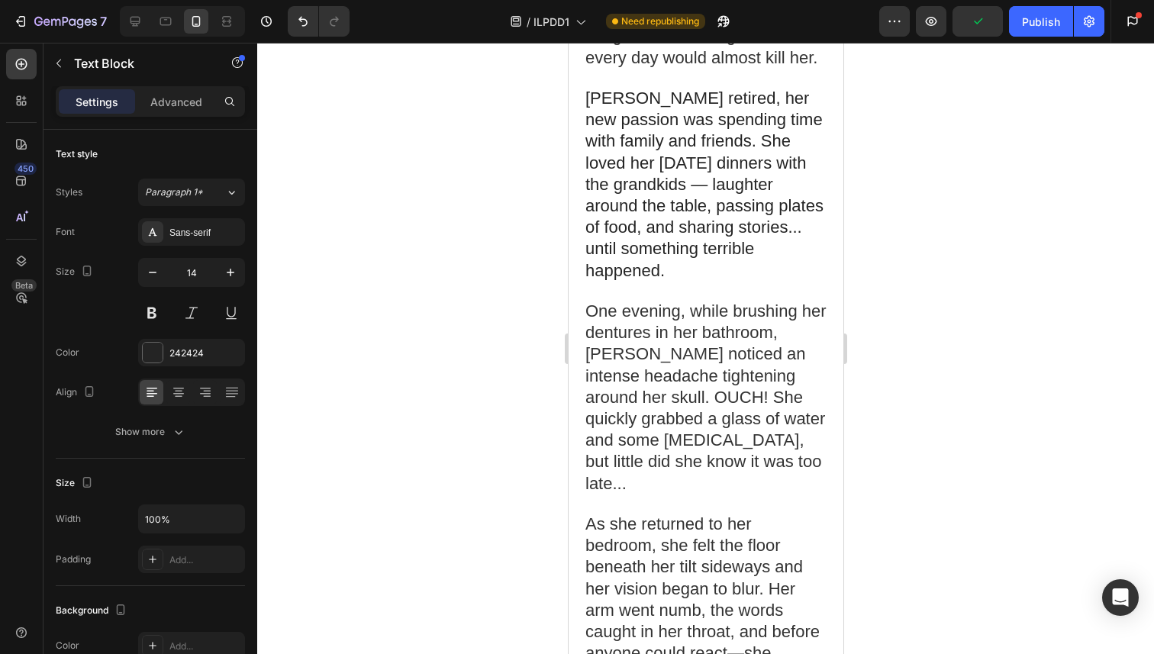
scroll to position [0, 0]
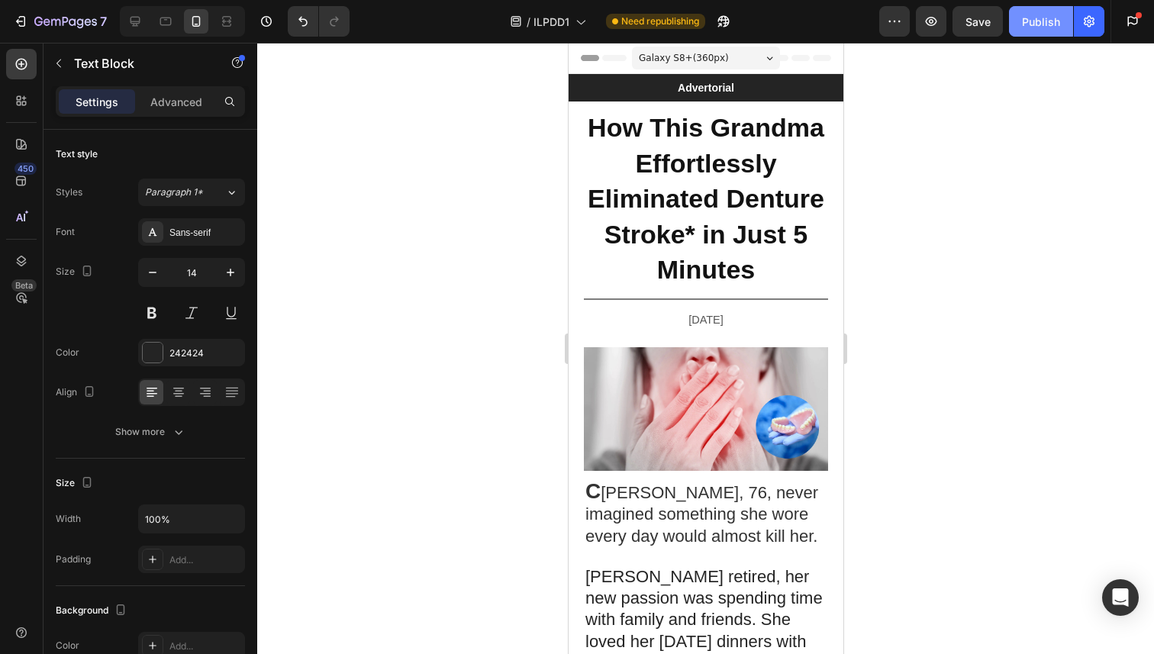
click at [1041, 33] on button "Publish" at bounding box center [1041, 21] width 64 height 31
